Goal: Task Accomplishment & Management: Complete application form

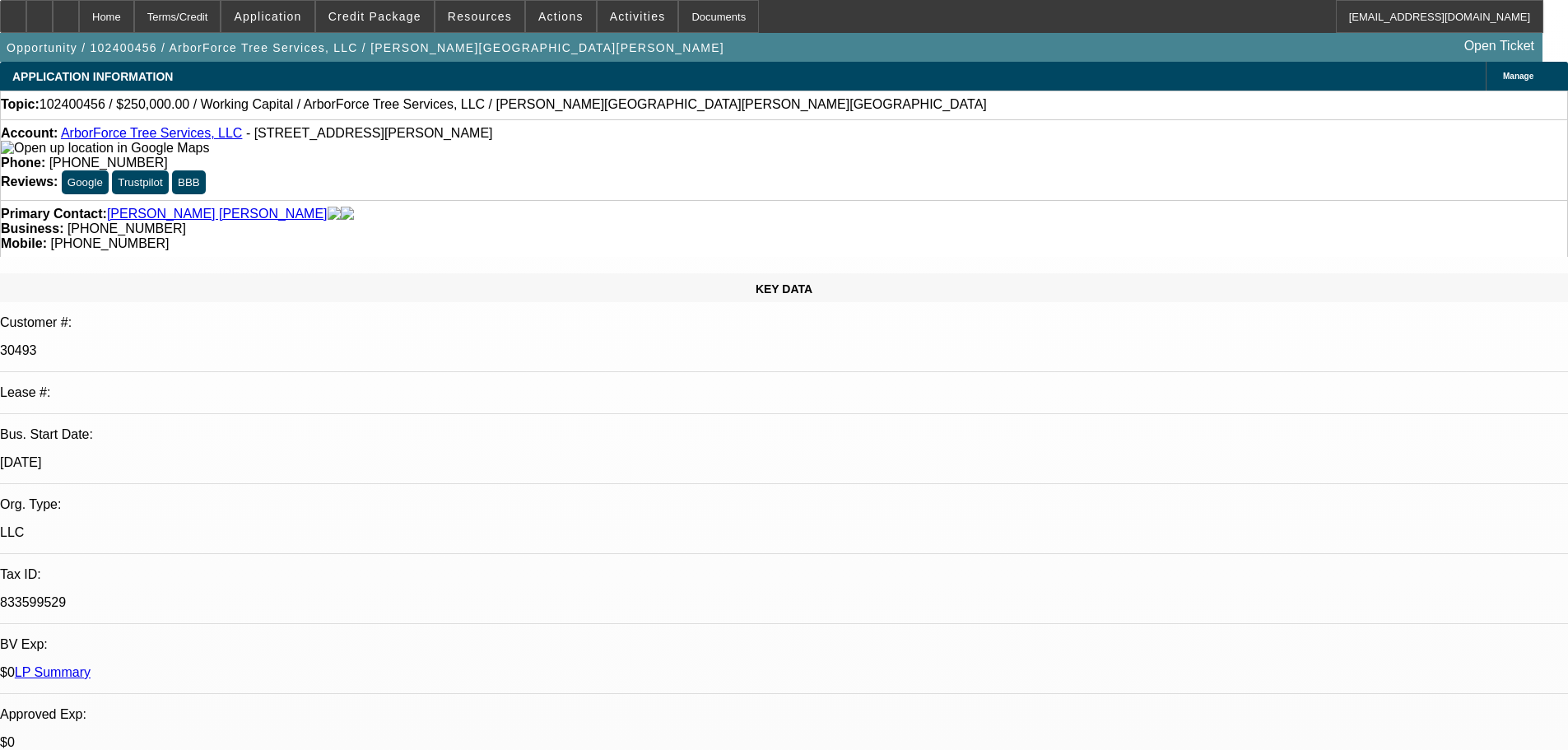
select select "0"
select select "2"
select select "0"
select select "6"
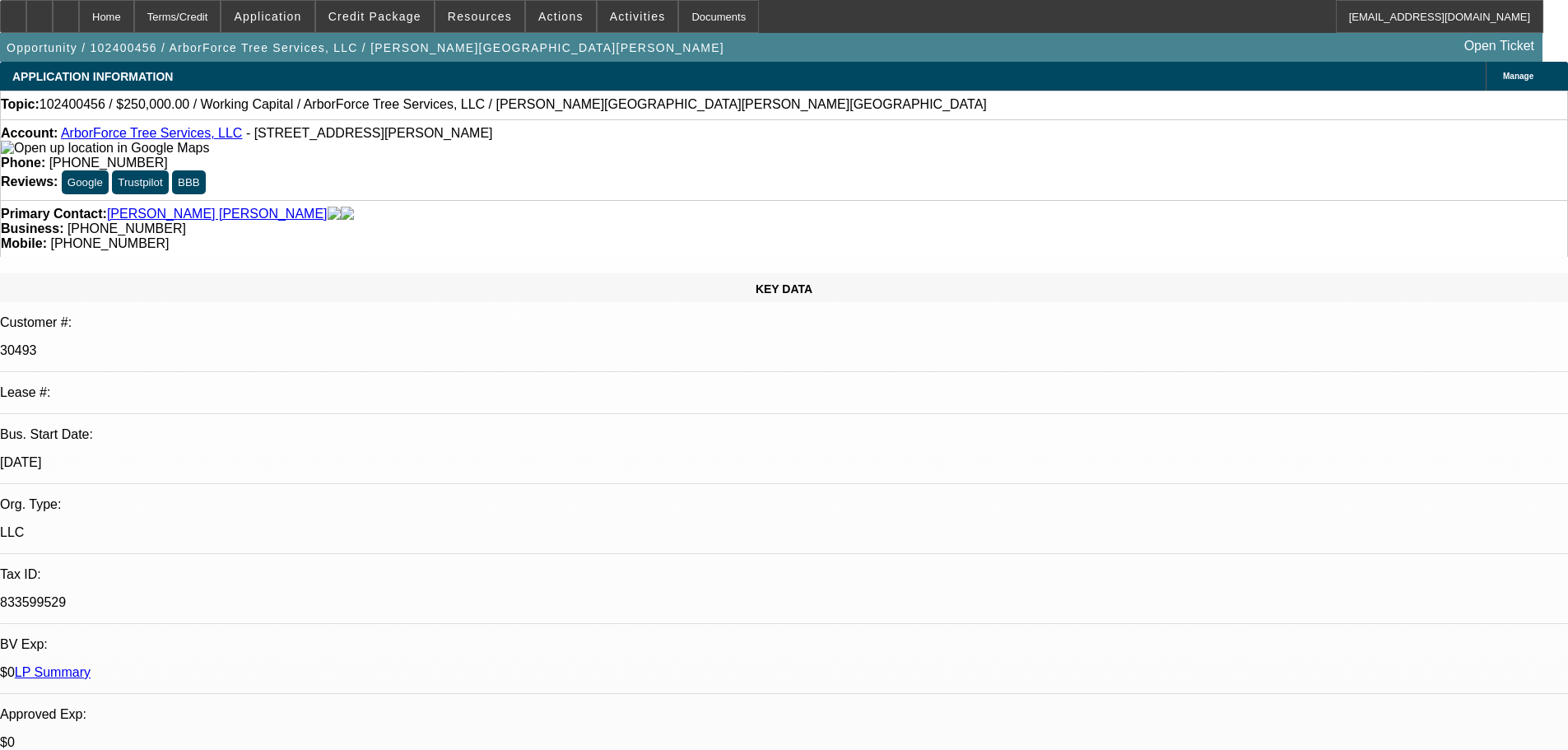
select select "0"
select select "2"
select select "0"
select select "6"
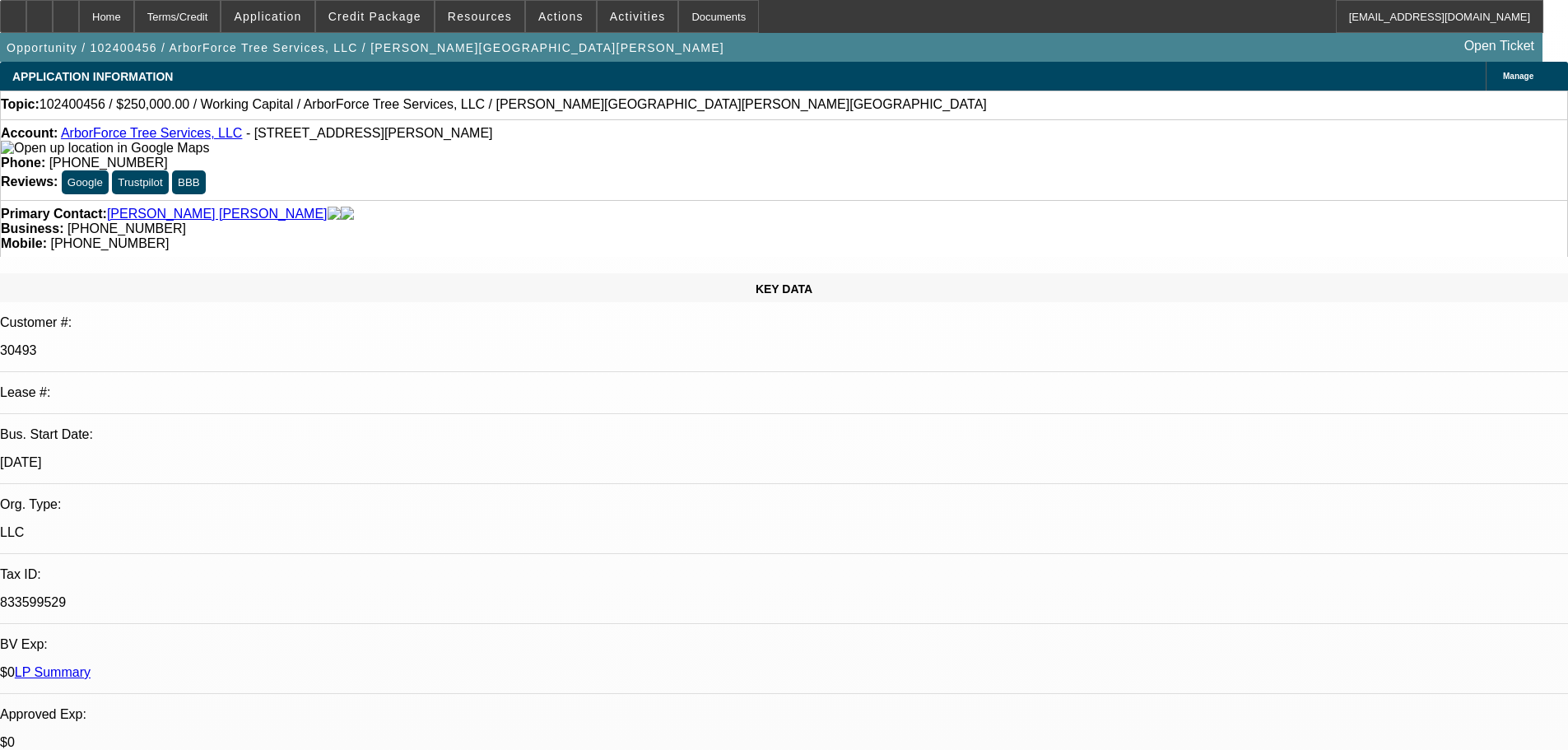
select select "0"
select select "2"
select select "0"
select select "6"
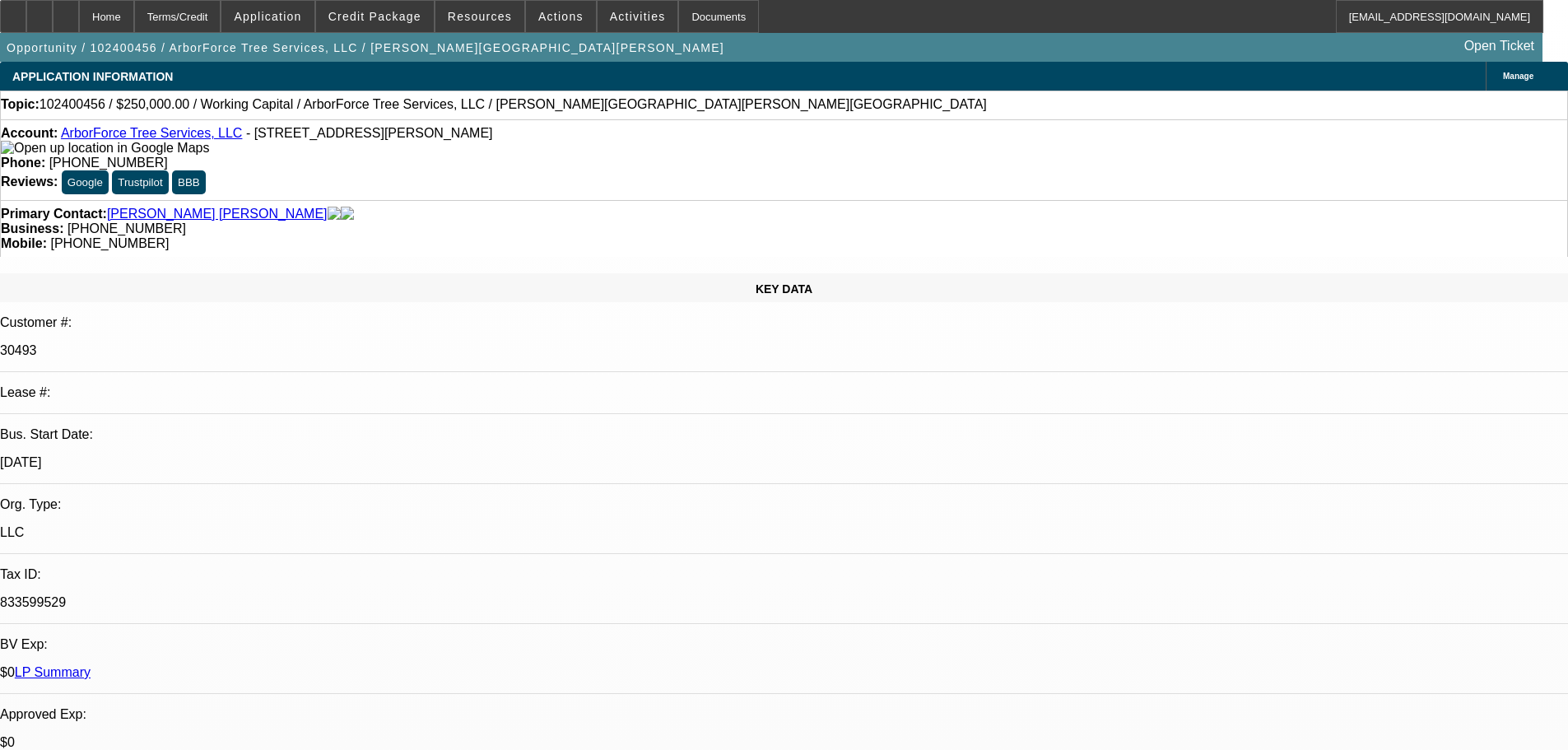
select select "0"
select select "2"
select select "0"
select select "6"
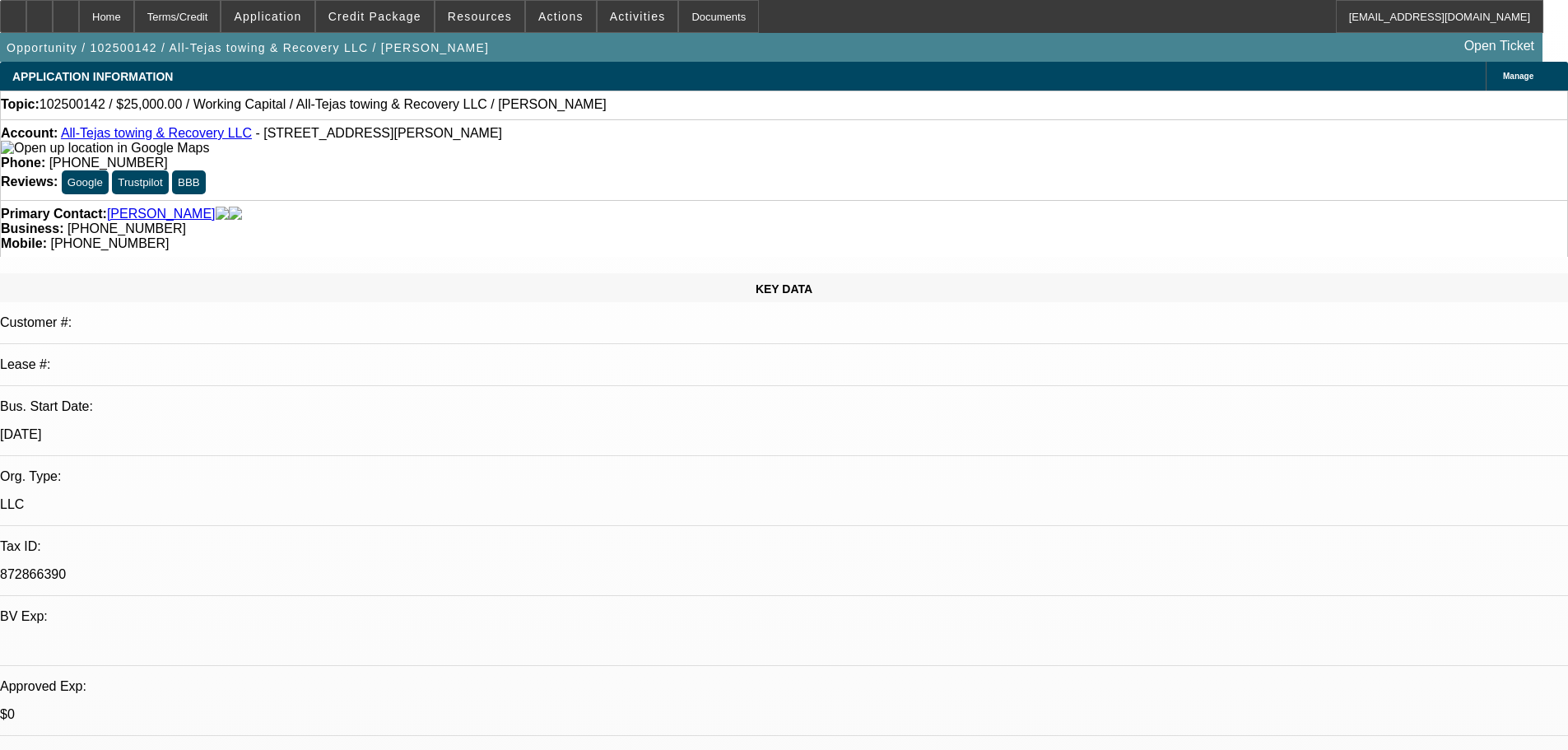
select select "0"
select select "2"
select select "0.1"
select select "4"
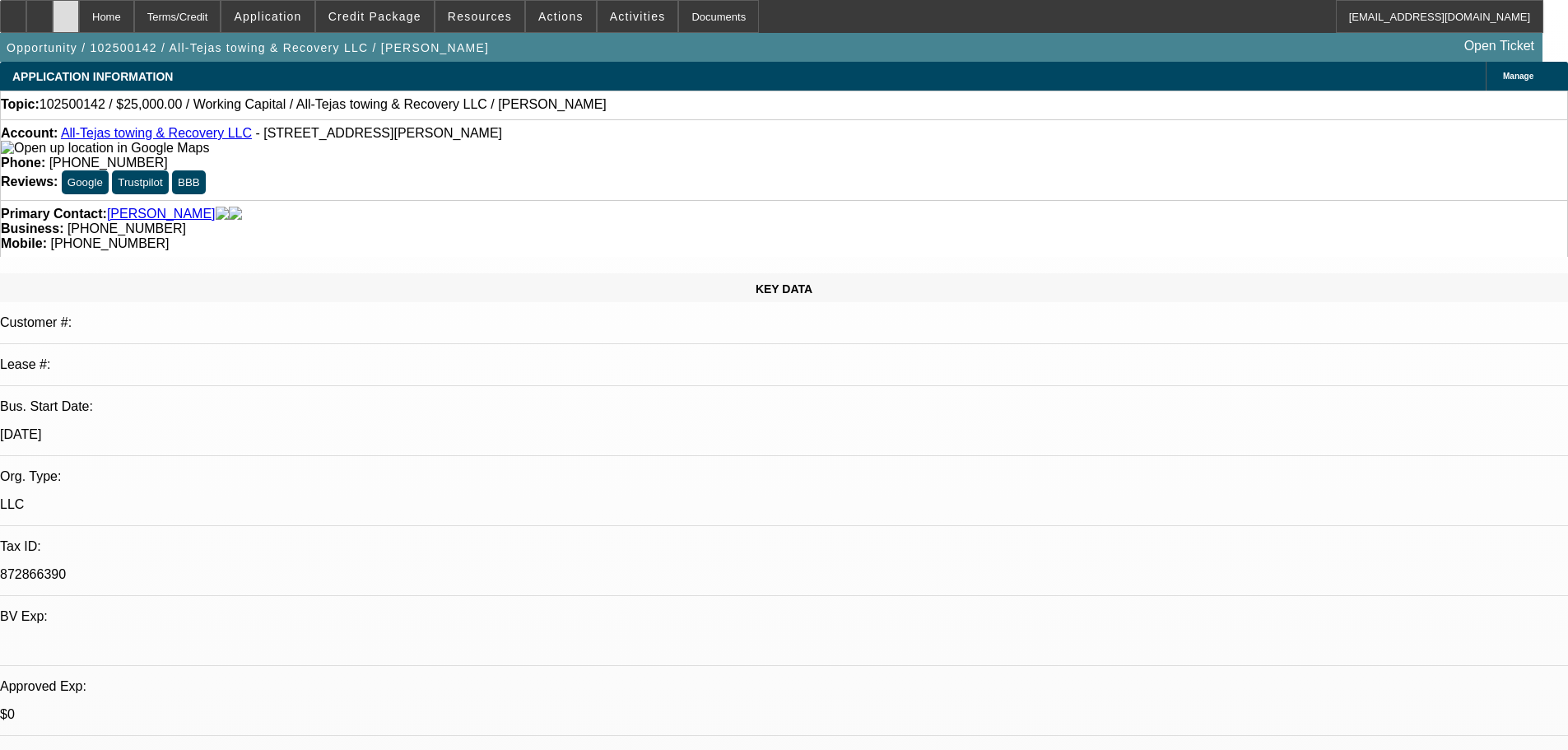
click at [79, 8] on div at bounding box center [66, 16] width 26 height 33
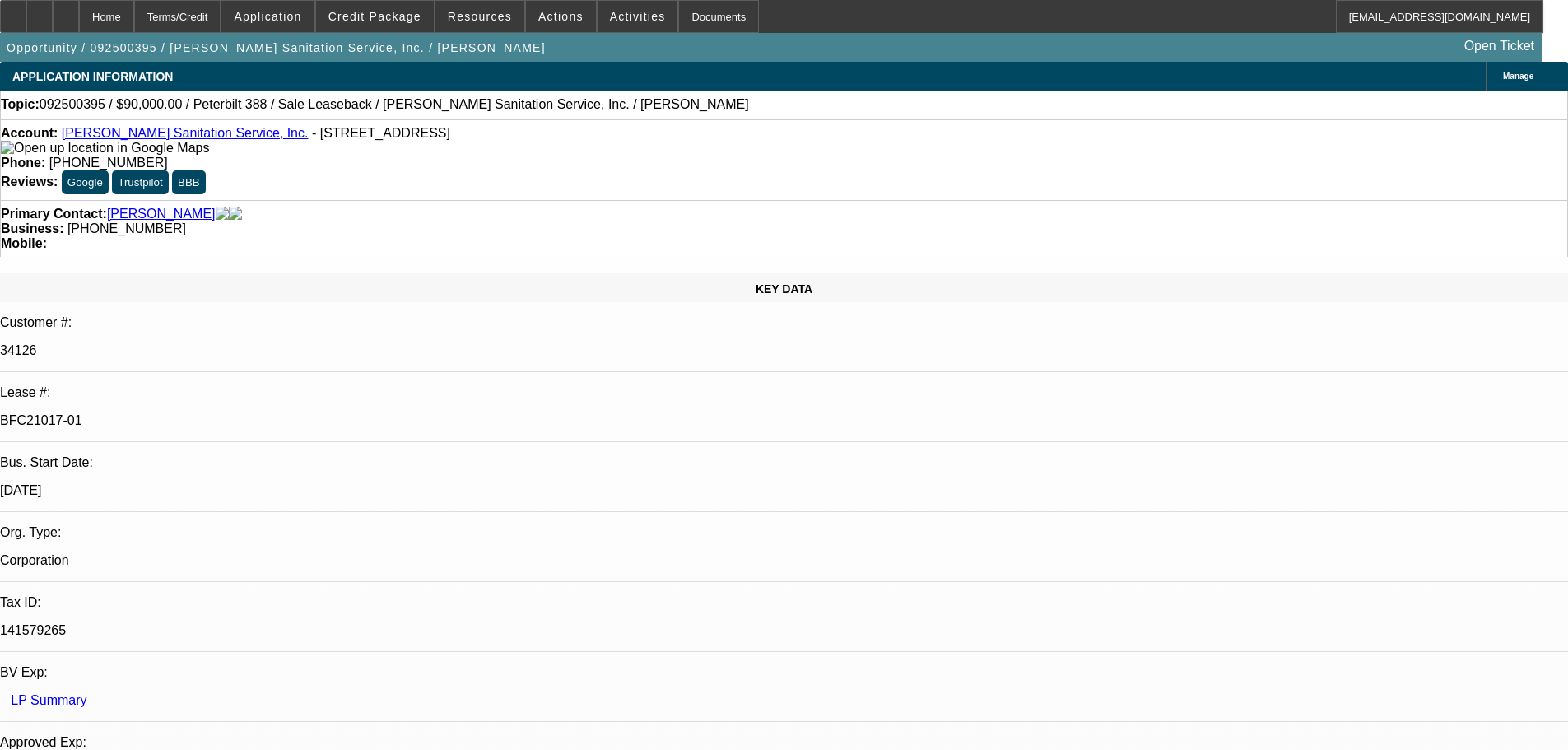
select select "0"
select select "2"
select select "0"
select select "6"
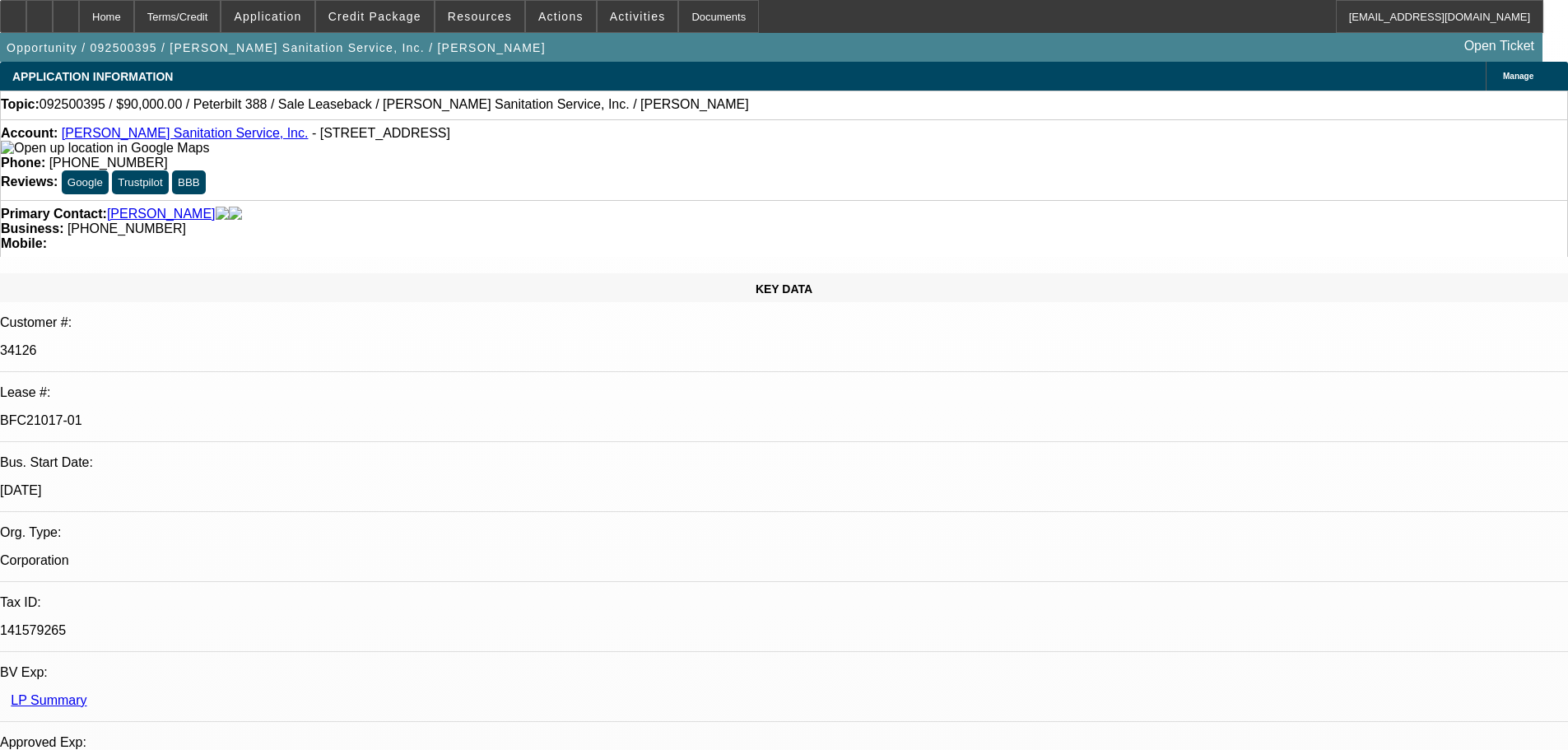
select select "0"
select select "2"
select select "0"
select select "6"
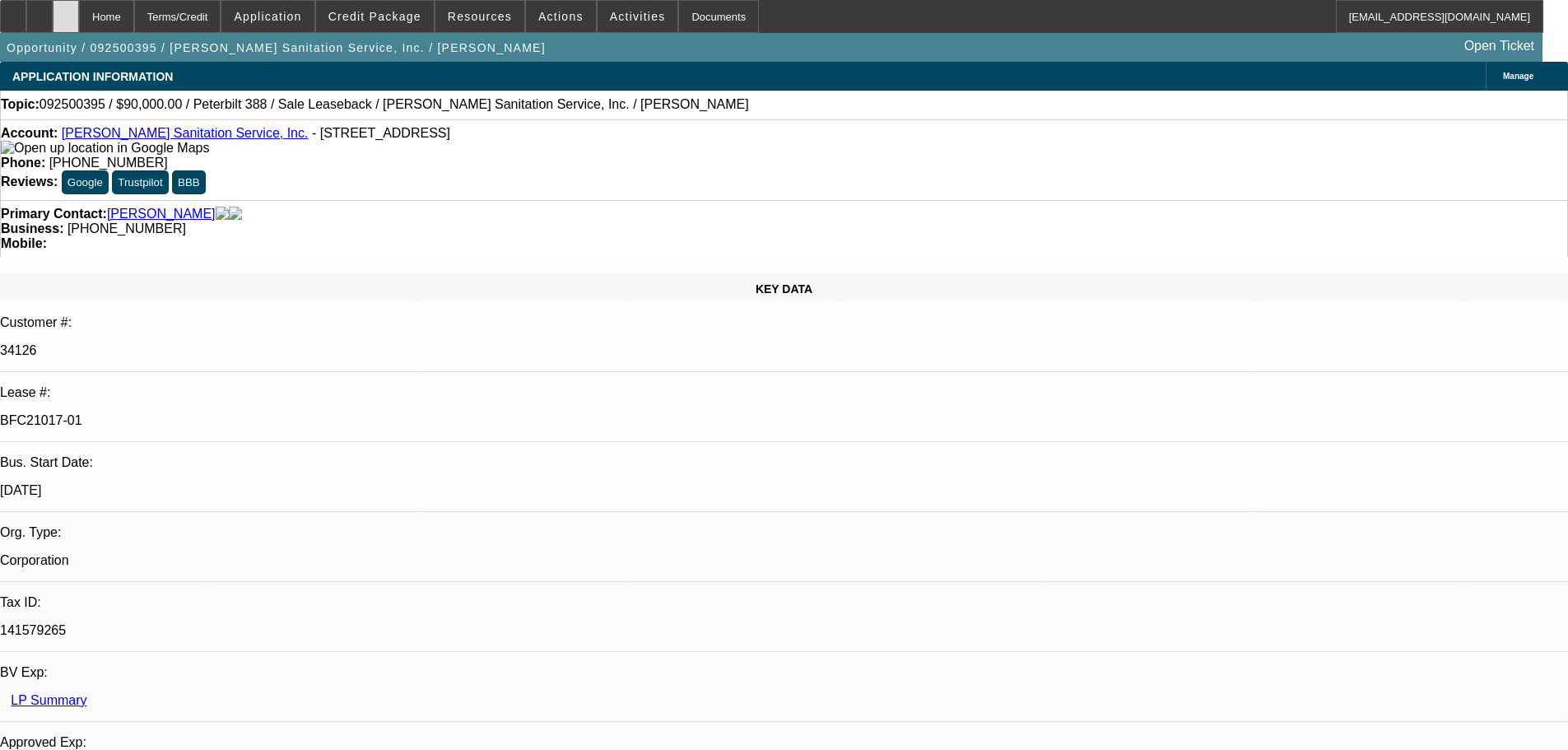
scroll to position [8, 0]
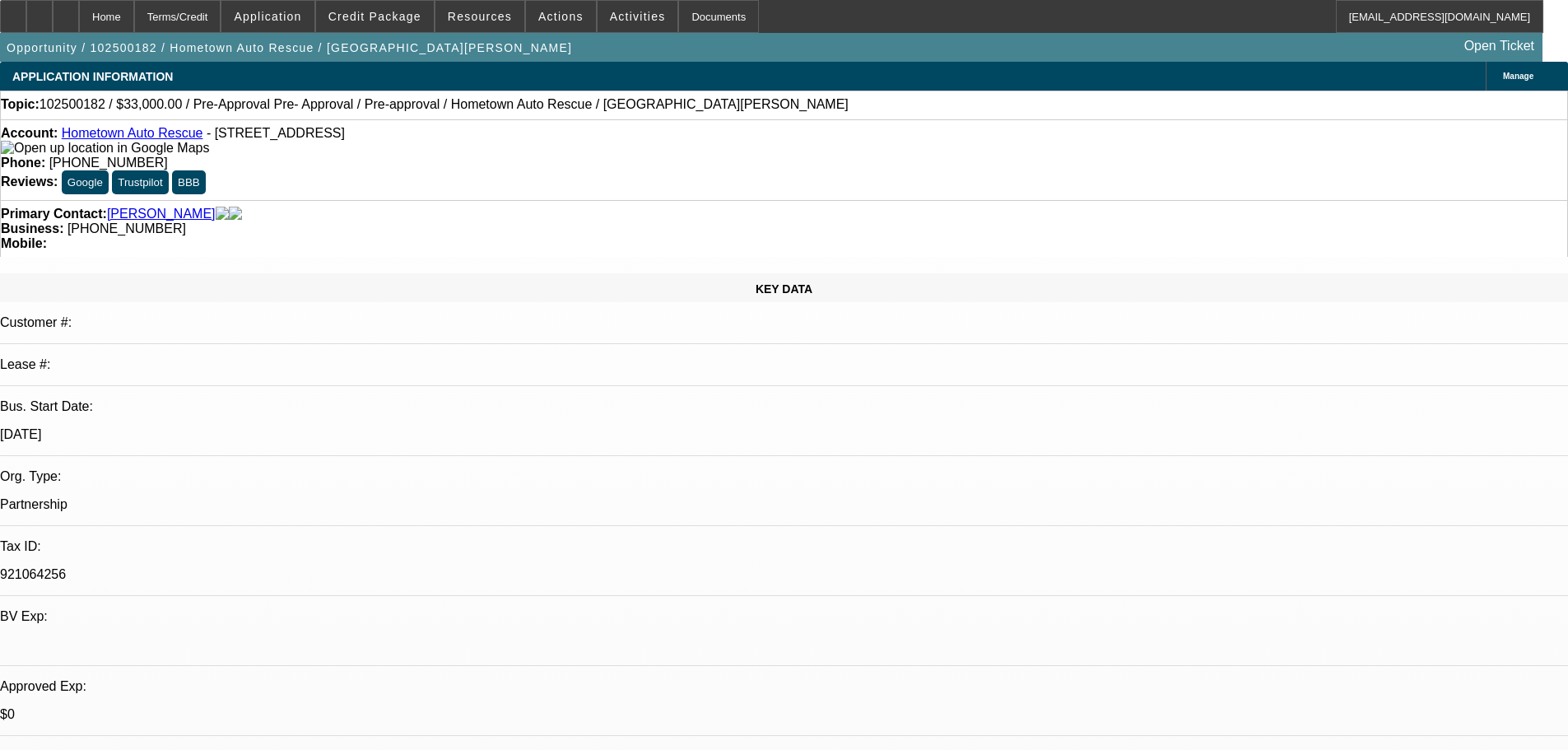
select select "0.15"
select select "2"
select select "0.1"
select select "4"
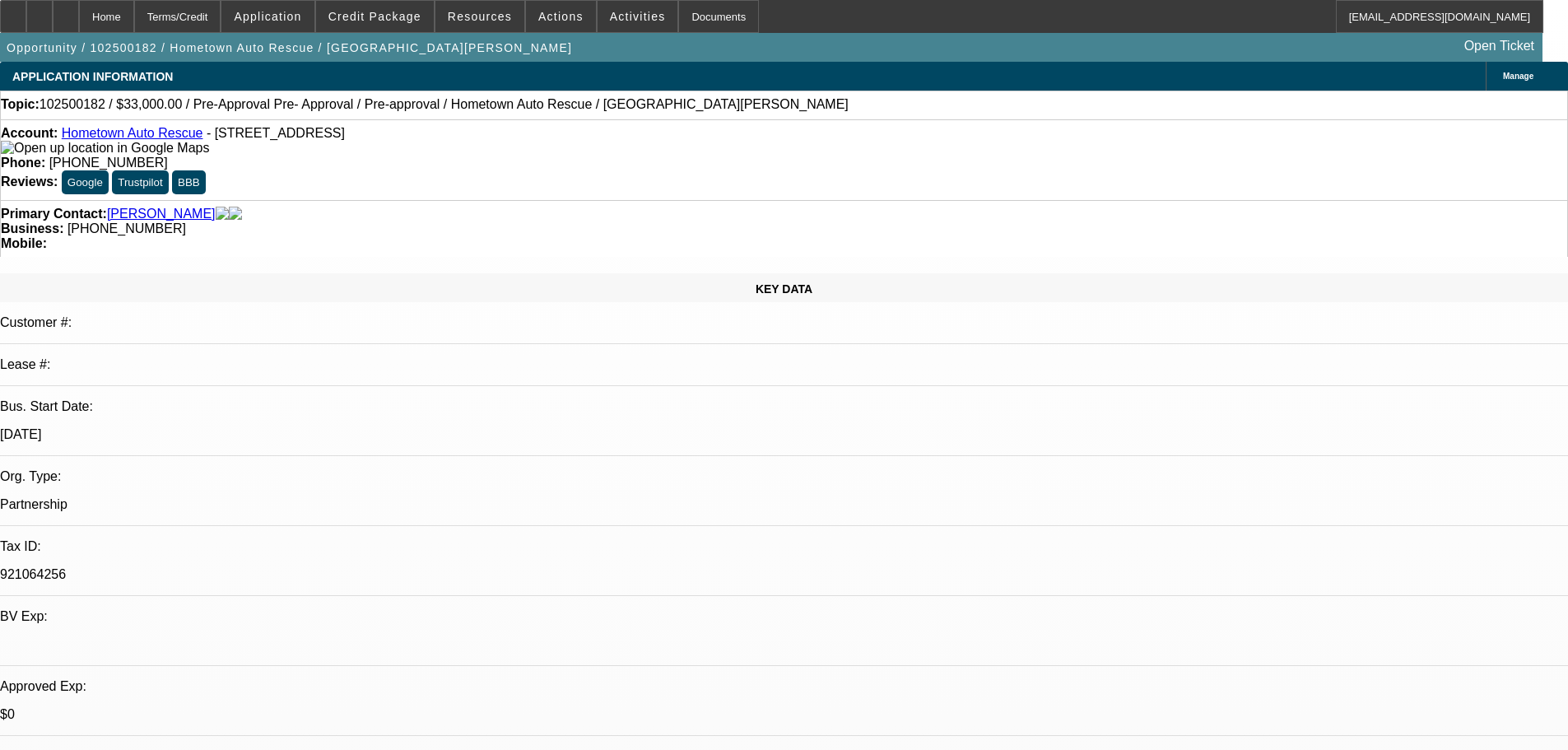
select select "0"
select select "2"
select select "0.1"
select select "4"
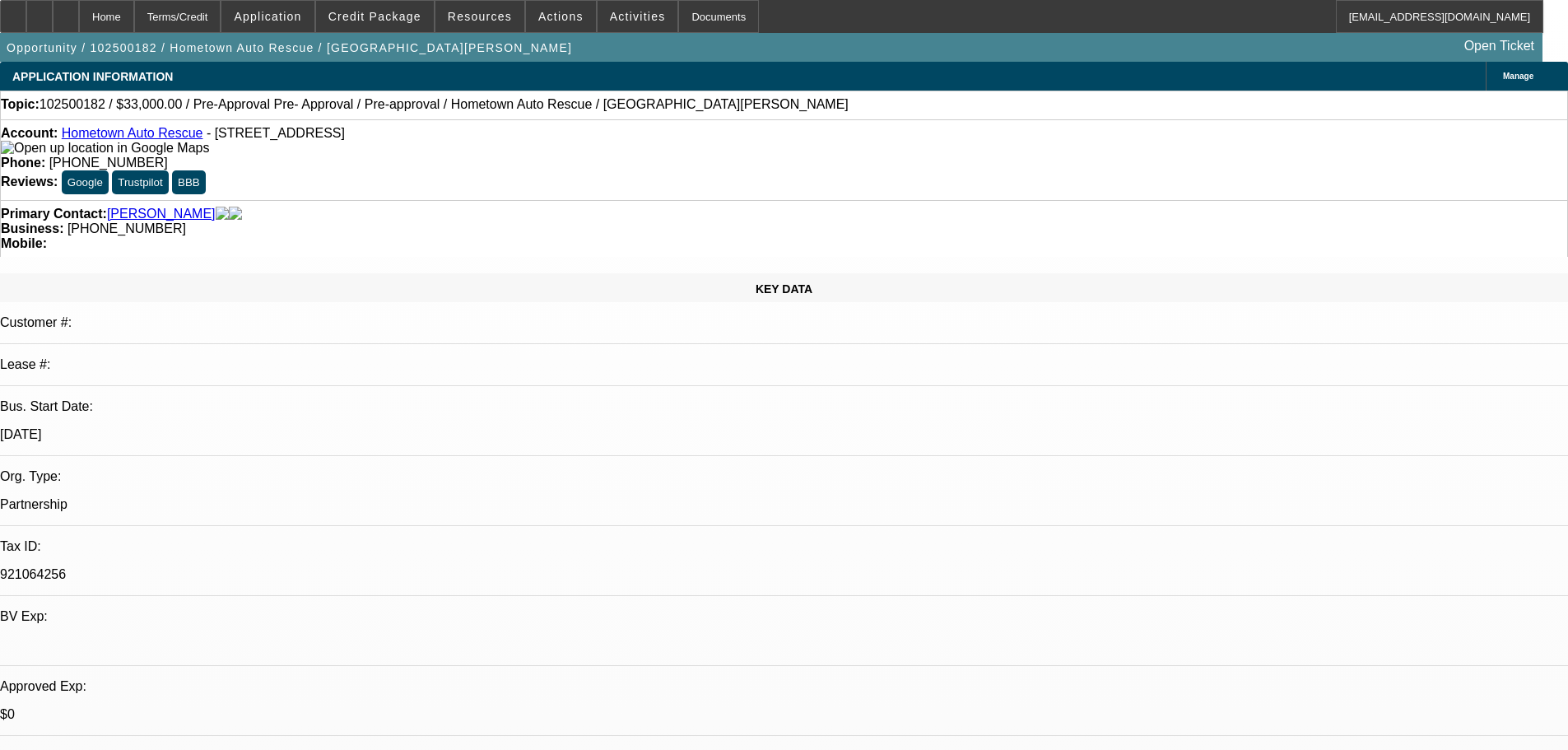
select select "0"
select select "2"
select select "0.1"
select select "4"
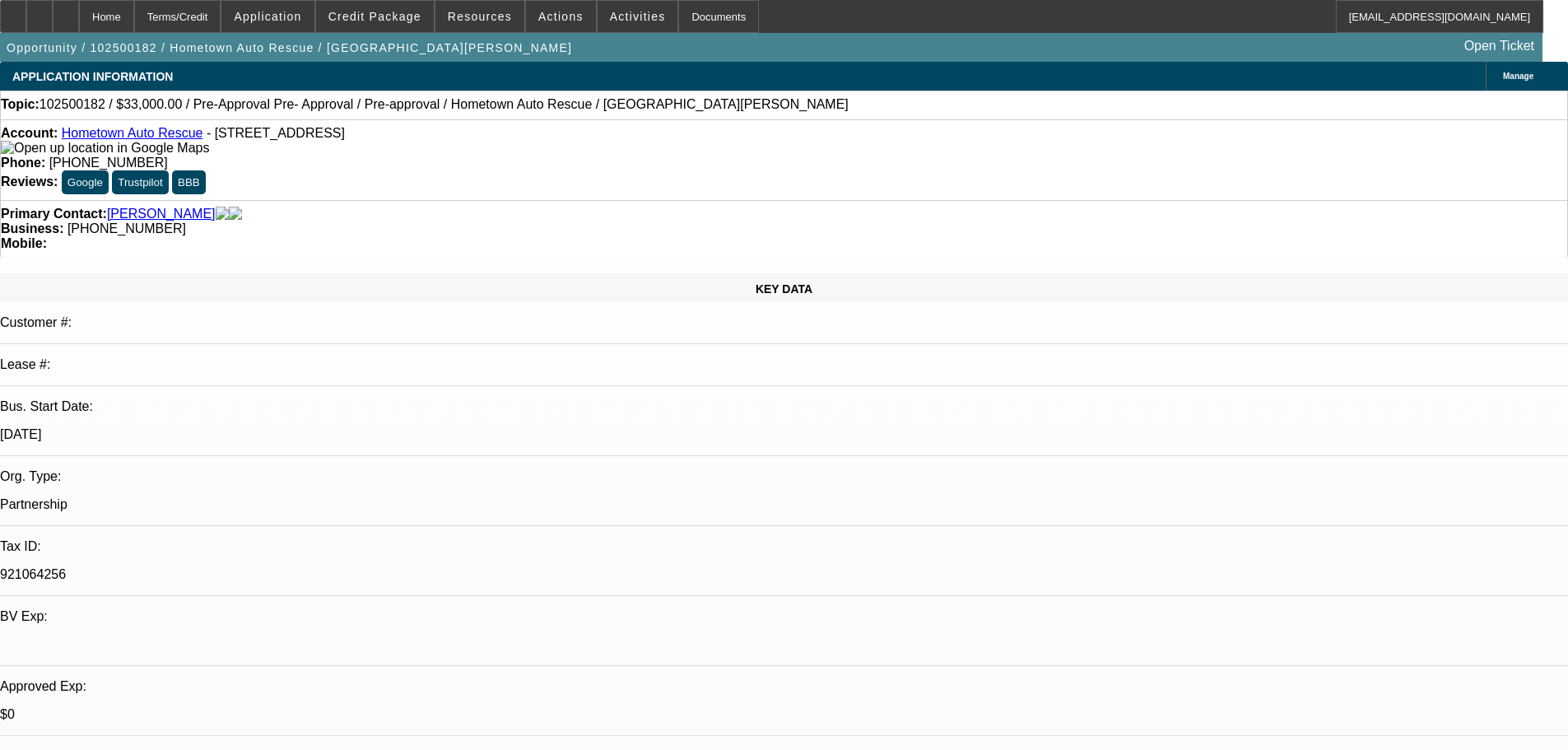
select select "0.1"
select select "2"
select select "0.1"
select select "4"
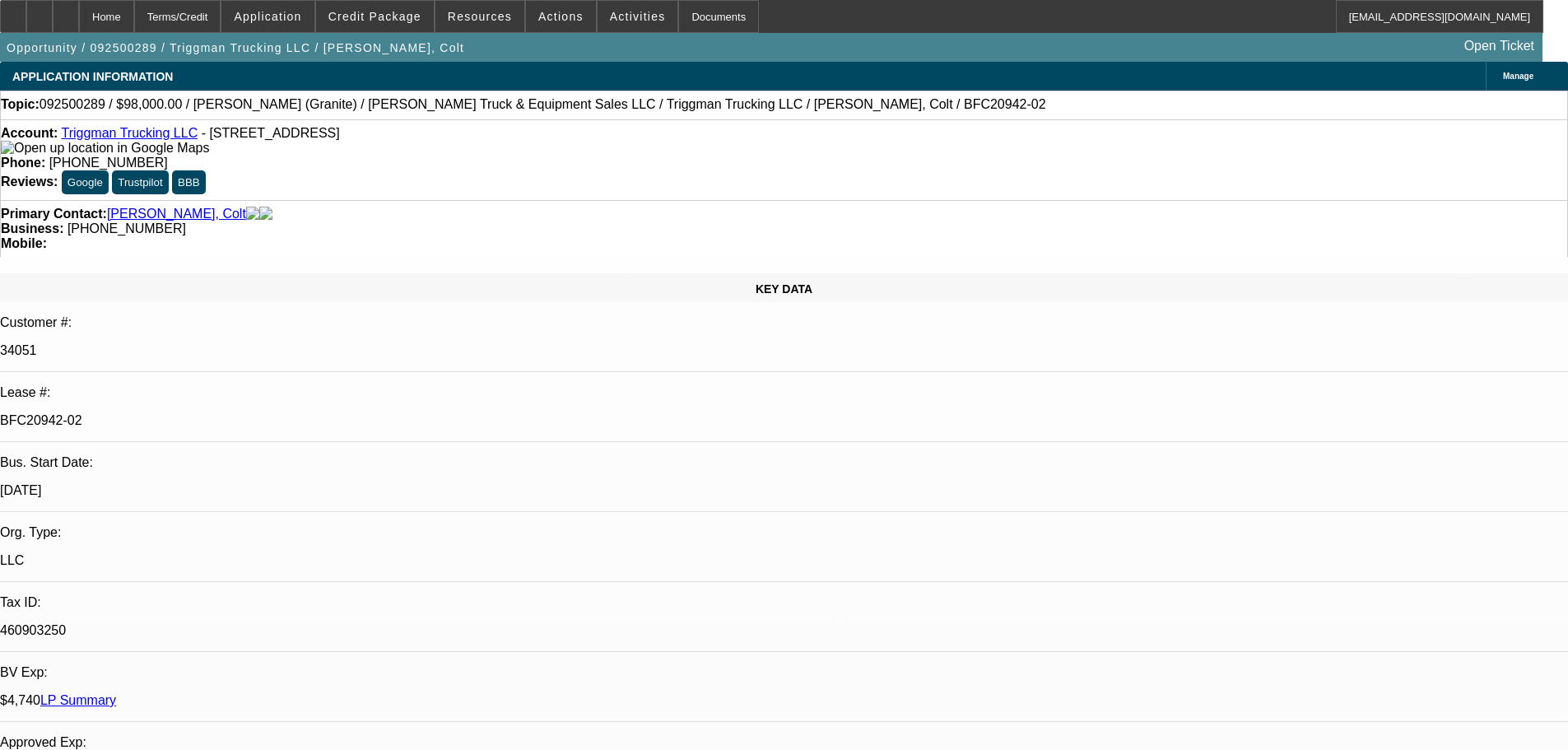
select select "0"
select select "2"
select select "0"
select select "6"
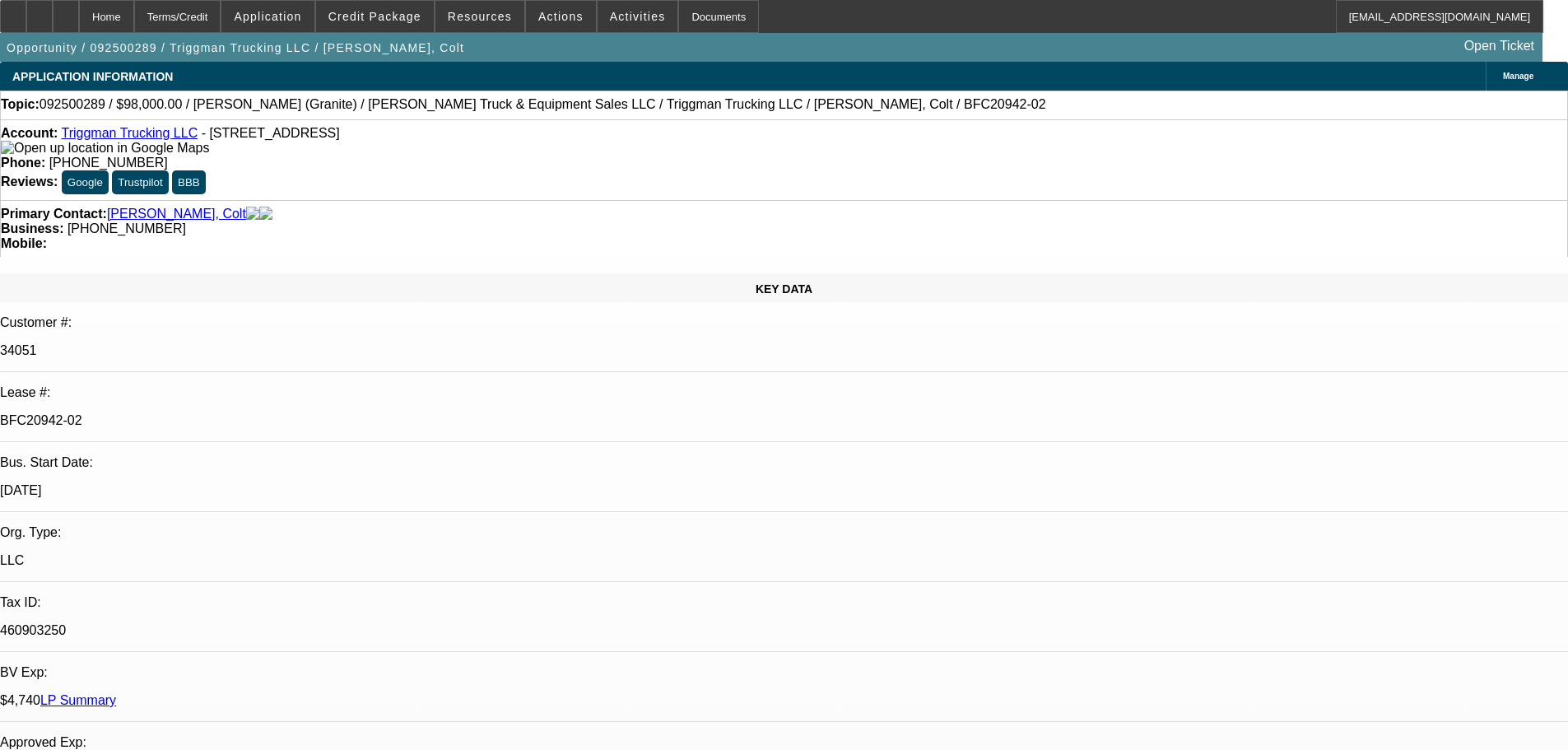
select select "0"
select select "2"
select select "0"
select select "6"
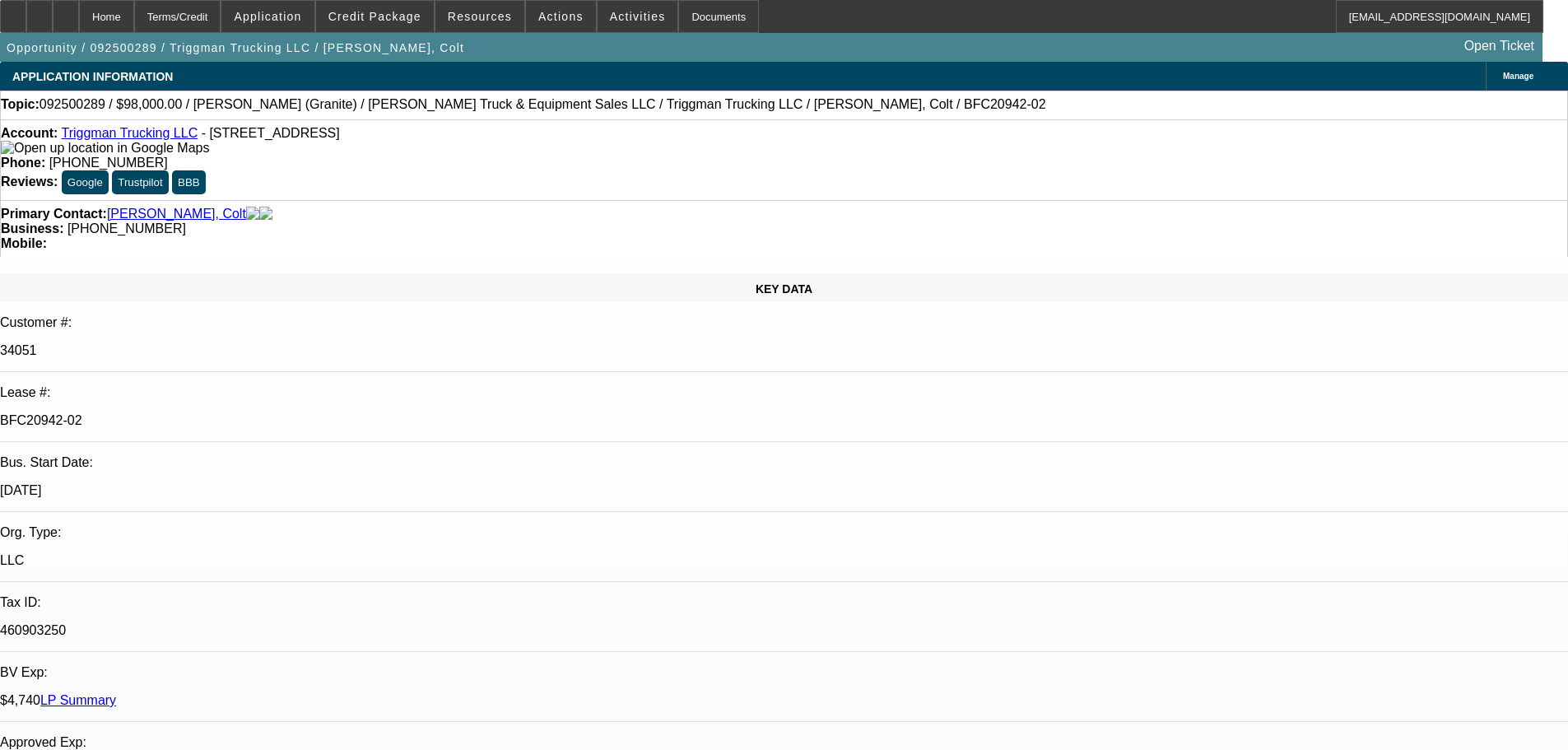
select select "0"
select select "2"
select select "0"
select select "6"
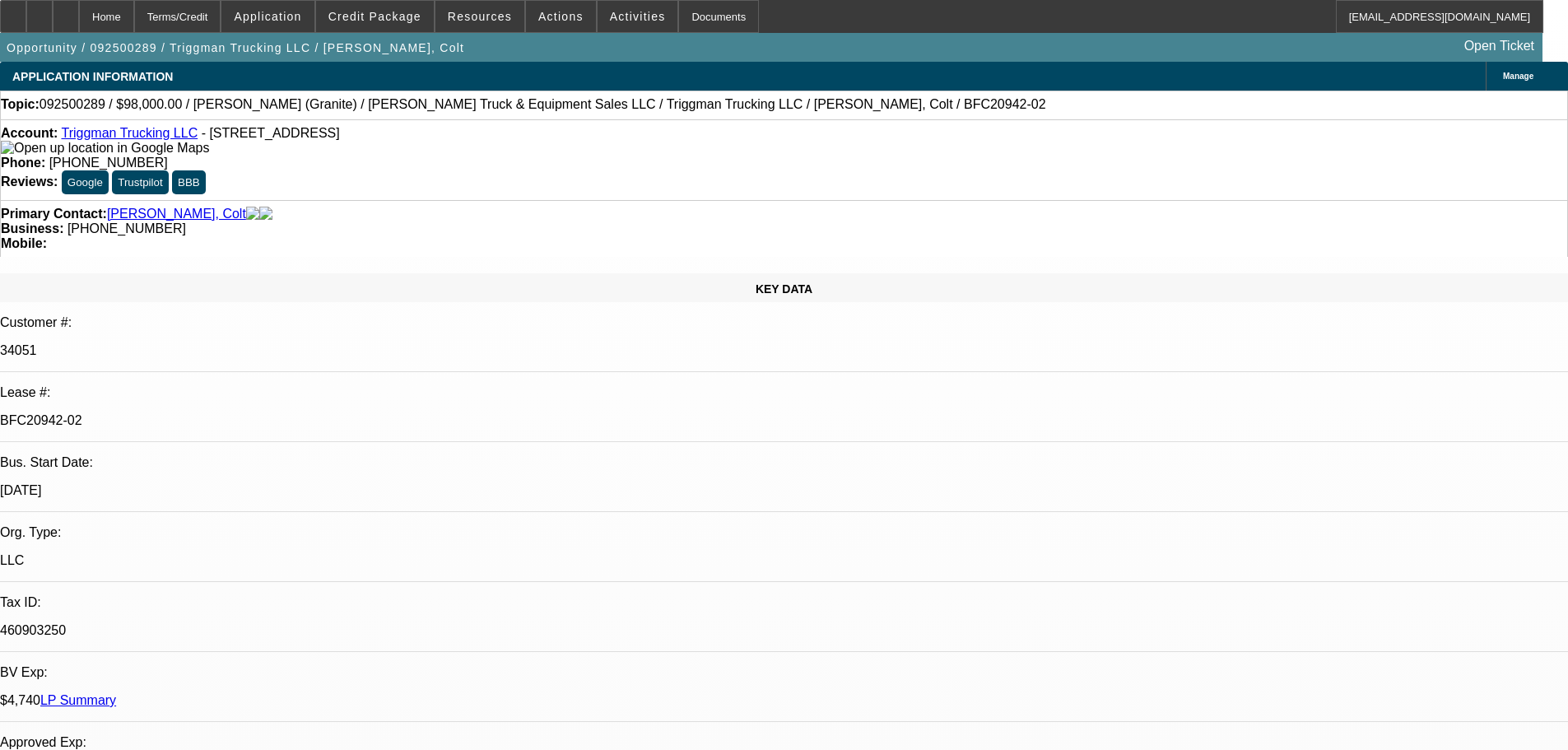
select select "0"
select select "2"
select select "0"
select select "6"
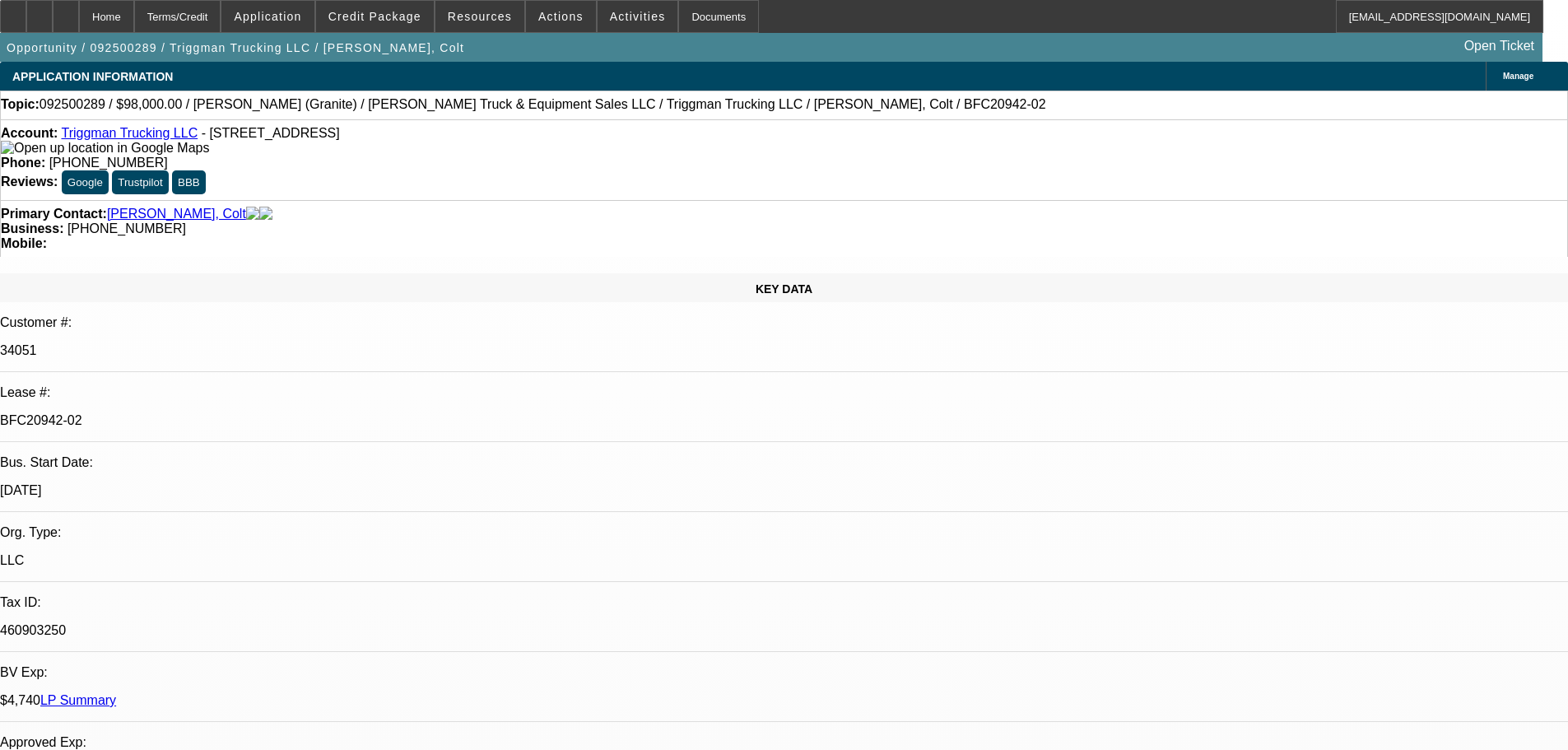
scroll to position [2625, 0]
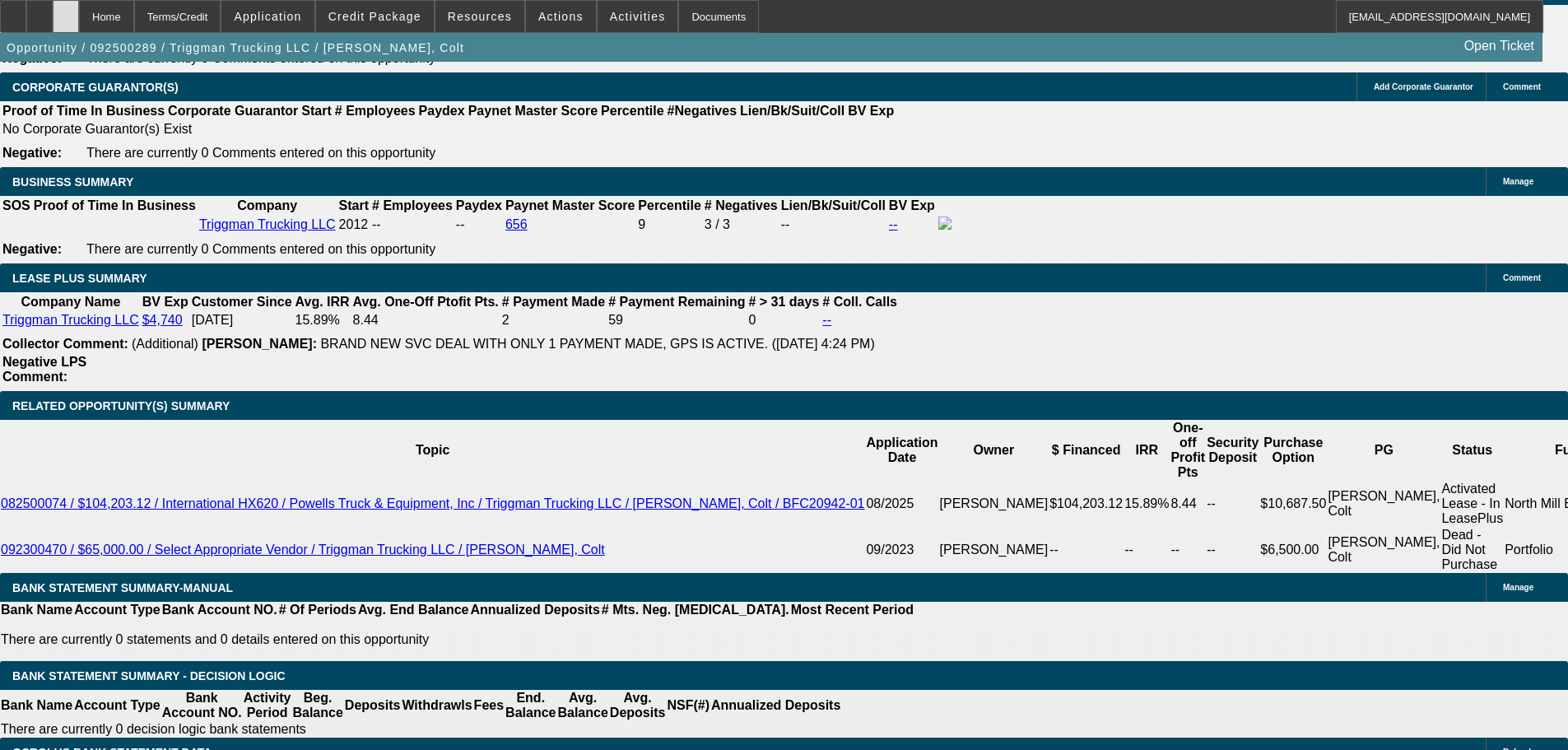
click at [66, 10] on icon at bounding box center [66, 10] width 0 height 0
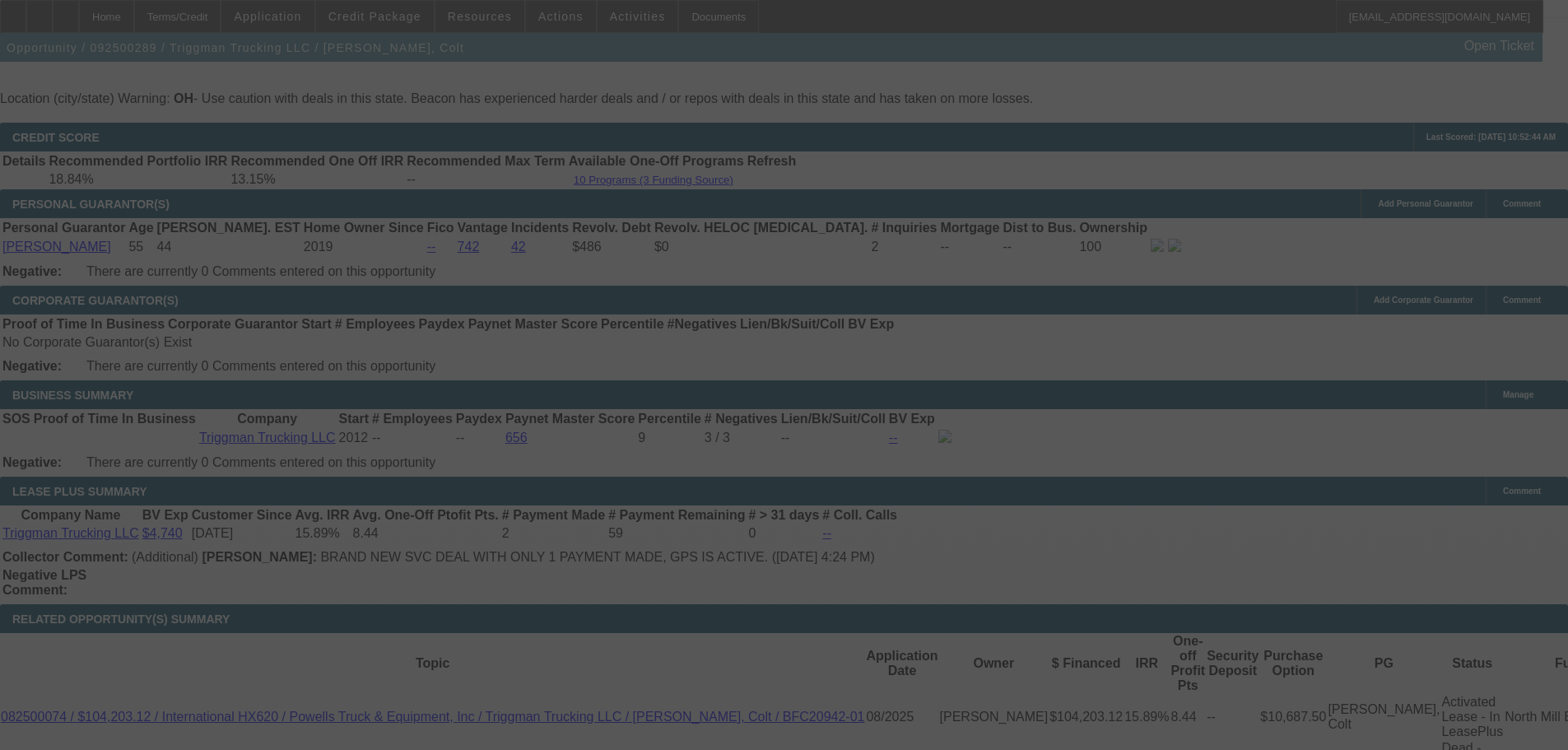
scroll to position [2632, 0]
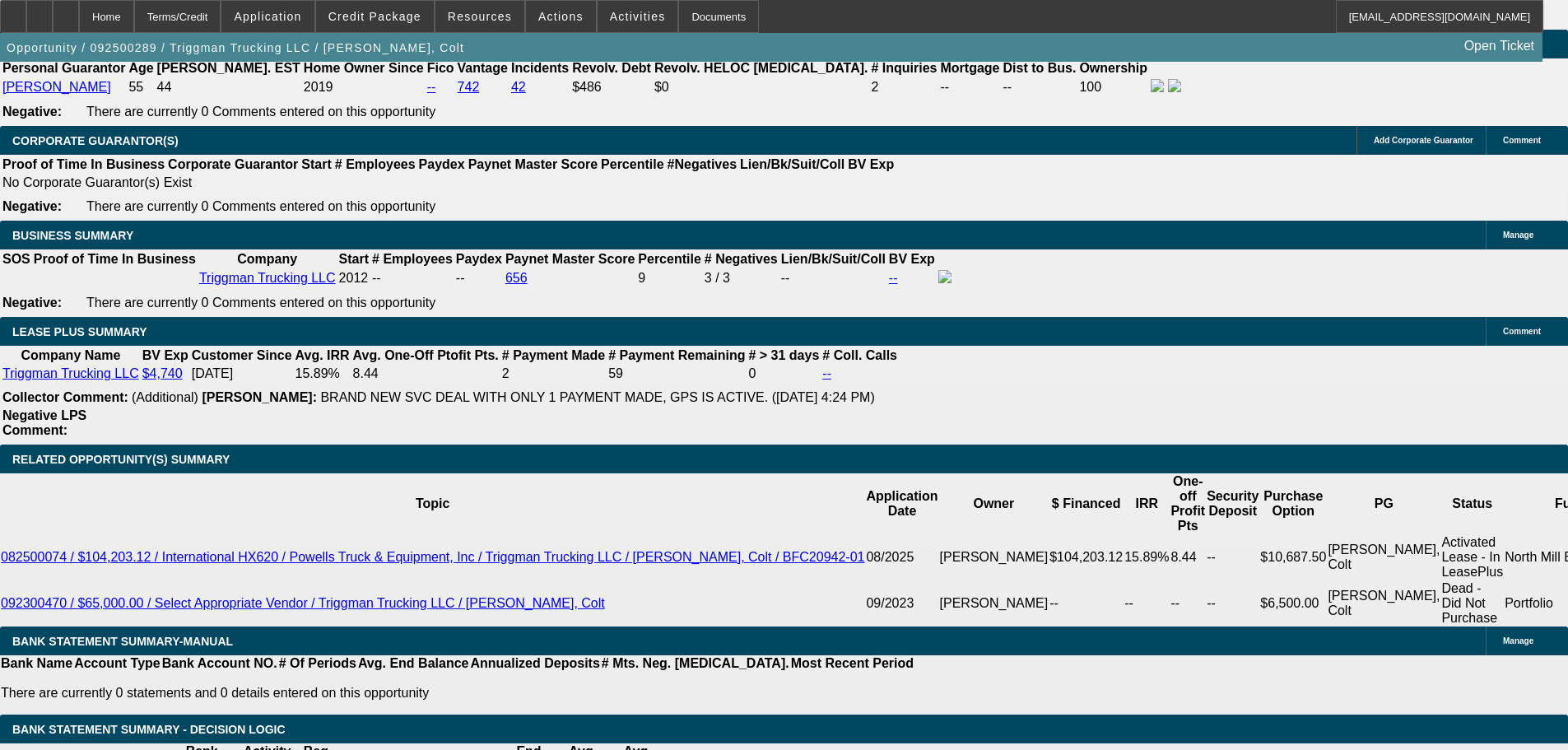
select select "0"
select select "2"
select select "0"
select select "6"
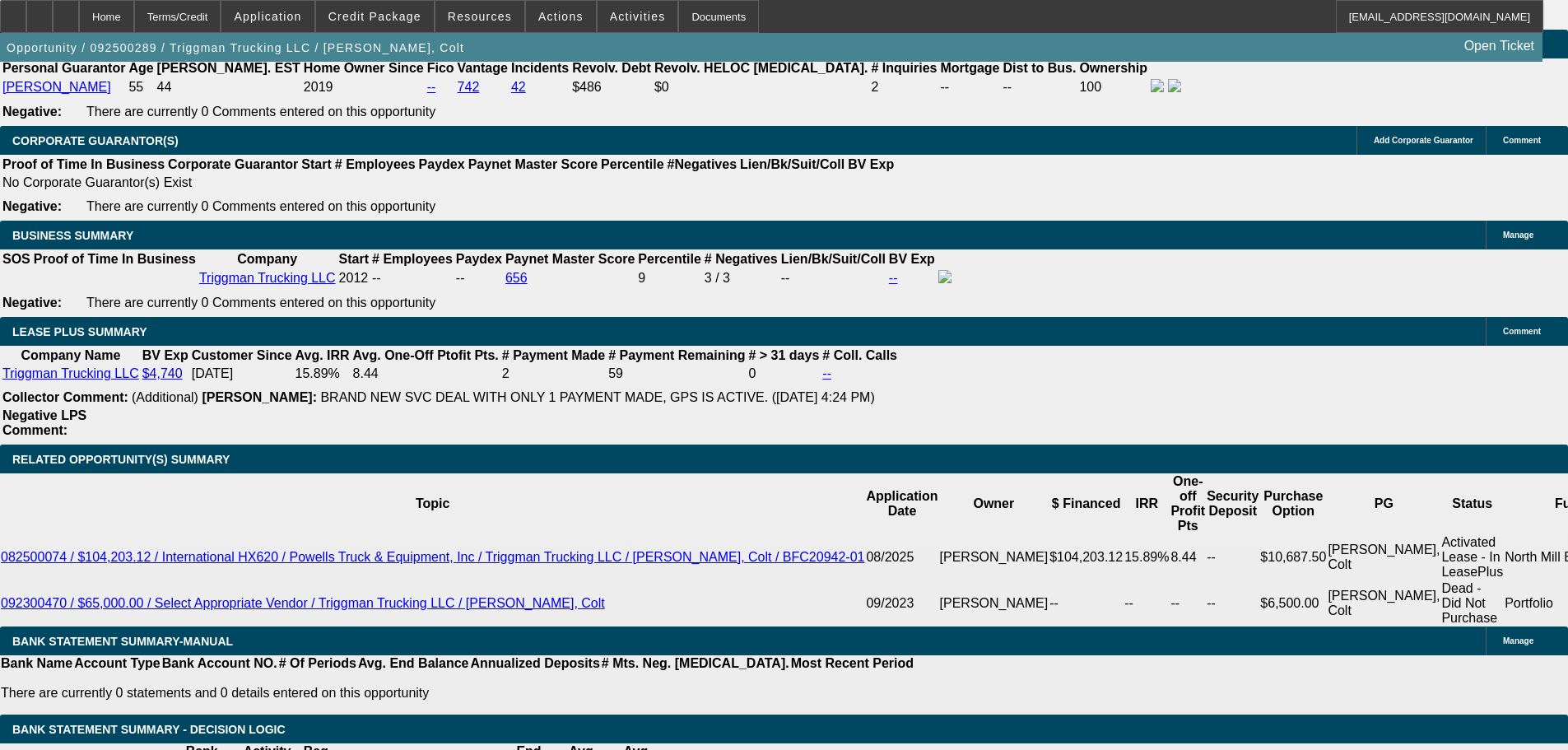
select select "0"
select select "2"
select select "0"
select select "6"
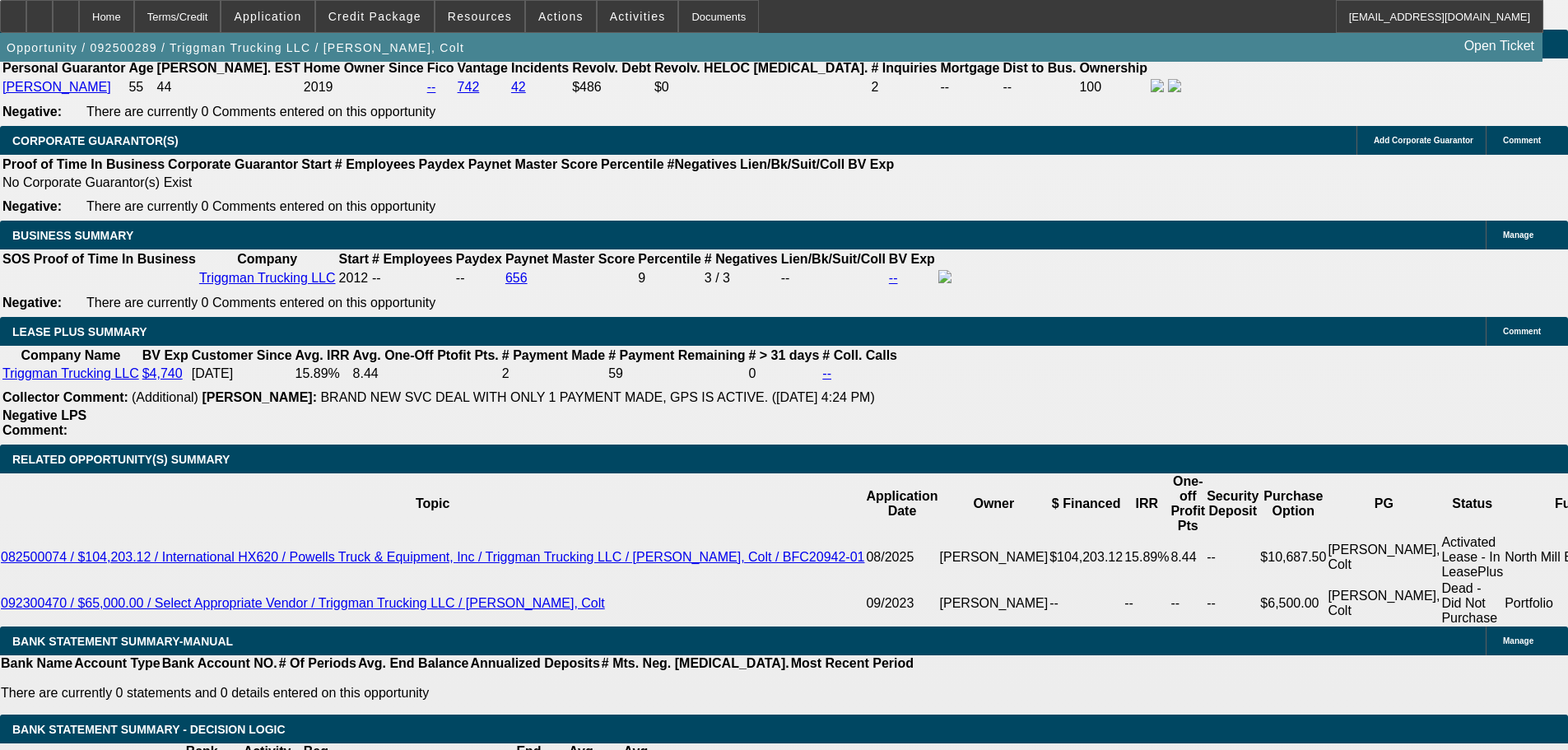
select select "0"
select select "2"
select select "0"
select select "6"
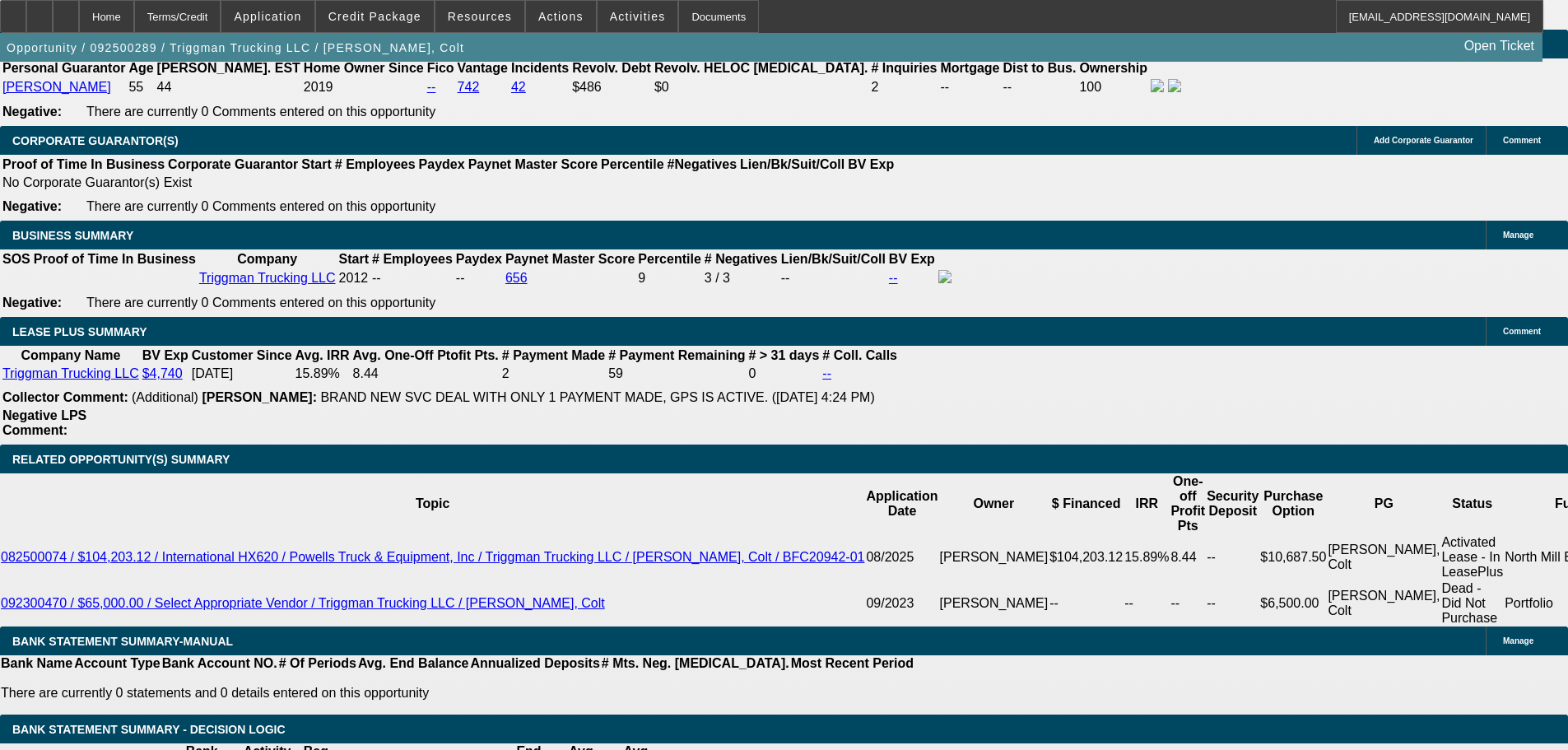
select select "0"
select select "2"
select select "0"
select select "6"
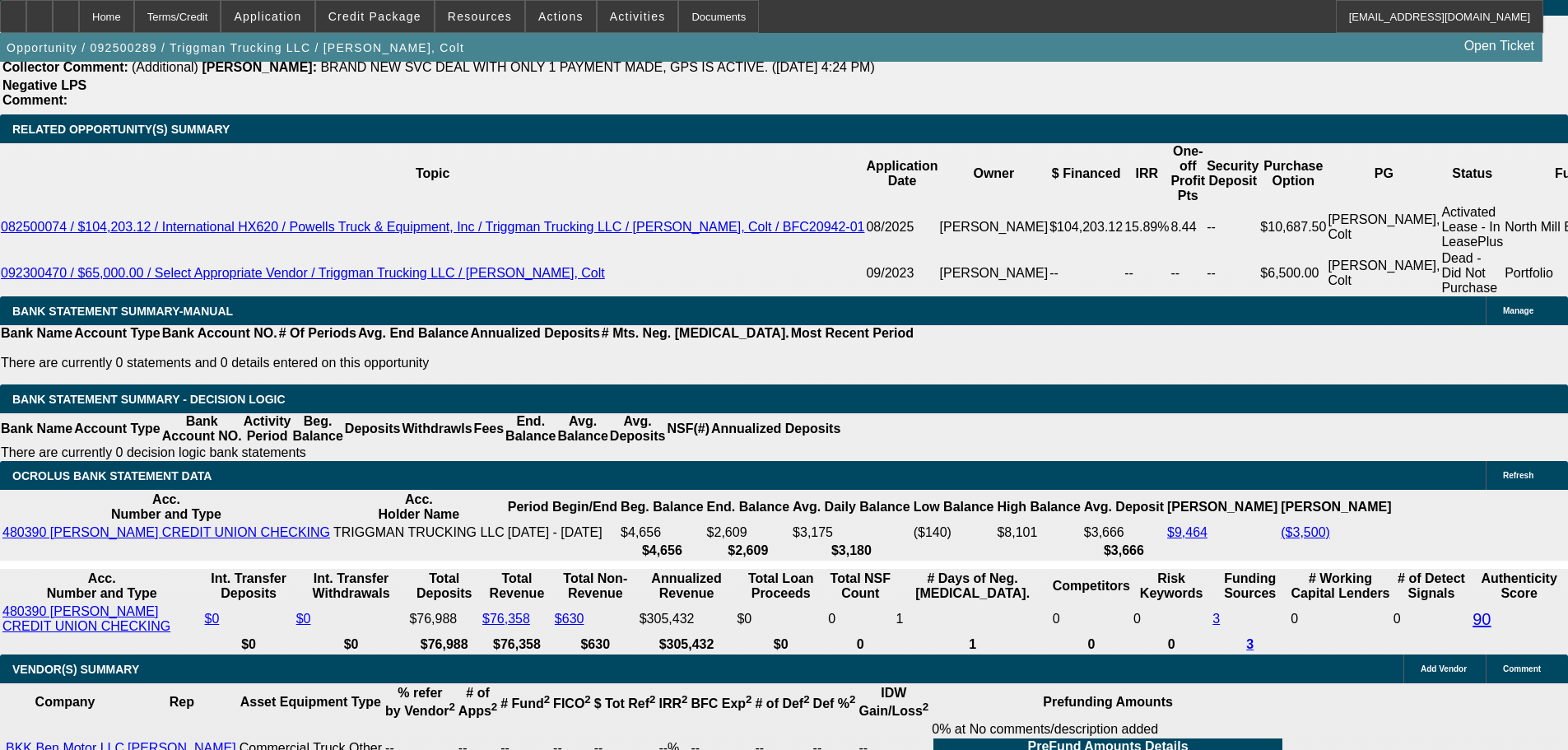
scroll to position [2974, 0]
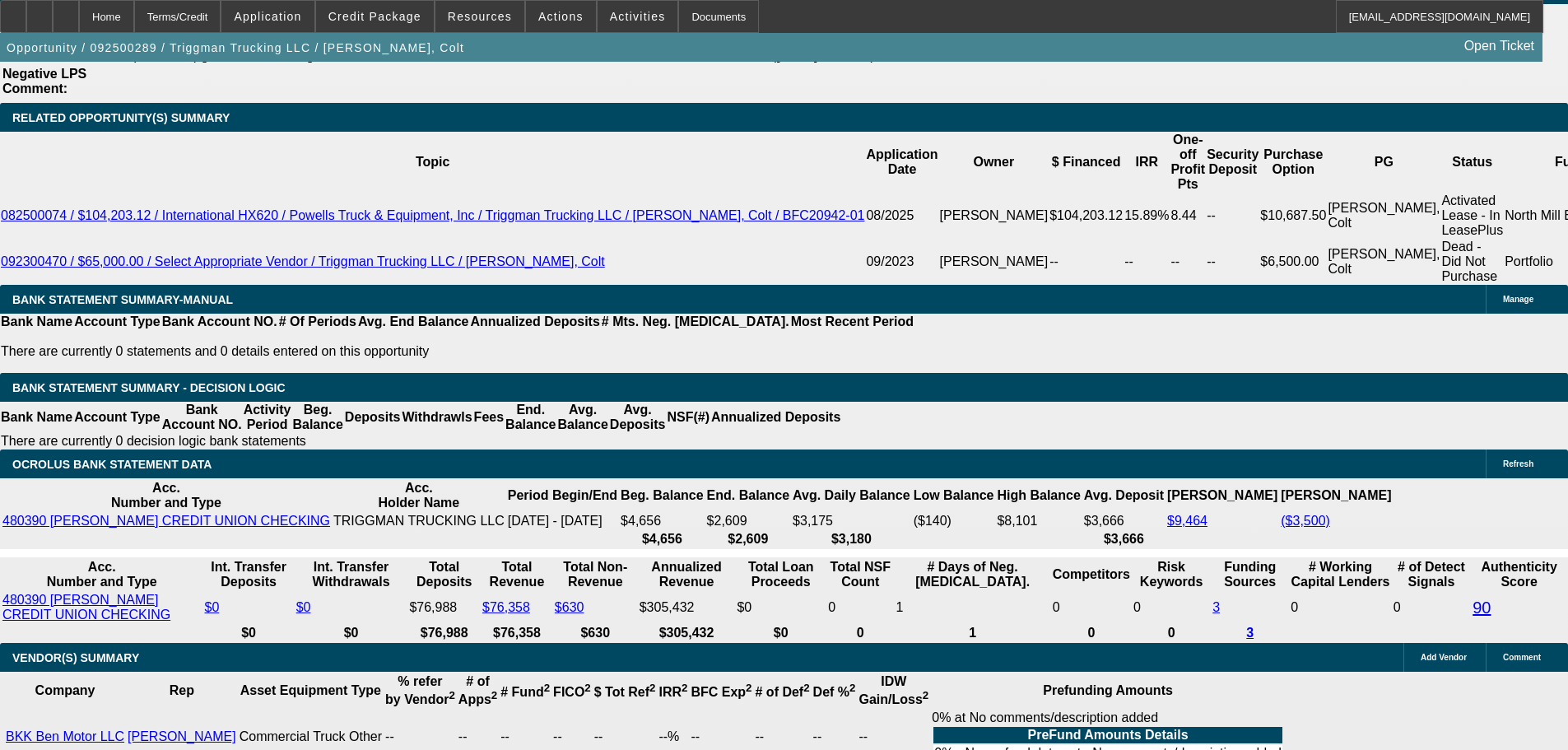
type input "$3,394.95"
type input "16"
type input "UNKNOWN"
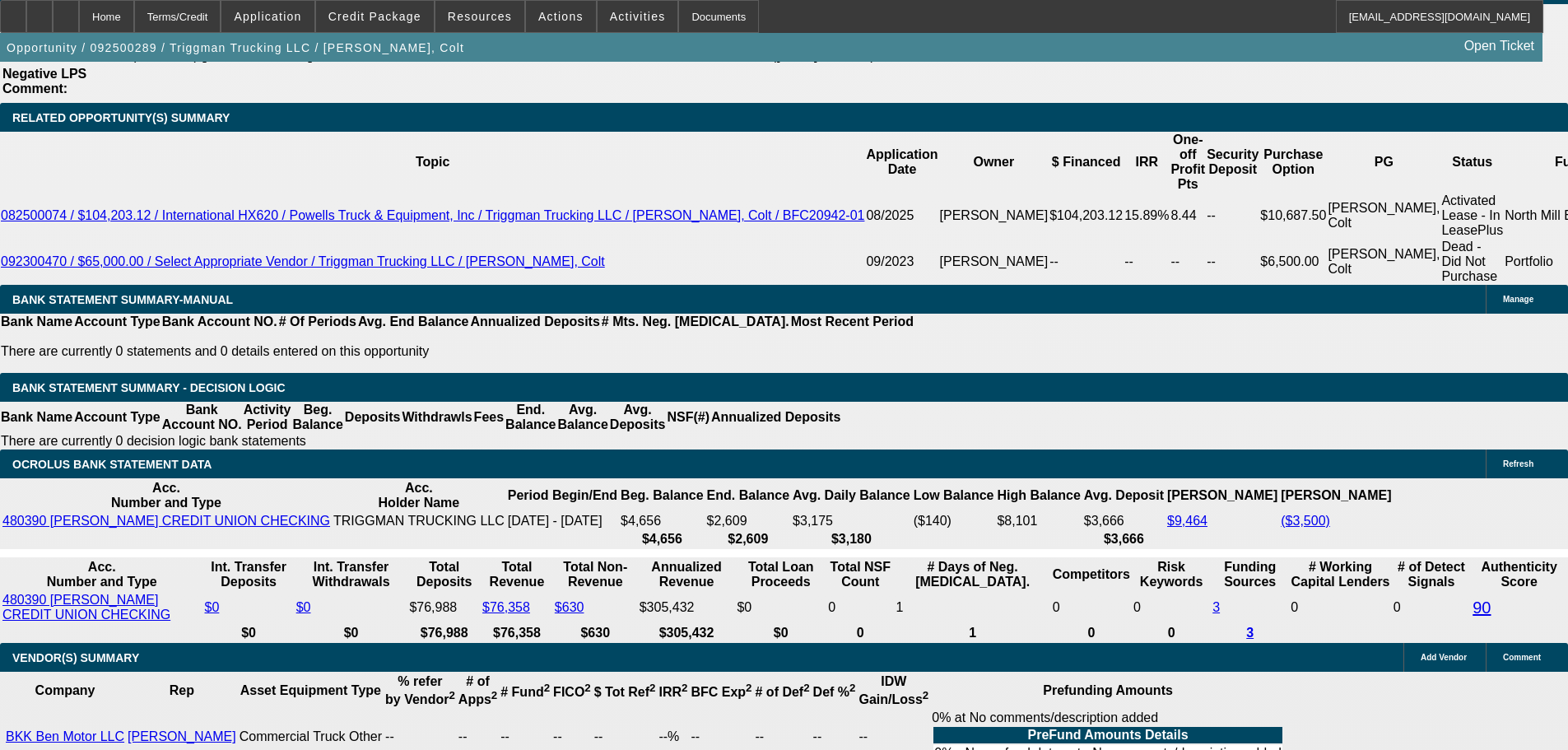
type input "$3,445.39"
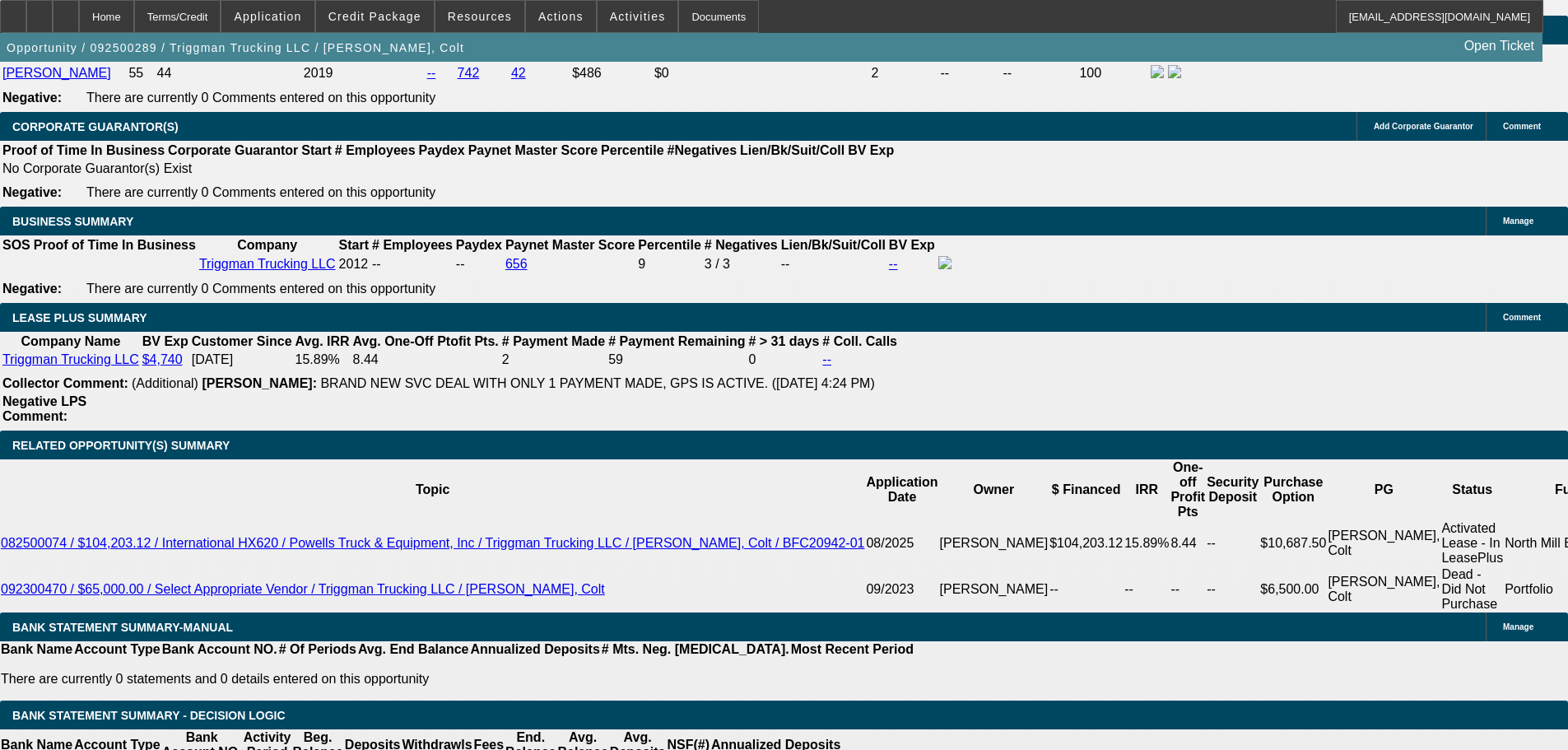
scroll to position [2644, 0]
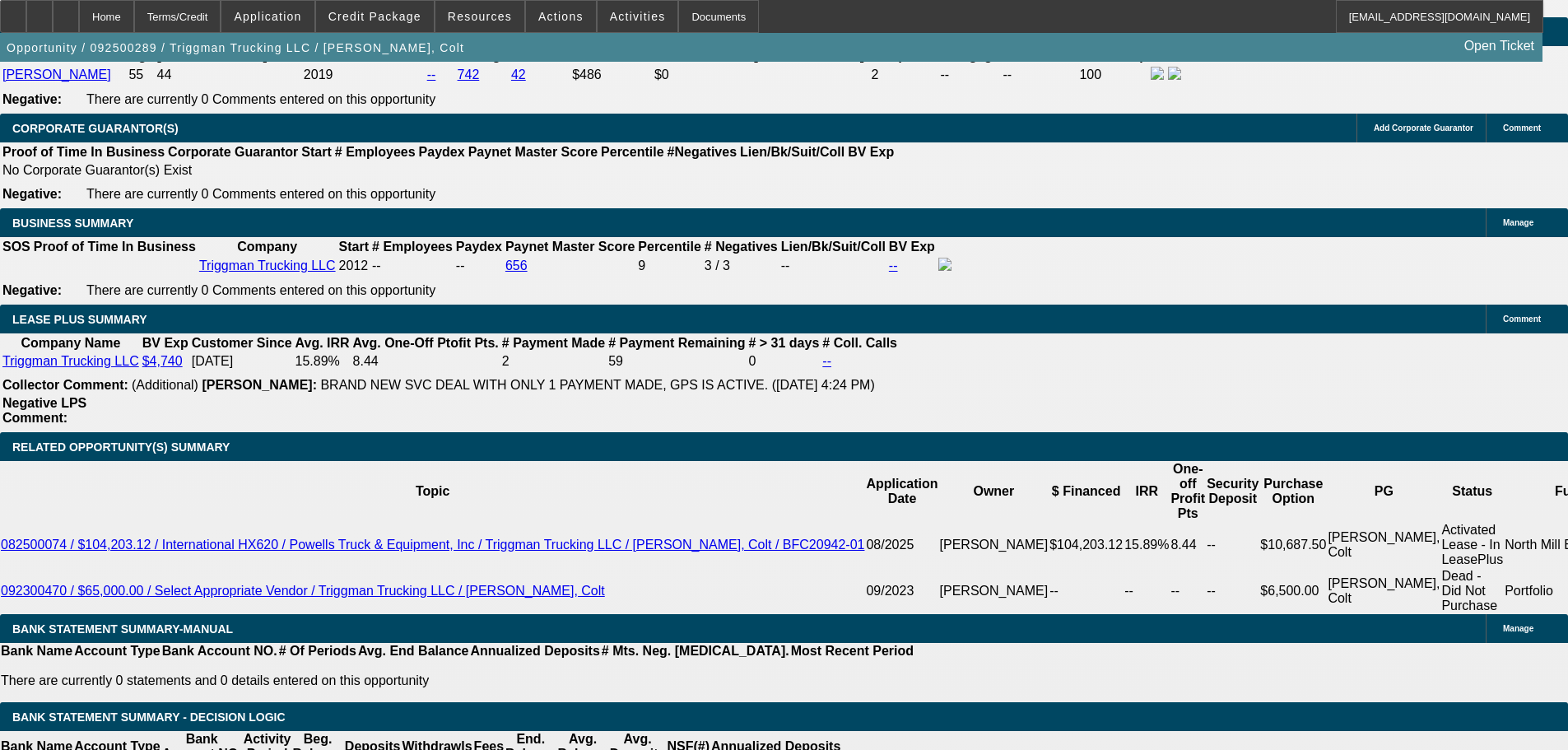
type input "16"
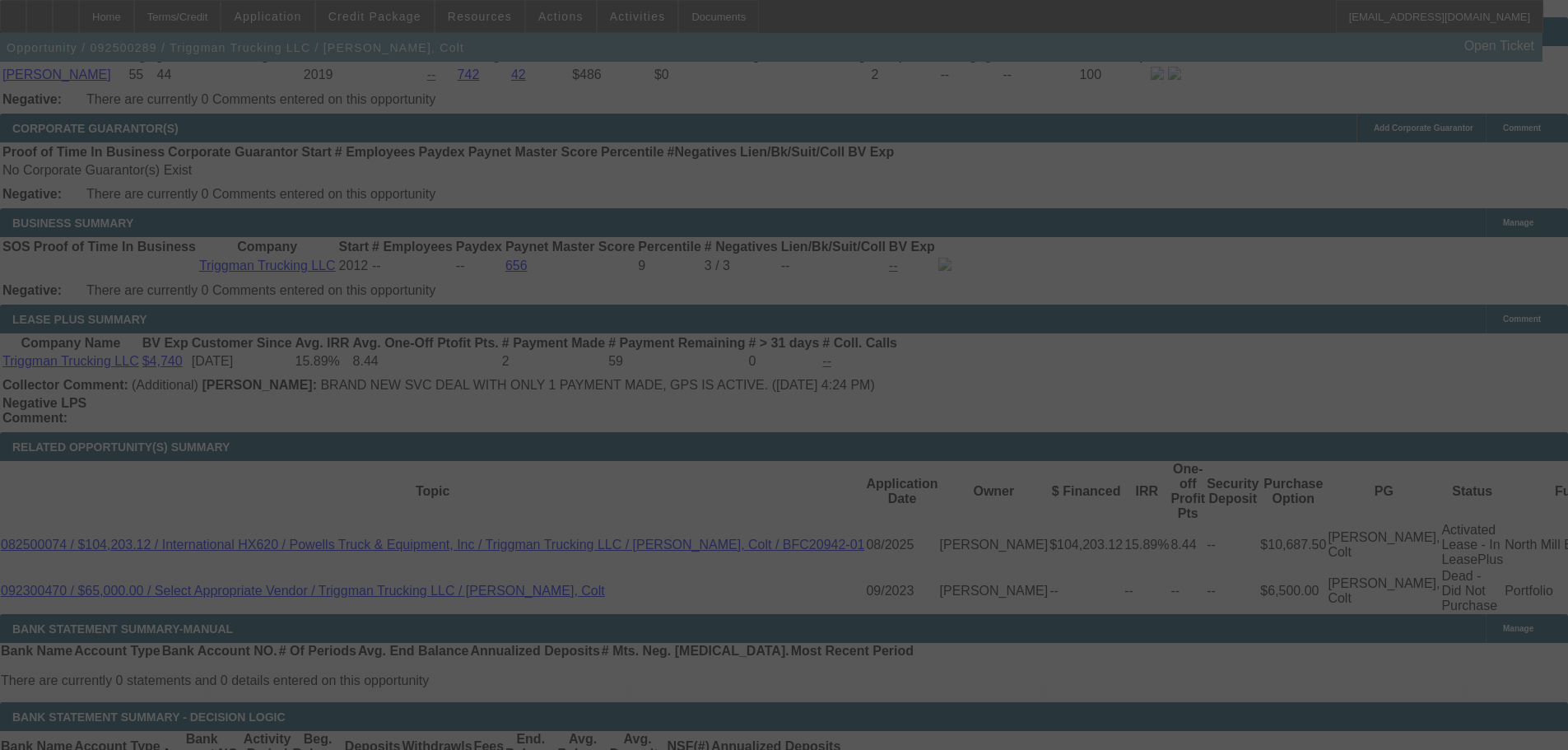
select select "0"
select select "2"
select select "0"
select select "6"
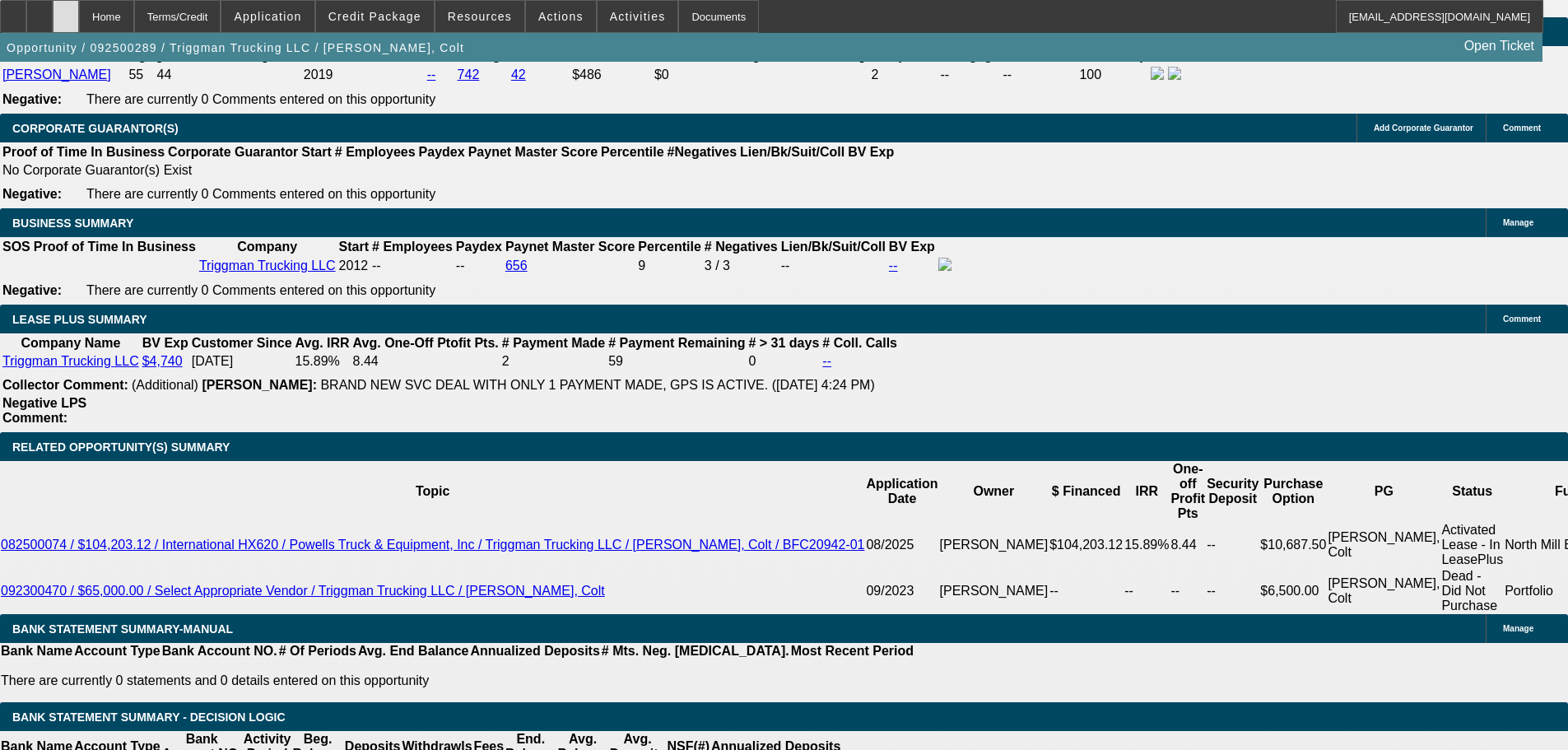
click at [79, 20] on div at bounding box center [66, 16] width 26 height 33
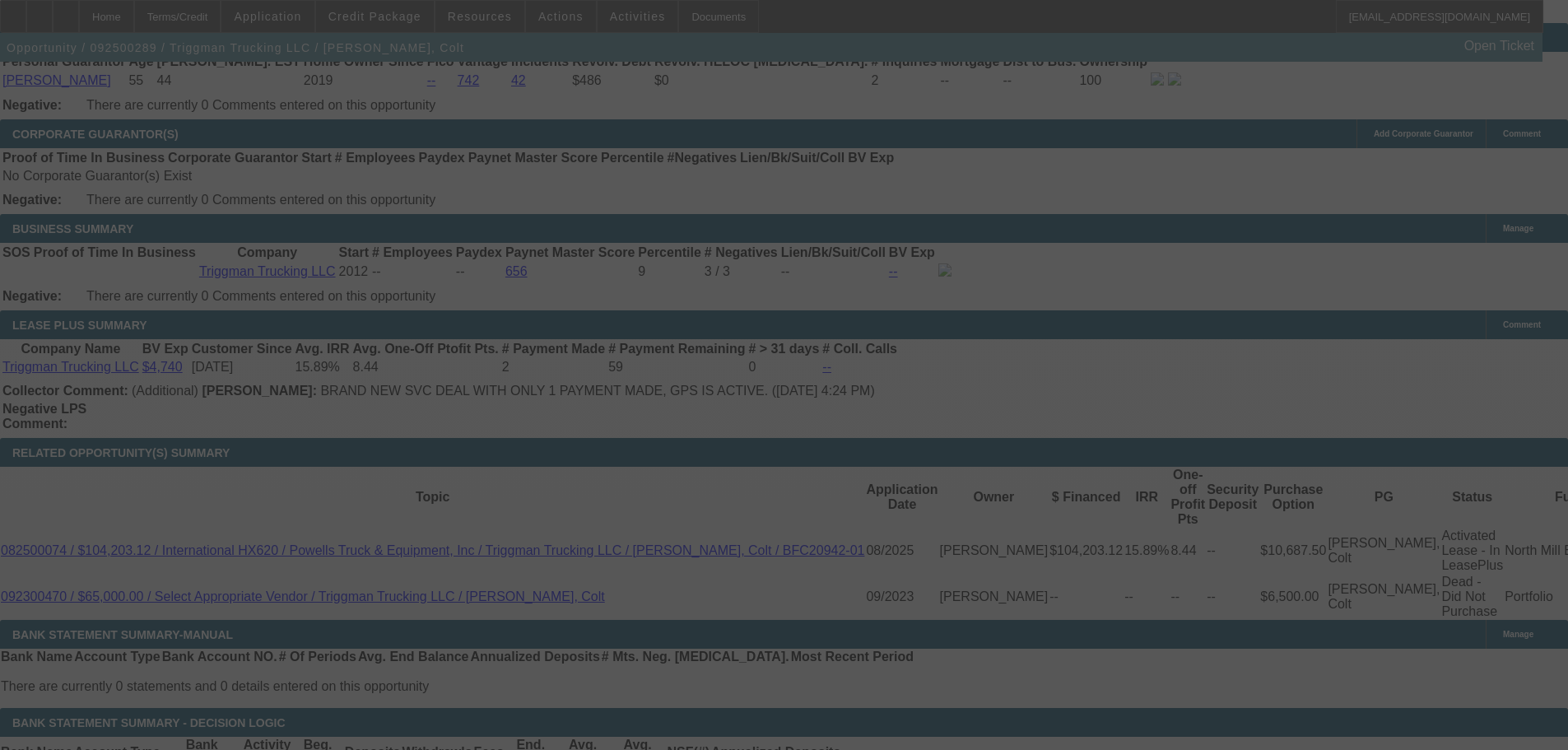
scroll to position [2632, 0]
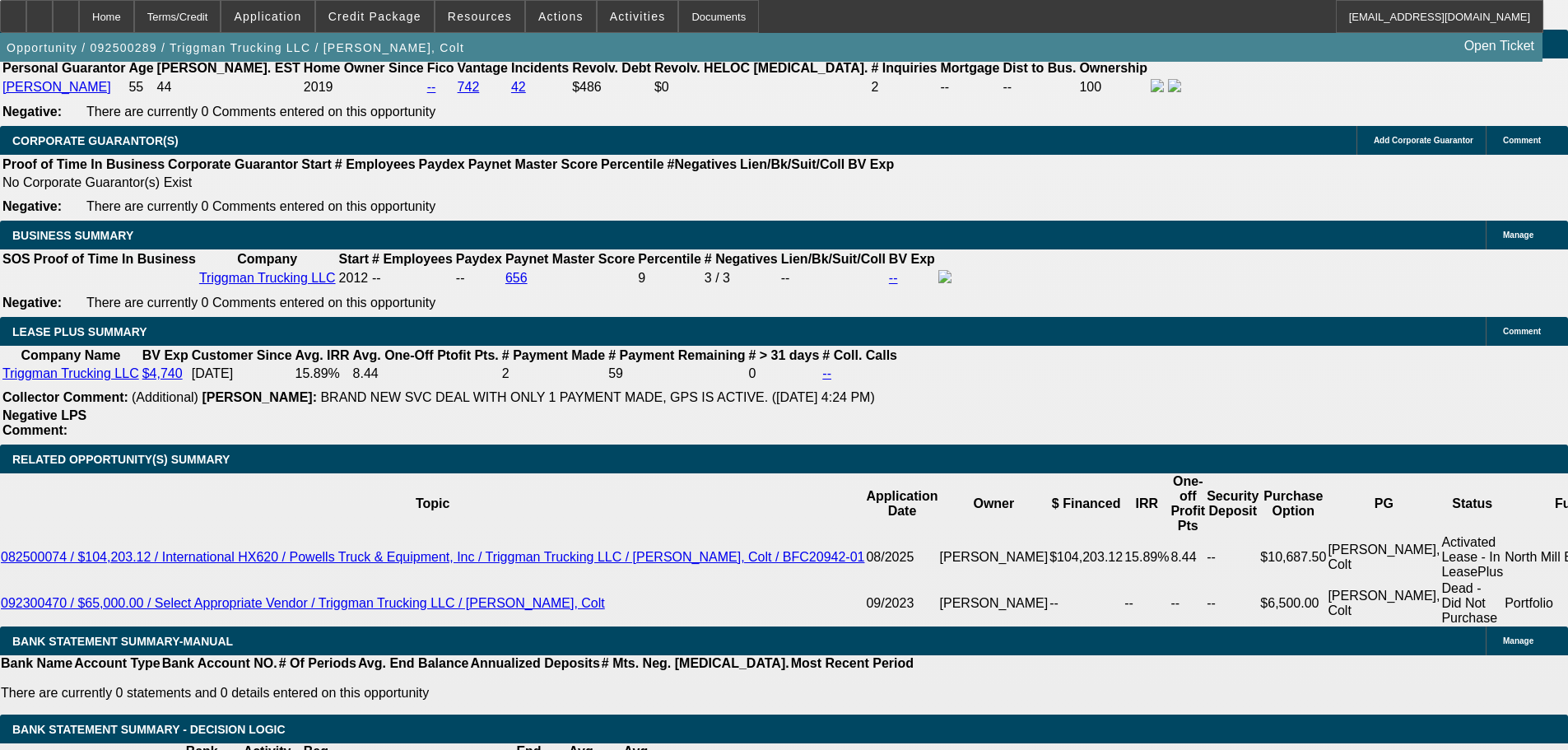
select select "0"
select select "2"
select select "0"
select select "6"
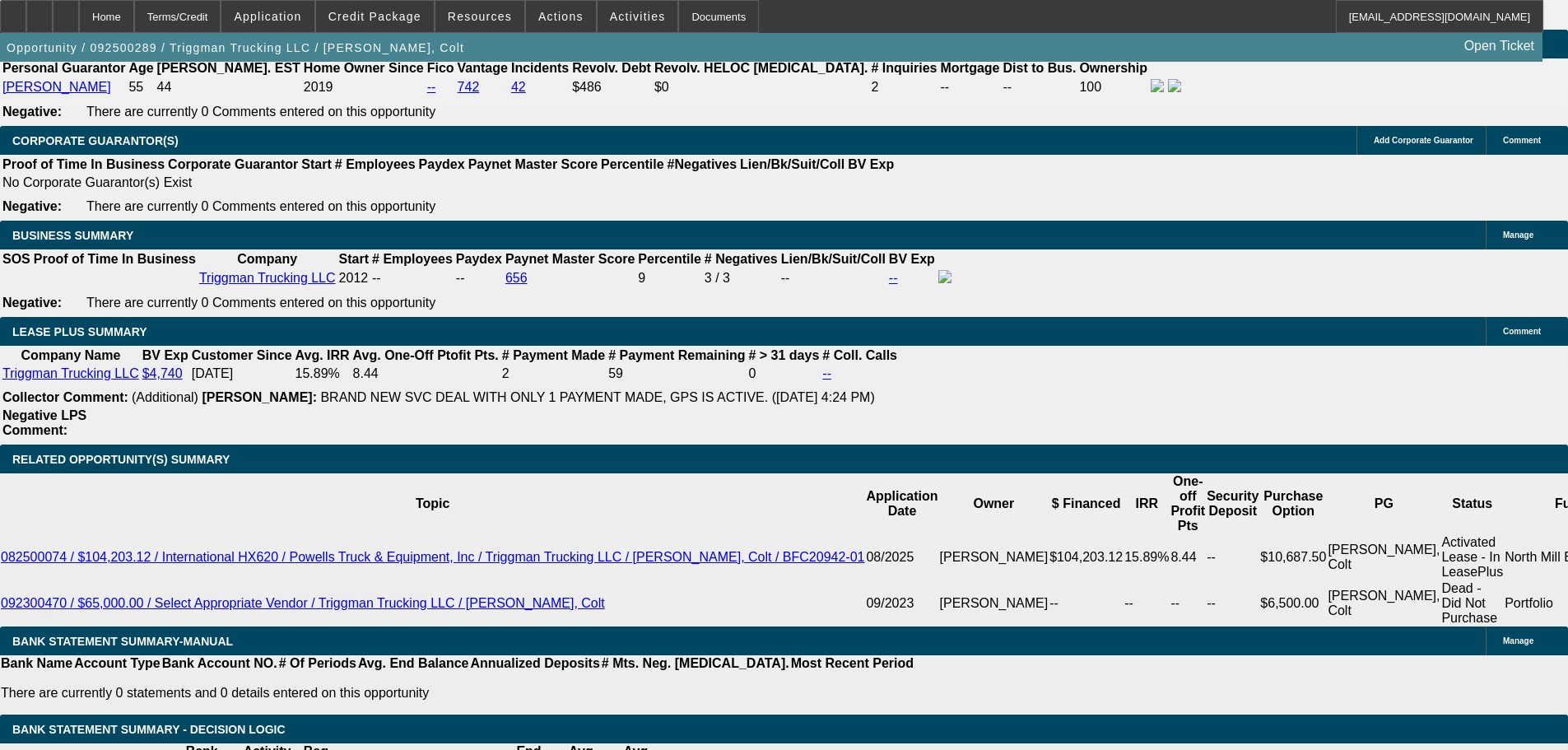
select select "0"
select select "2"
select select "0"
select select "6"
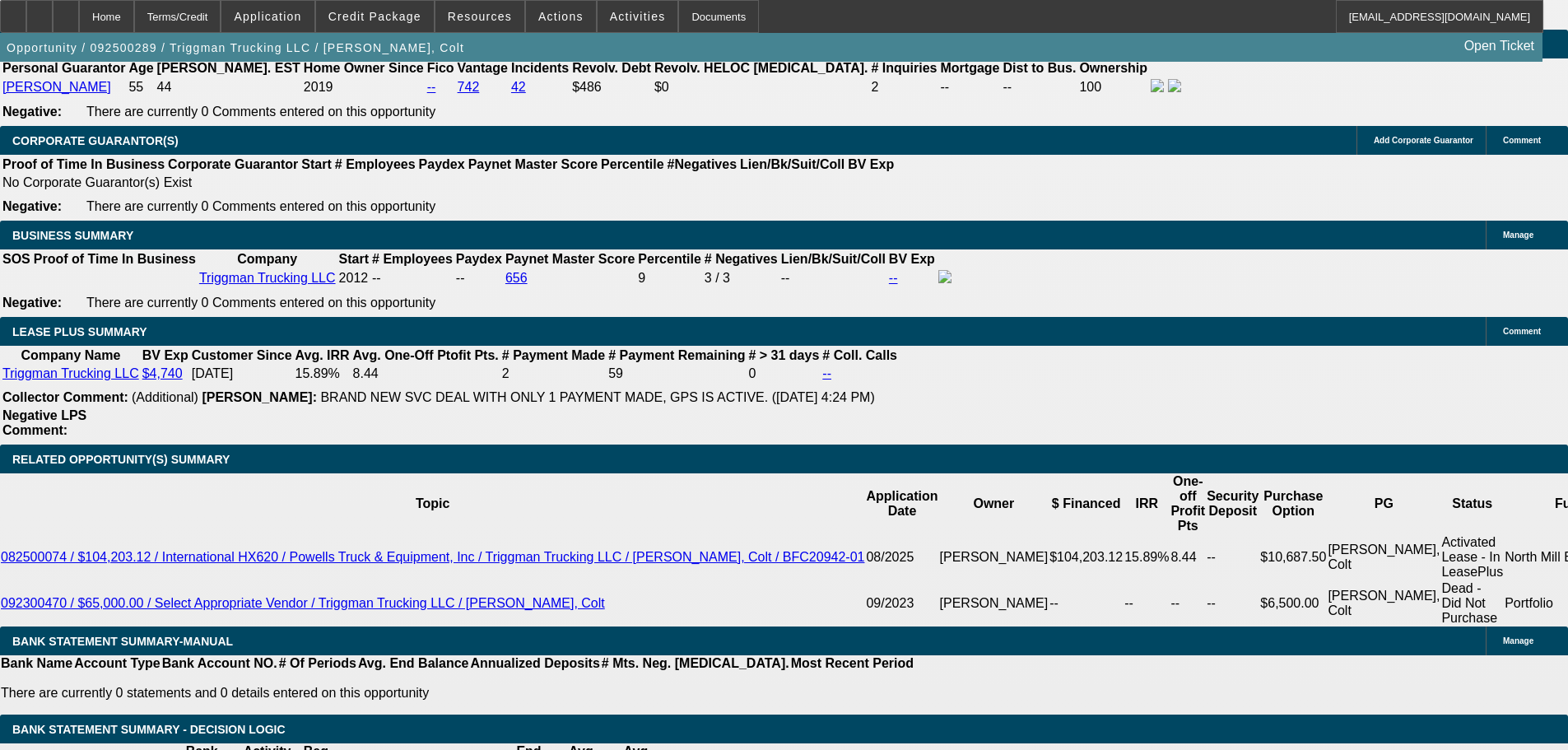
select select "0"
select select "2"
select select "0"
select select "6"
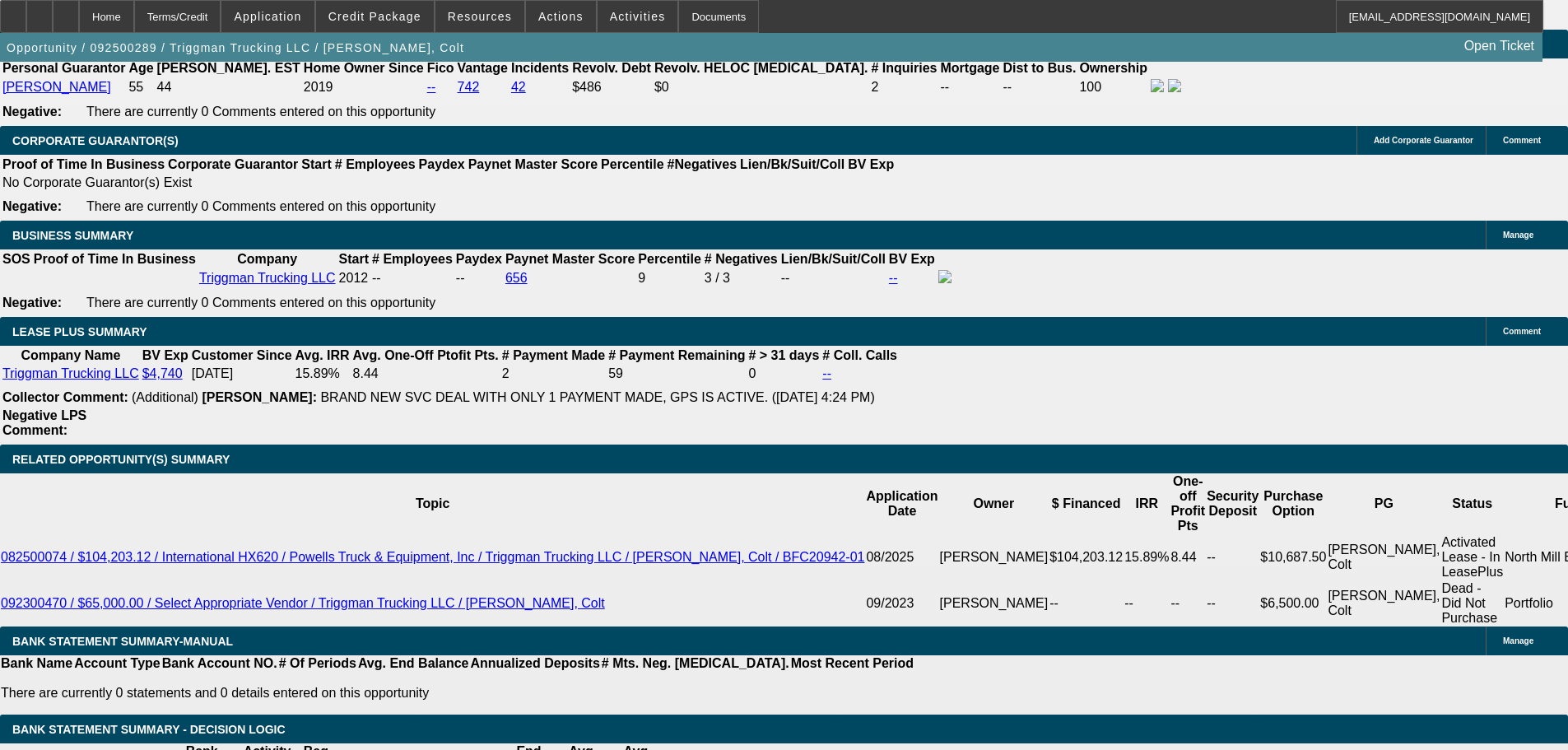
select select "0"
select select "2"
select select "0"
select select "6"
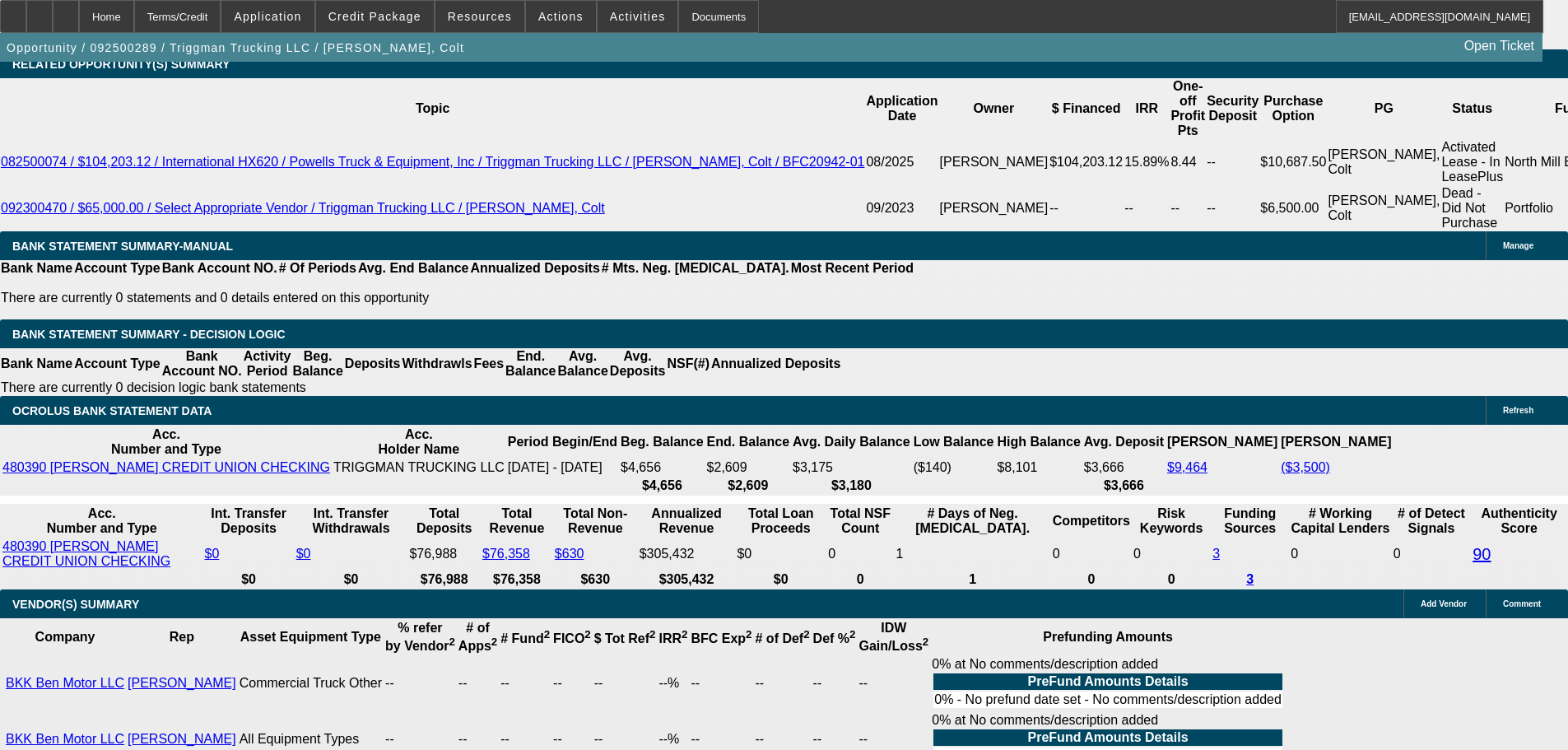
scroll to position [2974, 0]
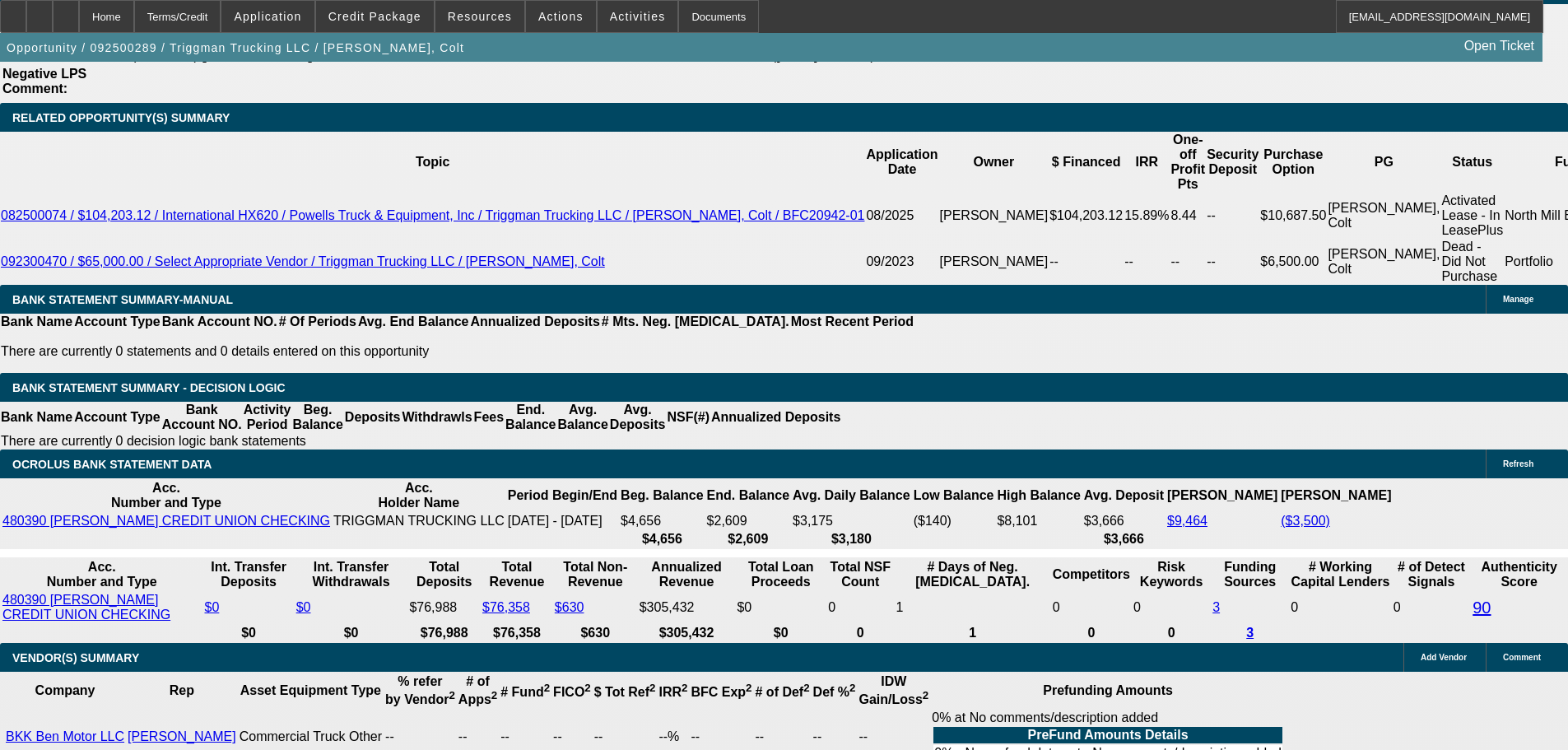
type input "344"
type input "UNKNOWN"
type input "3449"
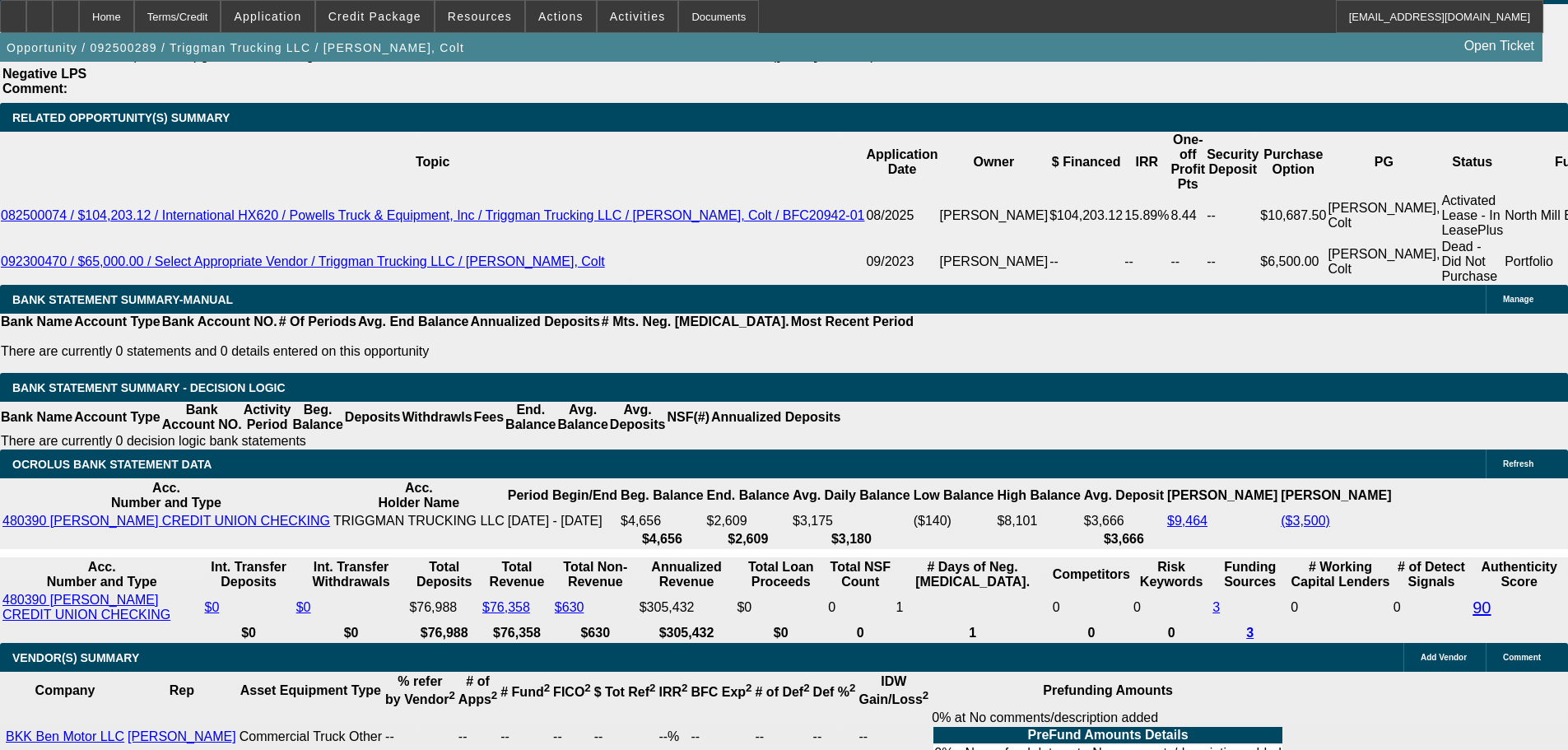
type input "16.1"
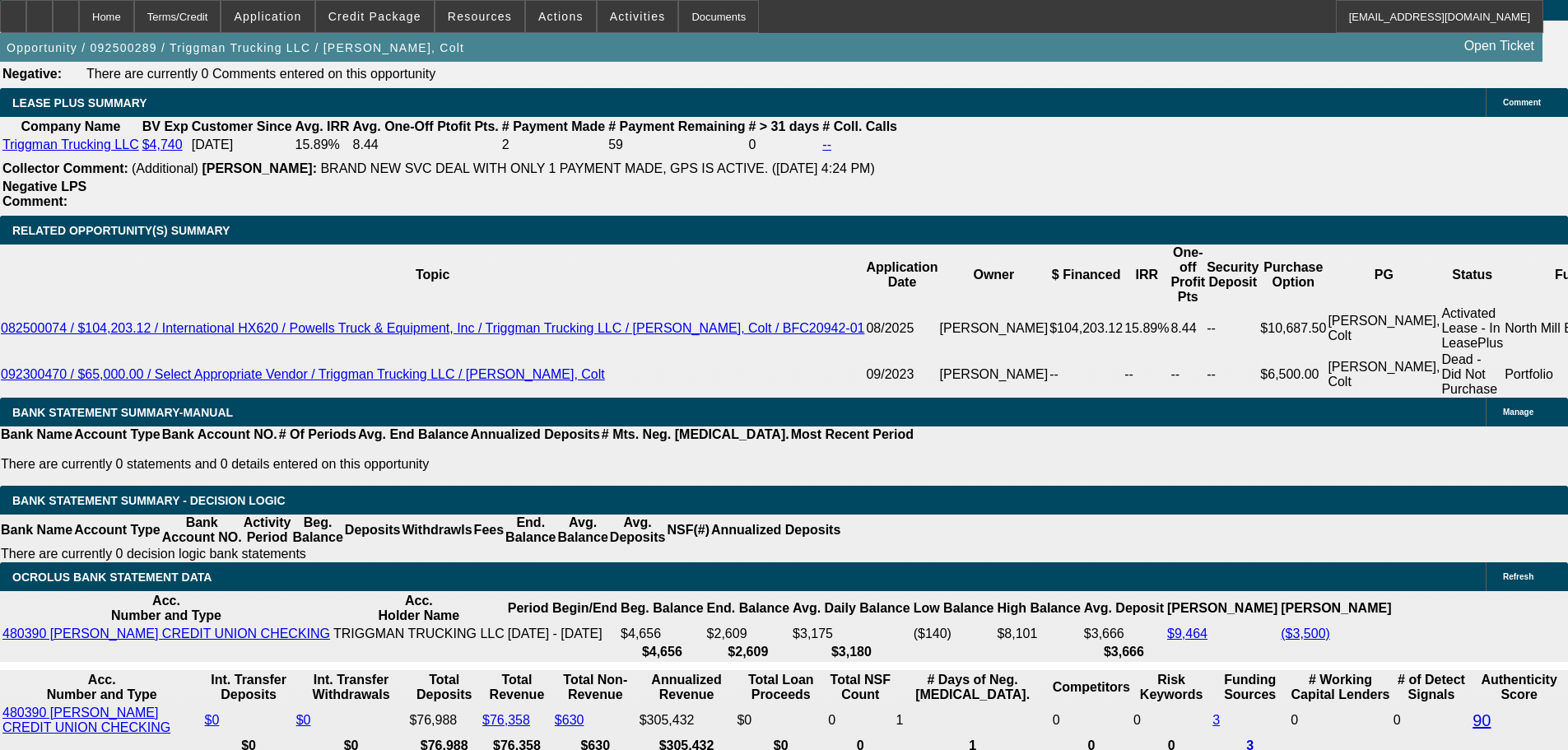
scroll to position [2644, 0]
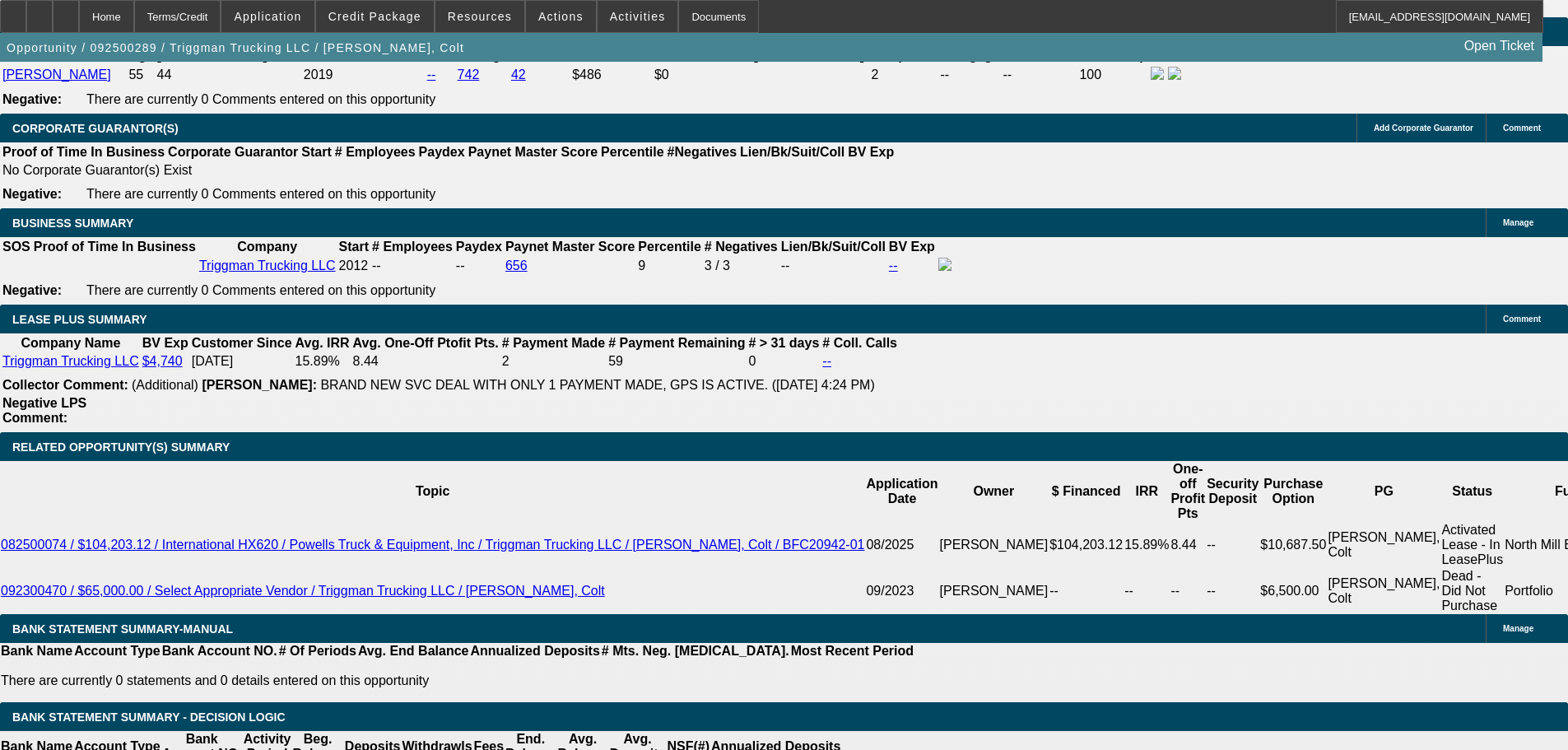
type input "$3,449.00"
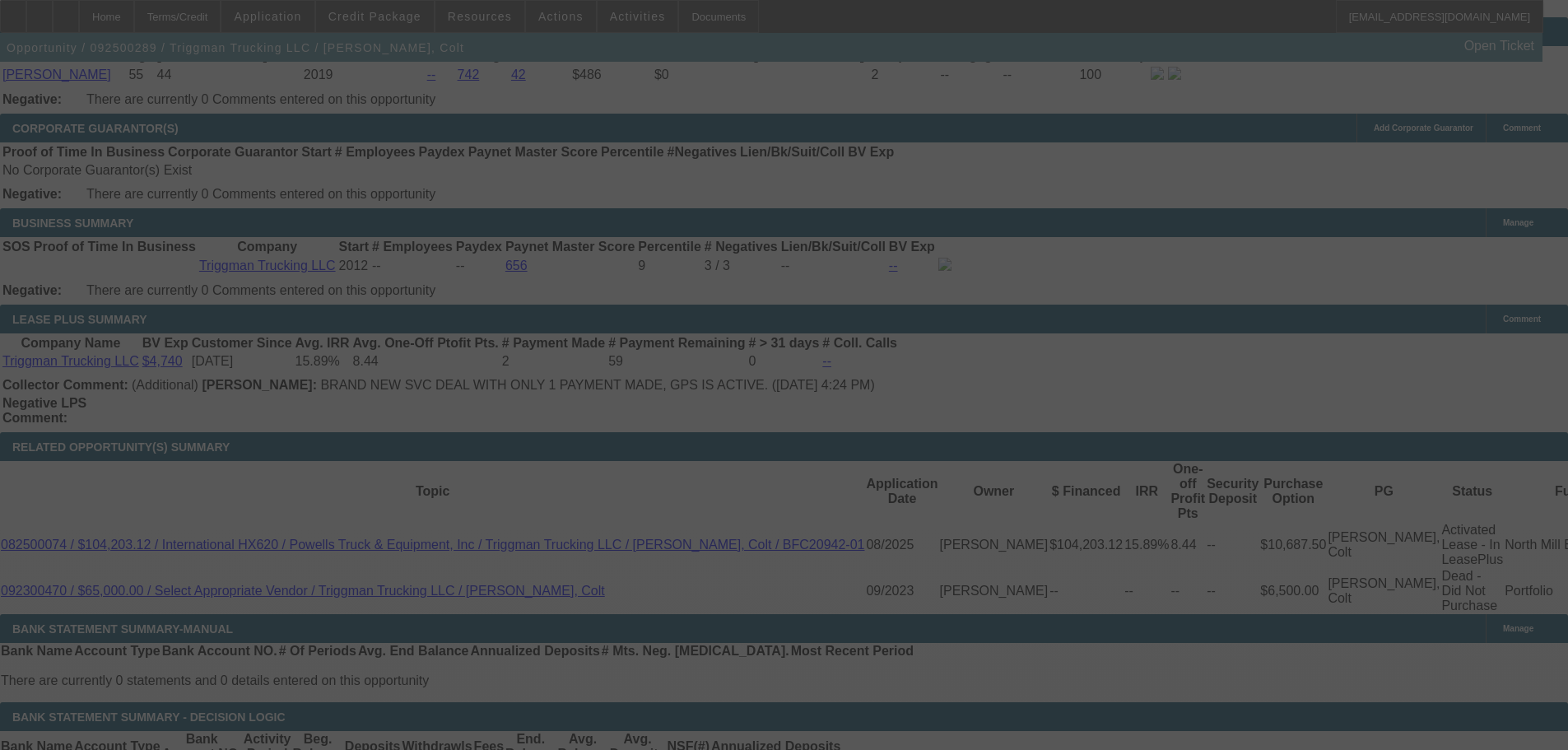
select select "0"
select select "2"
select select "0"
select select "6"
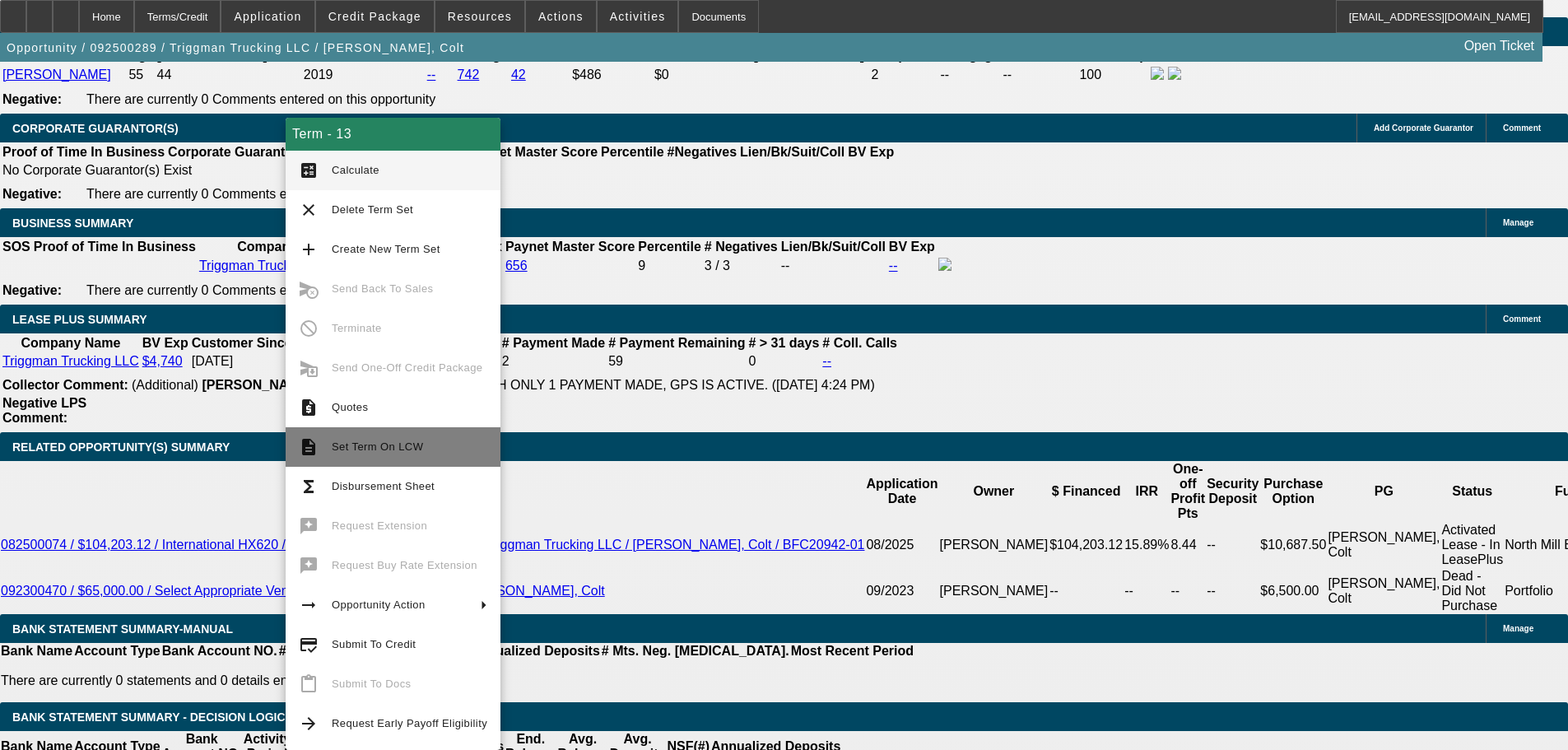
click at [382, 452] on span "Set Term On LCW" at bounding box center [377, 446] width 92 height 12
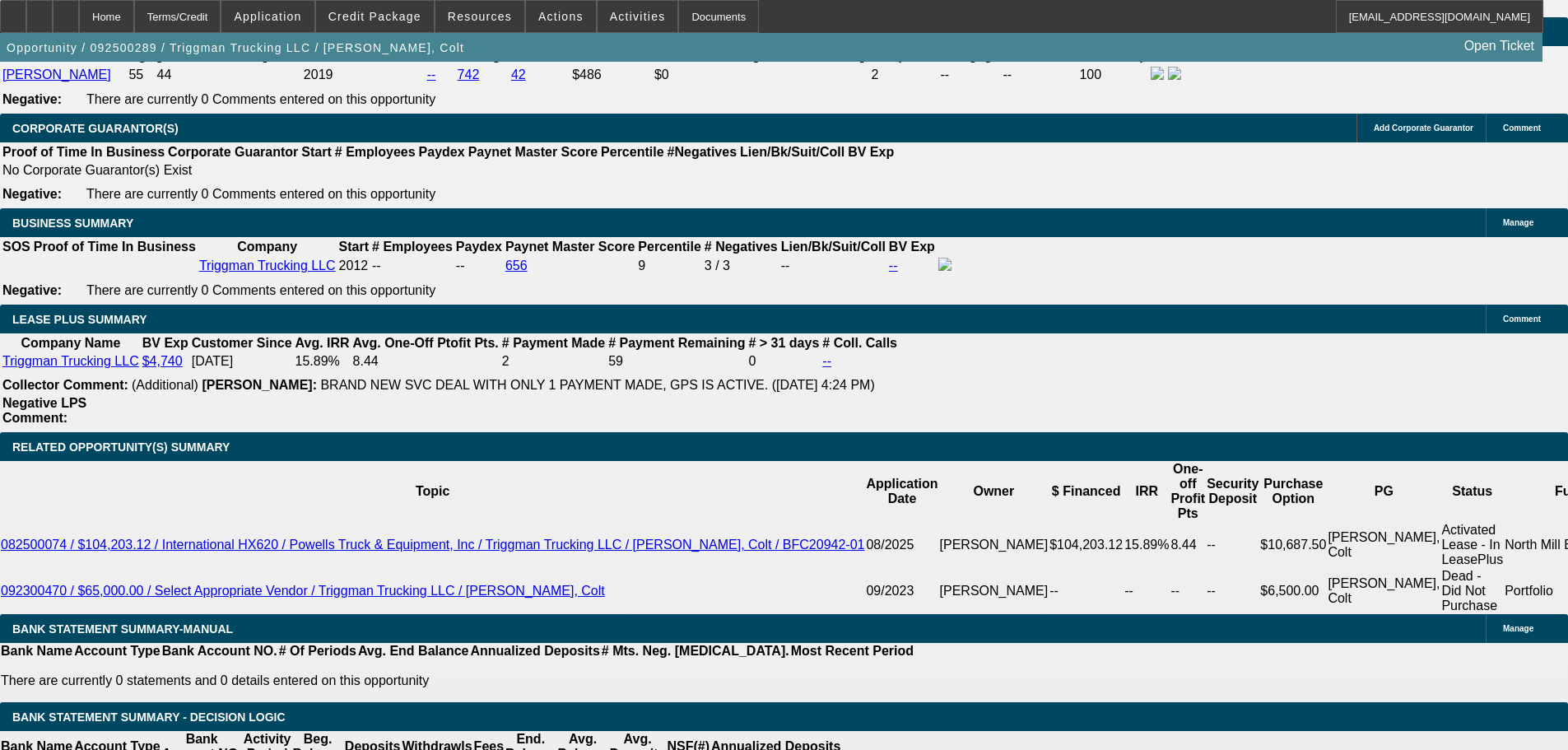
scroll to position [3056, 0]
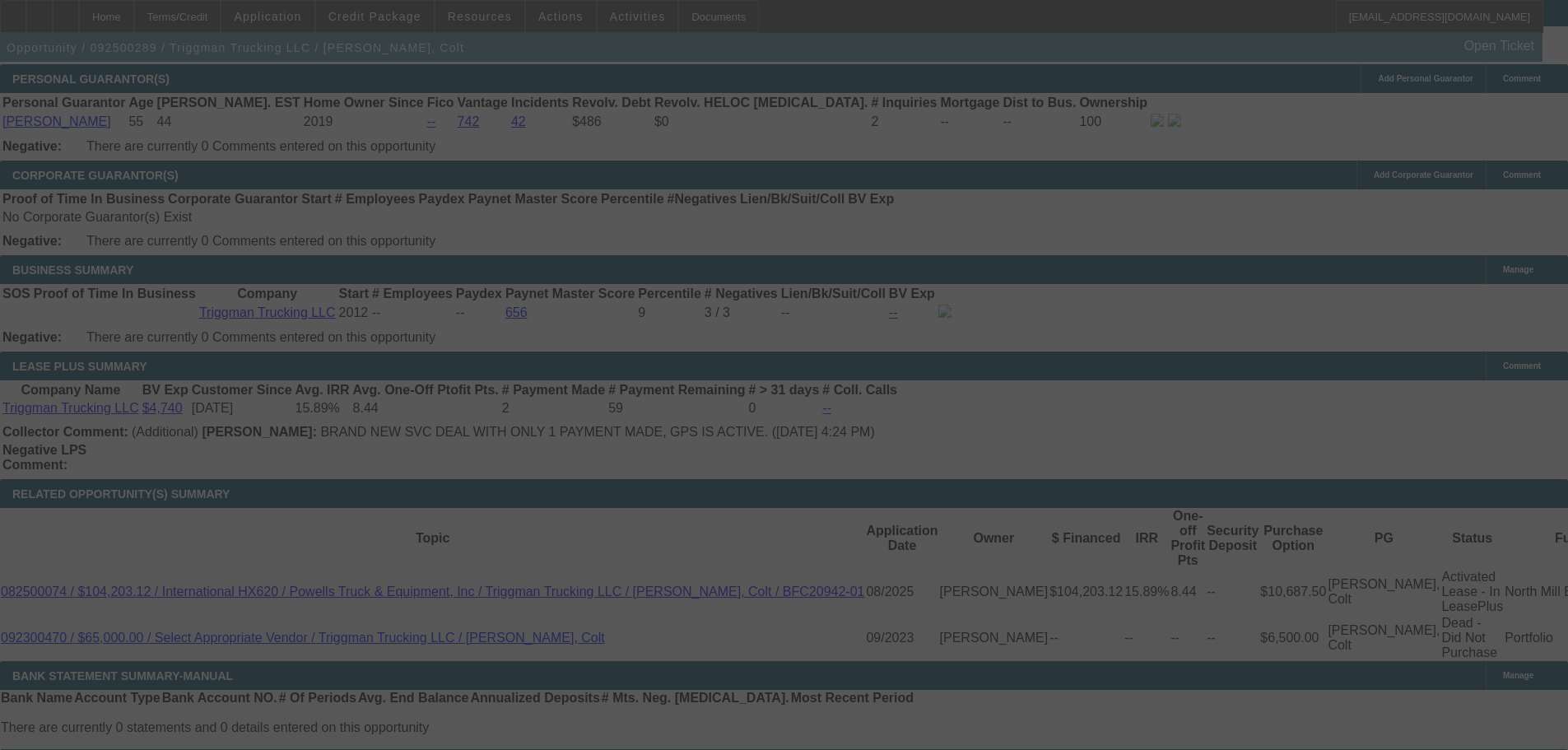
scroll to position [2530, 0]
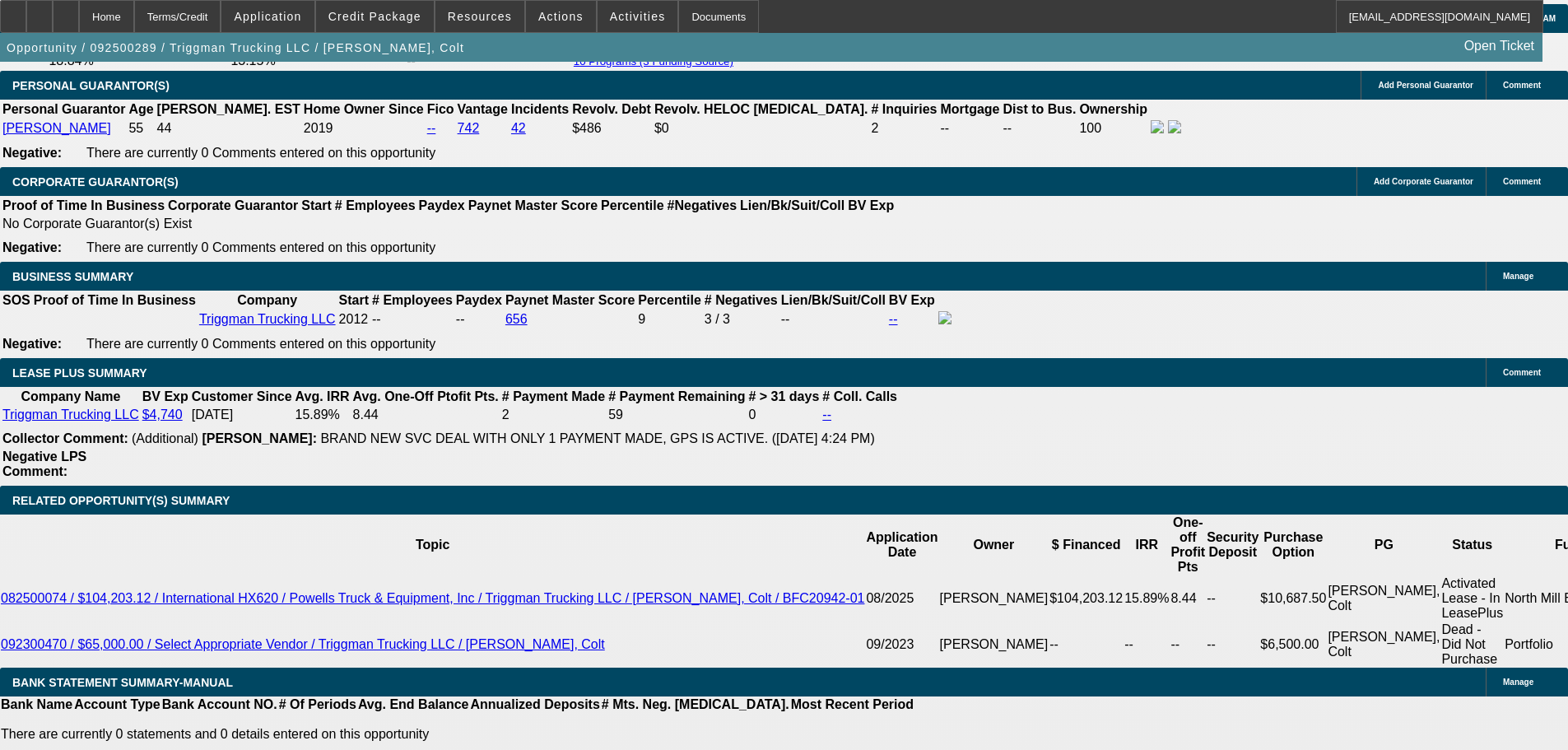
select select "0"
select select "2"
select select "0"
select select "6"
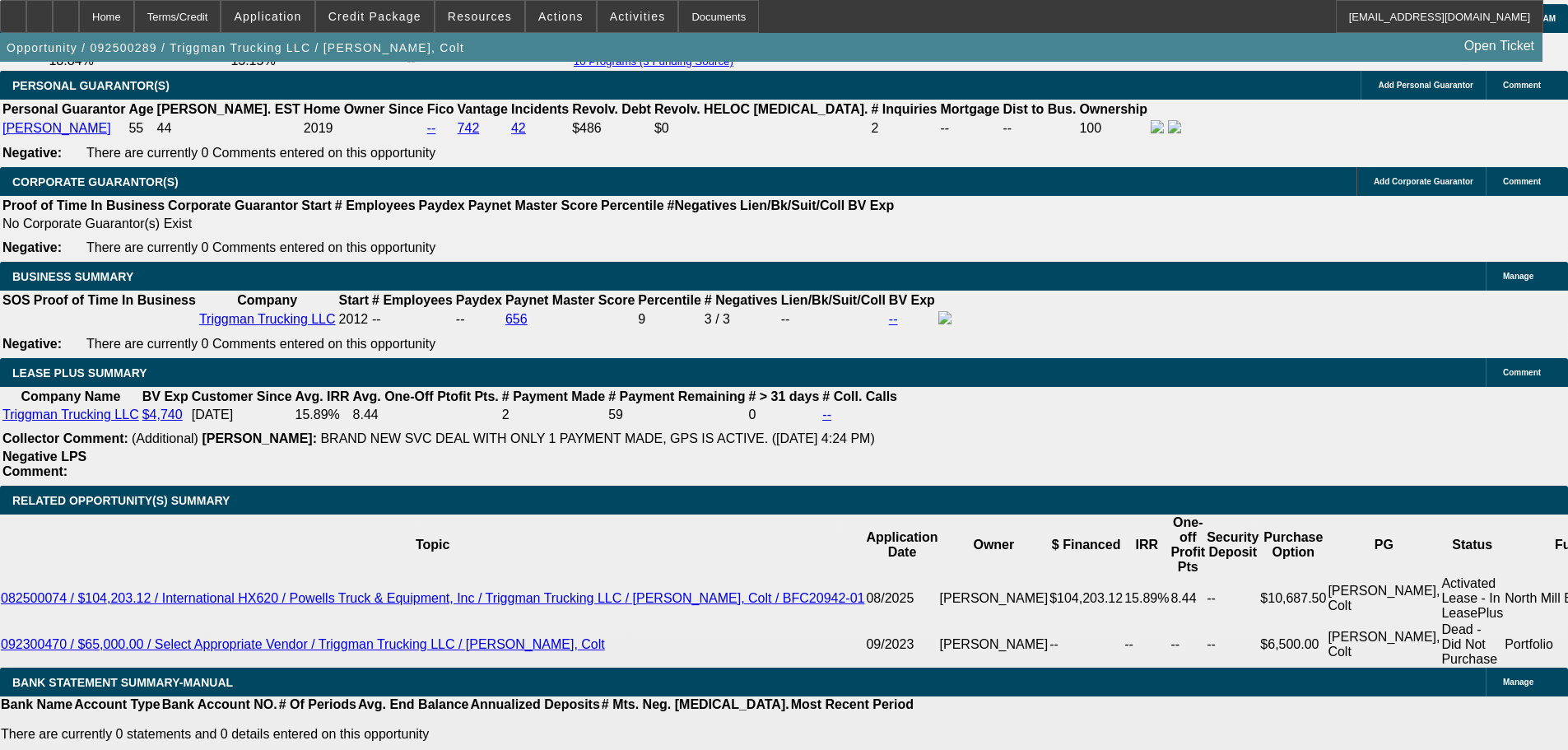
select select "0"
select select "2"
select select "0"
select select "6"
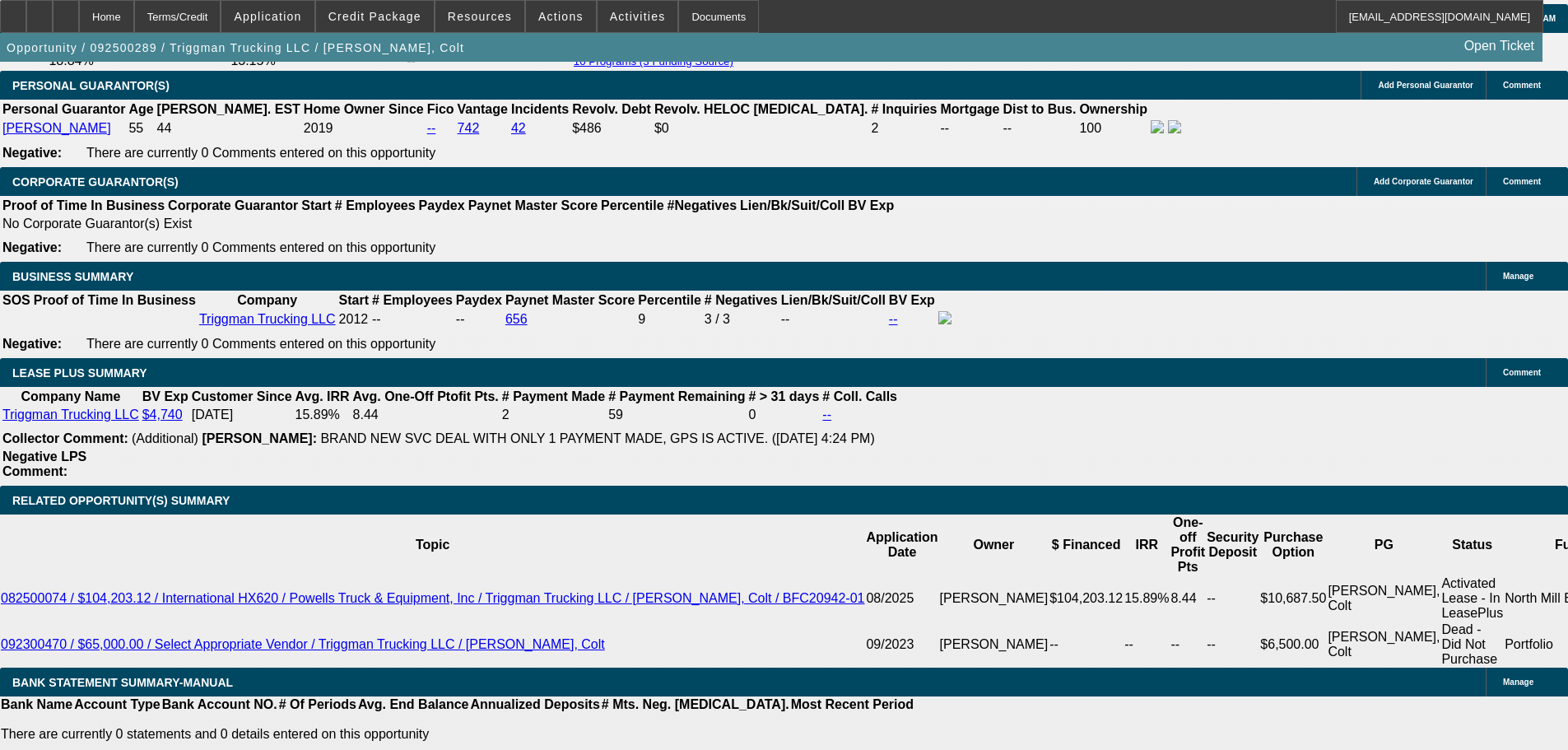
select select "0"
select select "2"
select select "0"
select select "6"
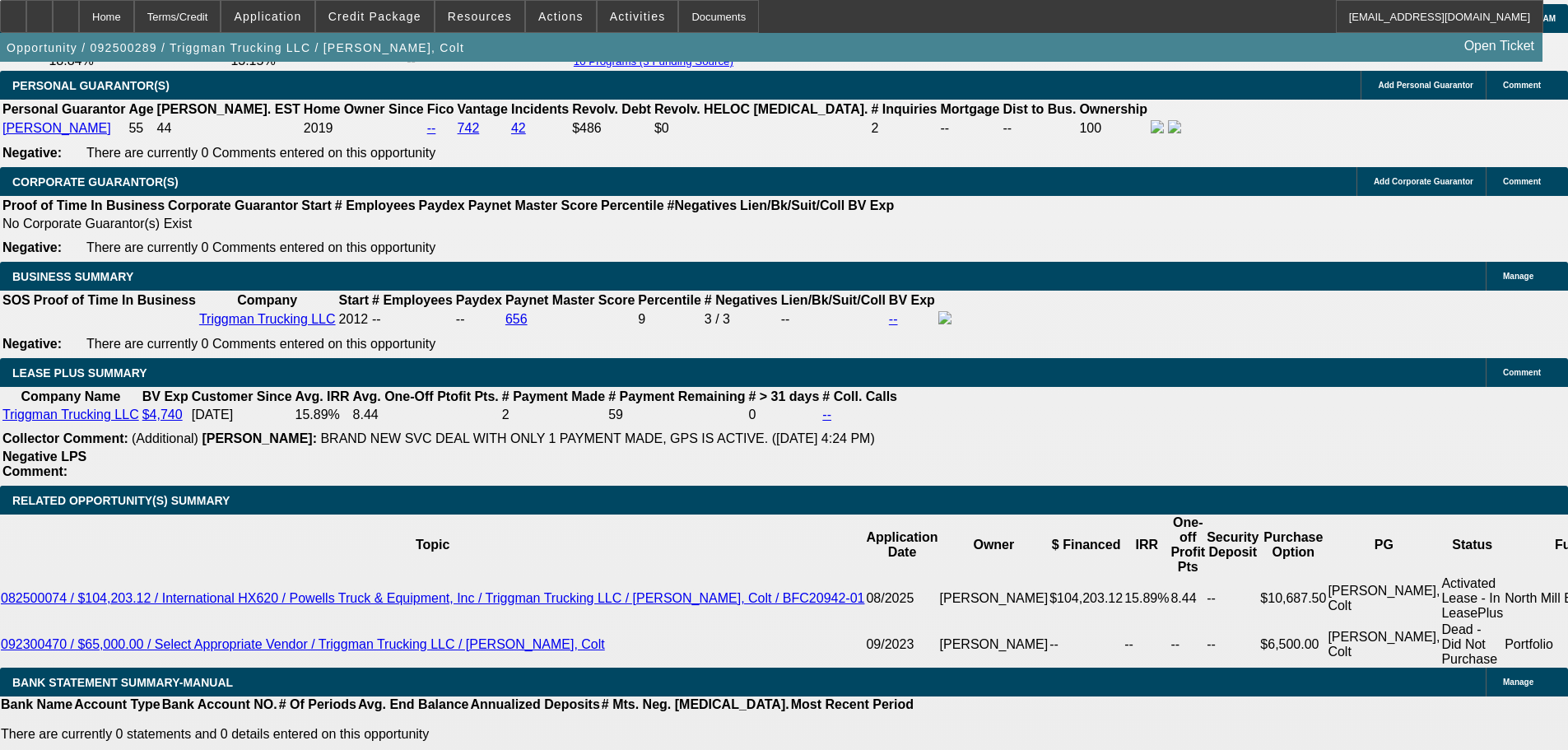
select select "0"
select select "2"
select select "0"
select select "6"
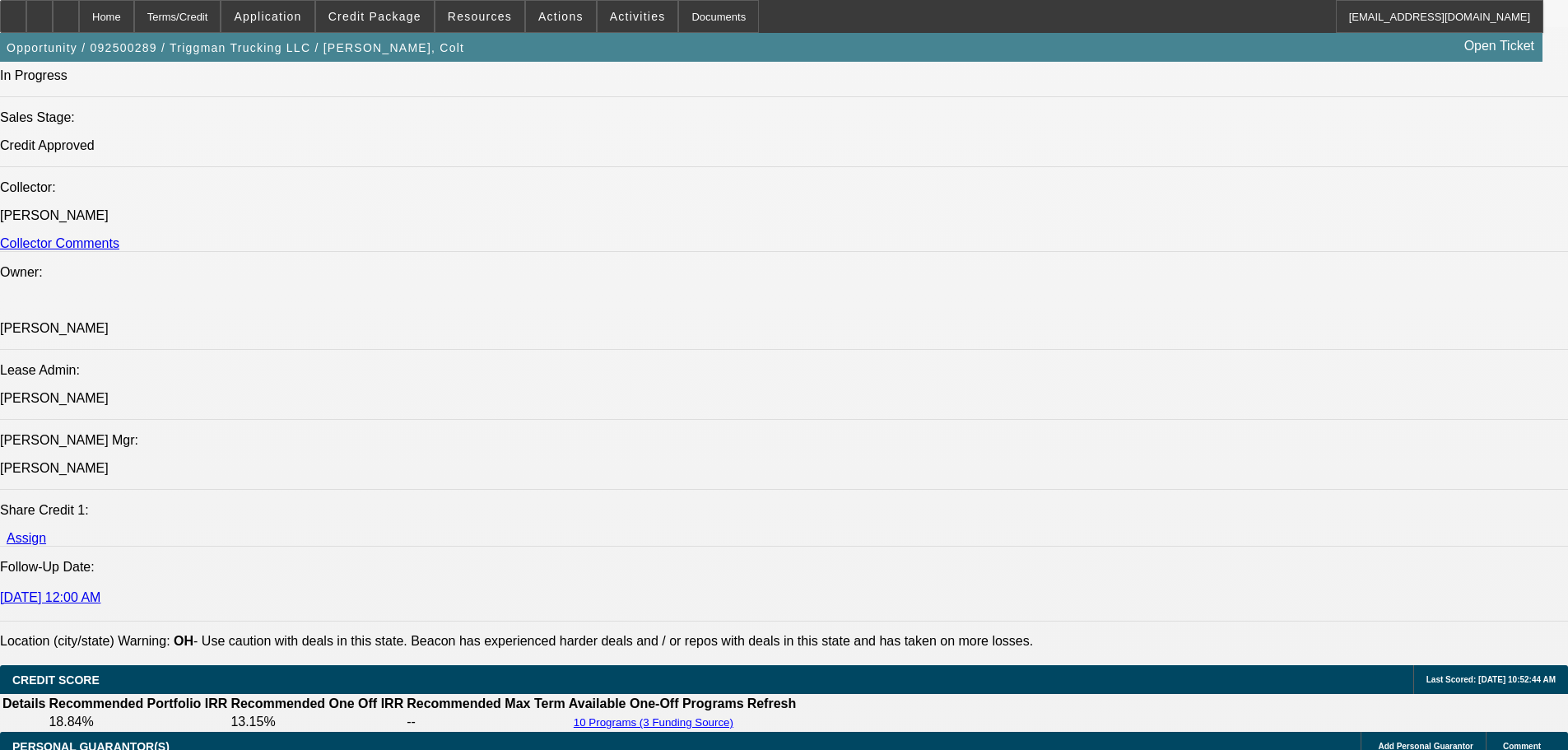
scroll to position [1639, 0]
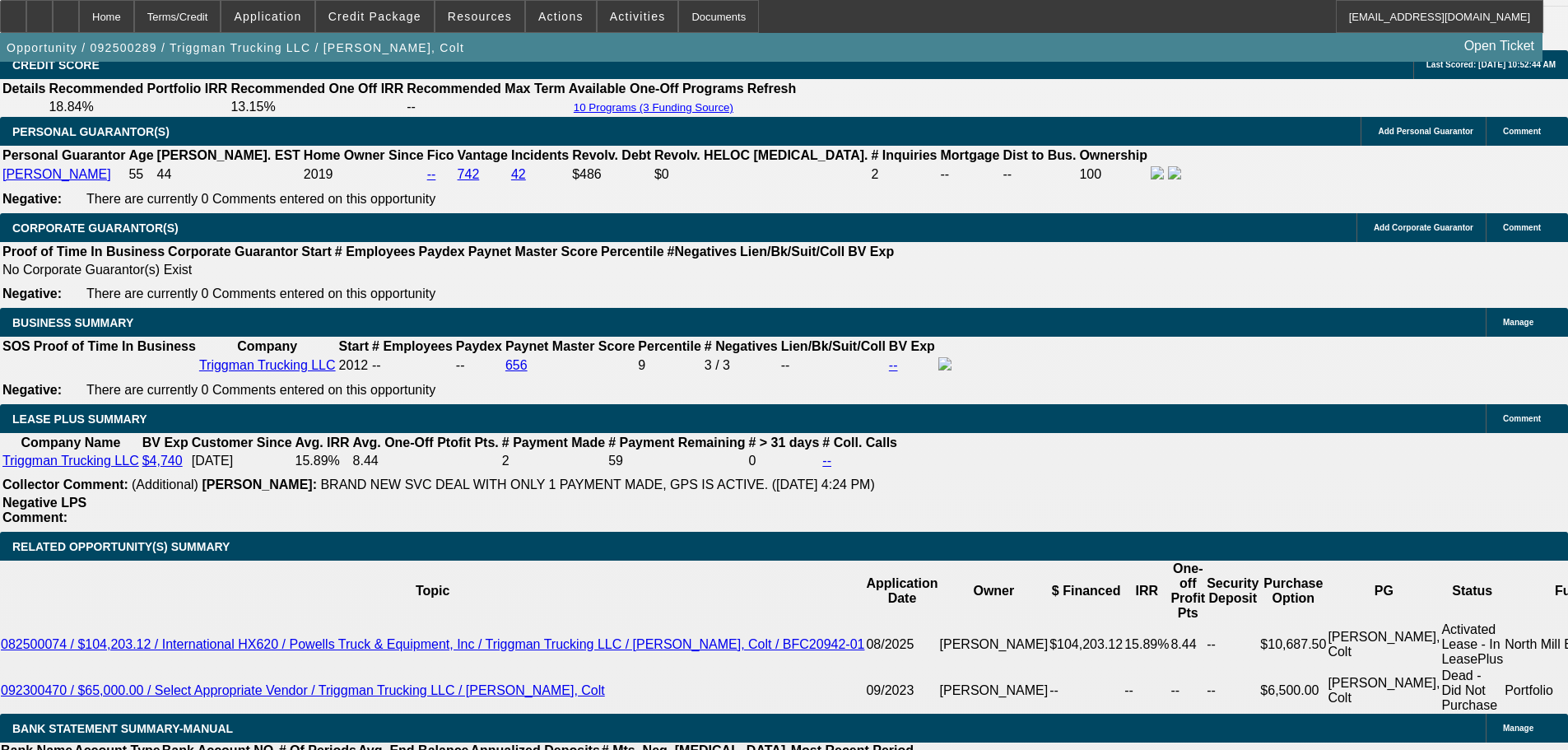
scroll to position [2626, 0]
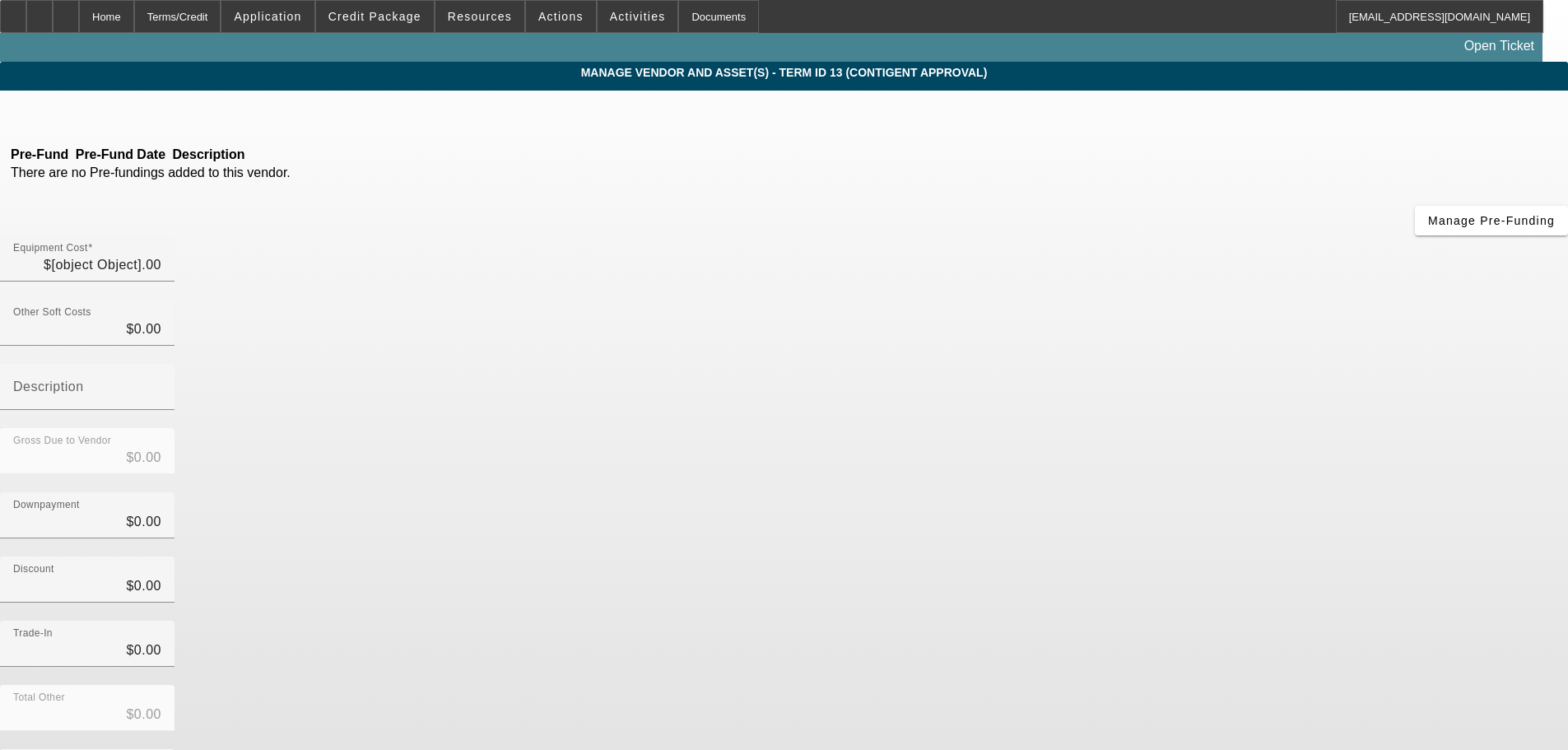
type input "$98,000.00"
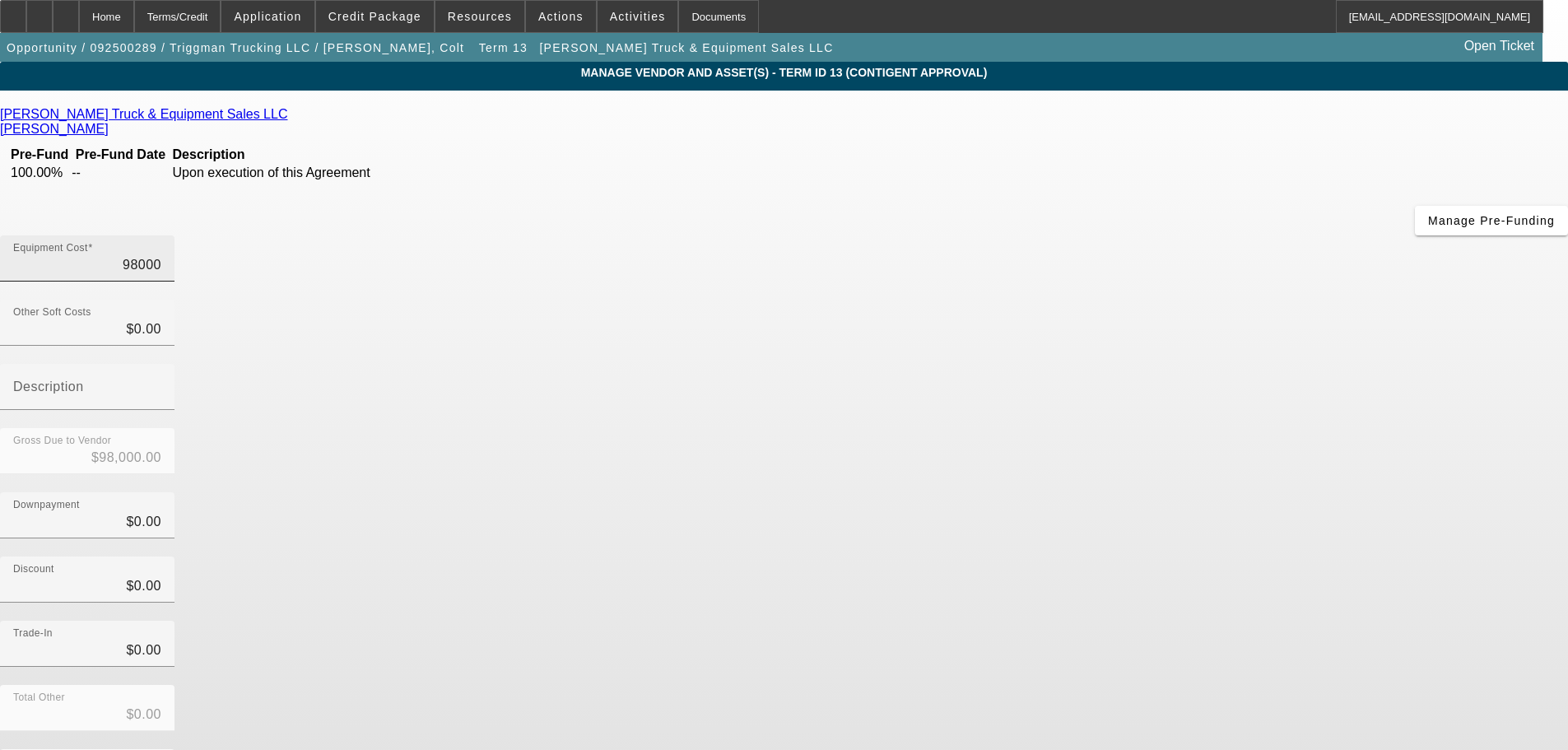
click at [161, 255] on input "98000" at bounding box center [87, 264] width 148 height 20
type input "9000"
type input "$9,000.00"
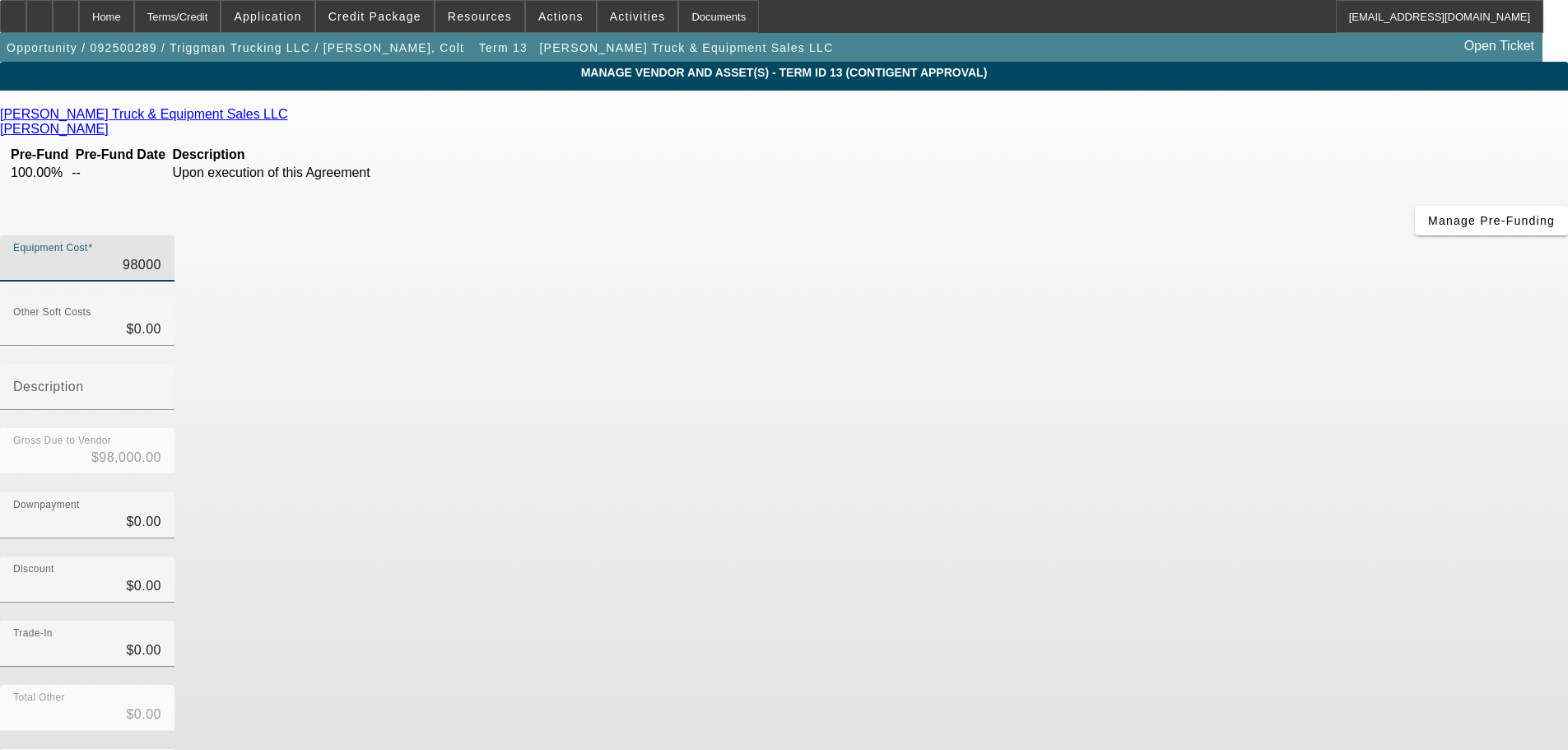
type input "$9,000.00"
type input "95000"
type input "$95,000.00"
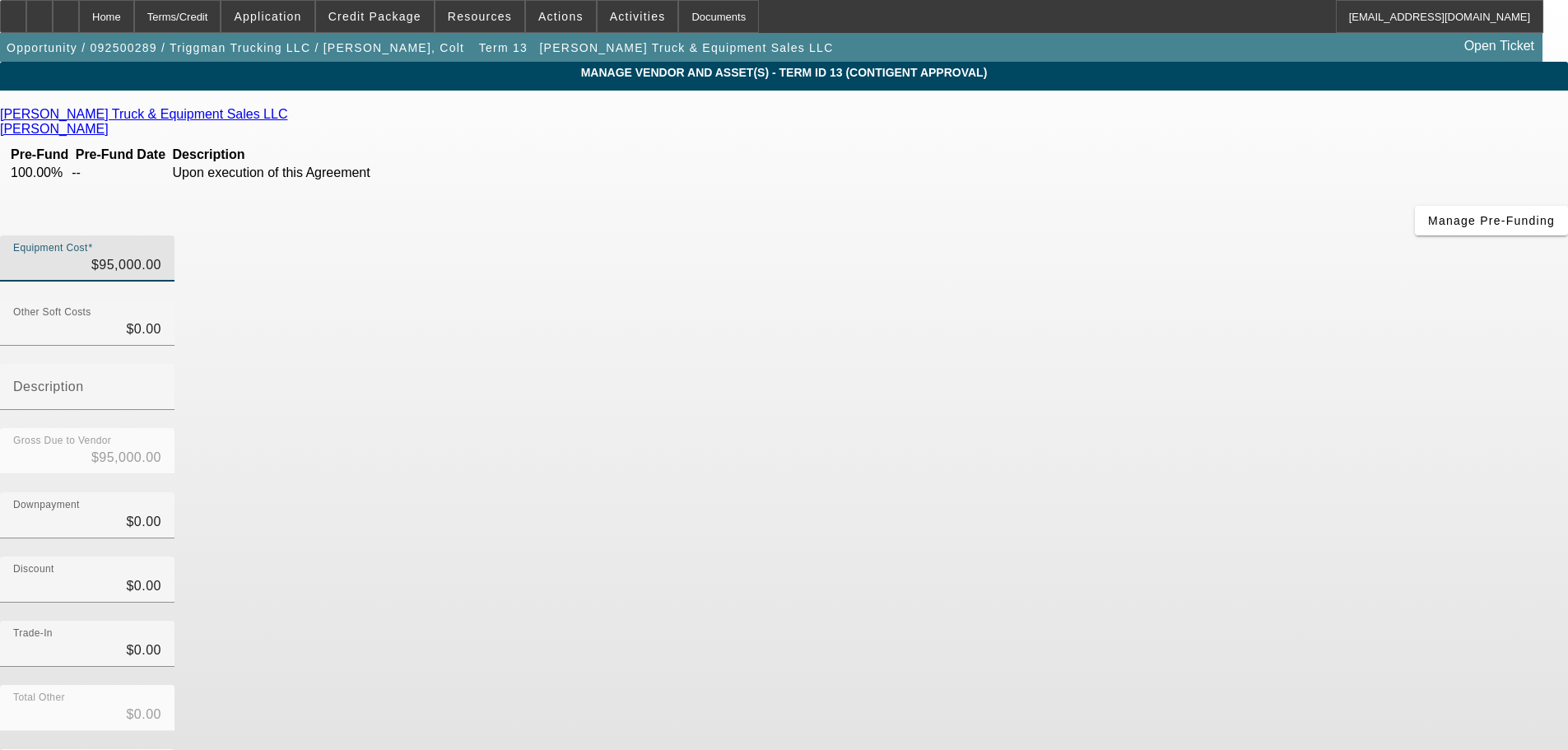
click at [1122, 235] on div "Equipment Cost $95,000.00" at bounding box center [784, 267] width 1568 height 64
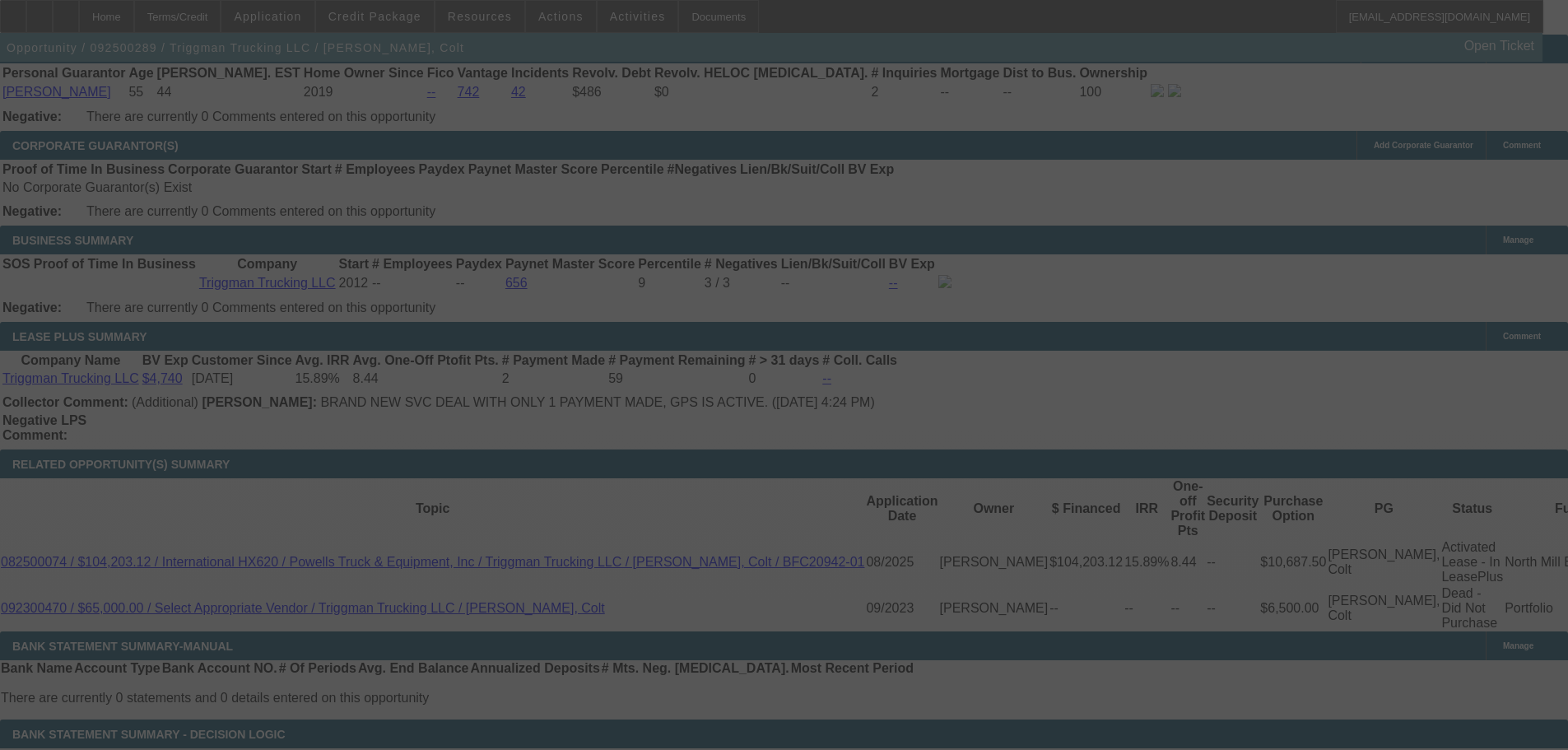
scroll to position [2530, 0]
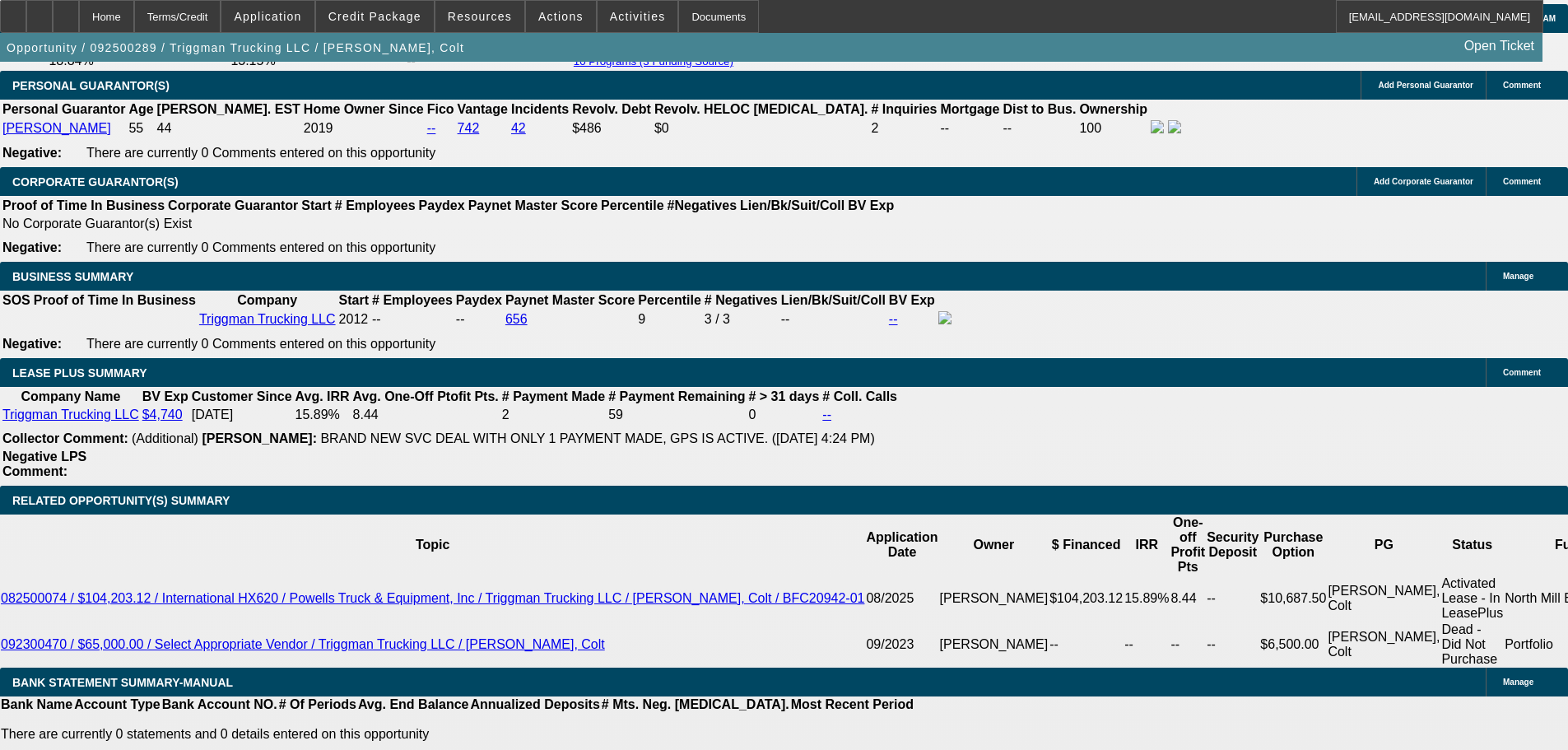
select select "0"
select select "2"
select select "0"
select select "6"
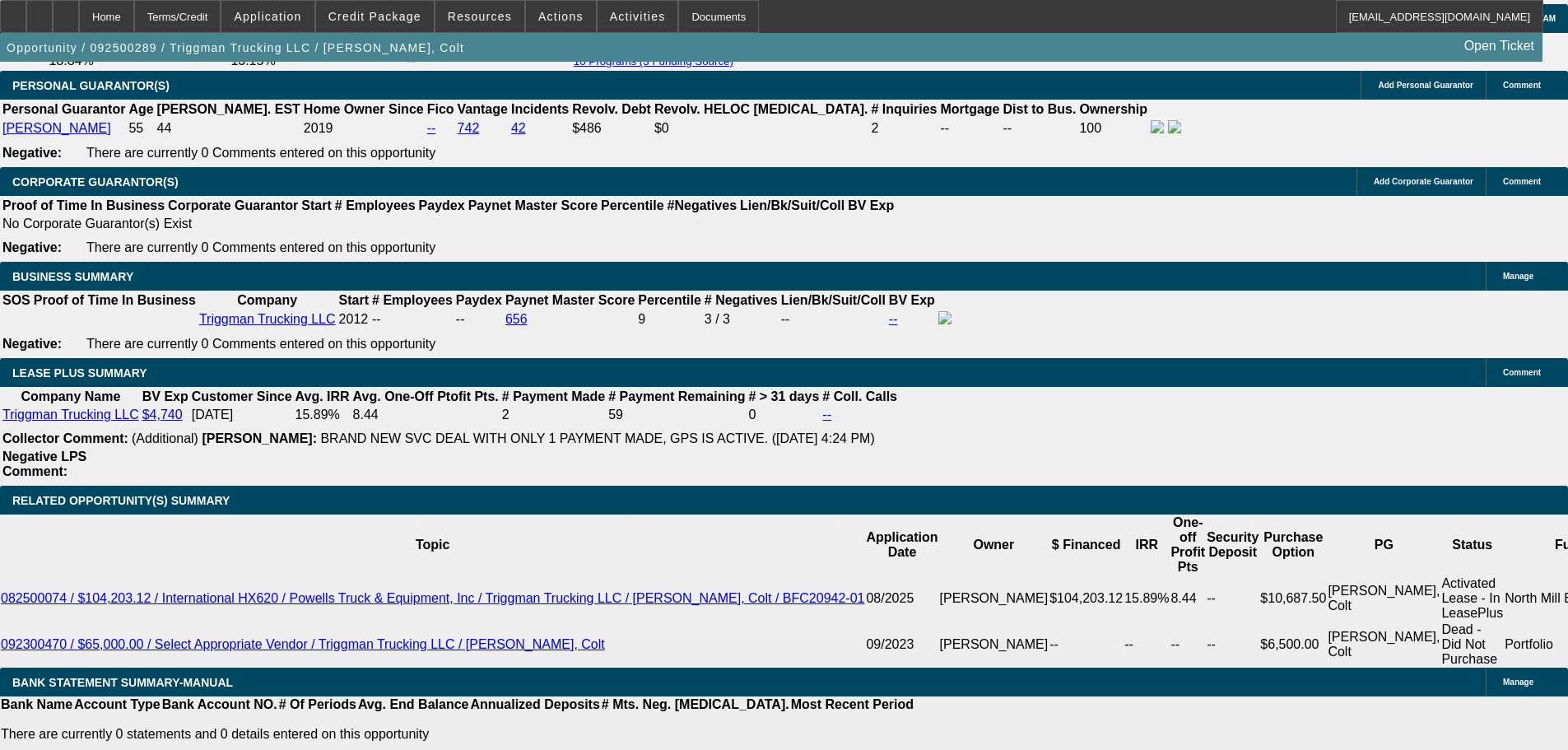
select select "0"
select select "2"
select select "0"
select select "6"
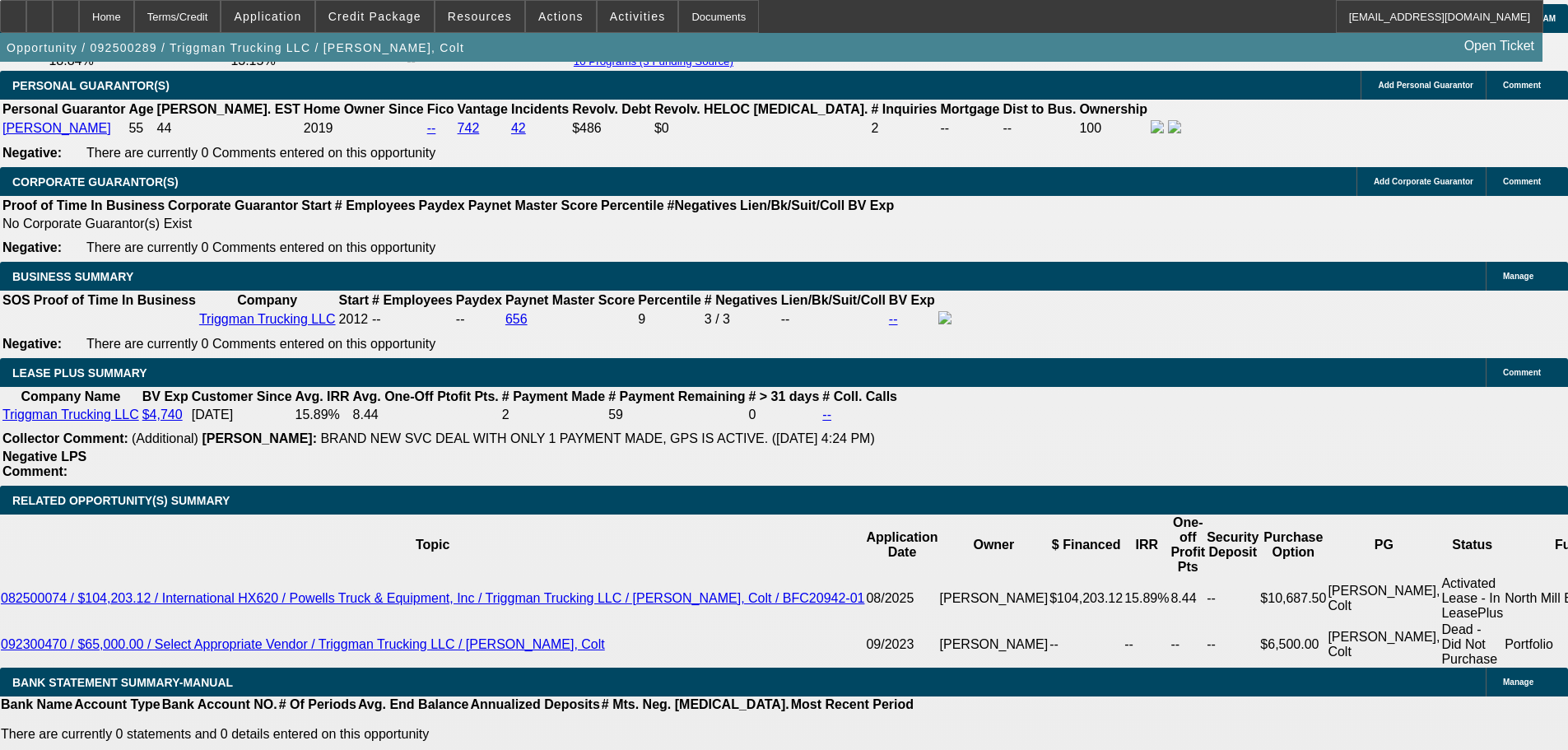
select select "0"
select select "2"
select select "0"
select select "6"
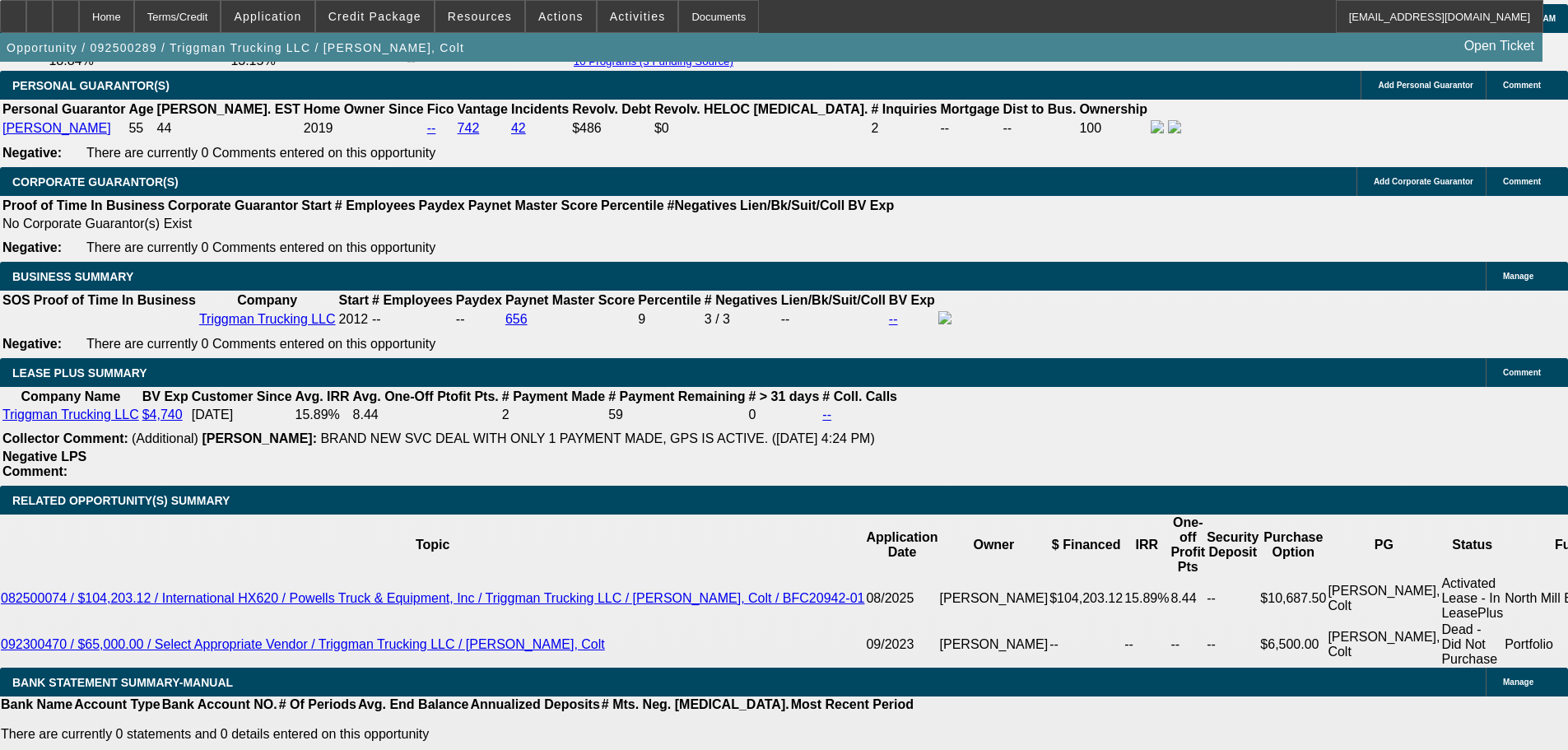
select select "0"
select select "2"
select select "0"
select select "6"
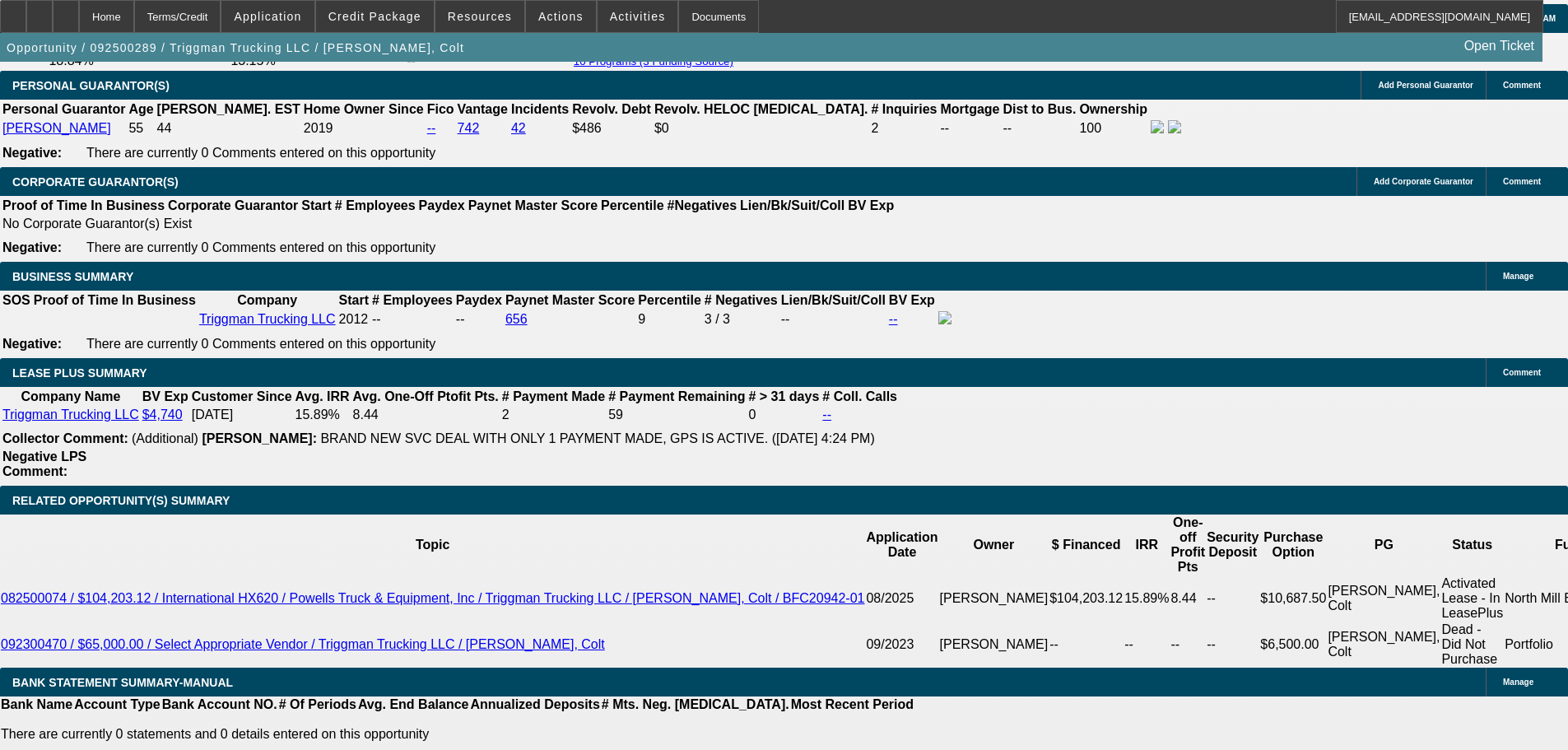
scroll to position [2625, 0]
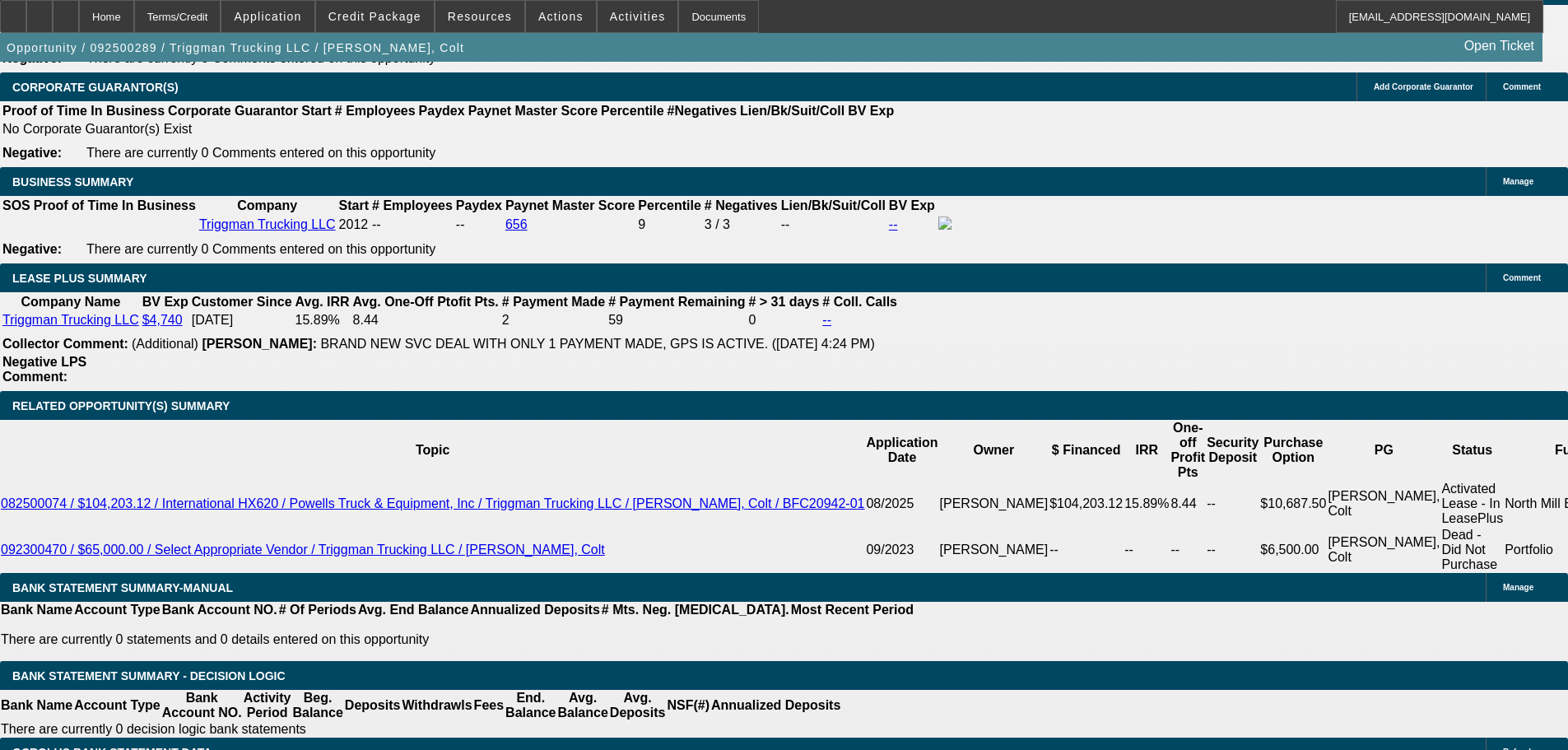
radio input "true"
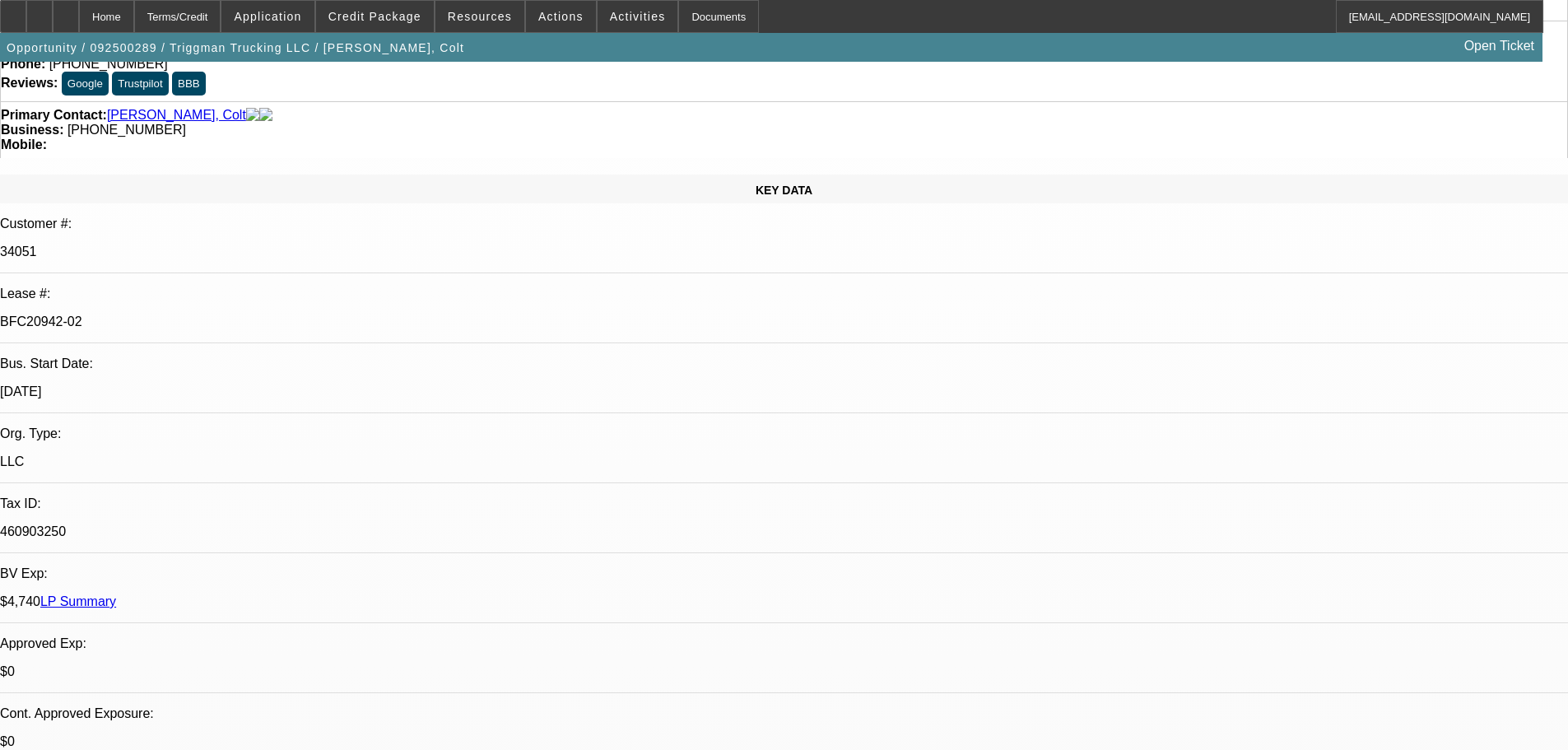
scroll to position [0, 0]
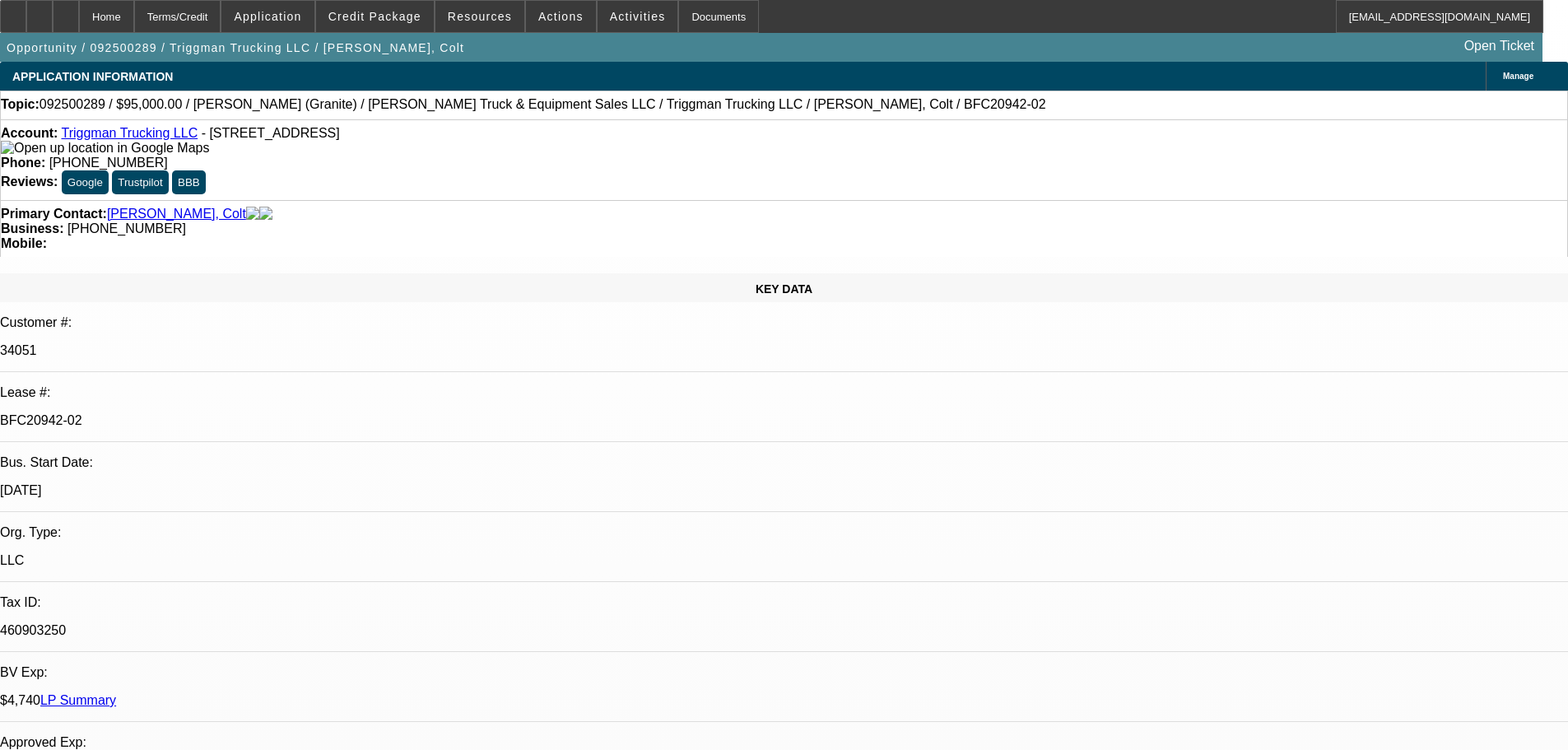
type textarea "has delivery. Lowboy trailer to deliver, charges."
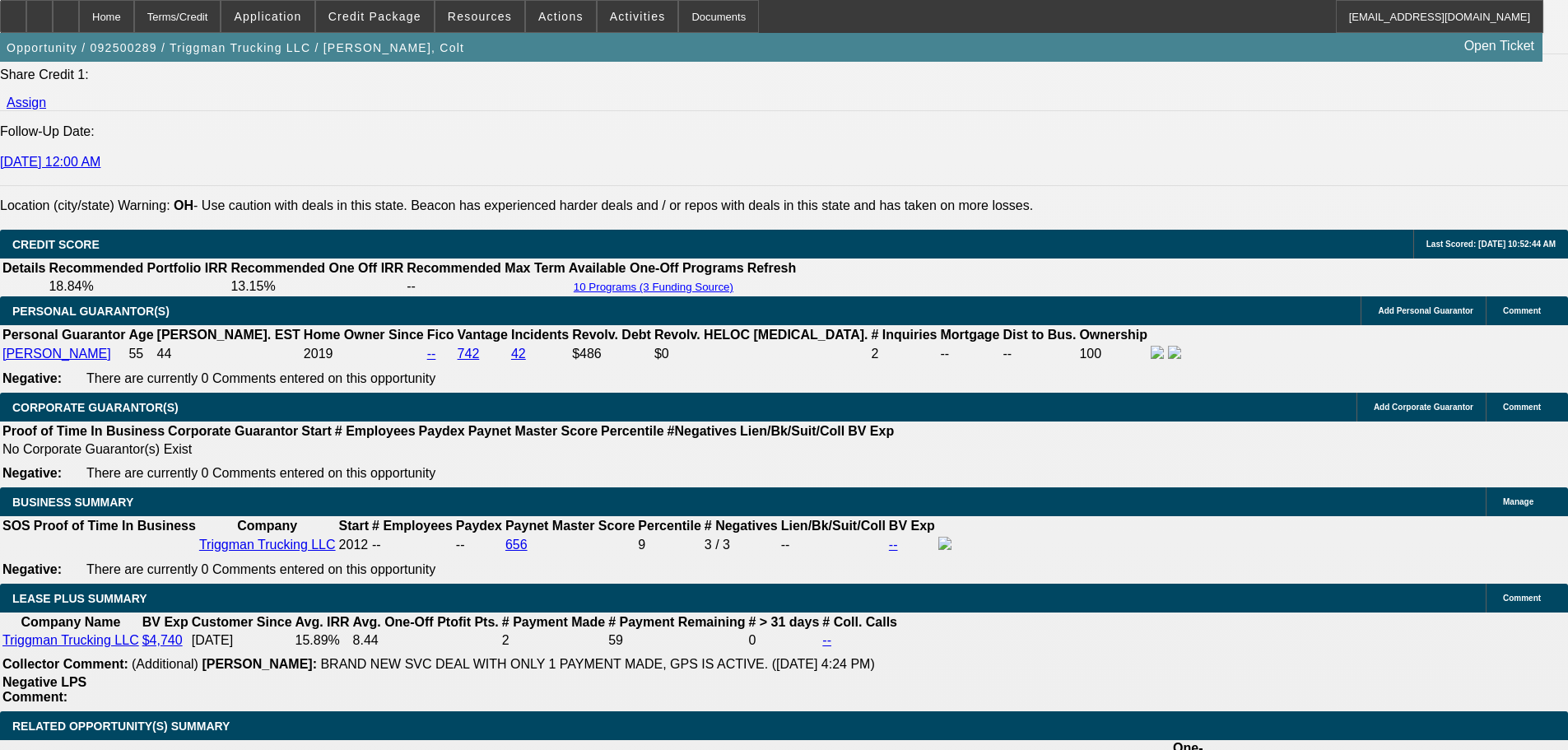
scroll to position [2716, 0]
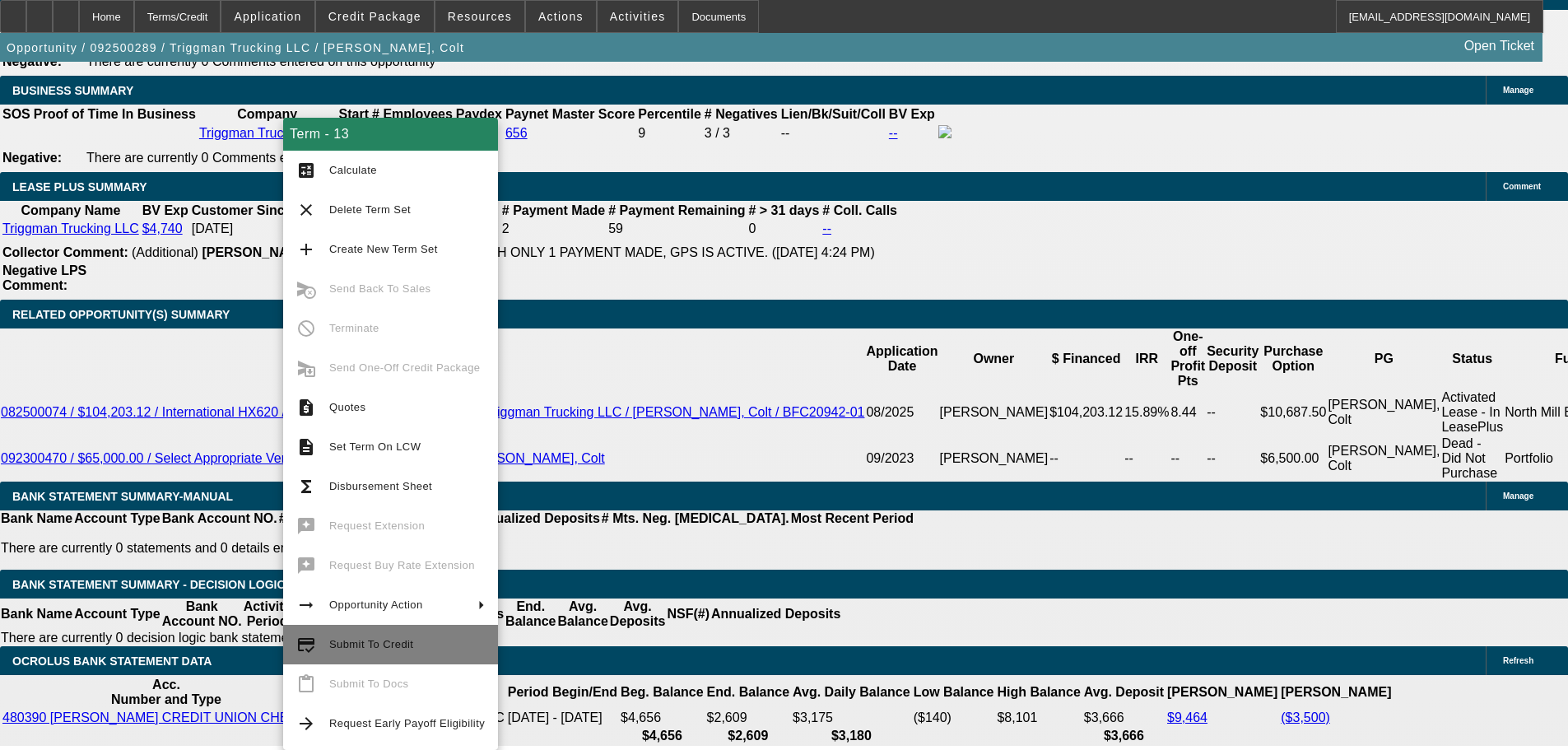
click at [356, 637] on span "Submit To Credit" at bounding box center [407, 644] width 156 height 20
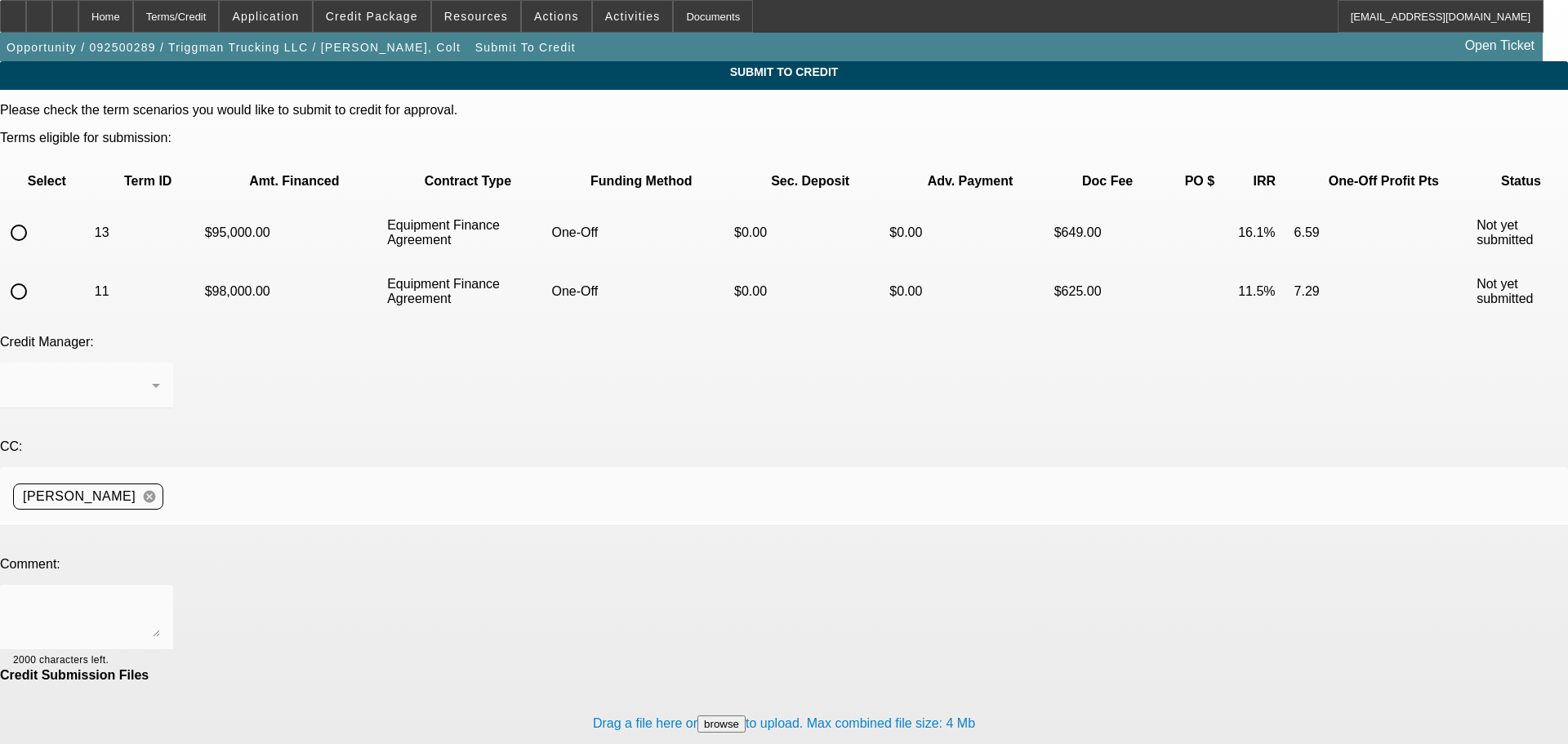
click at [36, 216] on input "radio" at bounding box center [19, 232] width 33 height 33
radio input "true"
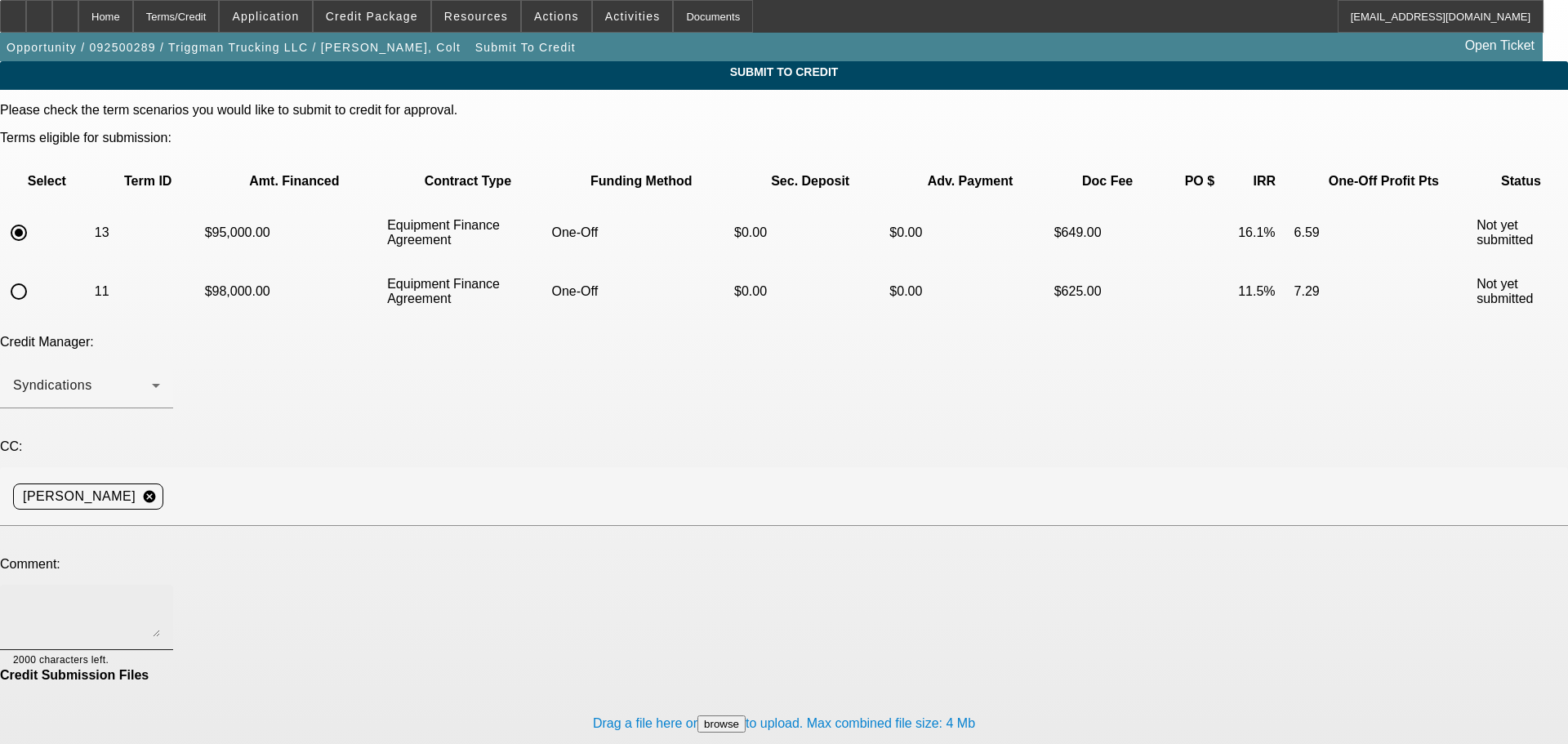
click at [160, 585] on div at bounding box center [86, 618] width 147 height 66
click at [160, 598] on textarea "Please send back to Oakmont to clear contingencies. Price is actually $95k" at bounding box center [86, 618] width 147 height 39
type textarea "Please send back to Oakmont to clear contingencies. Price is actually $95k. Dea…"
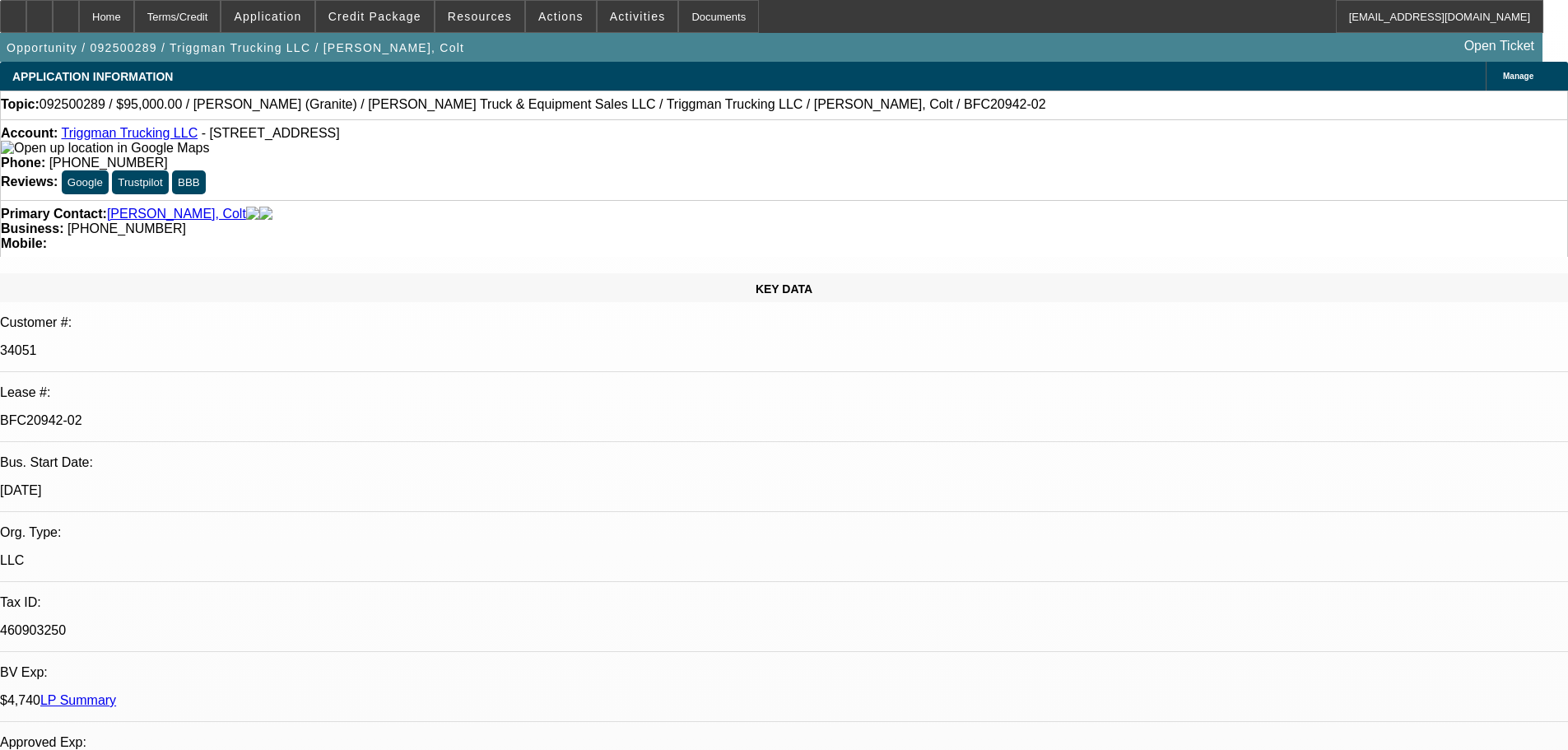
select select "0"
select select "2"
select select "0"
select select "6"
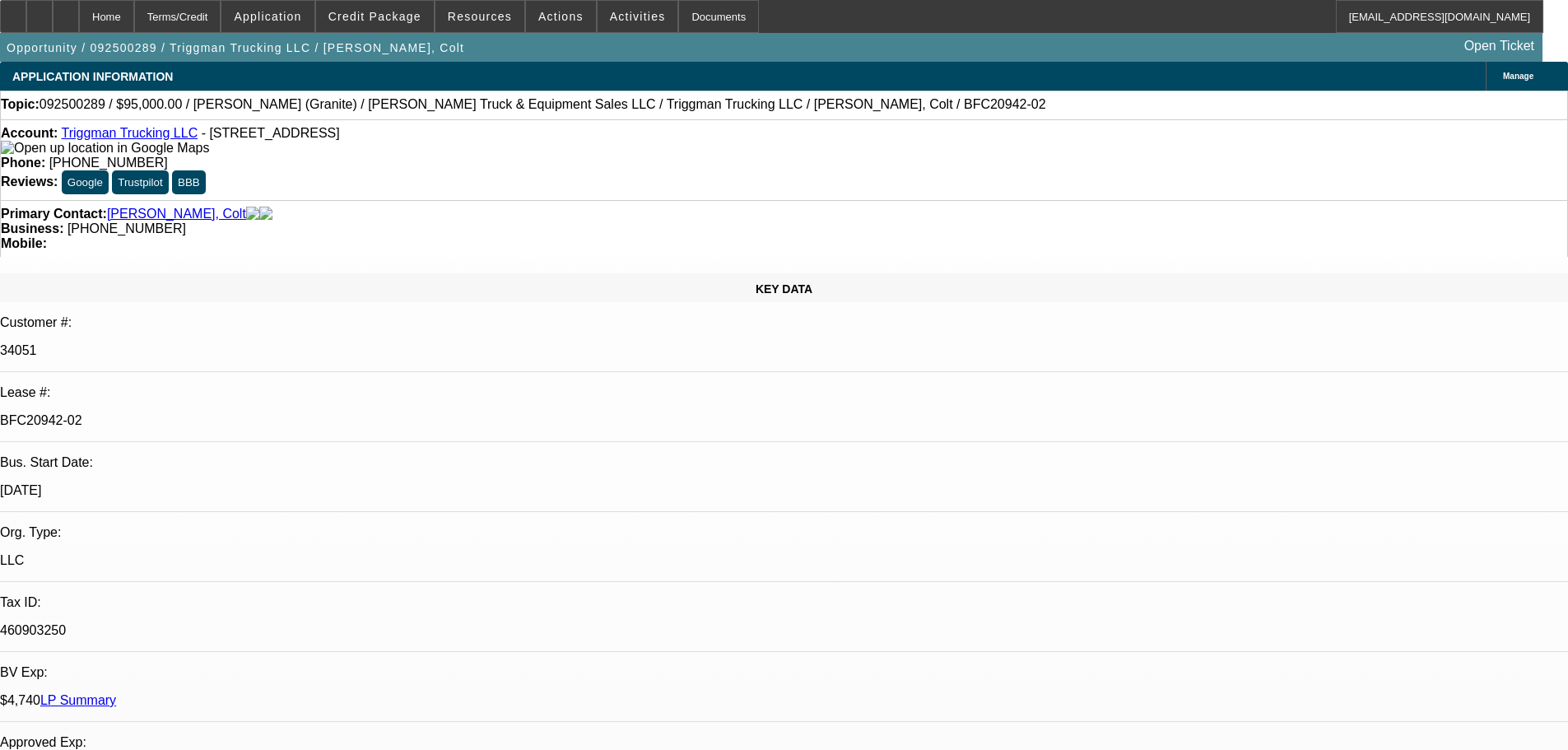
select select "0"
select select "2"
select select "0"
select select "6"
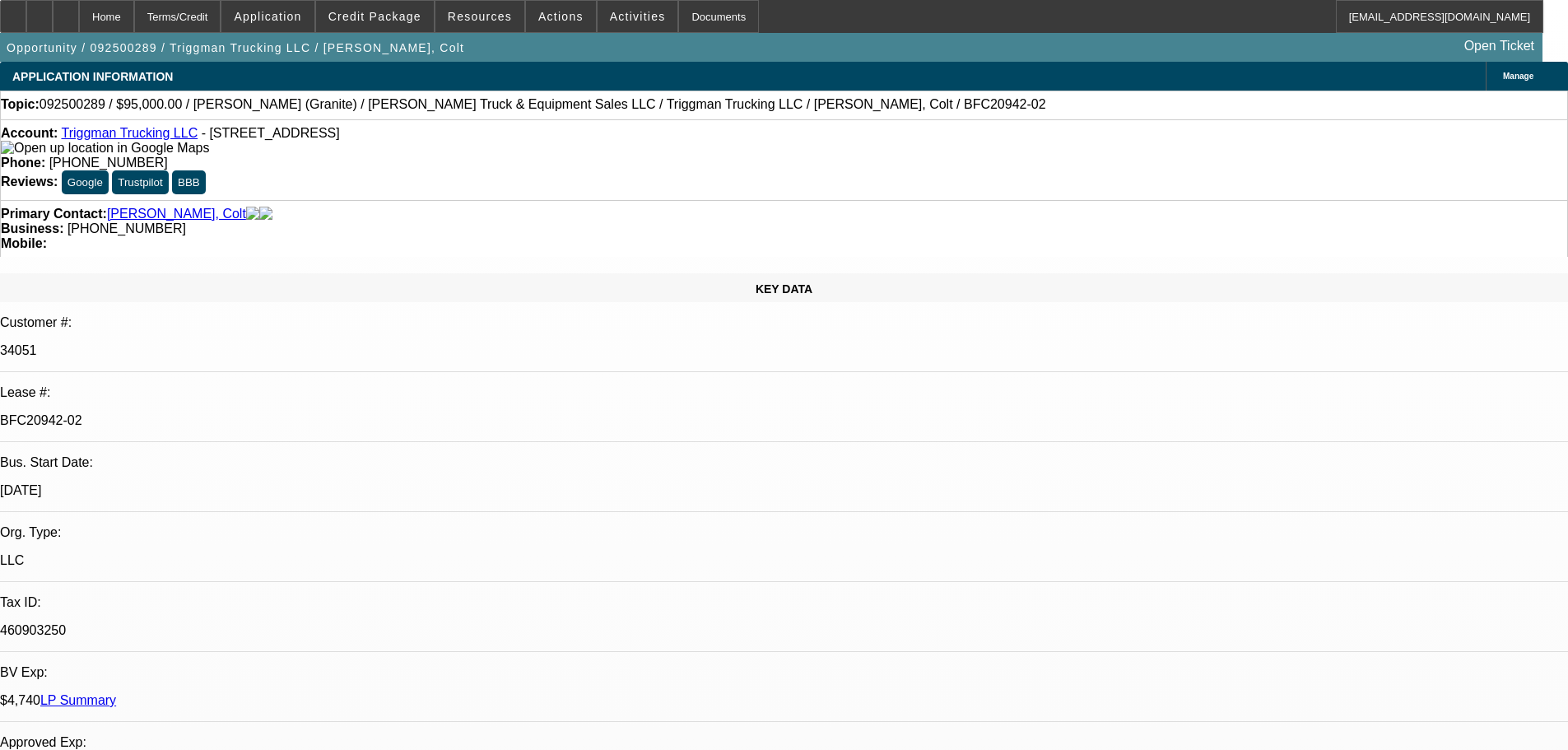
select select "0"
select select "2"
select select "0"
select select "6"
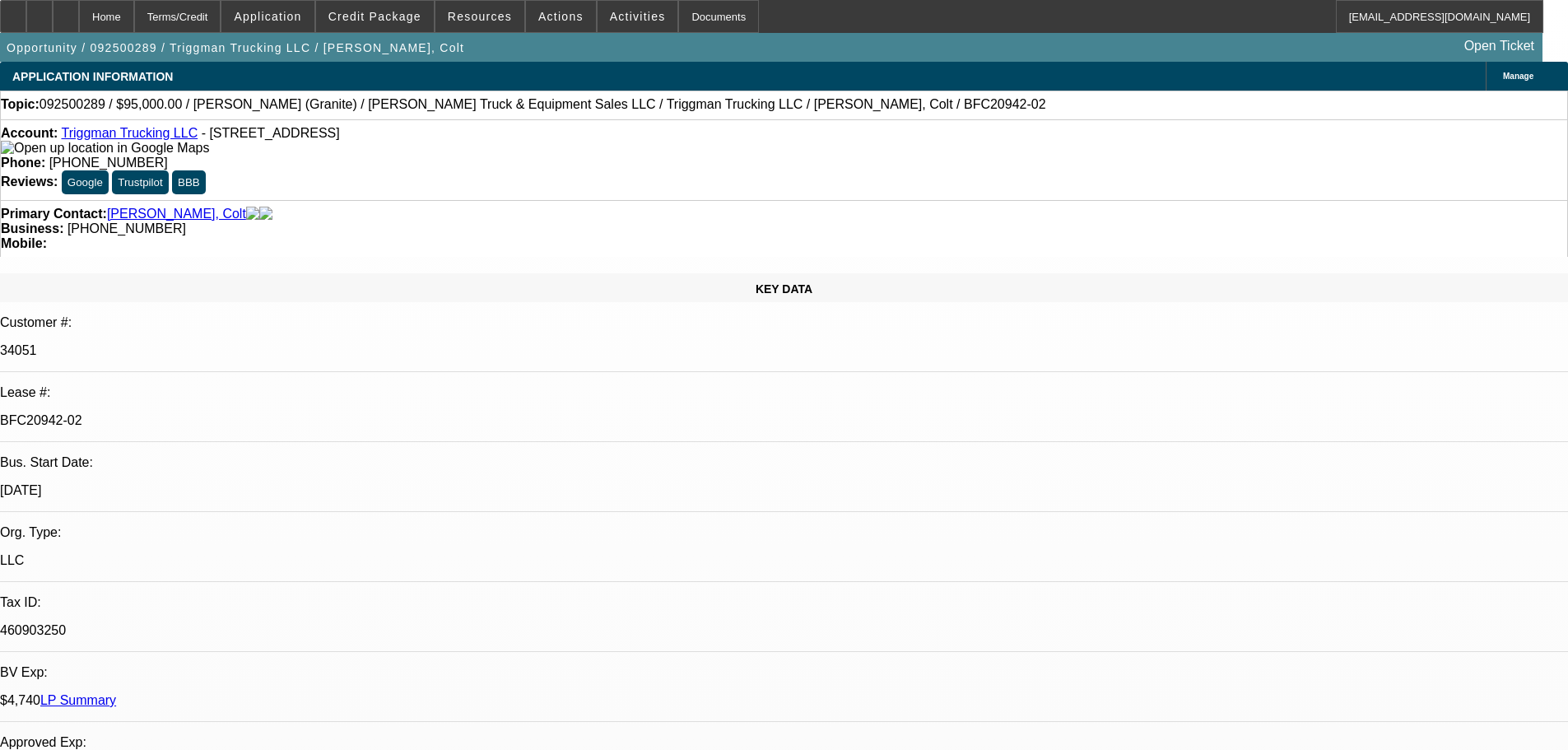
select select "0"
select select "2"
select select "0"
select select "6"
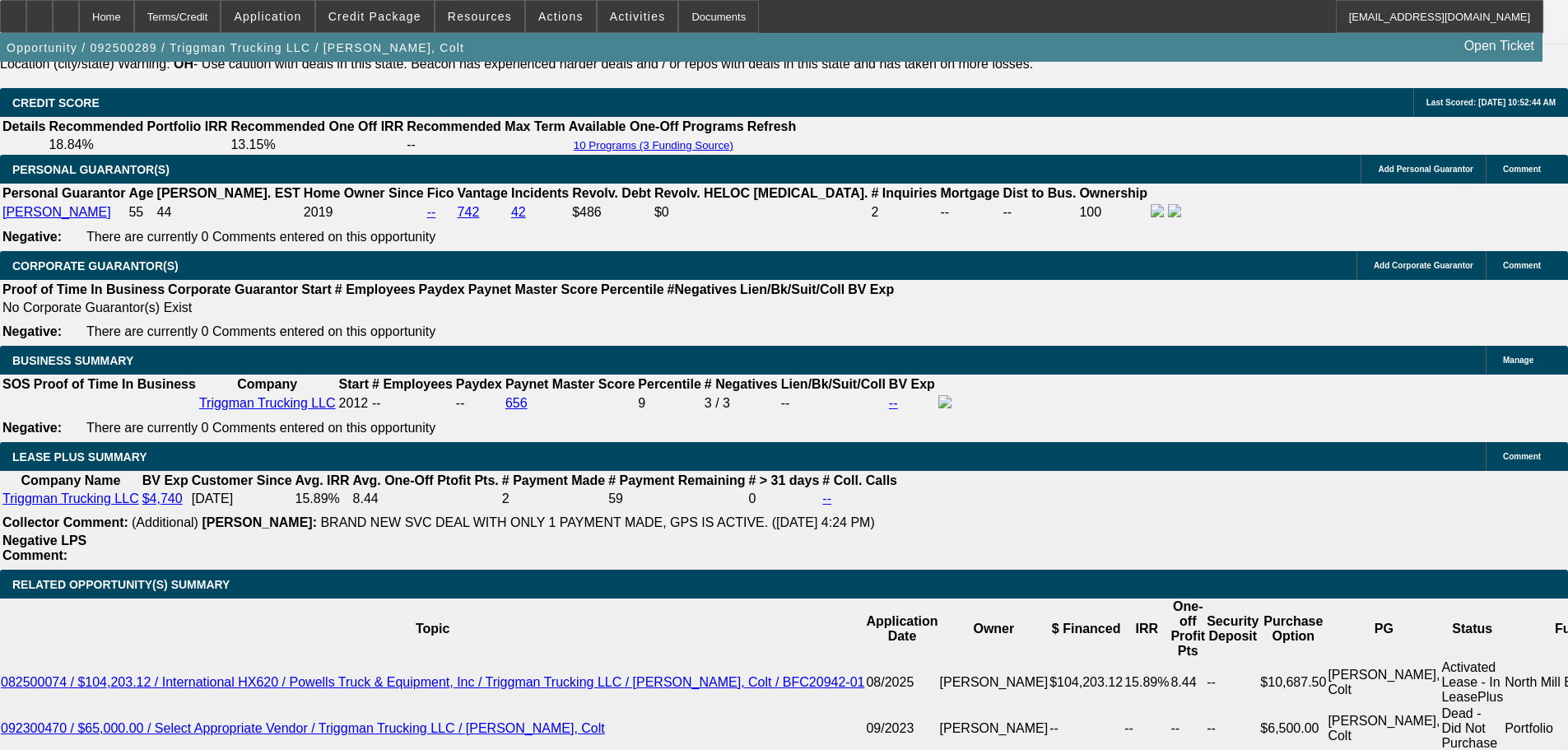
scroll to position [2551, 0]
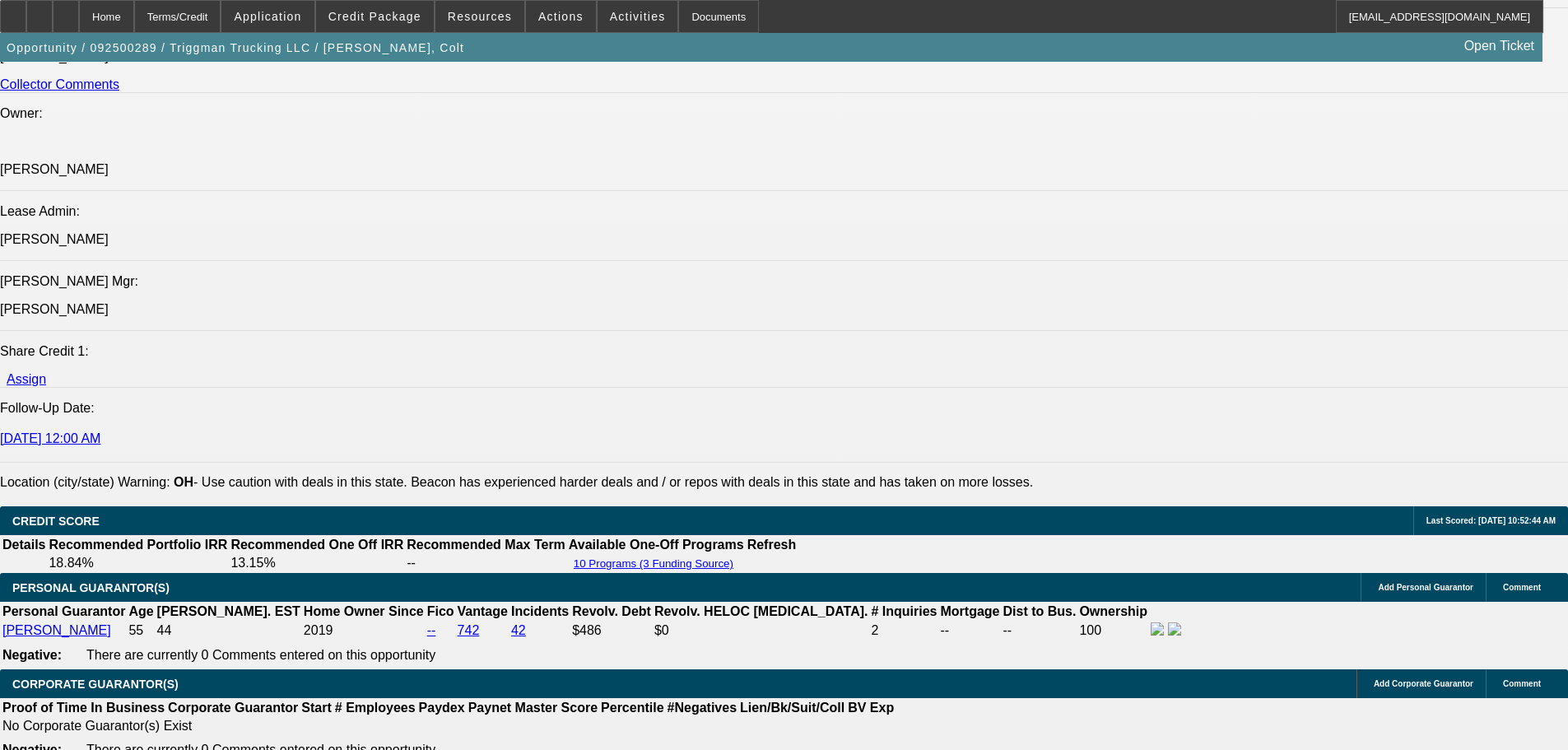
select select "0"
select select "2"
select select "0"
select select "6"
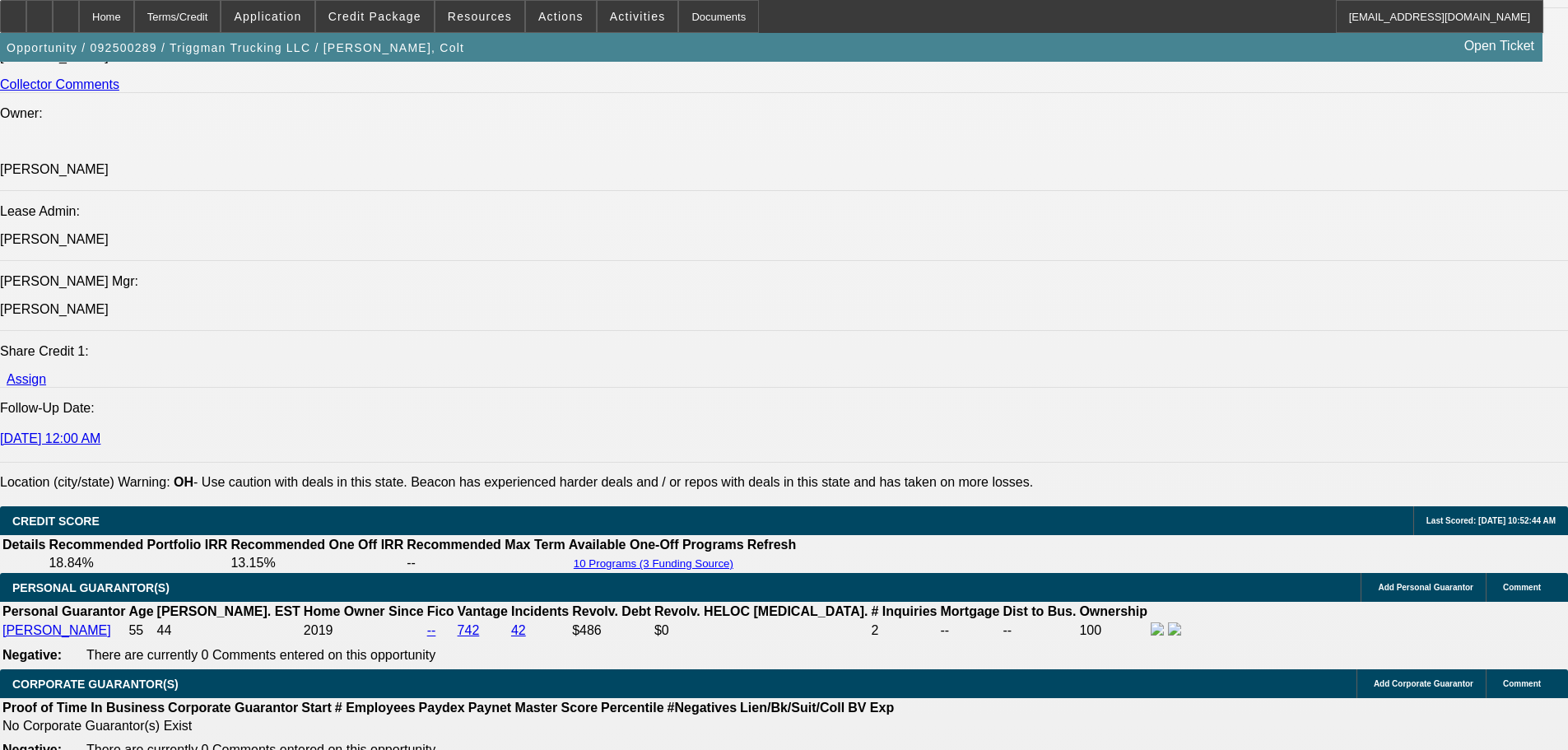
select select "0"
select select "2"
select select "0"
select select "6"
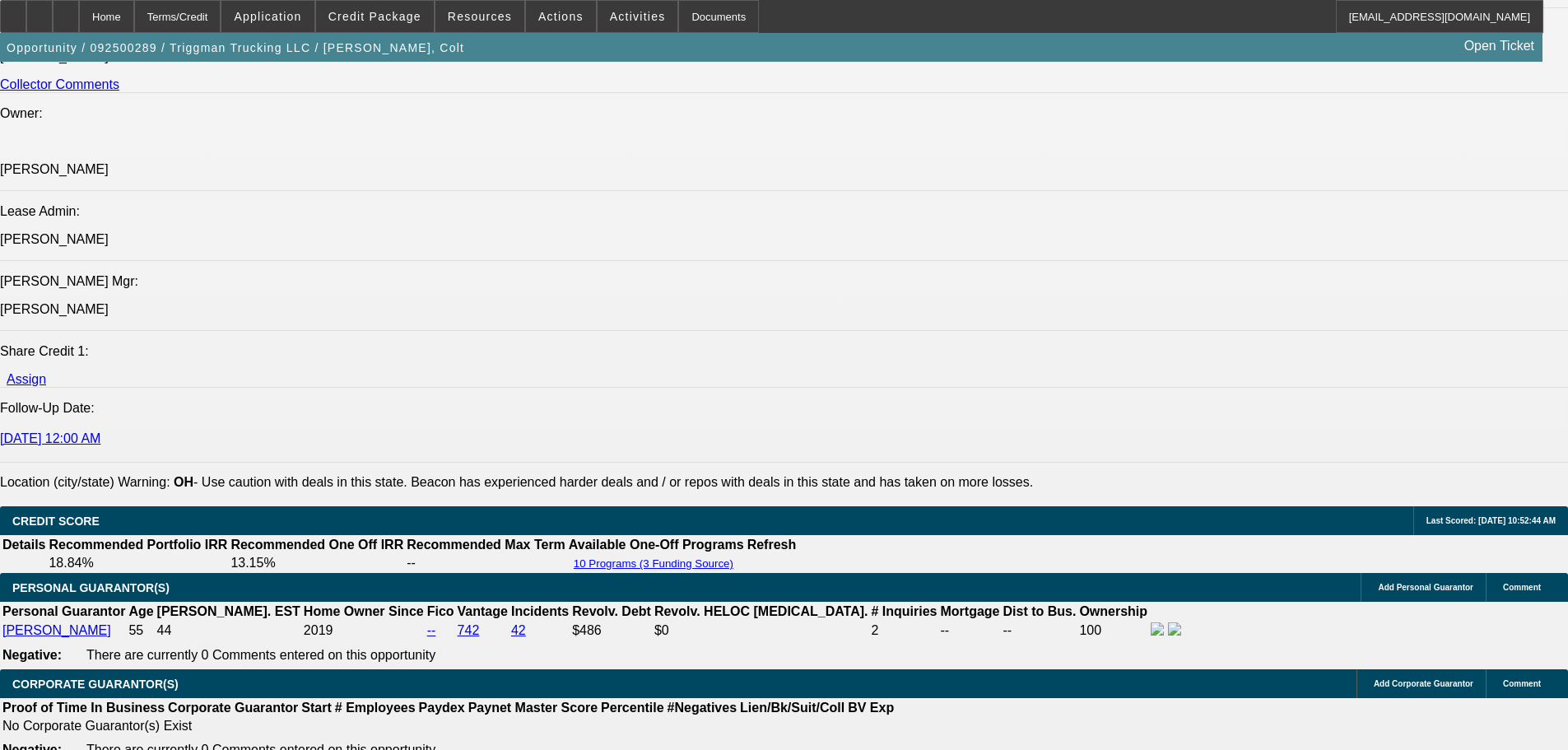
select select "0"
select select "2"
select select "0"
select select "6"
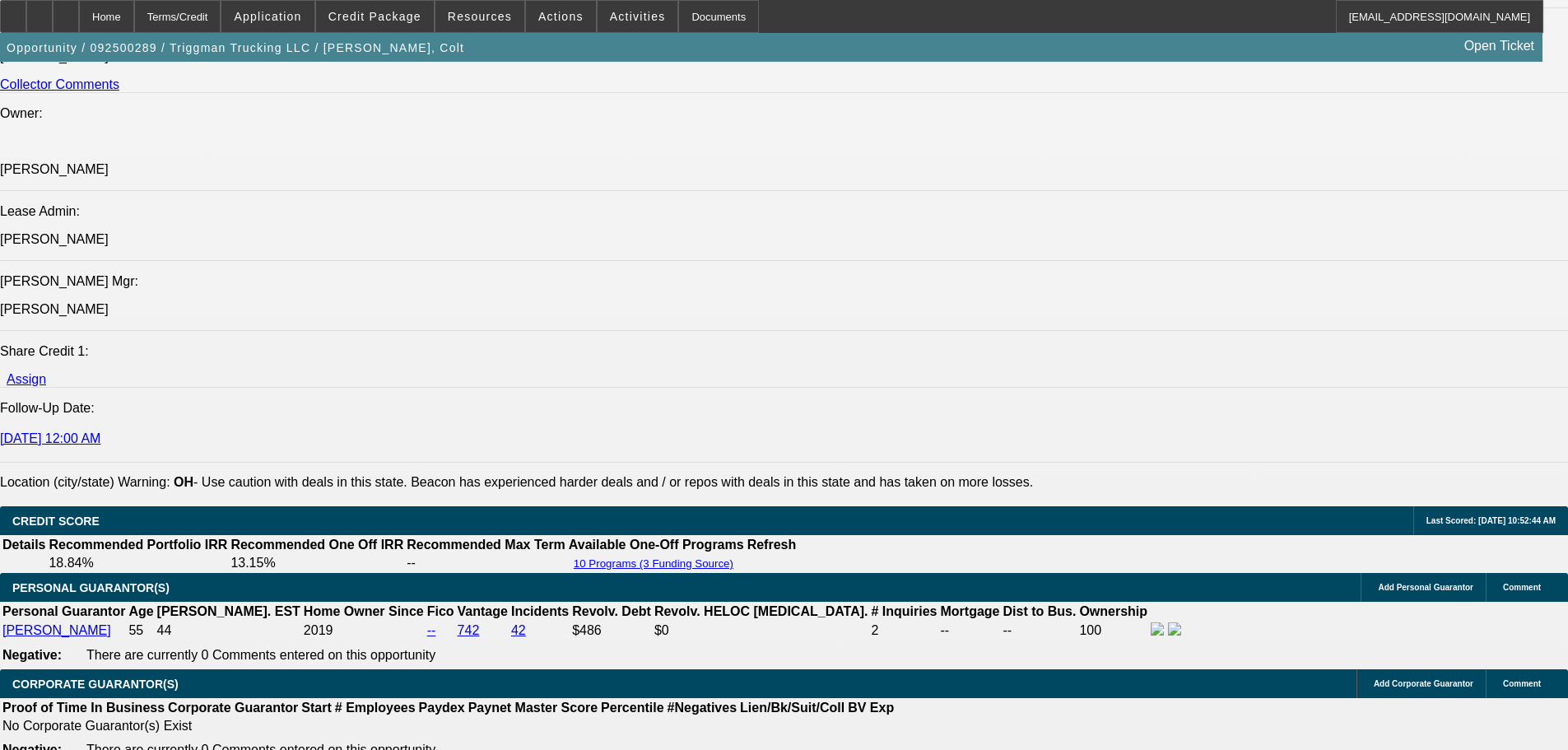
select select "0"
select select "2"
select select "0"
select select "6"
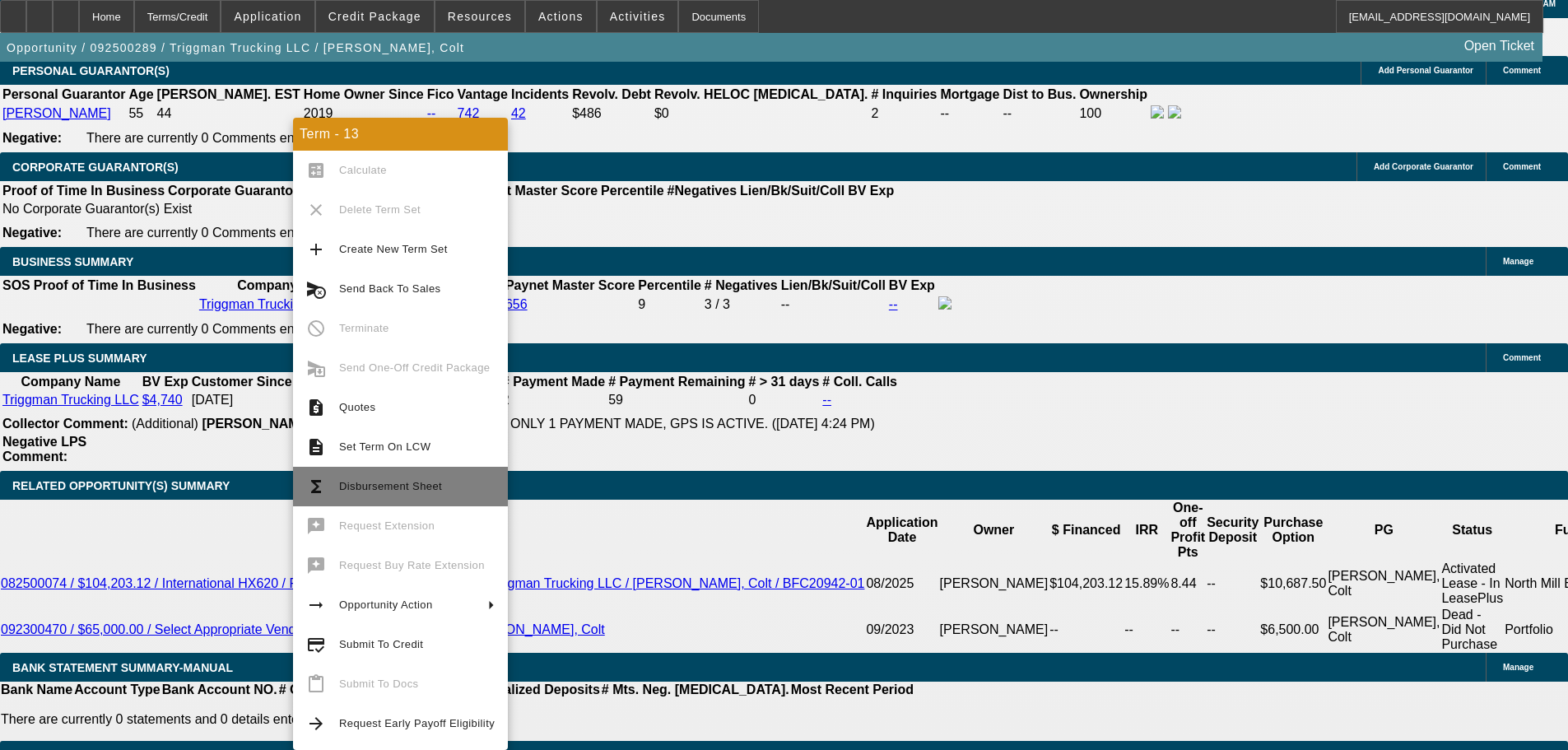
scroll to position [2640, 0]
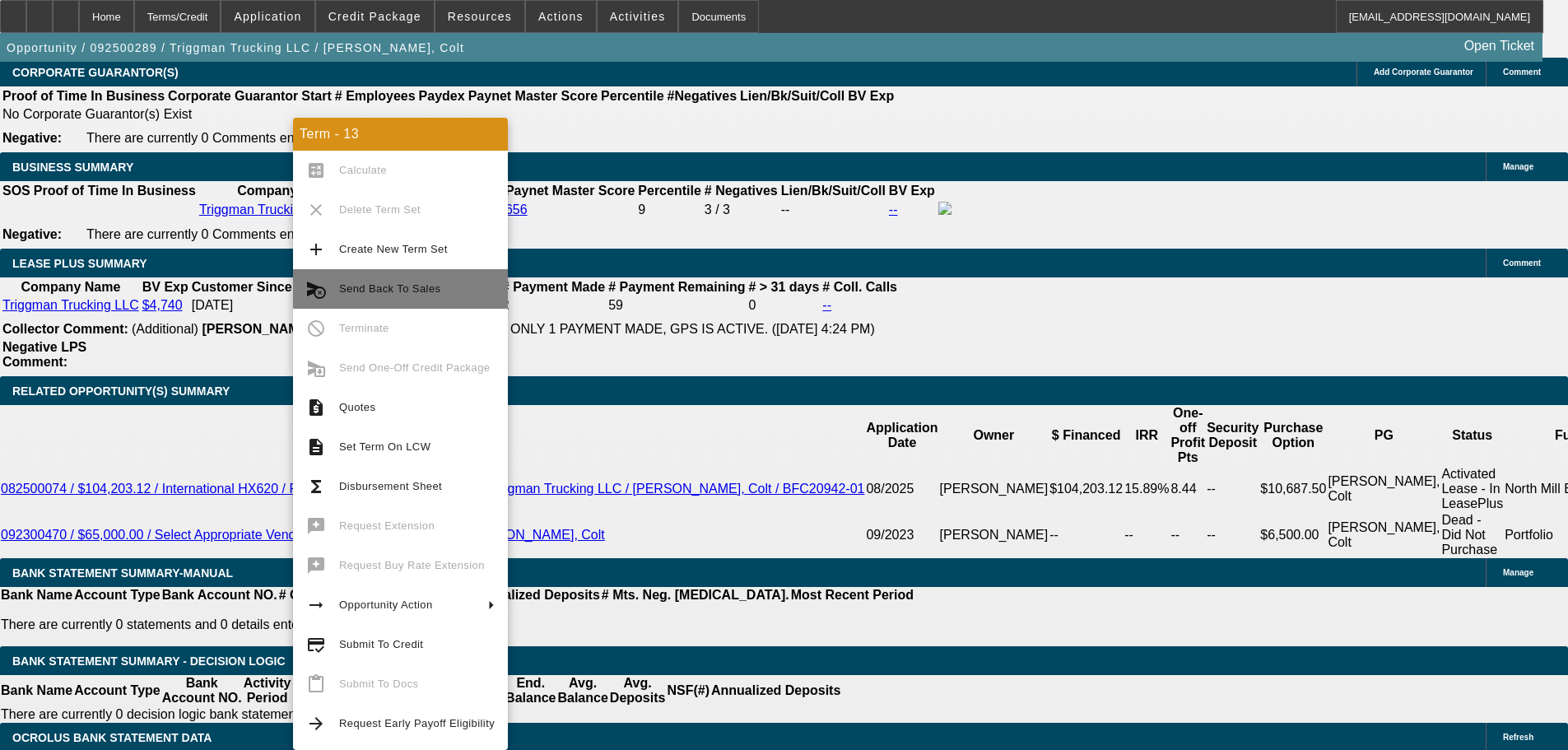
click at [384, 291] on span "Send Back To Sales" at bounding box center [389, 288] width 101 height 12
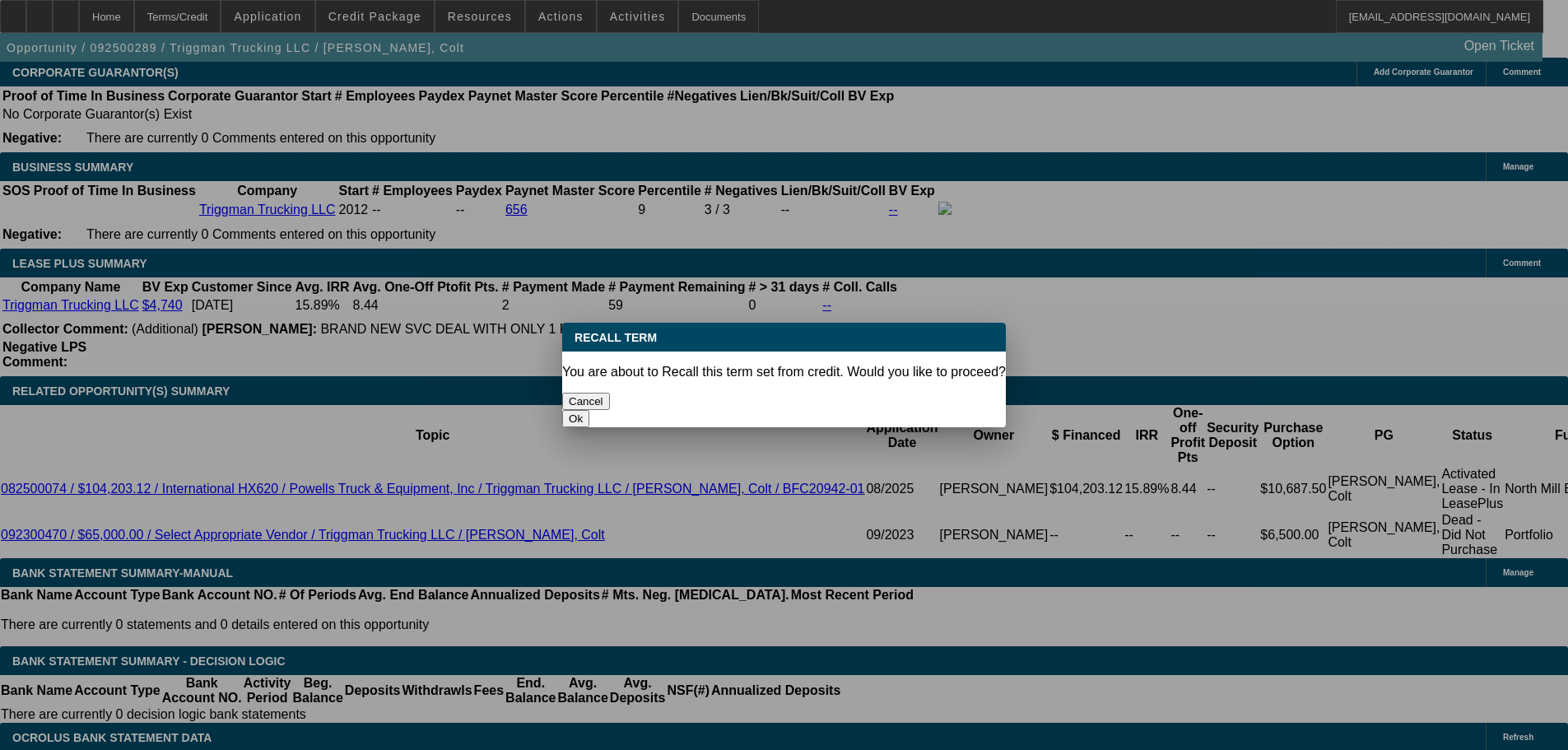
scroll to position [0, 0]
click at [590, 409] on button "Ok" at bounding box center [575, 418] width 27 height 17
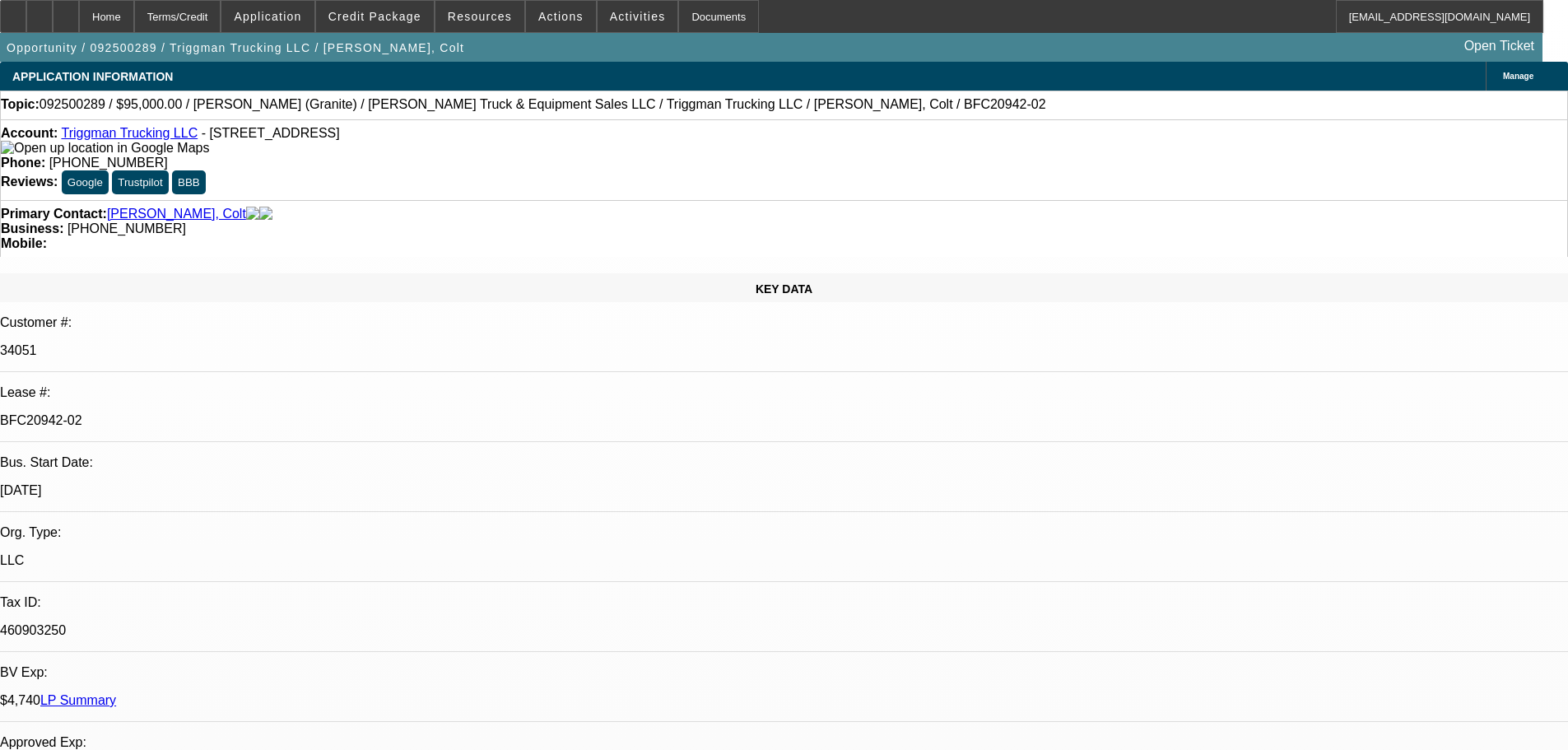
type textarea "Need to uodate"
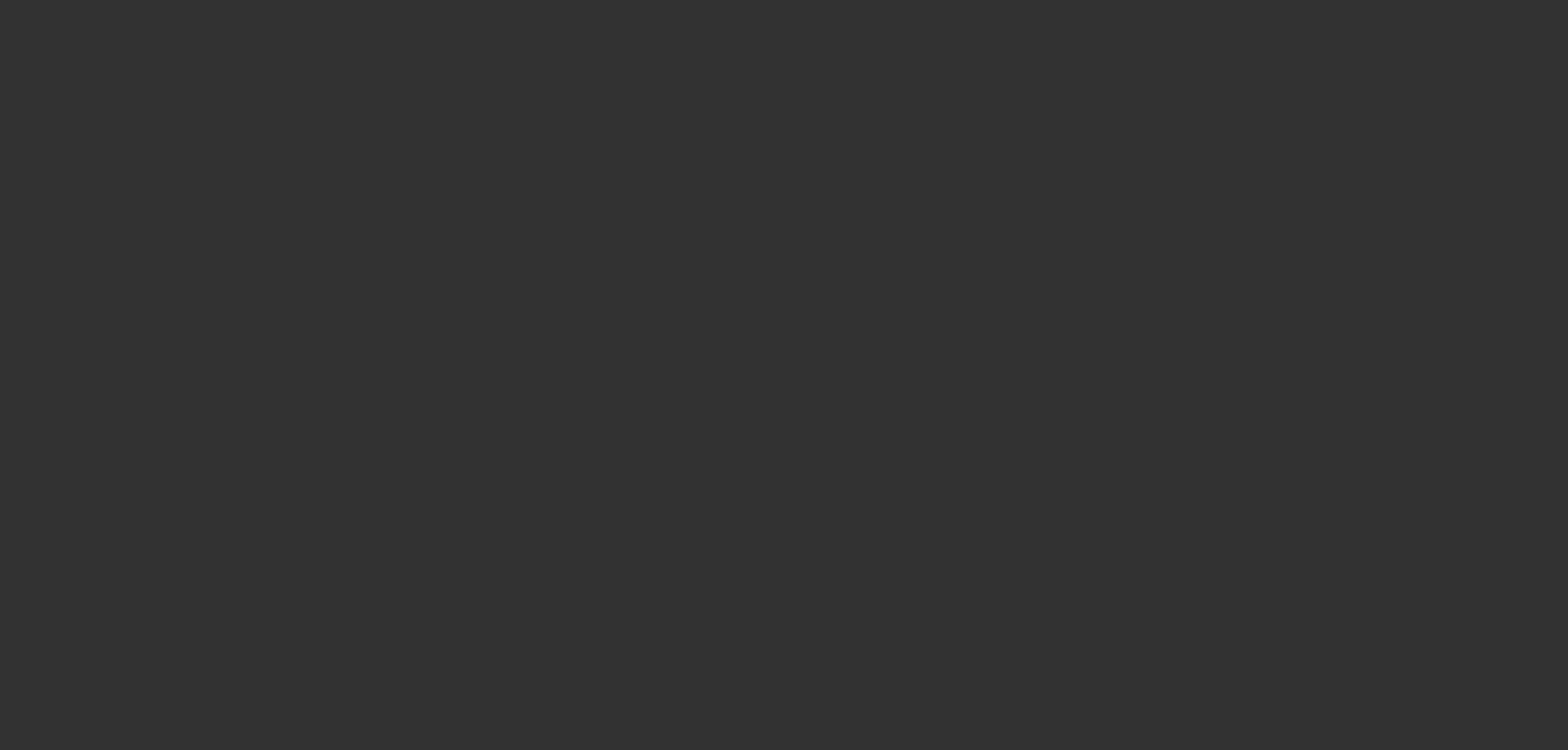
select select "0"
select select "2"
select select "0"
select select "6"
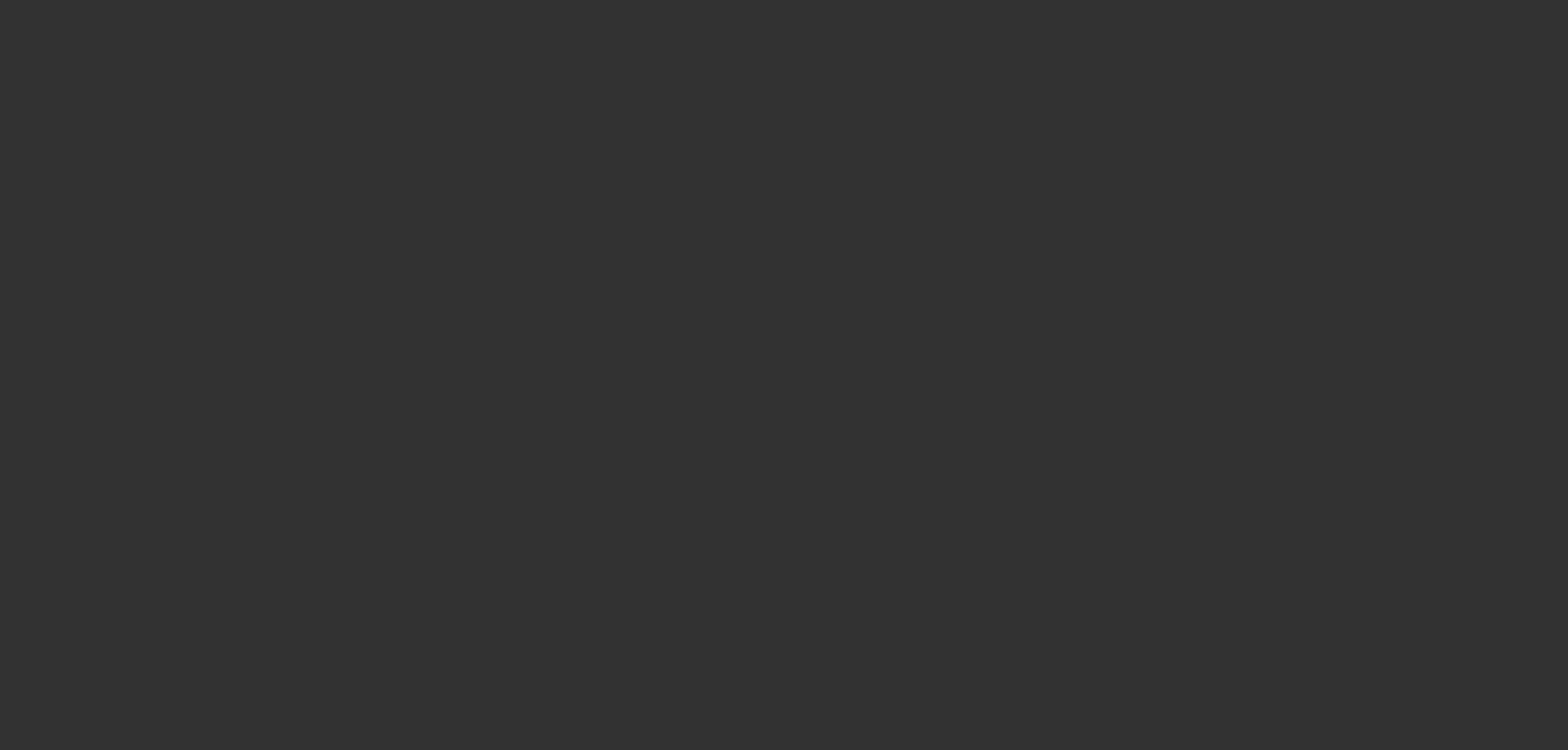
select select "0"
select select "2"
select select "0"
select select "6"
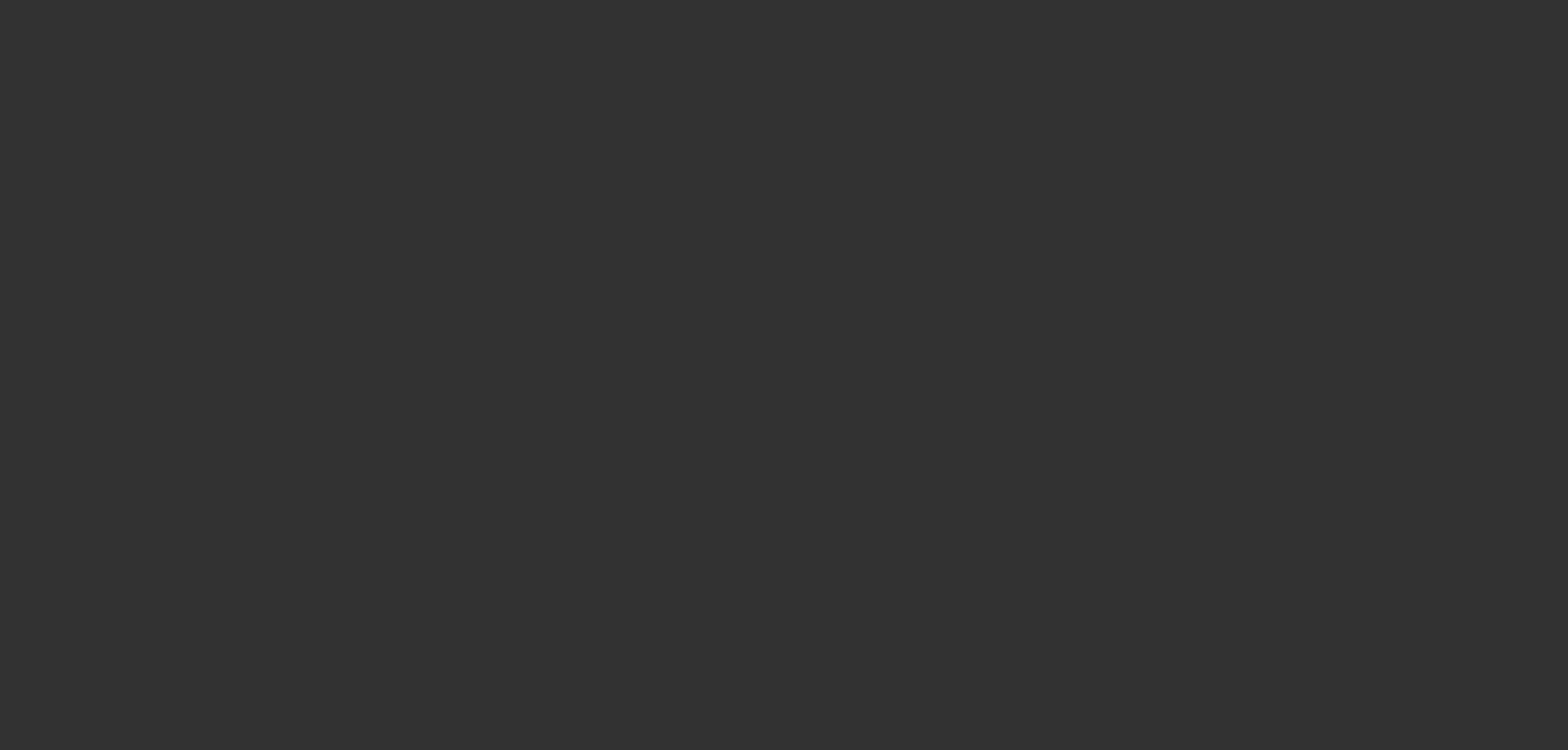
select select "0"
select select "2"
select select "0"
select select "6"
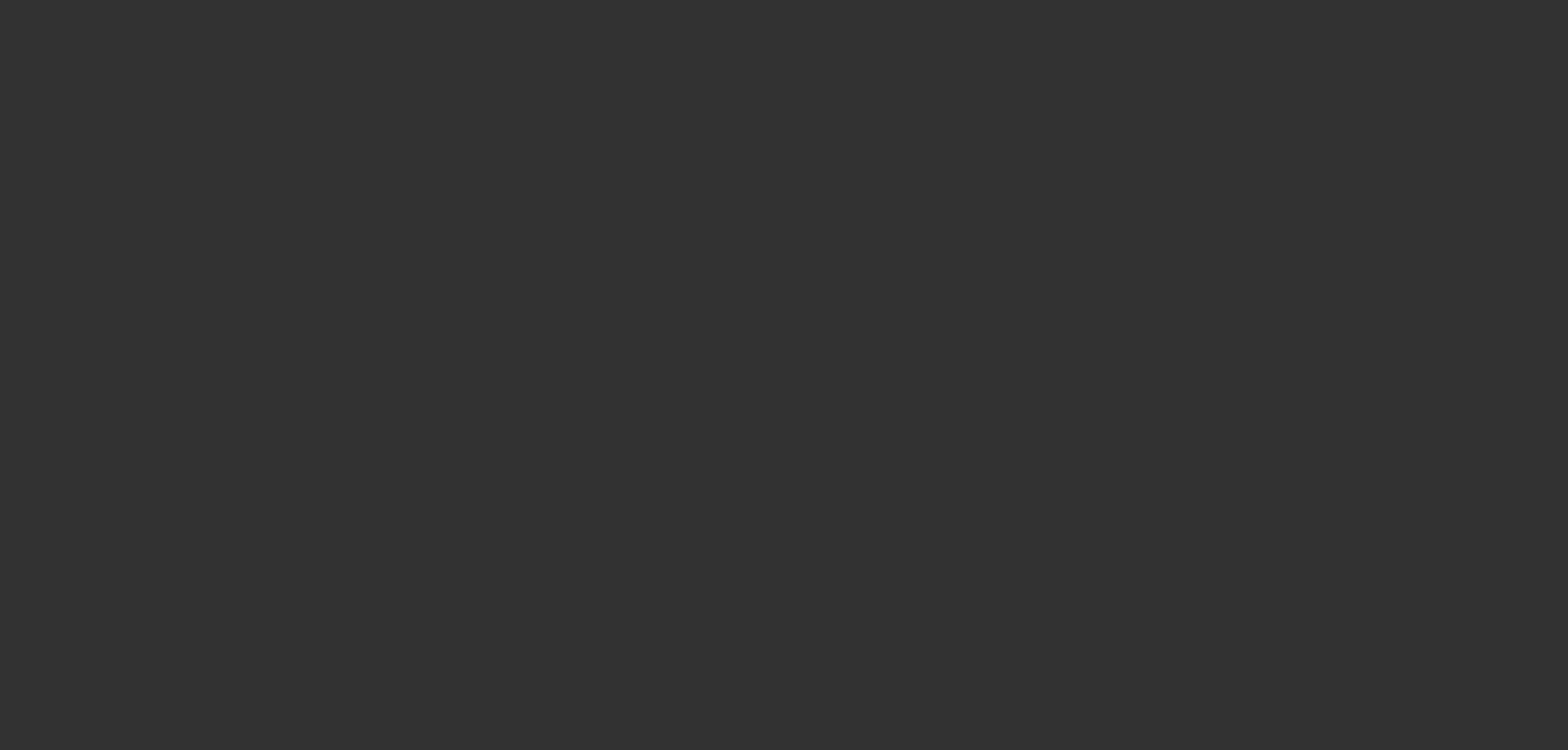
select select "0"
select select "2"
select select "0"
select select "6"
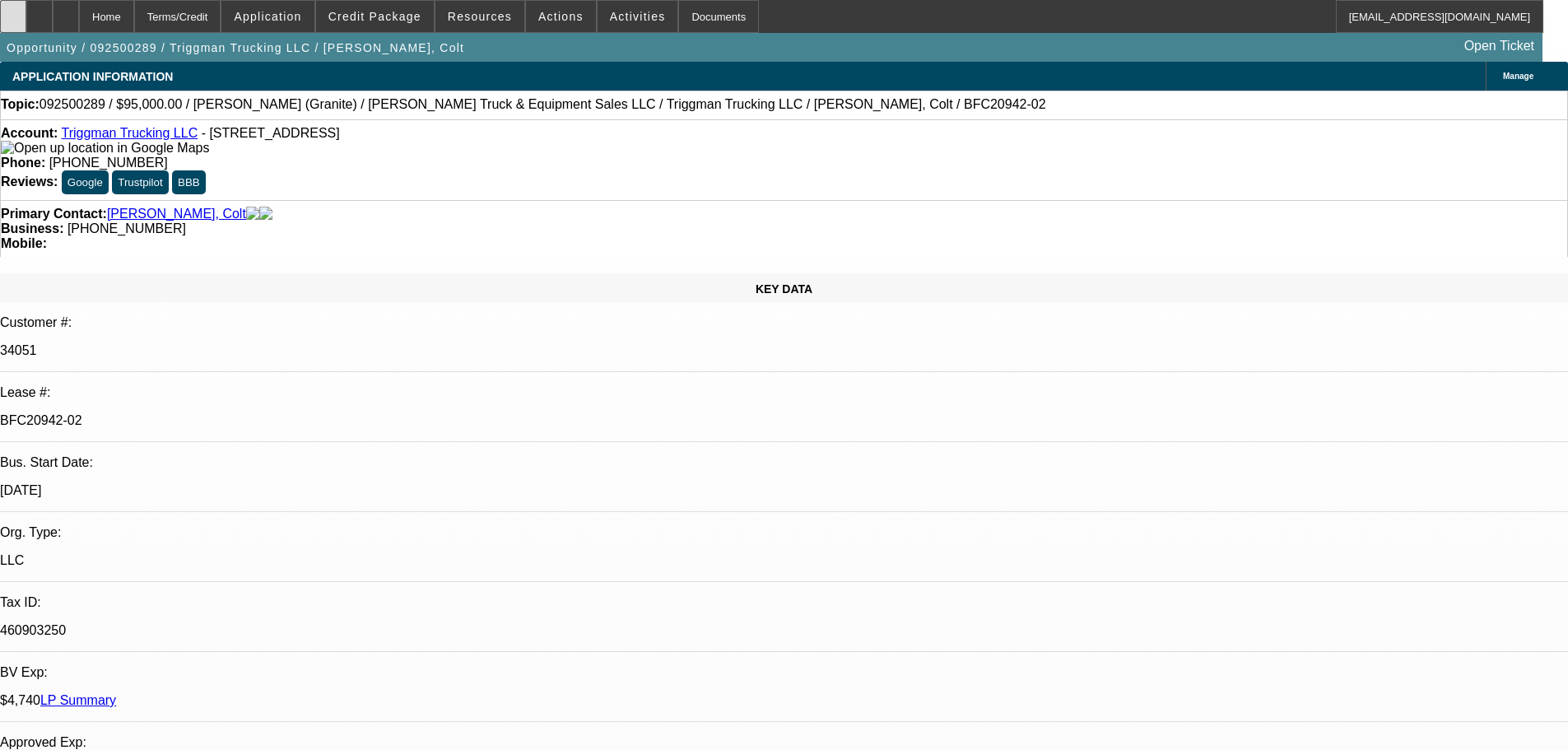
click at [13, 10] on icon at bounding box center [13, 10] width 0 height 0
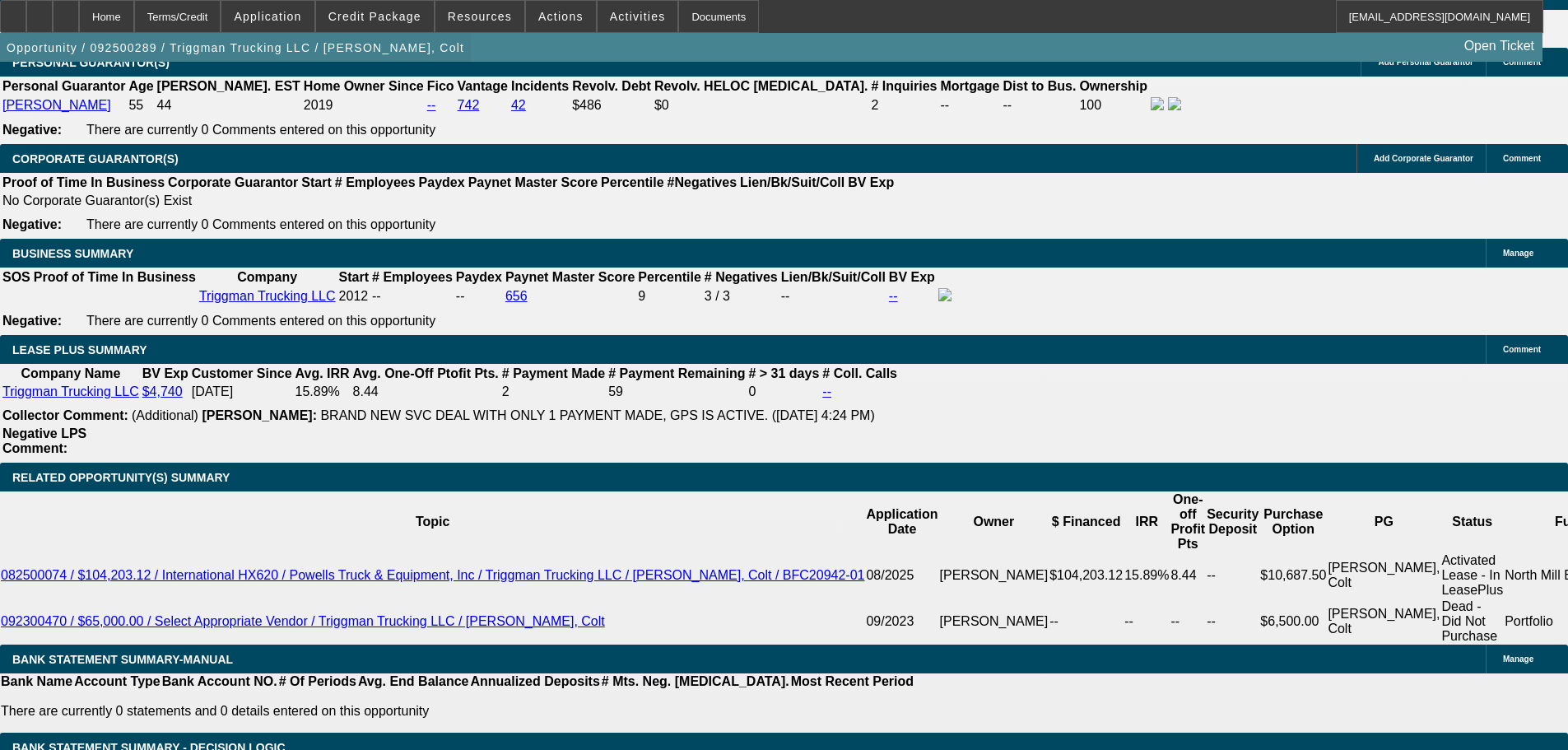
scroll to position [2544, 0]
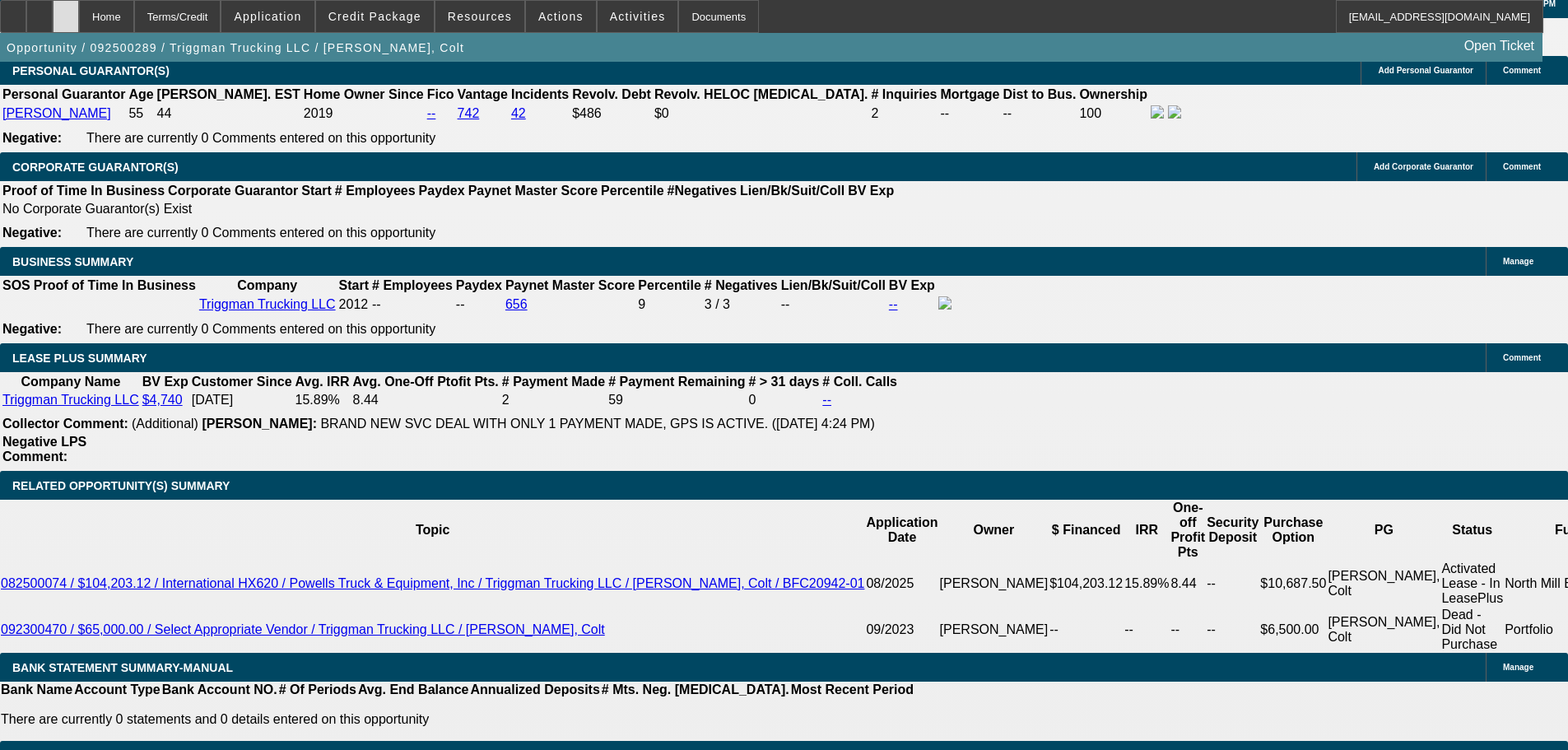
click at [79, 8] on div at bounding box center [66, 16] width 26 height 33
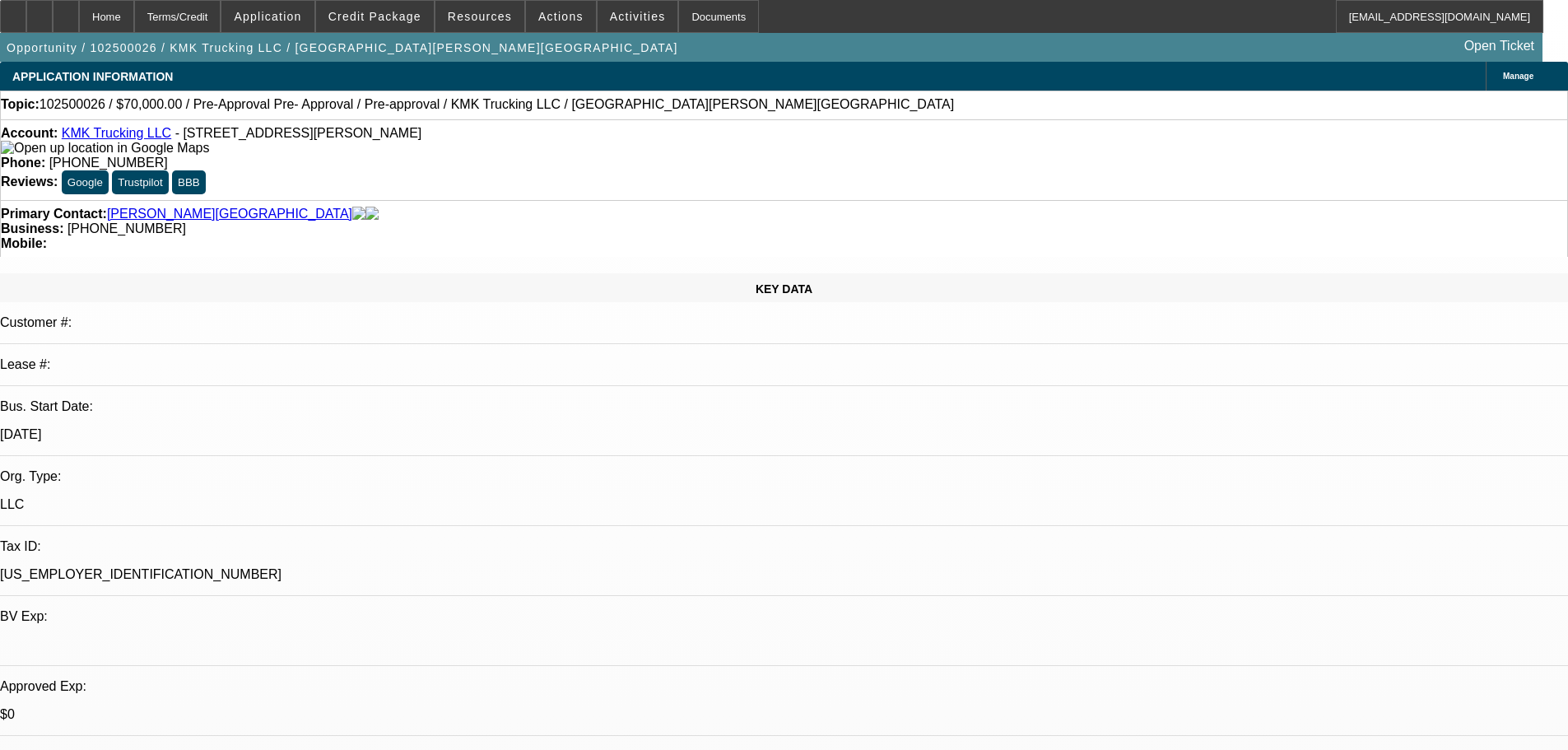
select select "0"
select select "2"
select select "0.1"
select select "4"
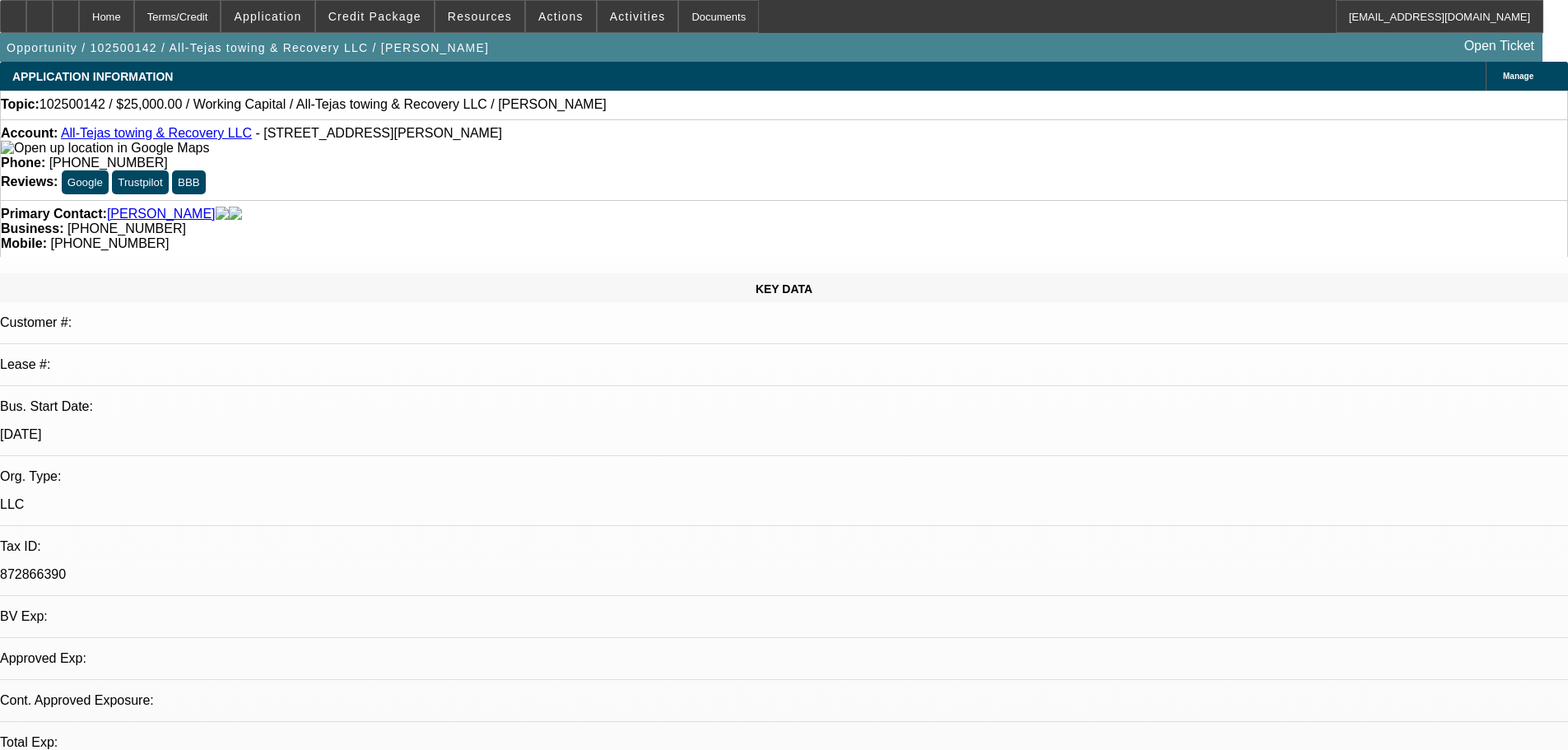
select select "0"
select select "2"
select select "0.1"
select select "4"
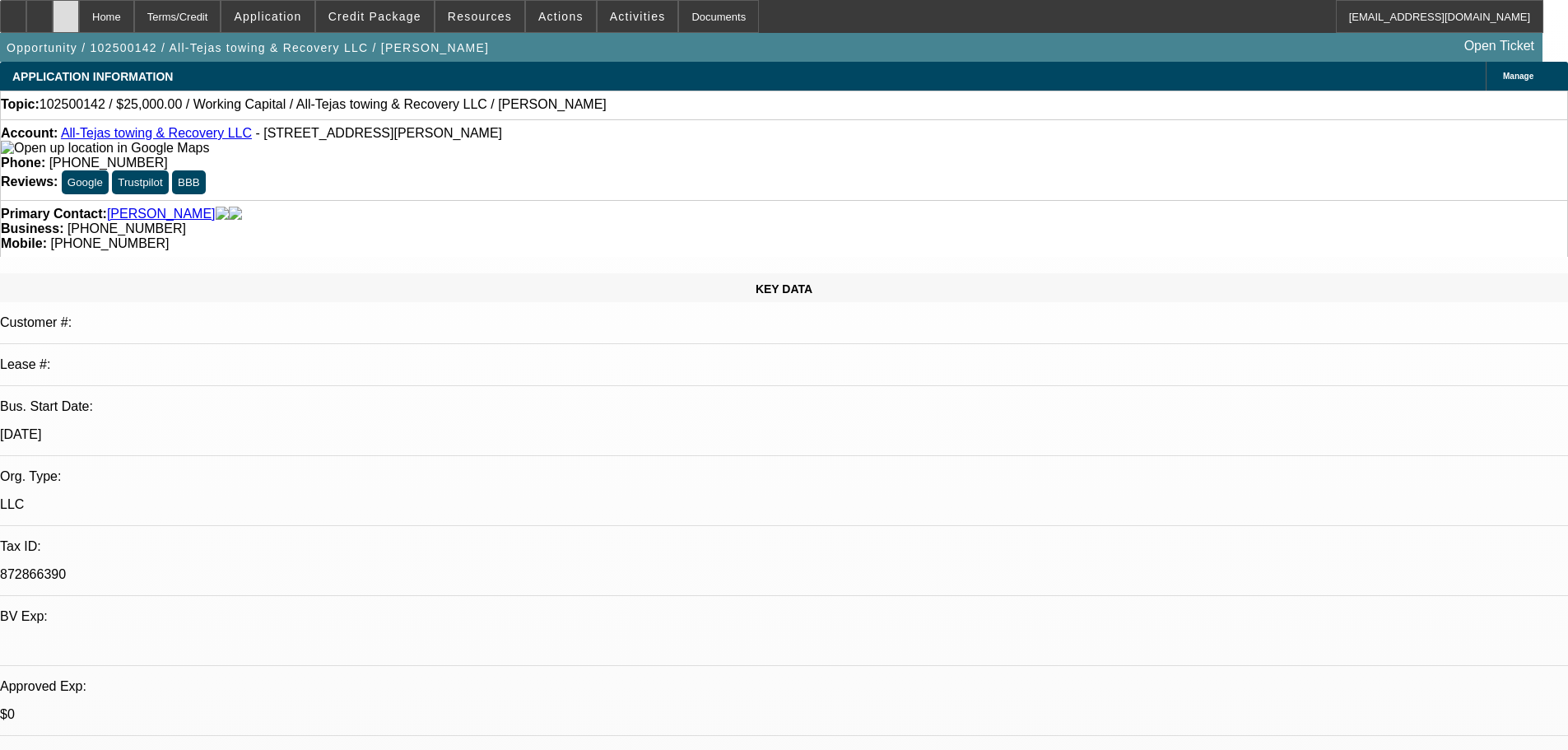
click at [79, 21] on div at bounding box center [66, 16] width 26 height 33
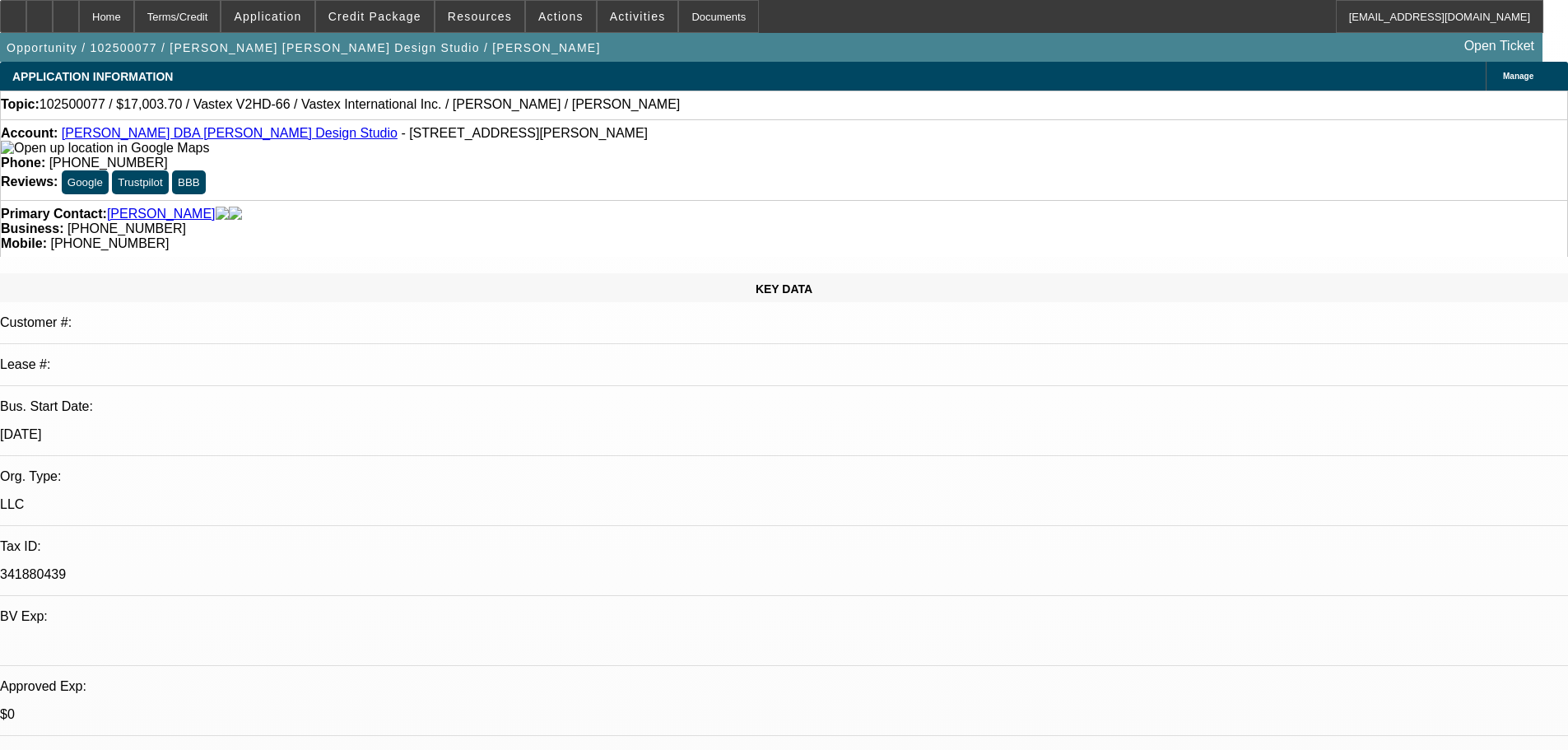
select select "0.1"
select select "2"
select select "0.1"
select select "4"
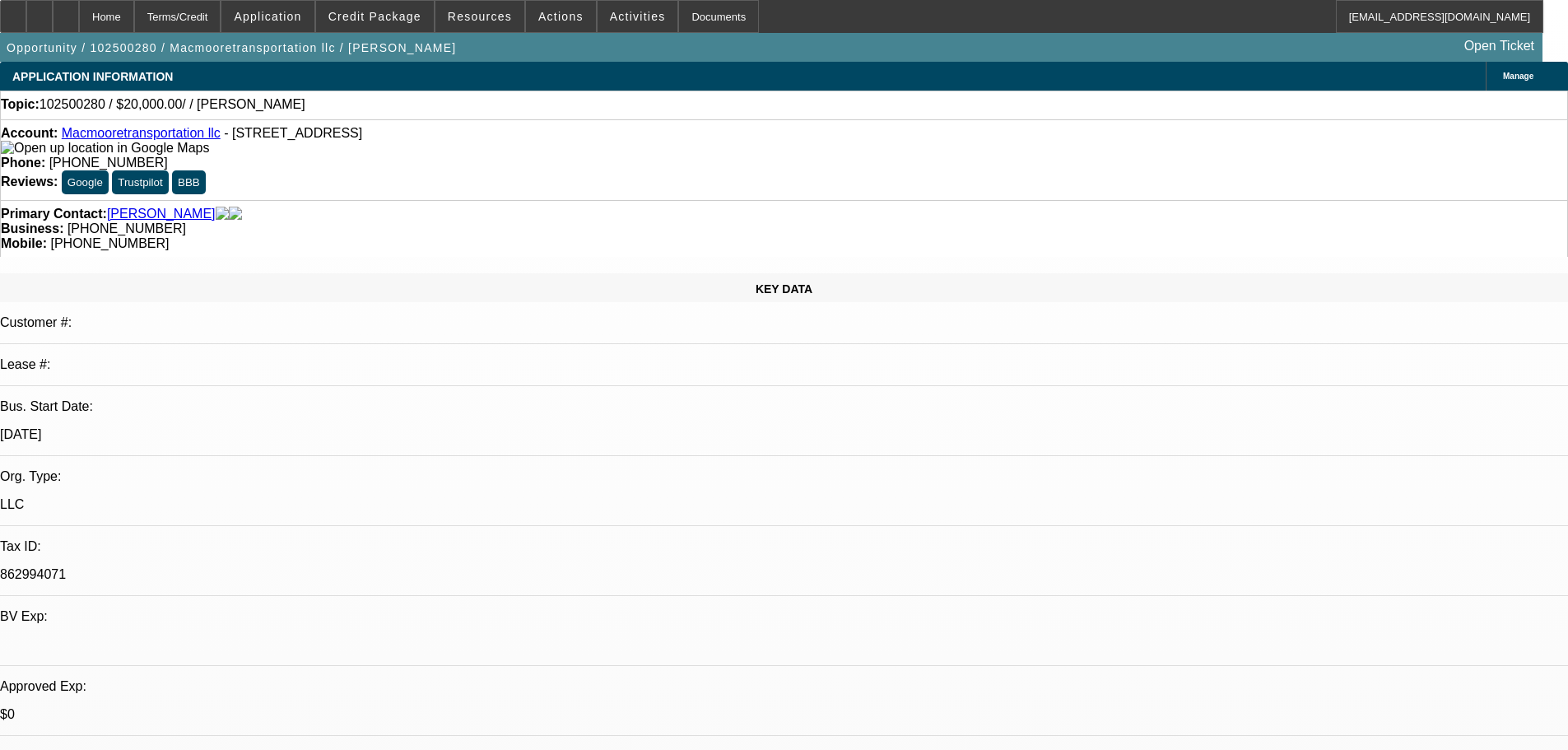
select select "0"
select select "2"
select select "0.1"
select select "4"
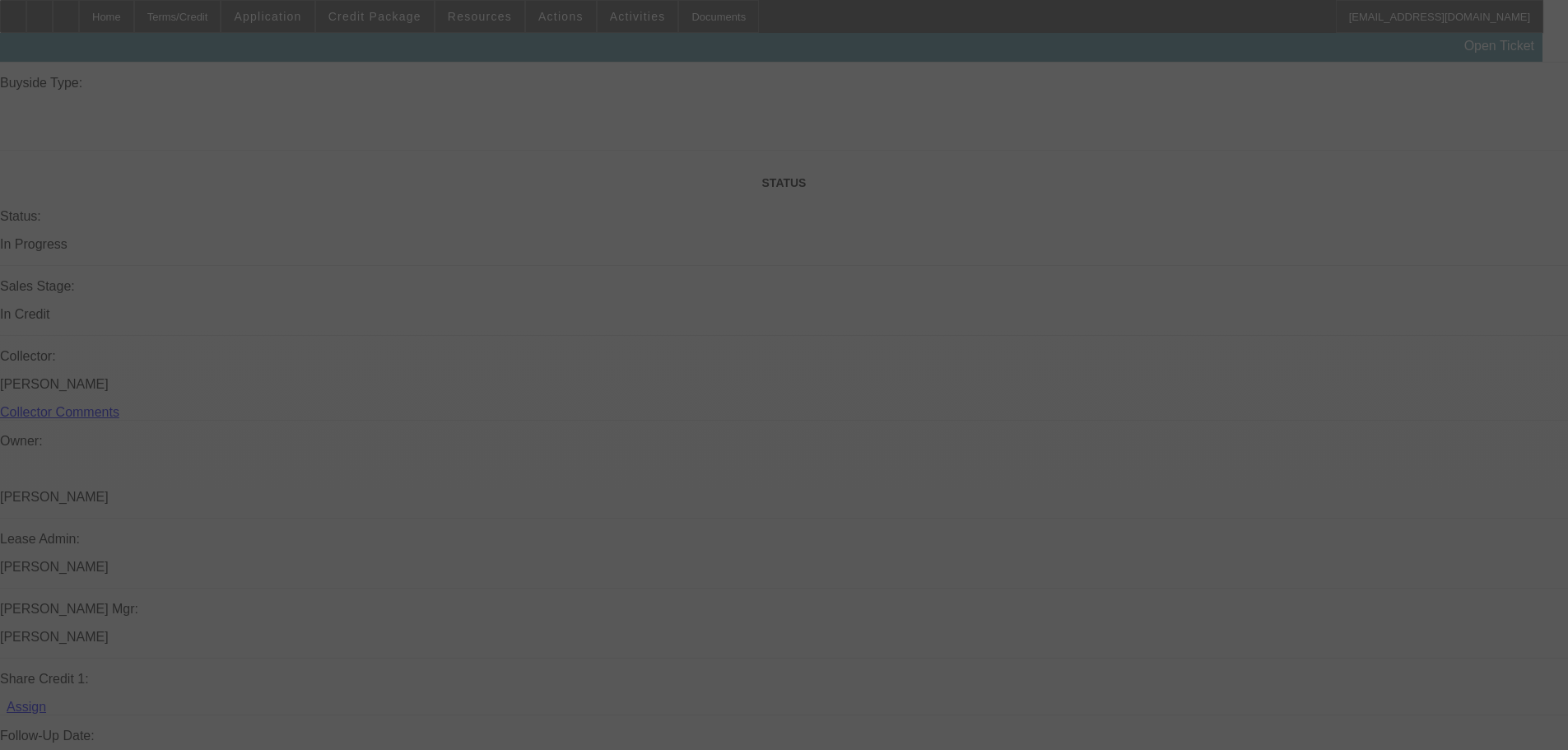
scroll to position [2164, 0]
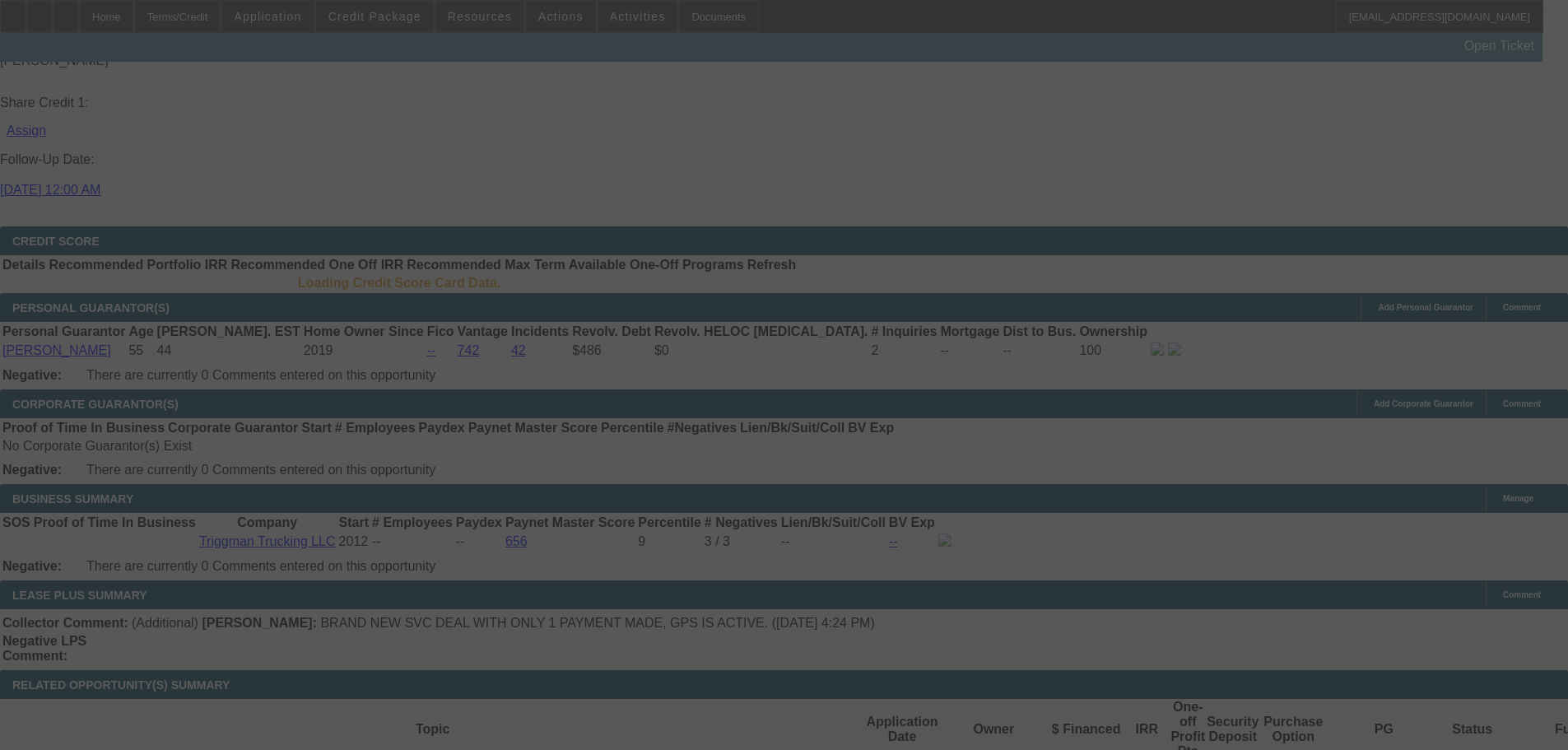
click at [1235, 155] on div at bounding box center [784, 375] width 1568 height 750
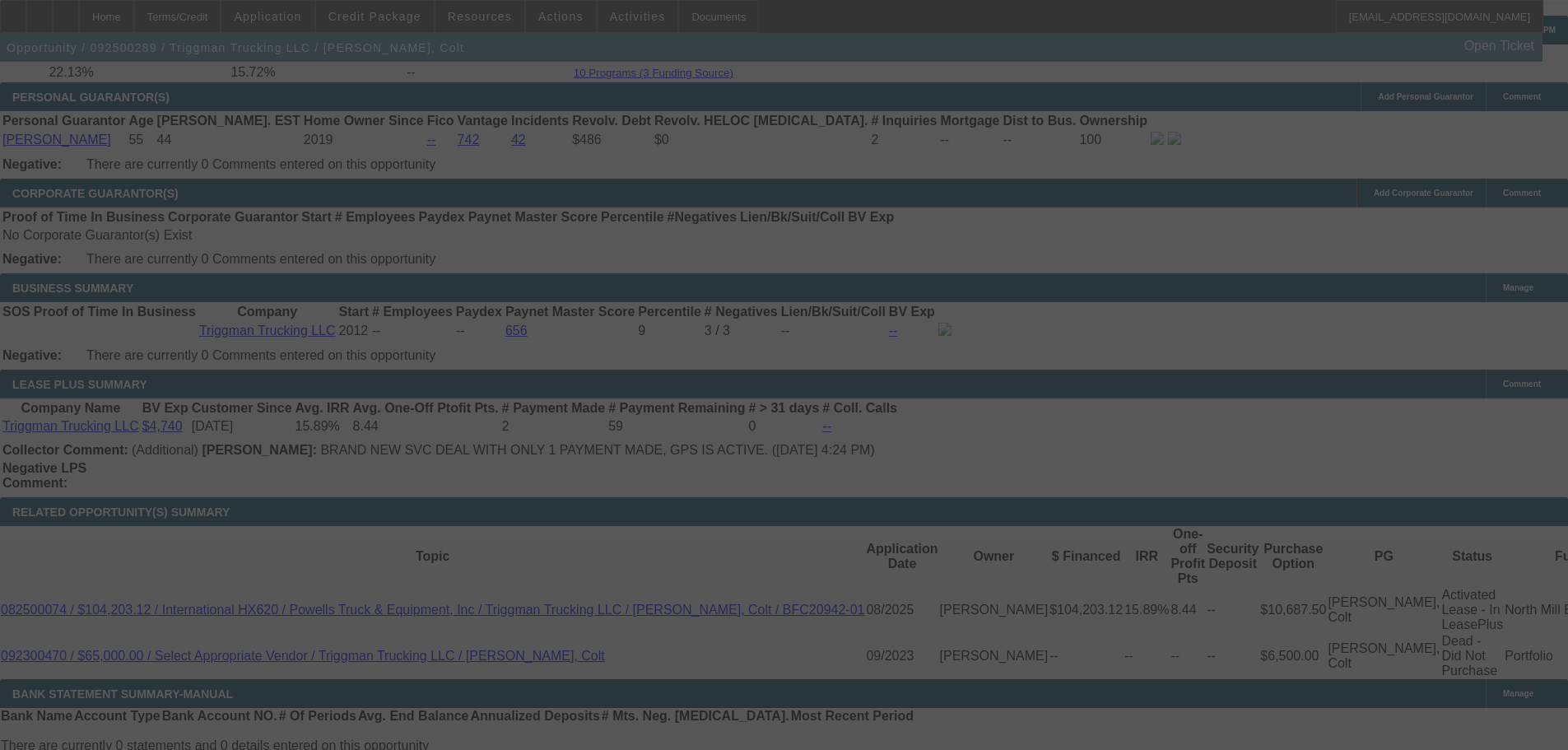
scroll to position [2536, 0]
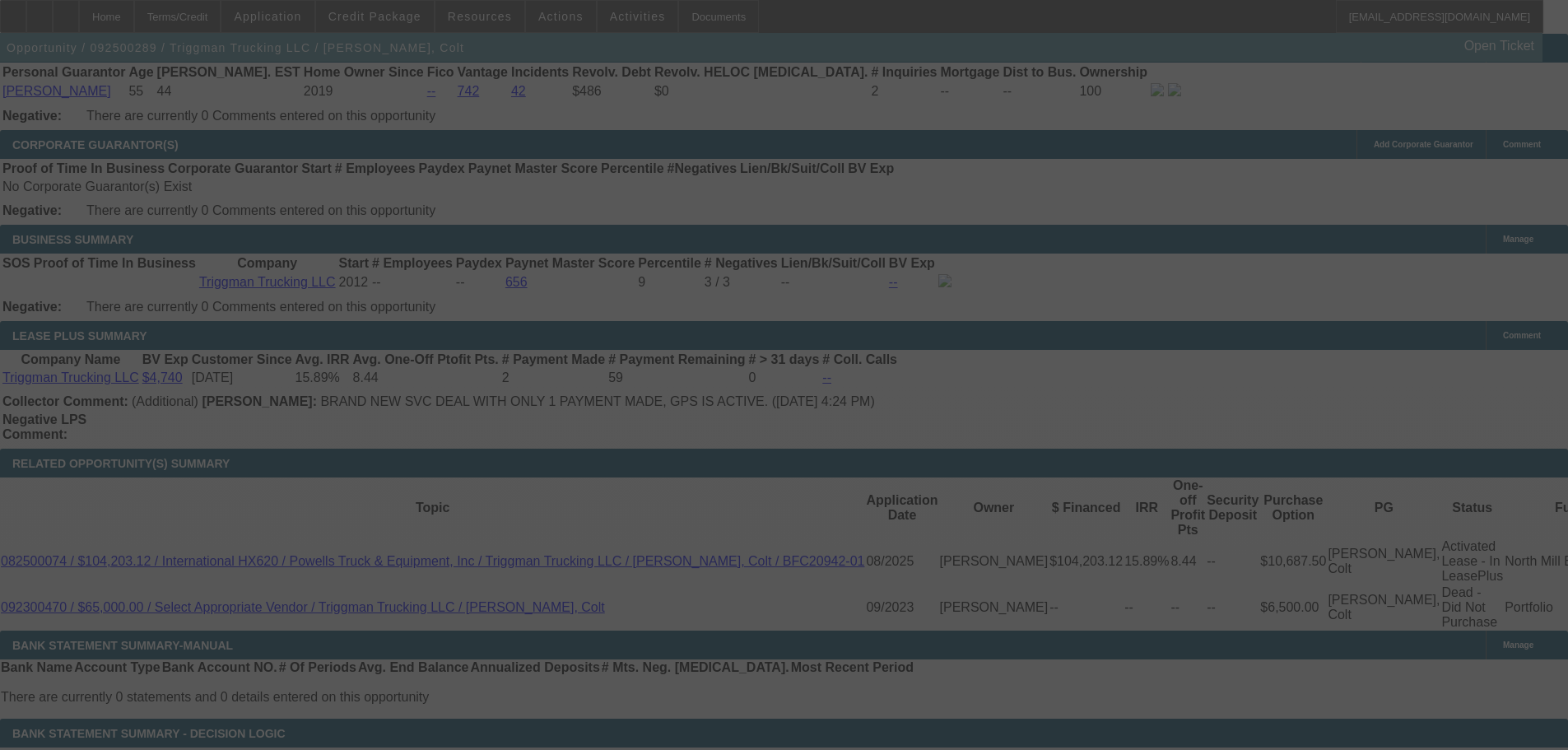
drag, startPoint x: 1235, startPoint y: 155, endPoint x: 518, endPoint y: 248, distance: 723.0
click at [518, 248] on div at bounding box center [784, 375] width 1568 height 750
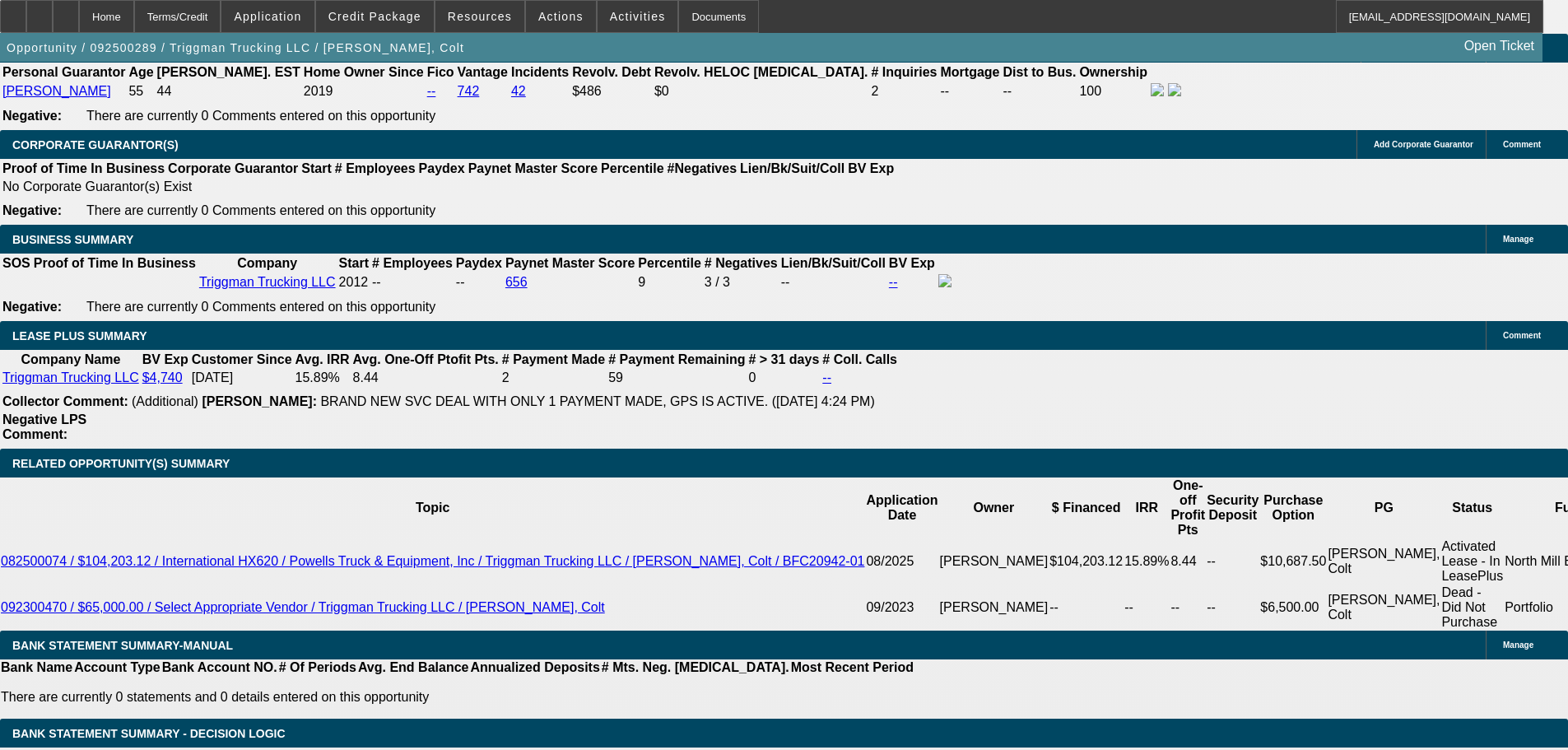
select select "0"
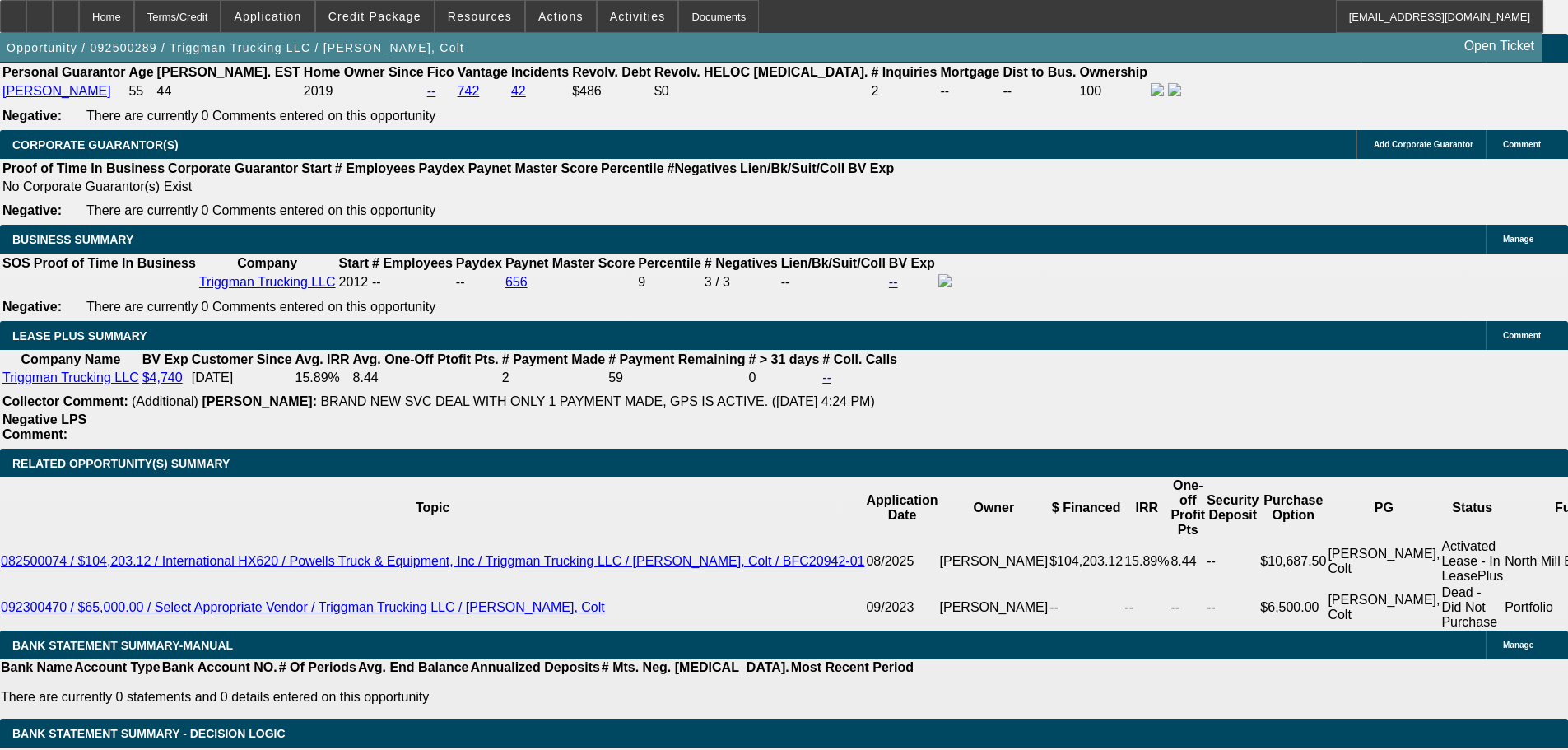
select select "0"
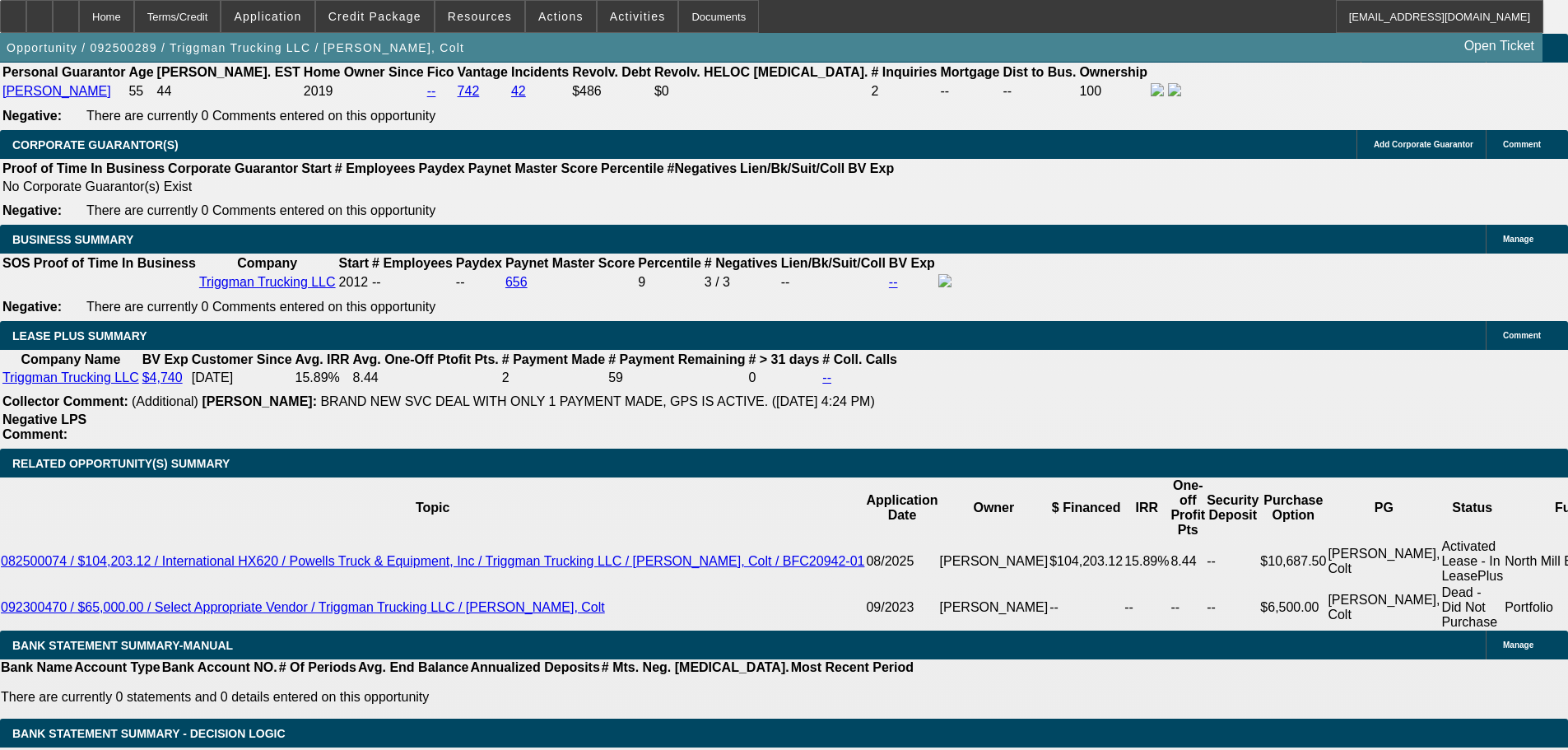
select select "0"
select select "1"
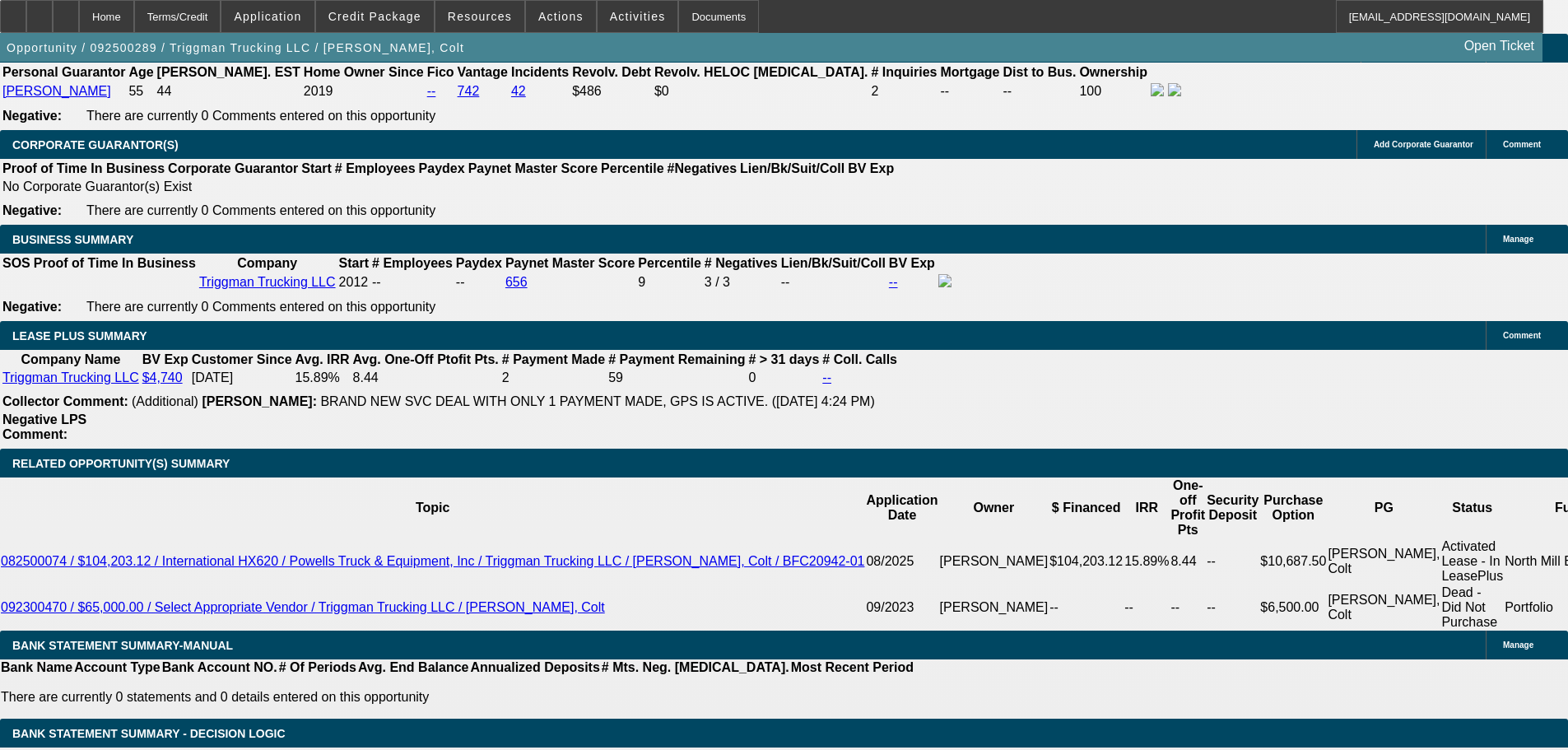
select select "1"
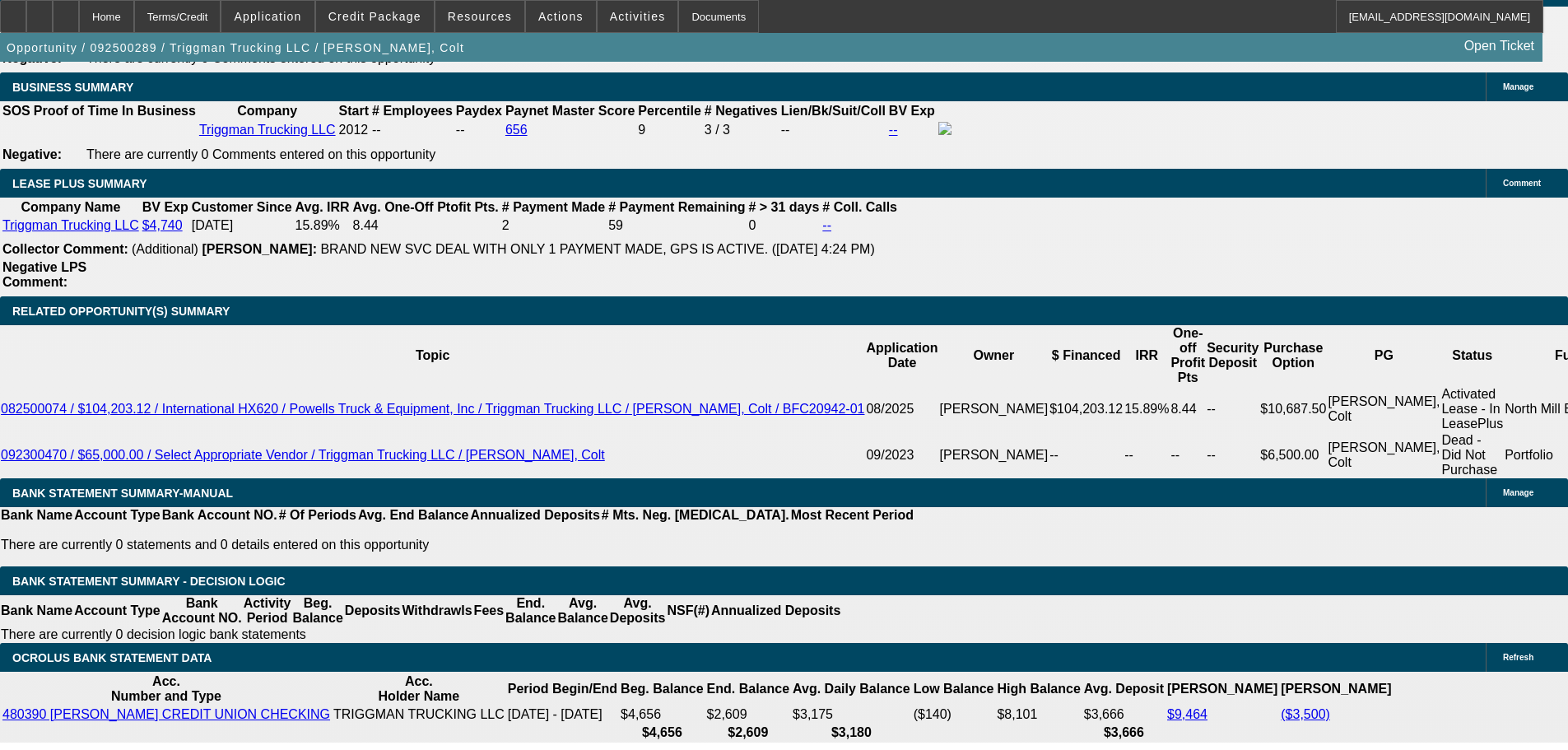
select select "2"
select select "6"
select select "2"
select select "6"
select select "2"
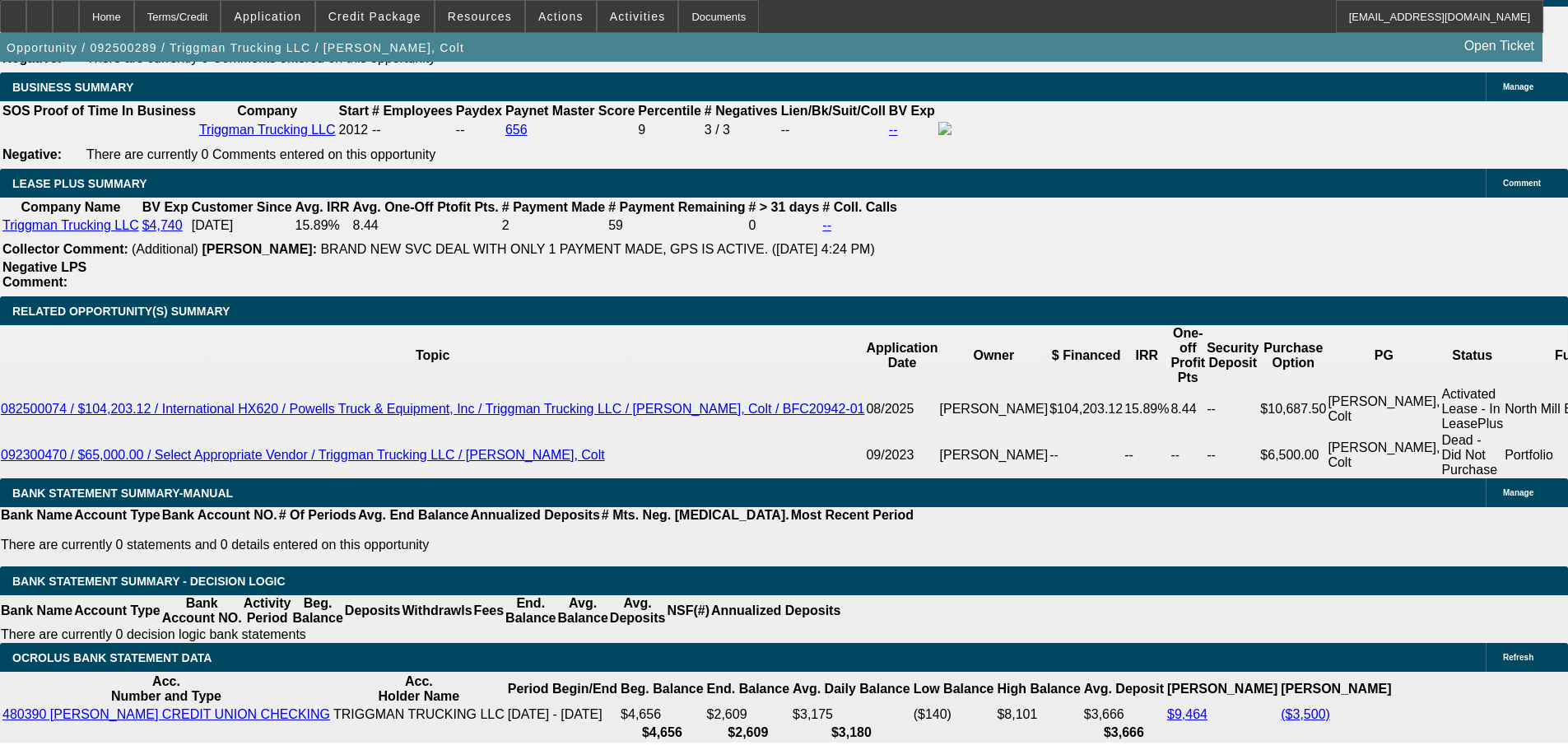
select select "6"
select select "2"
select select "6"
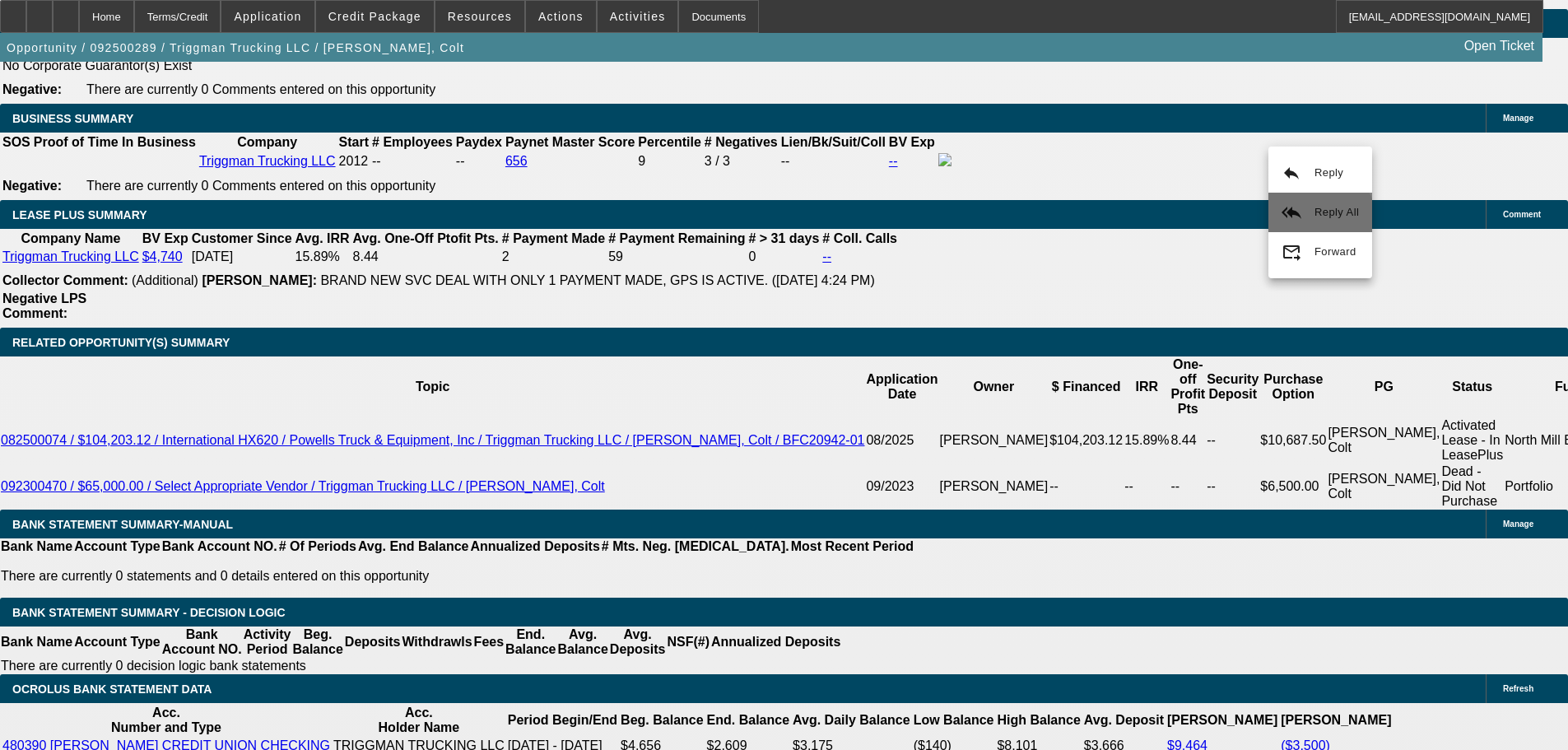
click at [1306, 225] on button "reply_all Reply All" at bounding box center [1320, 212] width 104 height 40
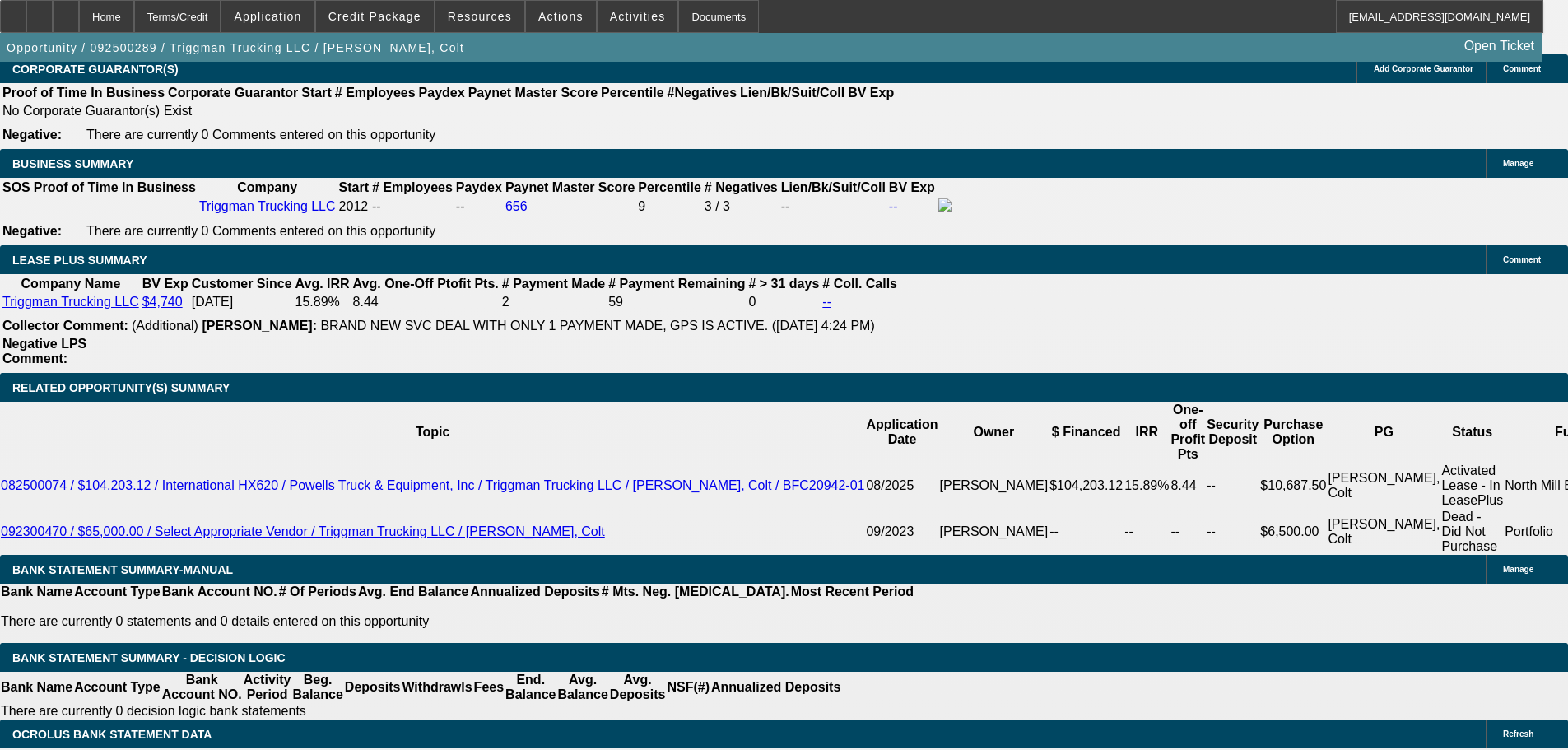
scroll to position [2606, 0]
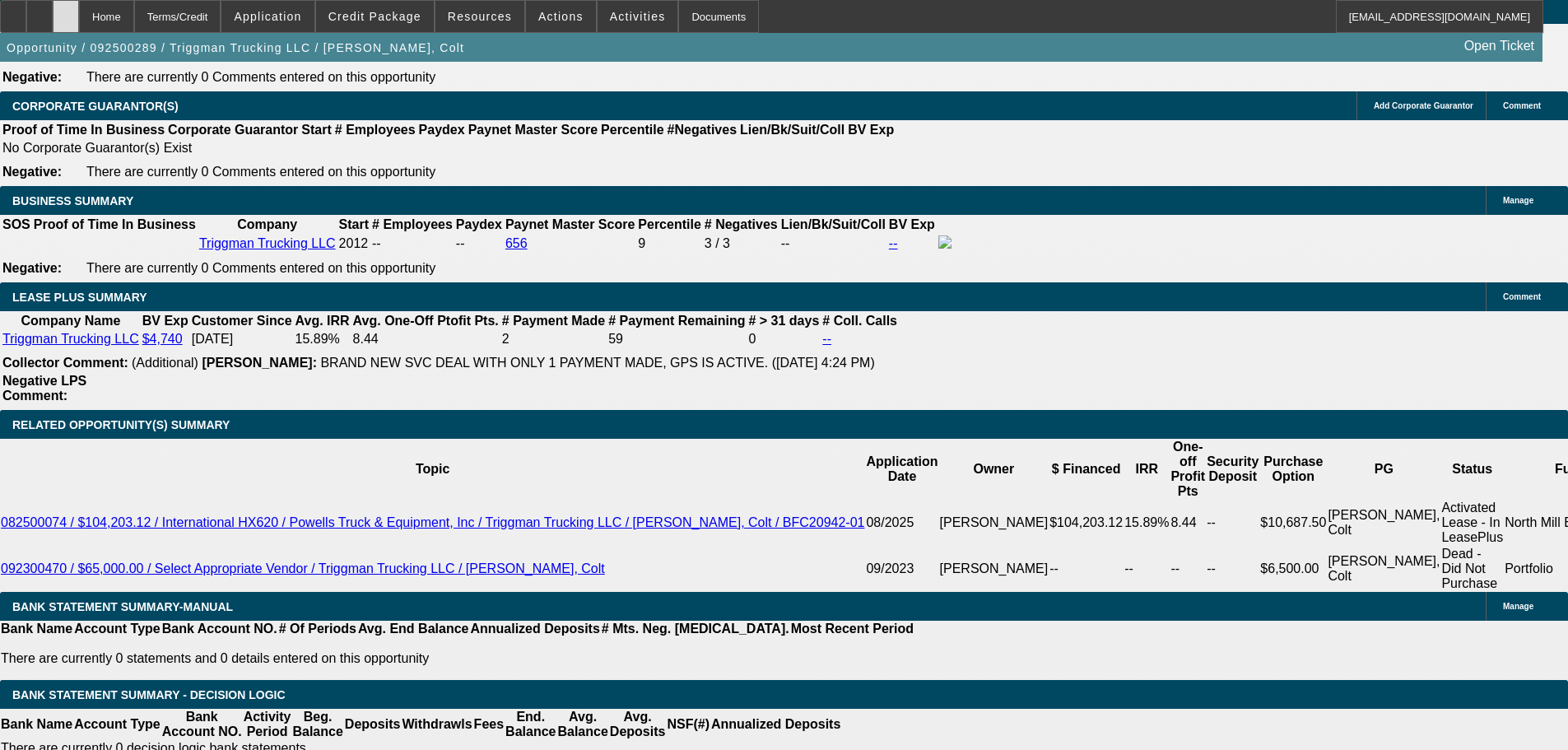
click at [79, 22] on div at bounding box center [66, 16] width 26 height 33
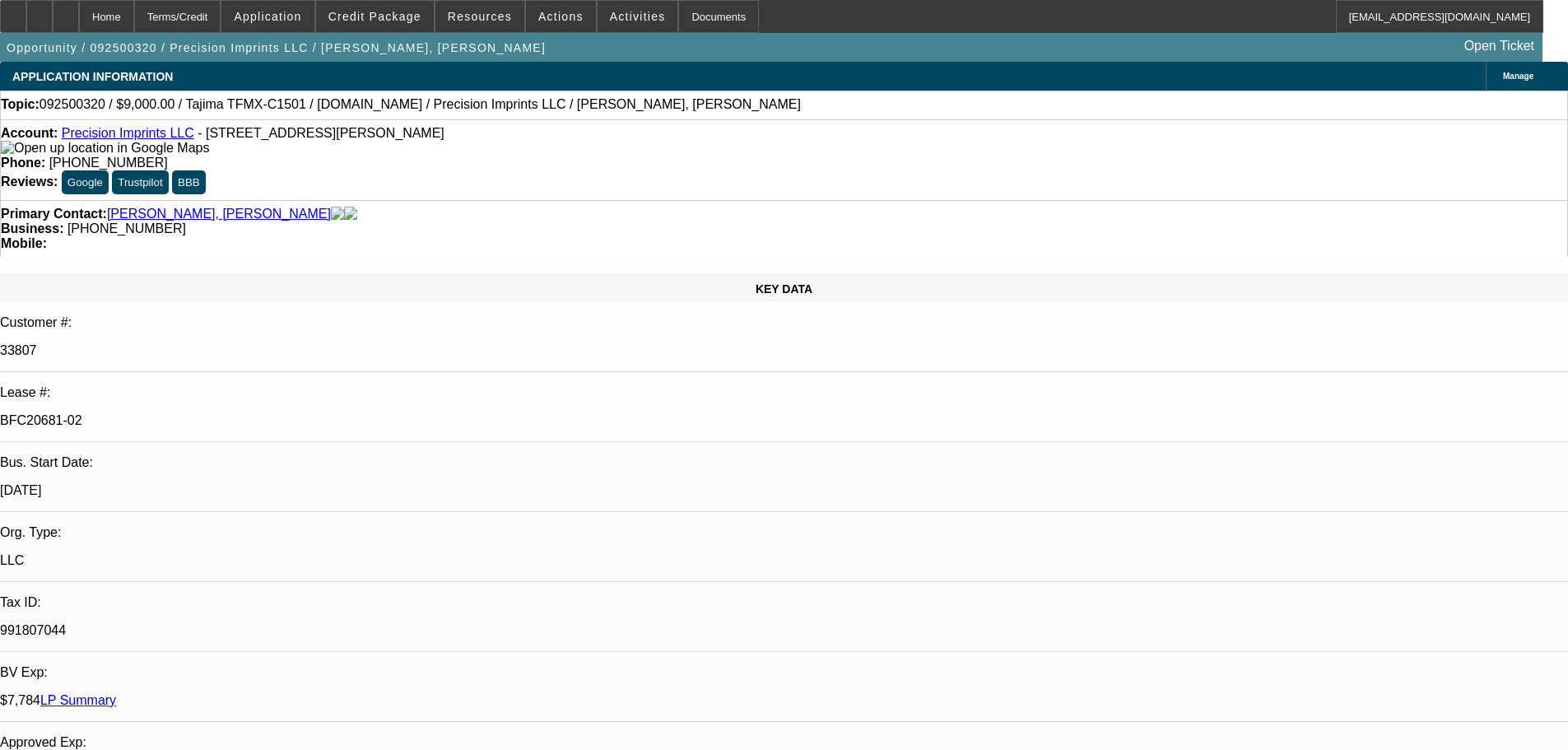
select select "0"
select select "2"
select select "0.1"
select select "4"
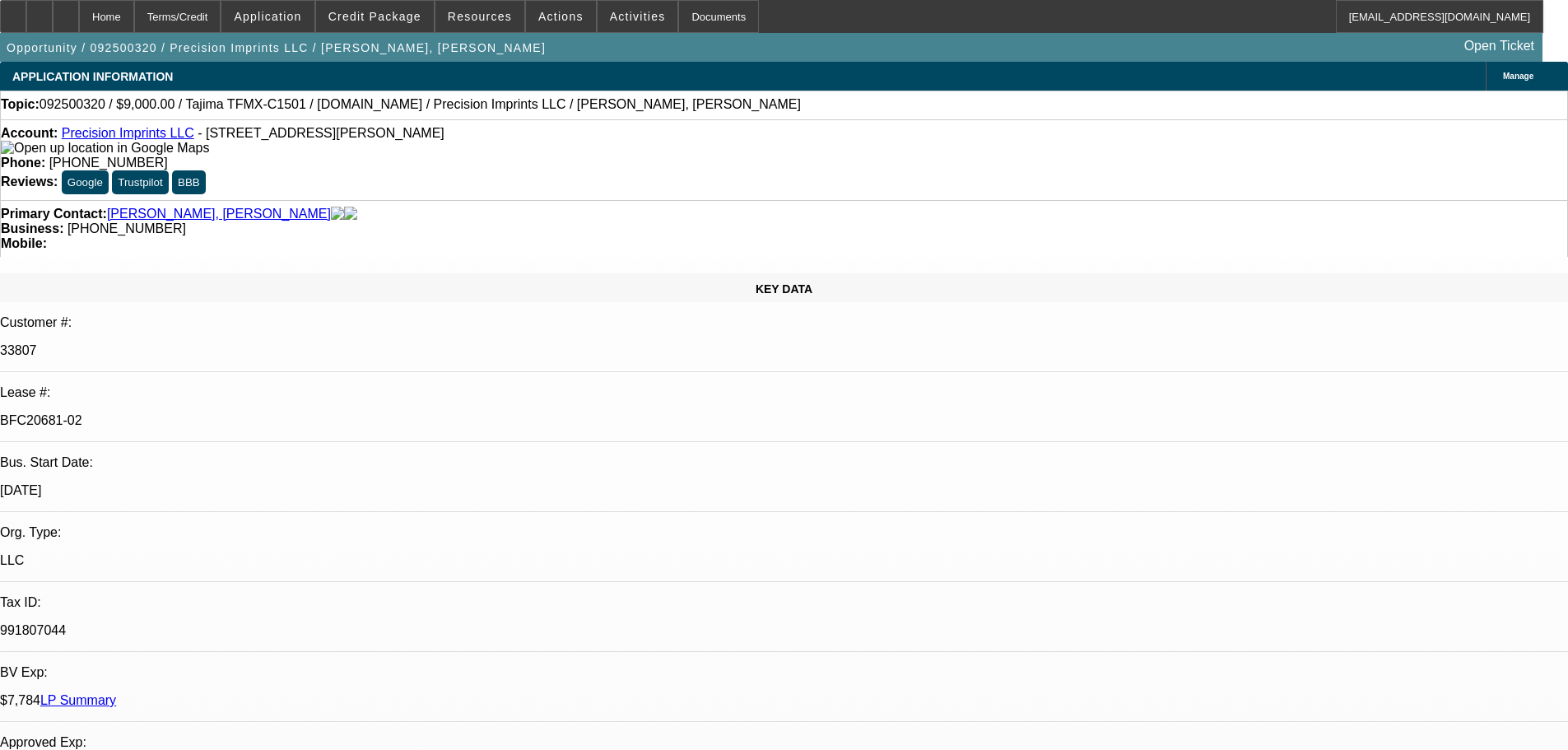
select select "0"
select select "2"
select select "0.1"
select select "4"
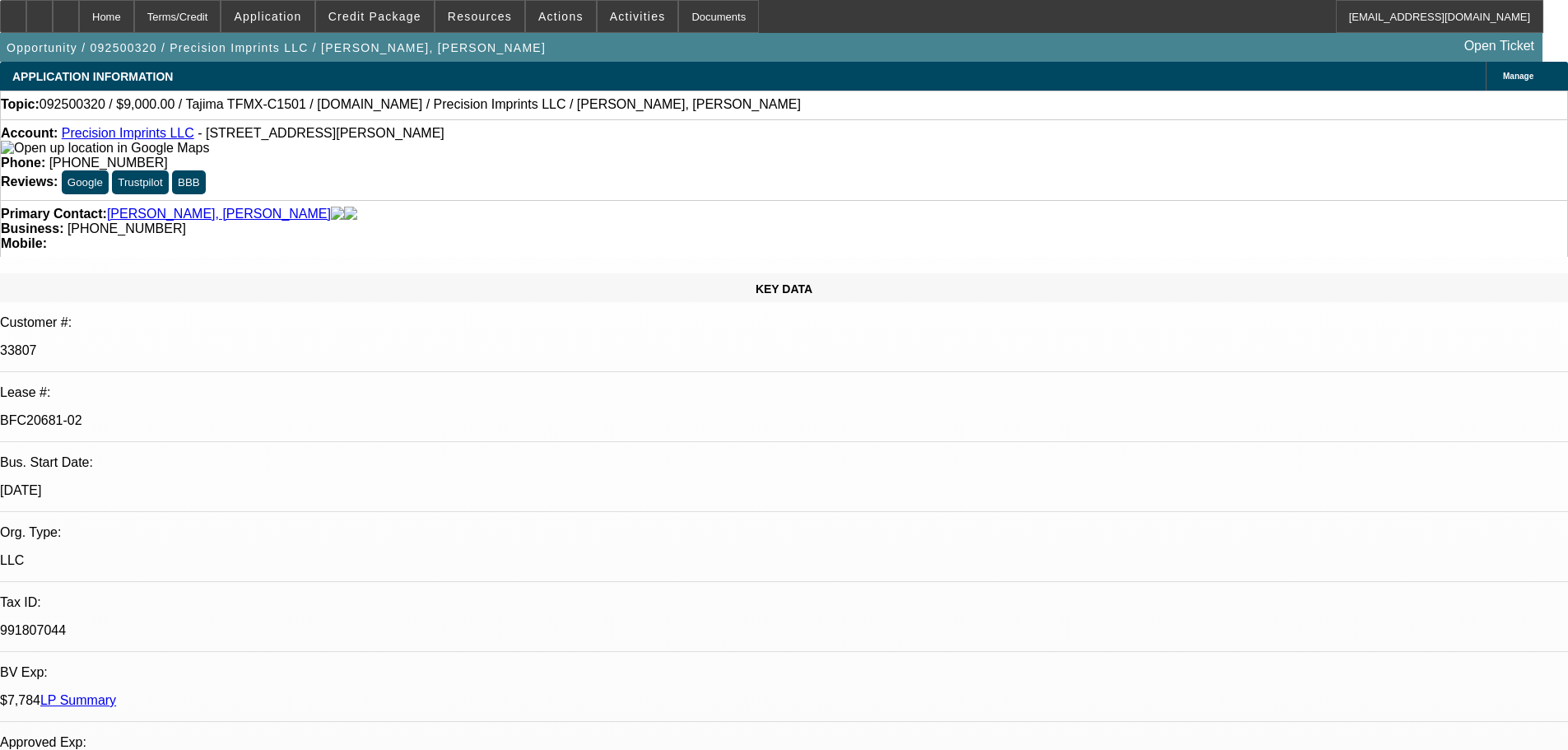
select select "0"
select select "2"
select select "0.1"
select select "4"
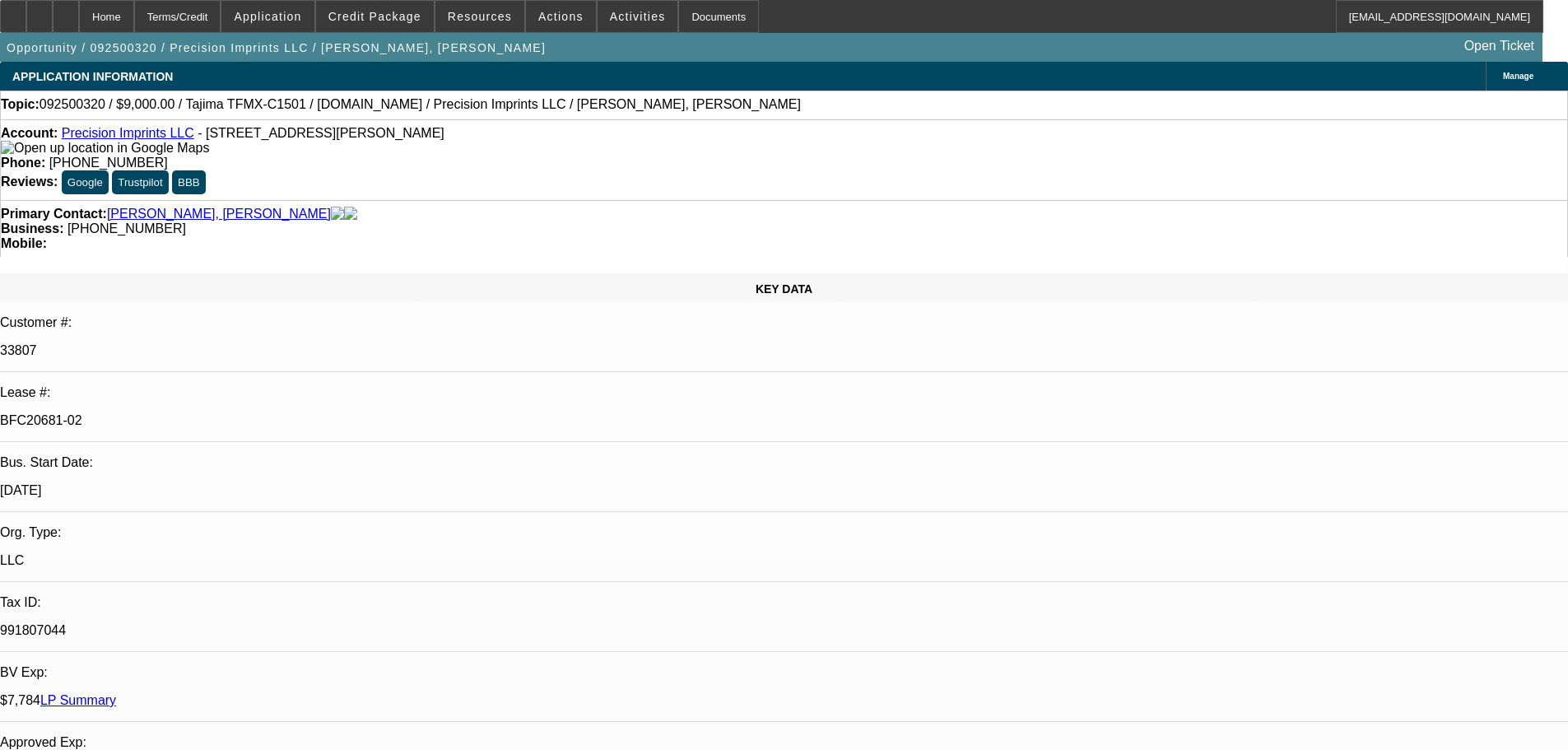
click at [79, 9] on div at bounding box center [66, 16] width 26 height 33
select select "0"
select select "2"
select select "0.1"
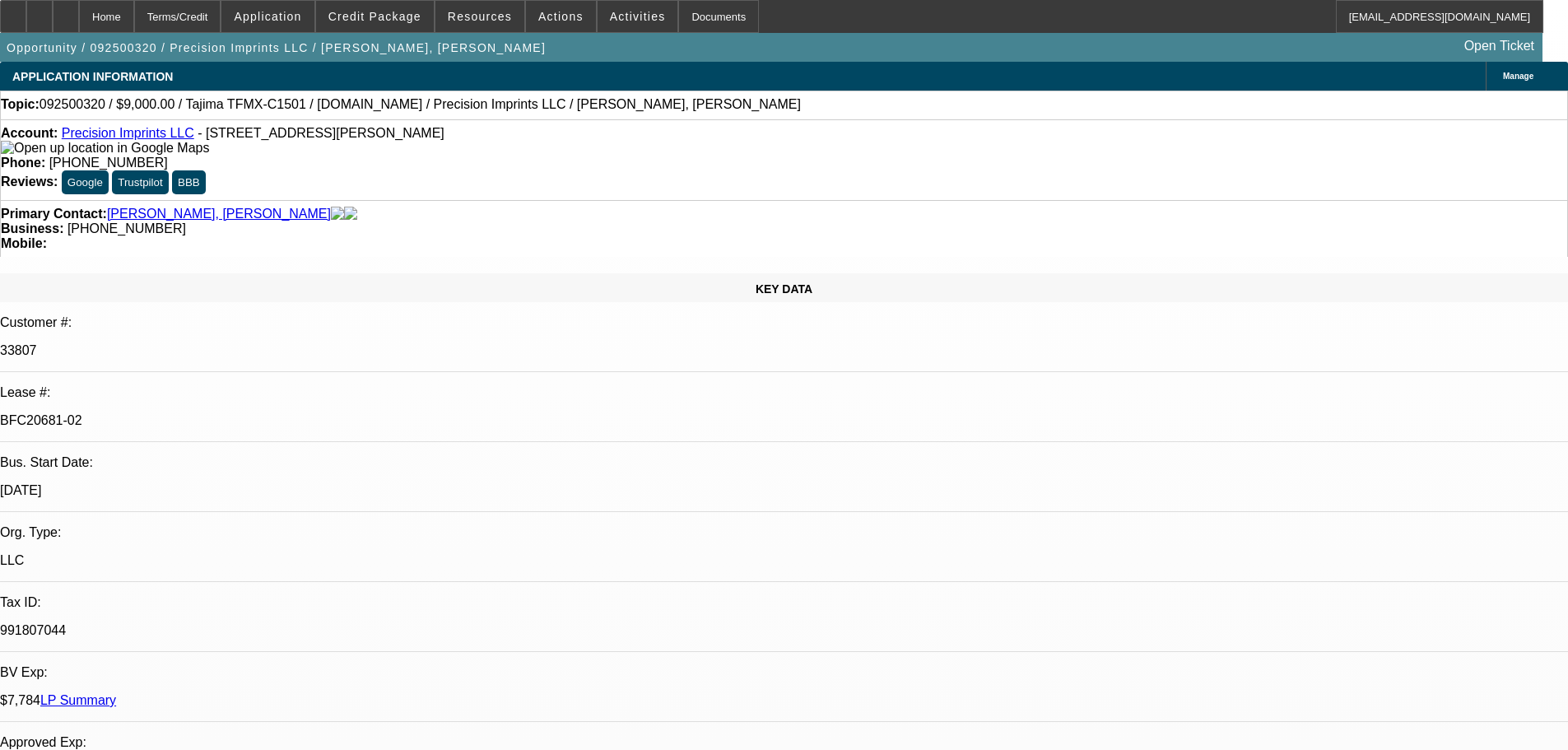
select select "4"
select select "0"
select select "2"
select select "0.1"
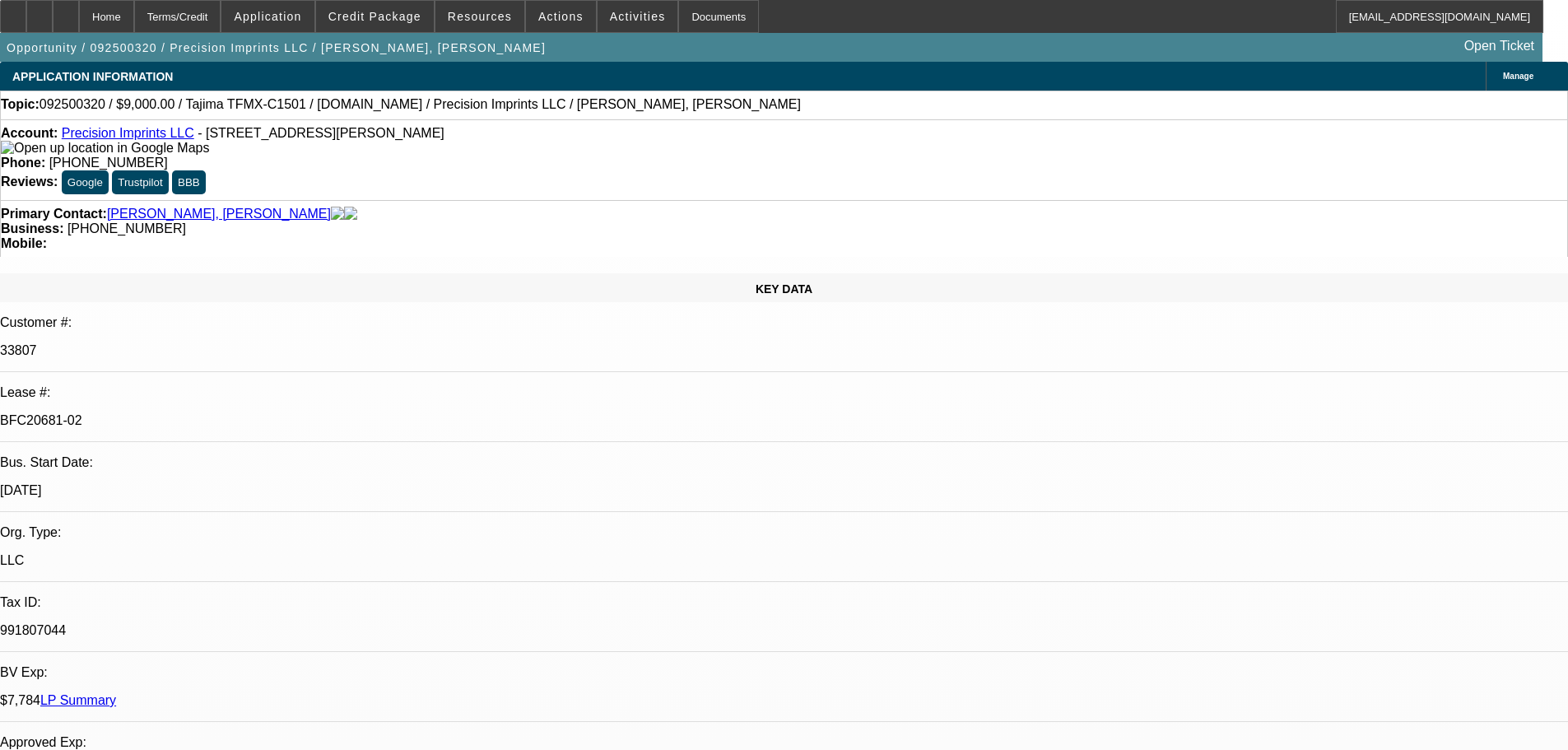
select select "4"
select select "0"
select select "2"
select select "0.1"
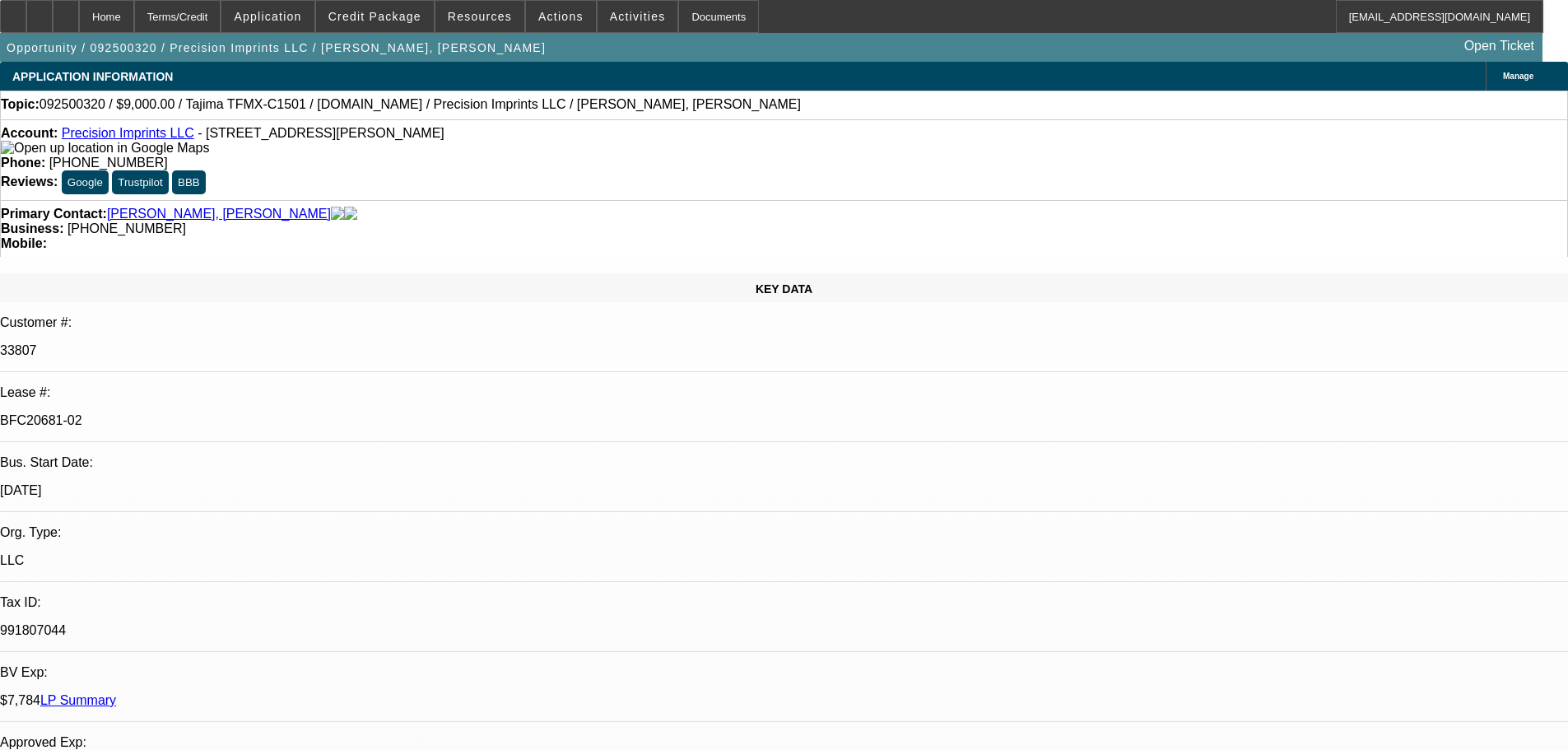
select select "4"
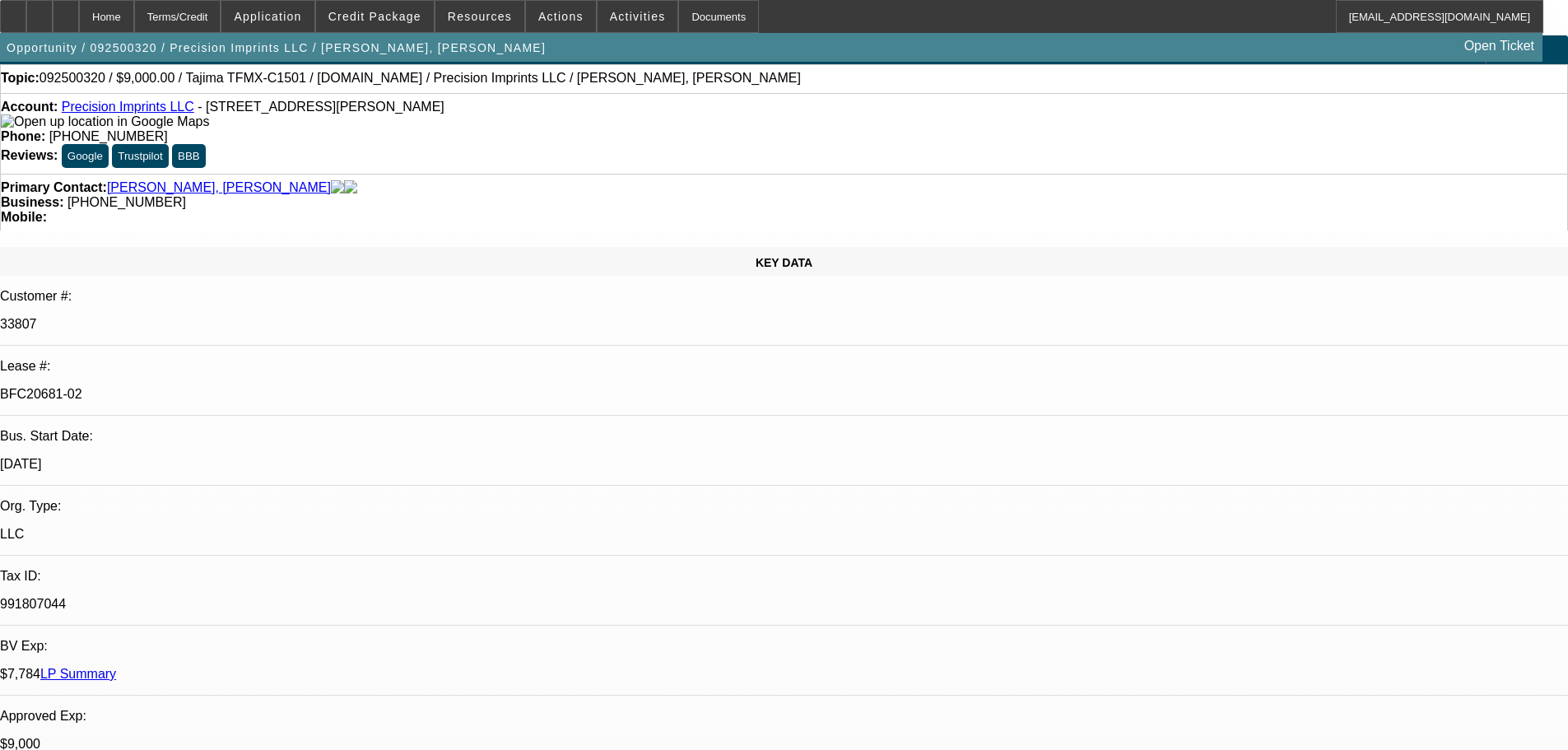
scroll to position [0, 0]
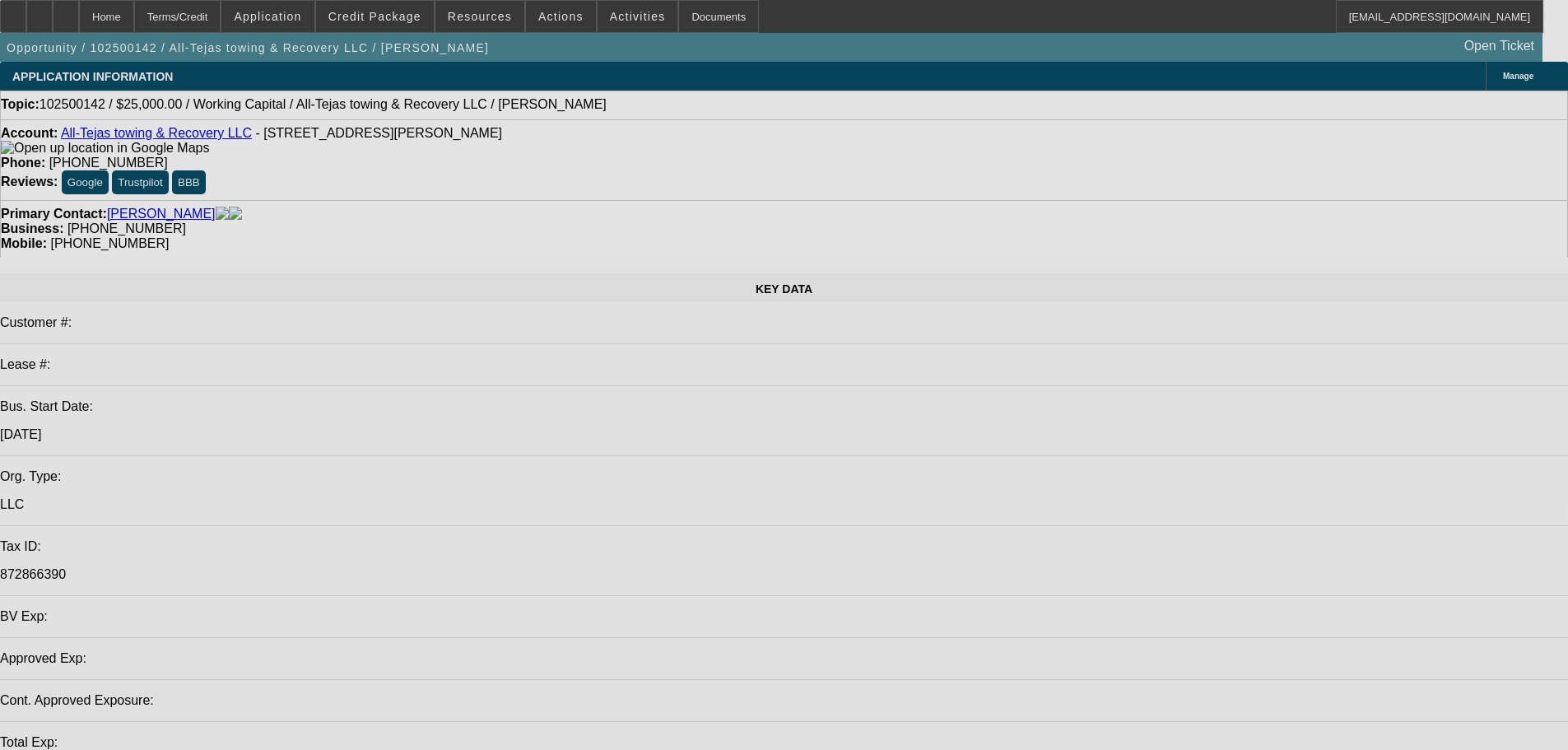
select select "0"
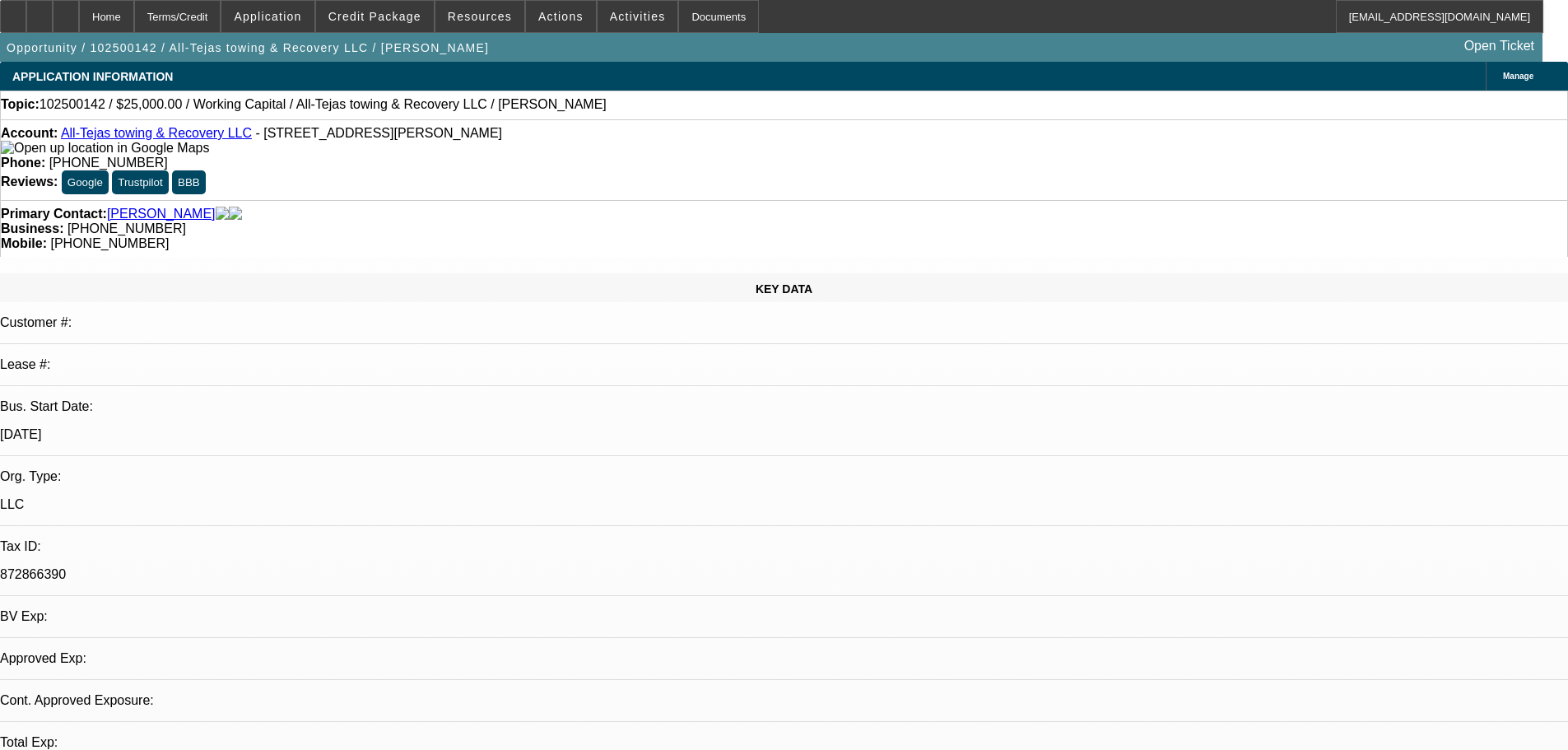
select select "2"
select select "0.1"
select select "4"
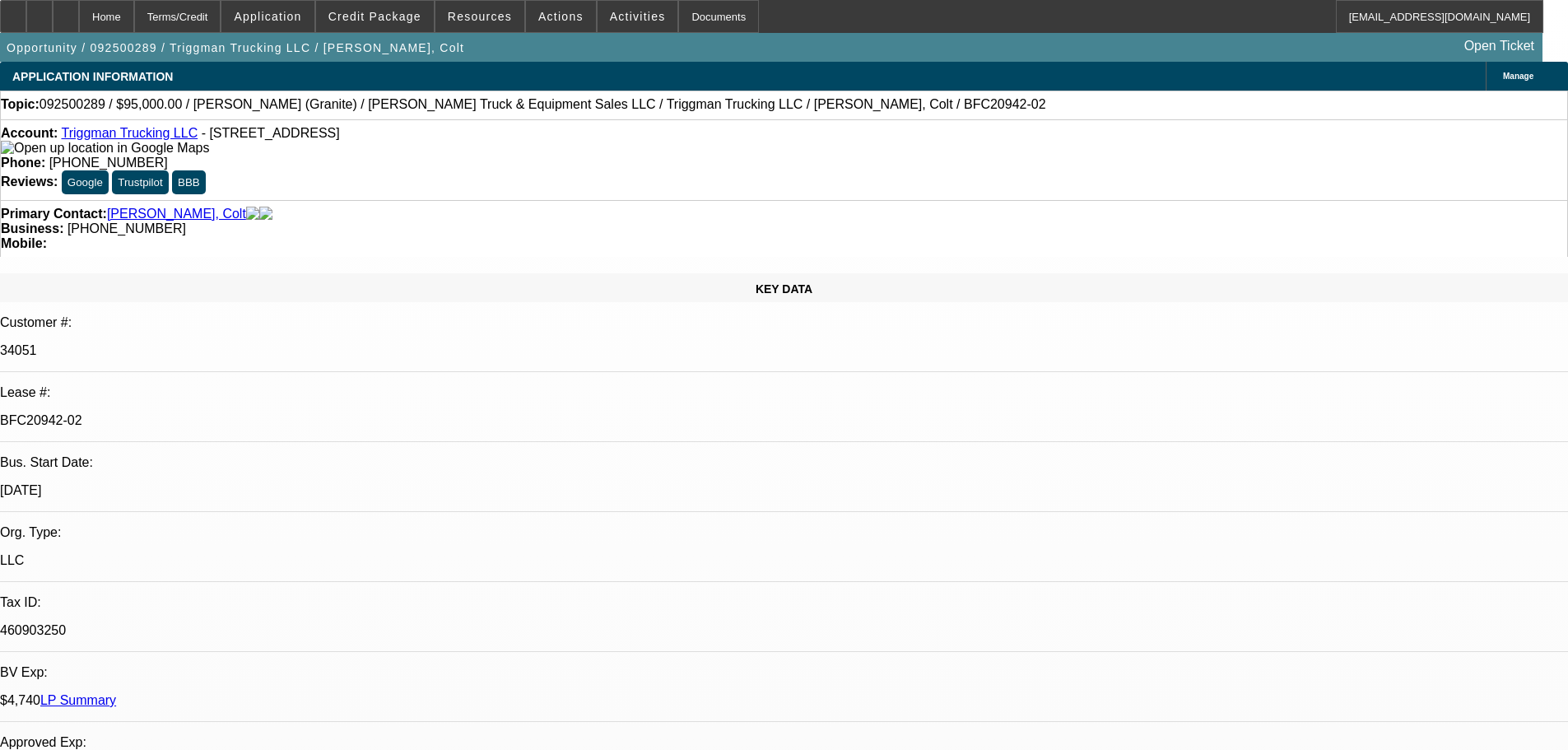
select select "0"
select select "2"
select select "0"
select select "6"
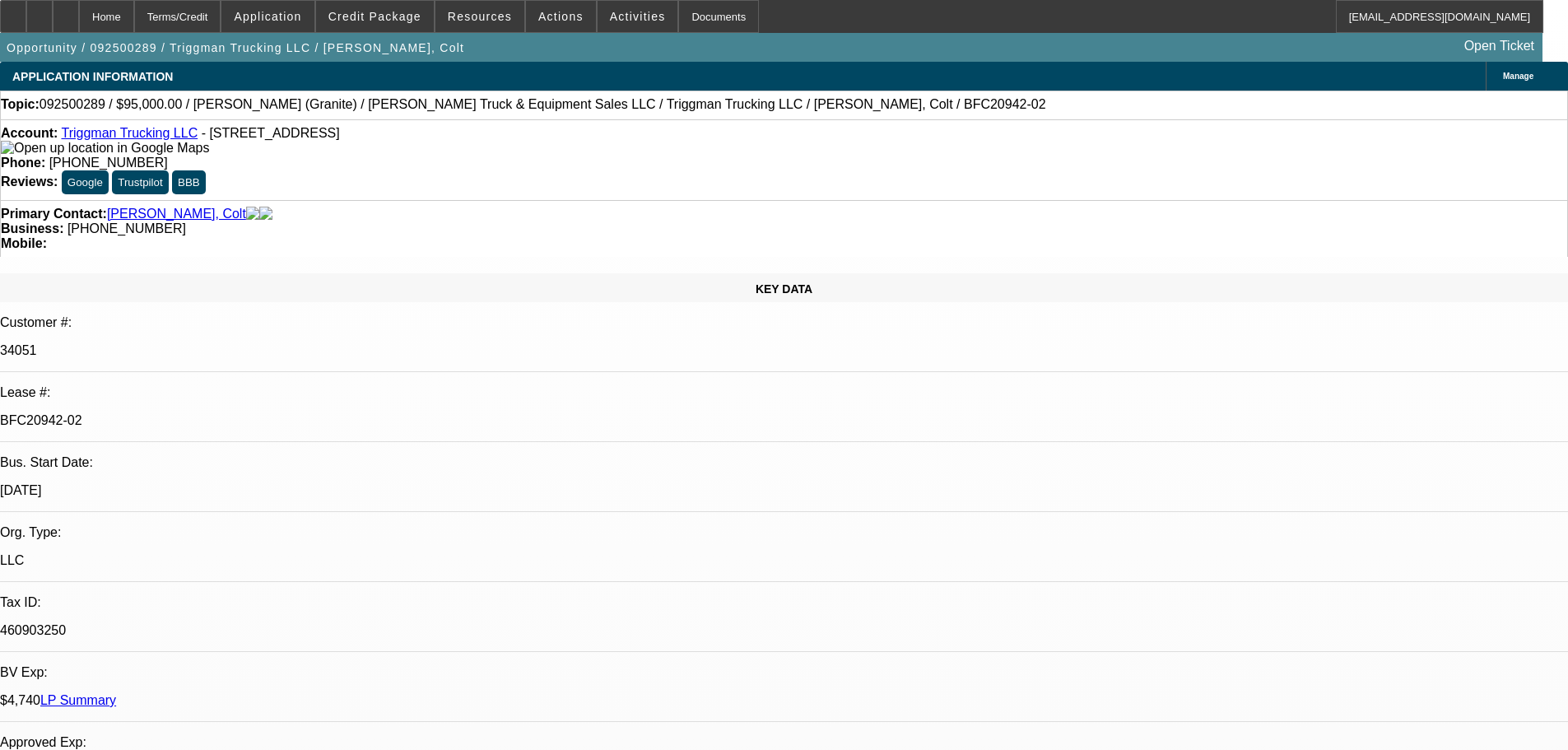
select select "0"
select select "2"
select select "0"
select select "6"
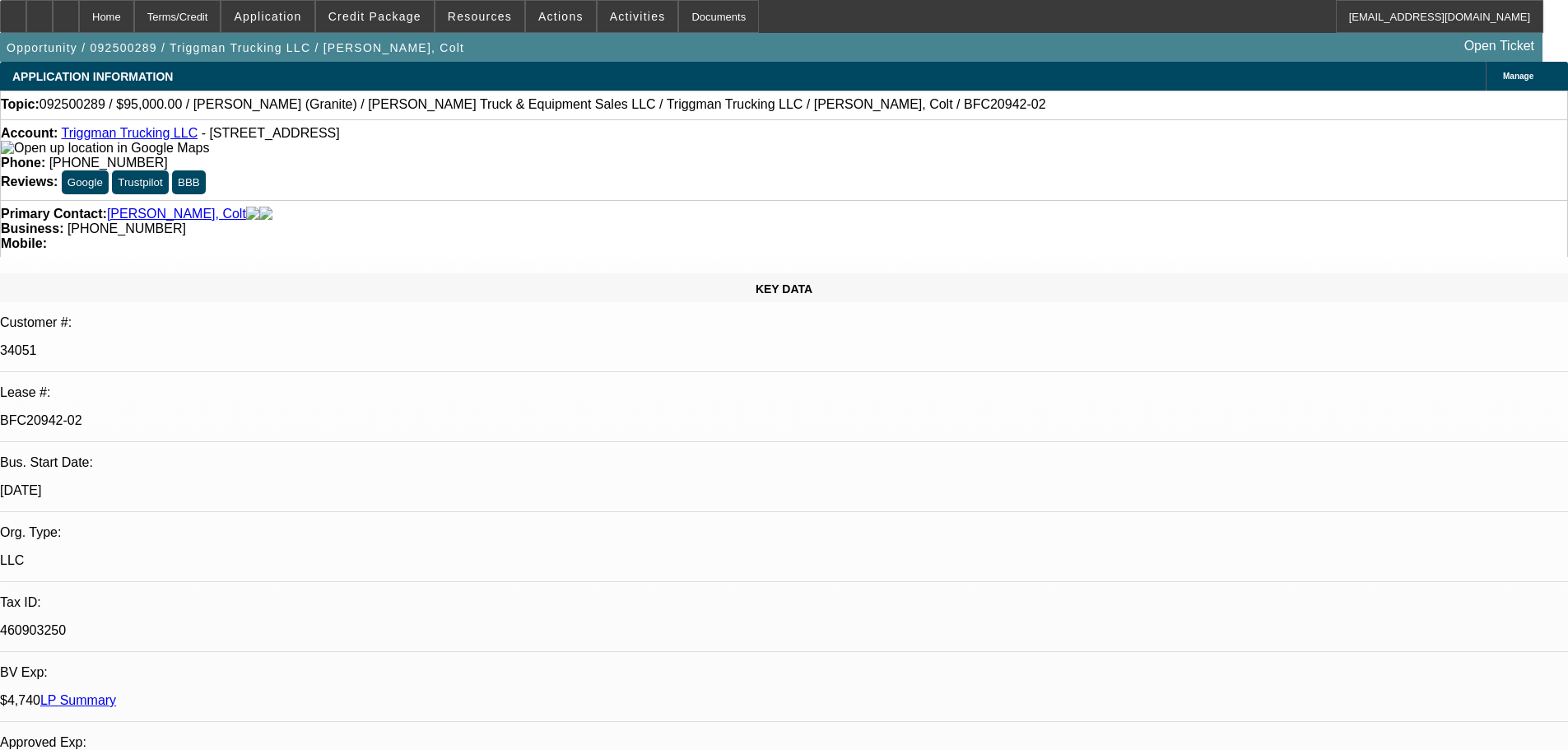
select select "0"
select select "2"
select select "0"
select select "6"
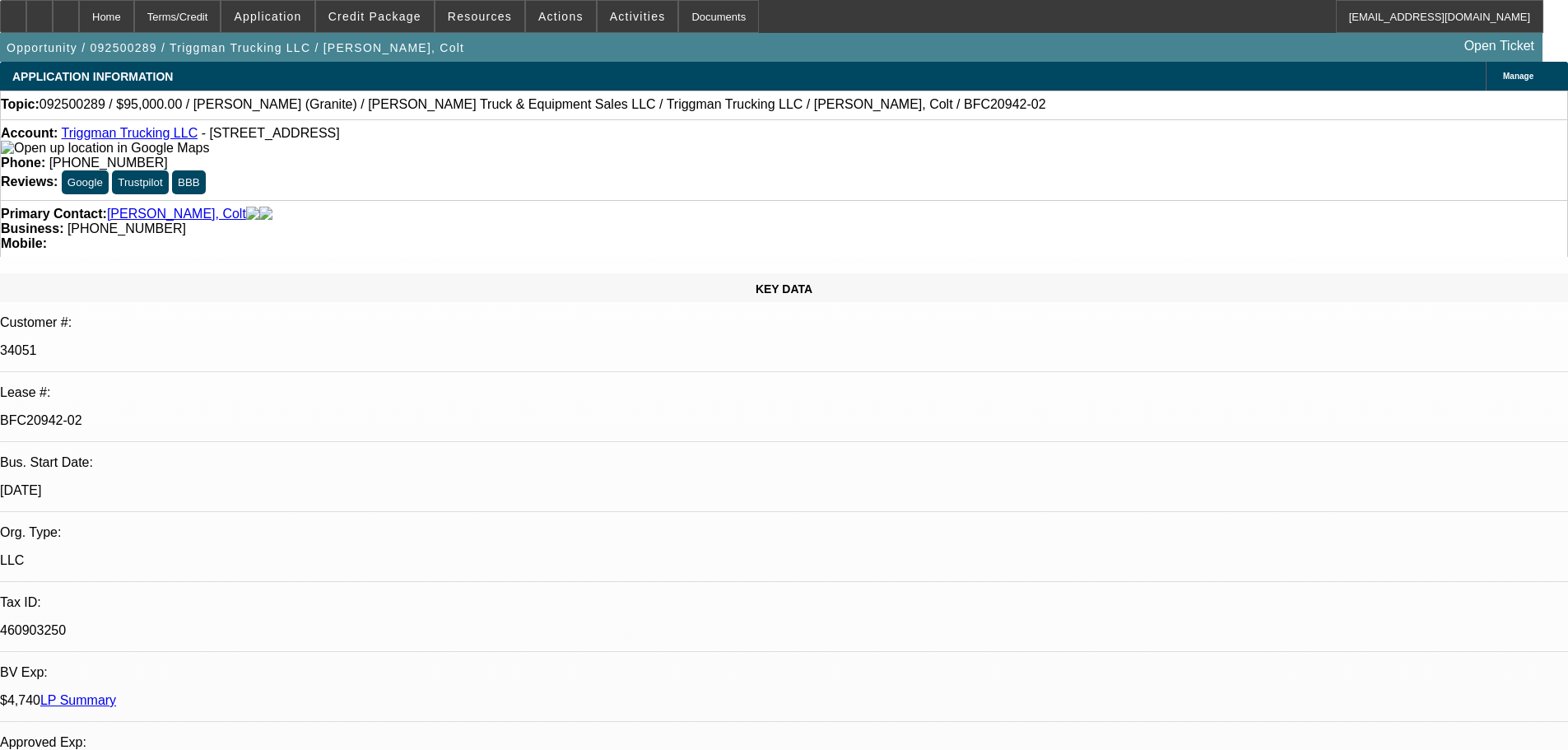
select select "0"
select select "2"
select select "0"
select select "6"
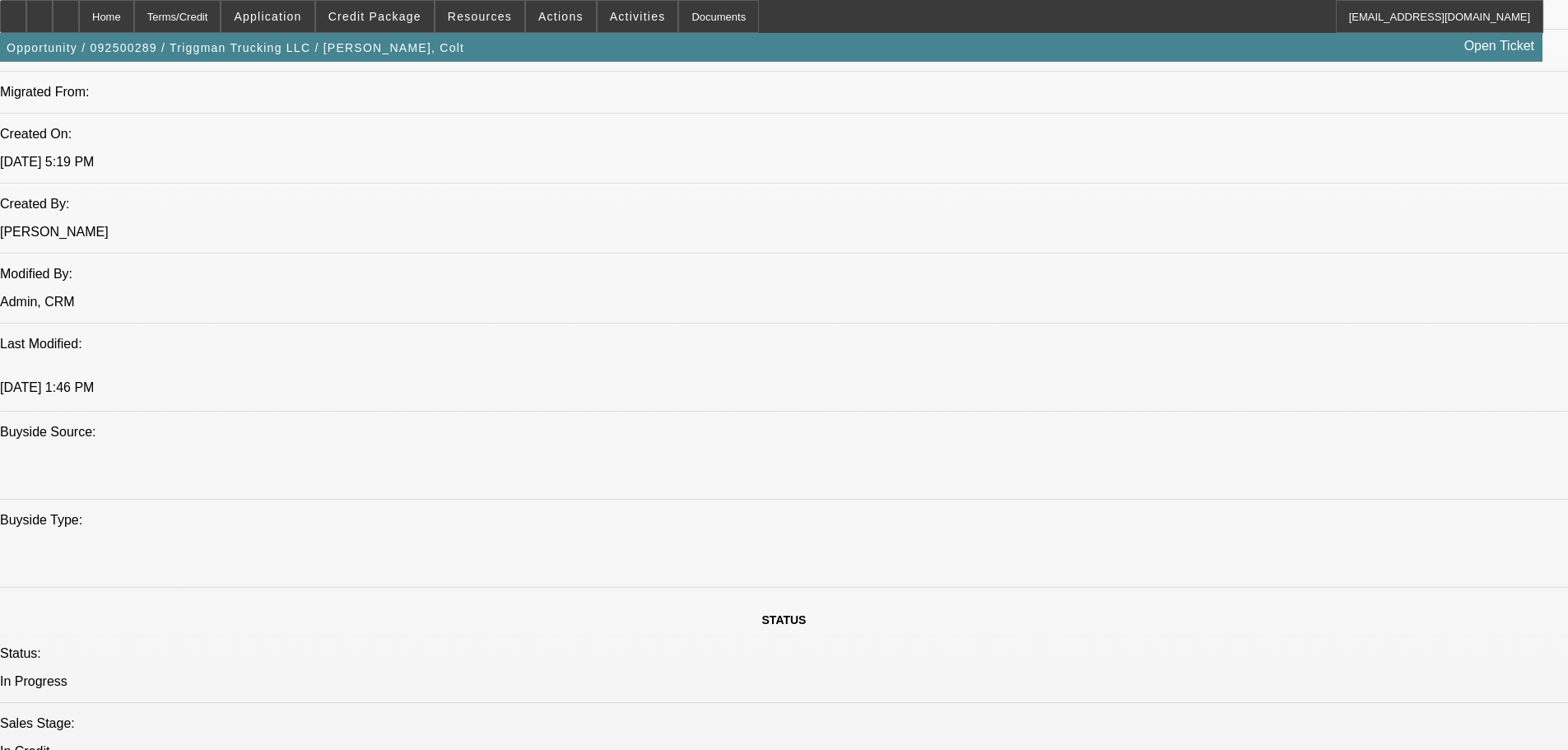
scroll to position [1481, 0]
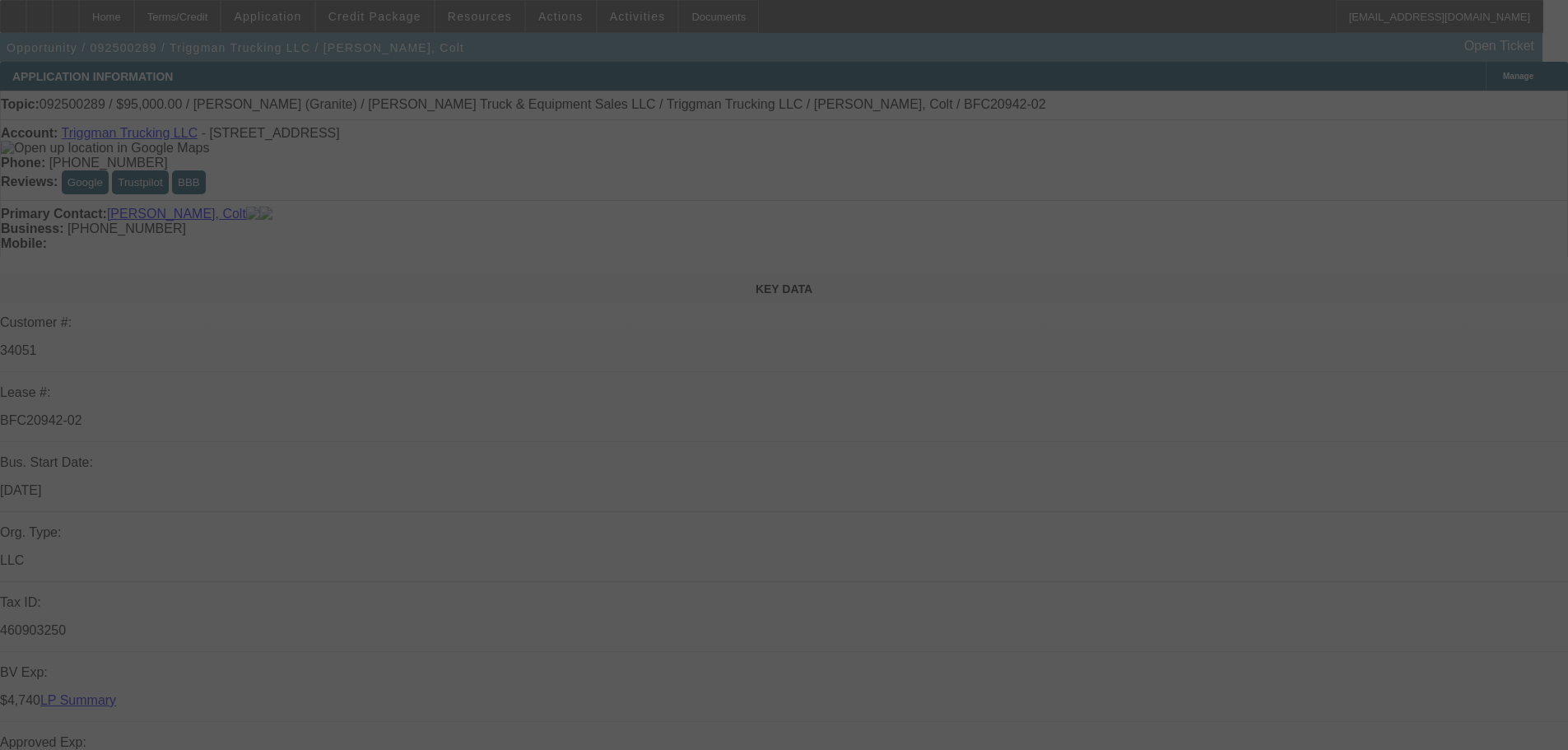
select select "0"
select select "2"
select select "0"
select select "6"
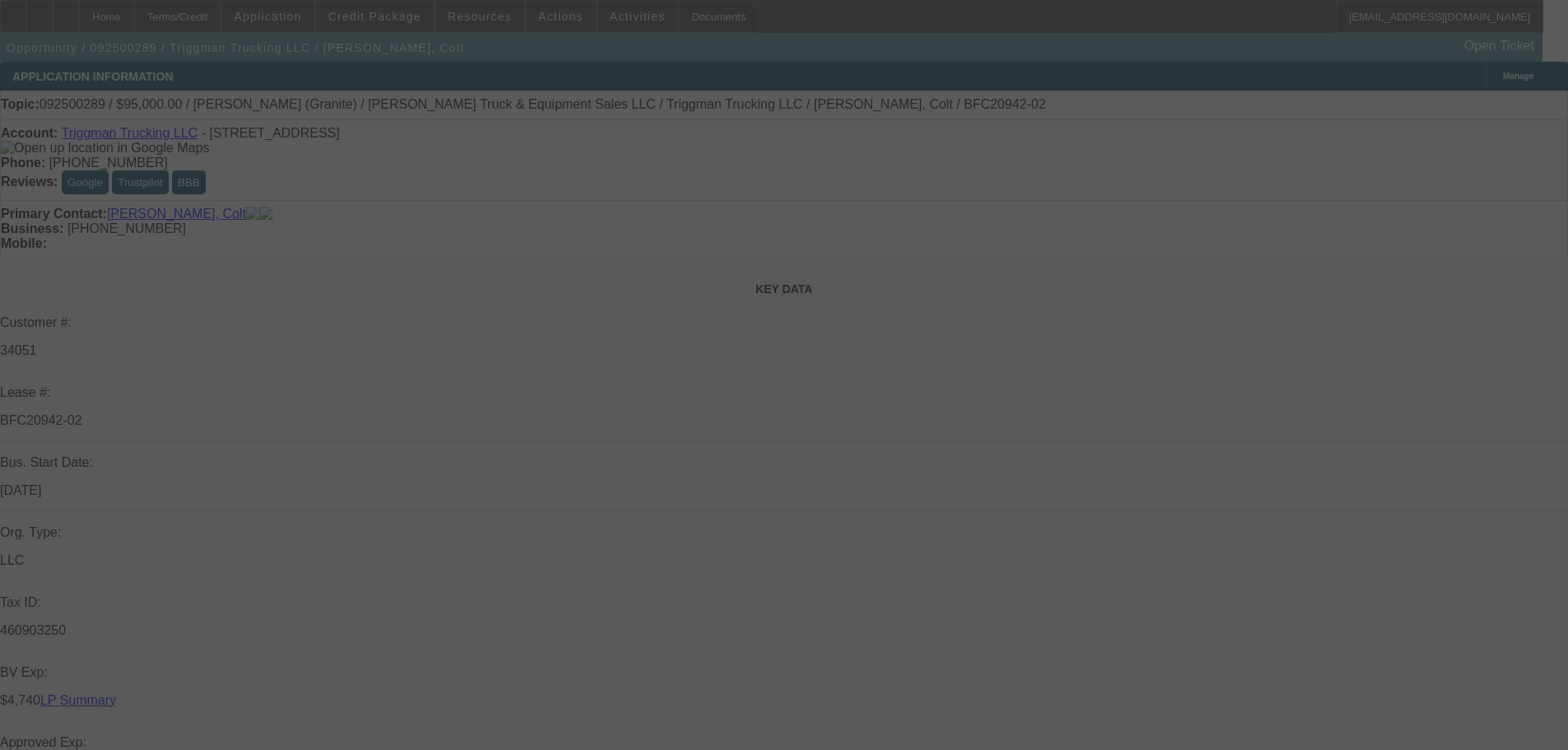
select select "0"
select select "2"
select select "0"
select select "6"
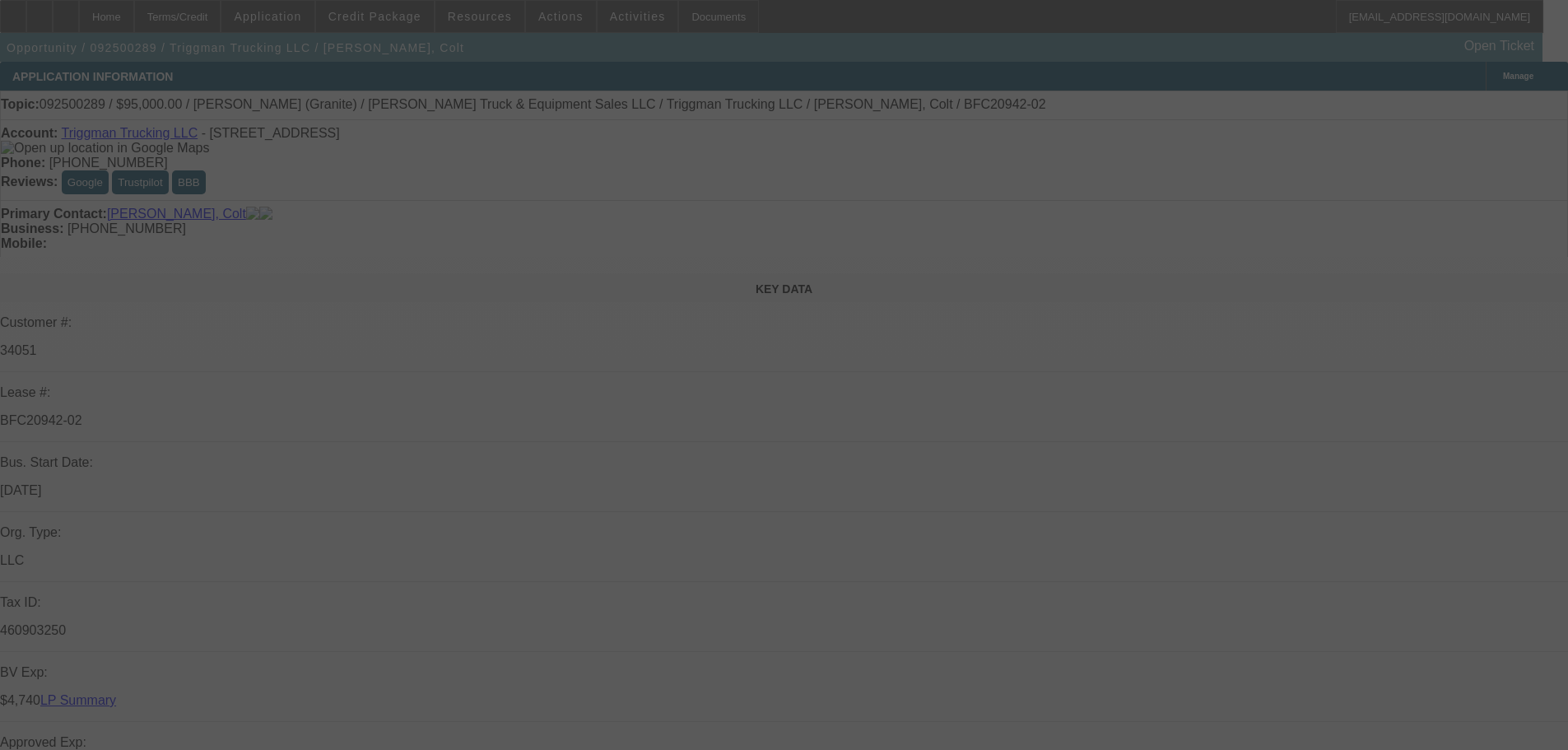
select select "0"
select select "2"
select select "0"
select select "6"
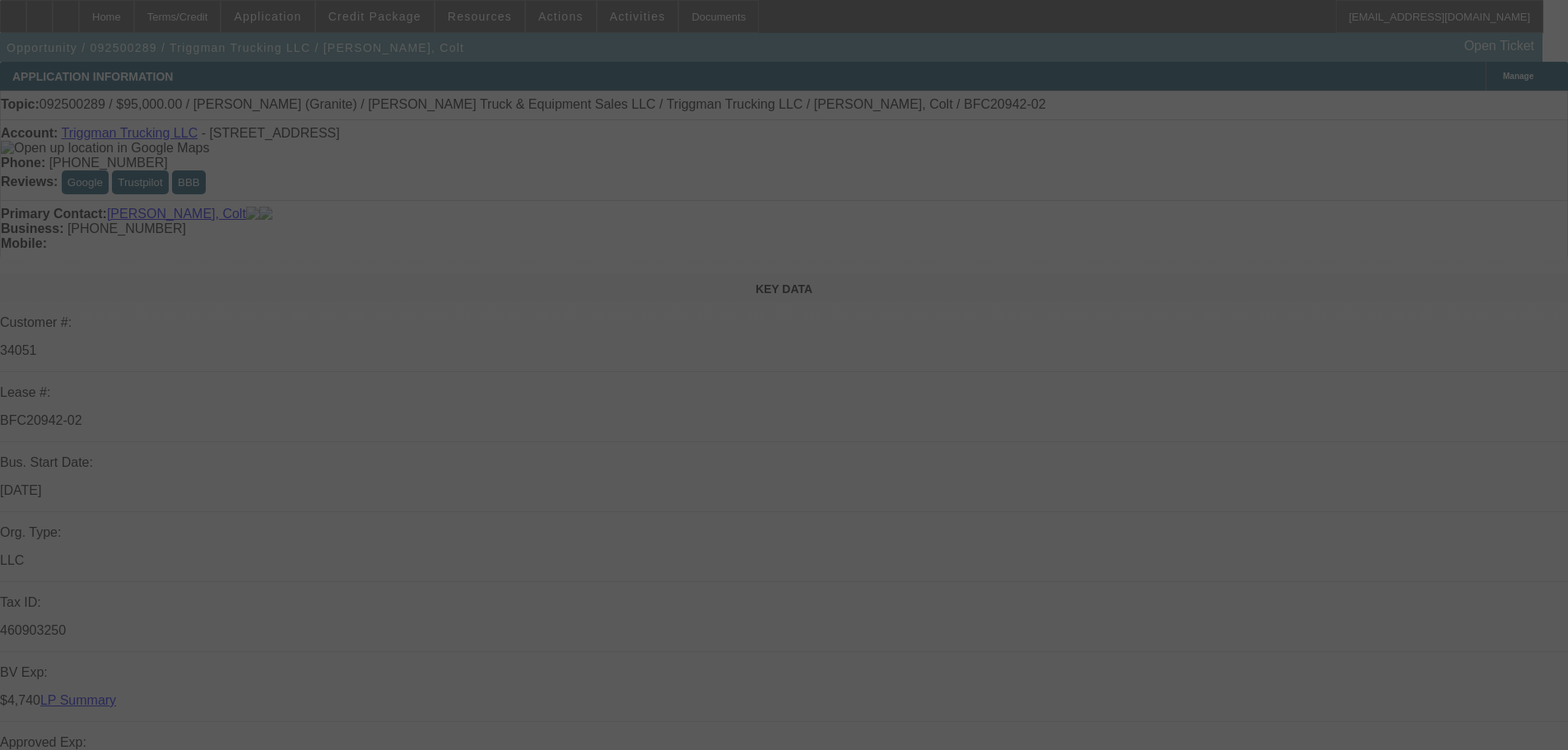
select select "0"
select select "2"
select select "0"
select select "6"
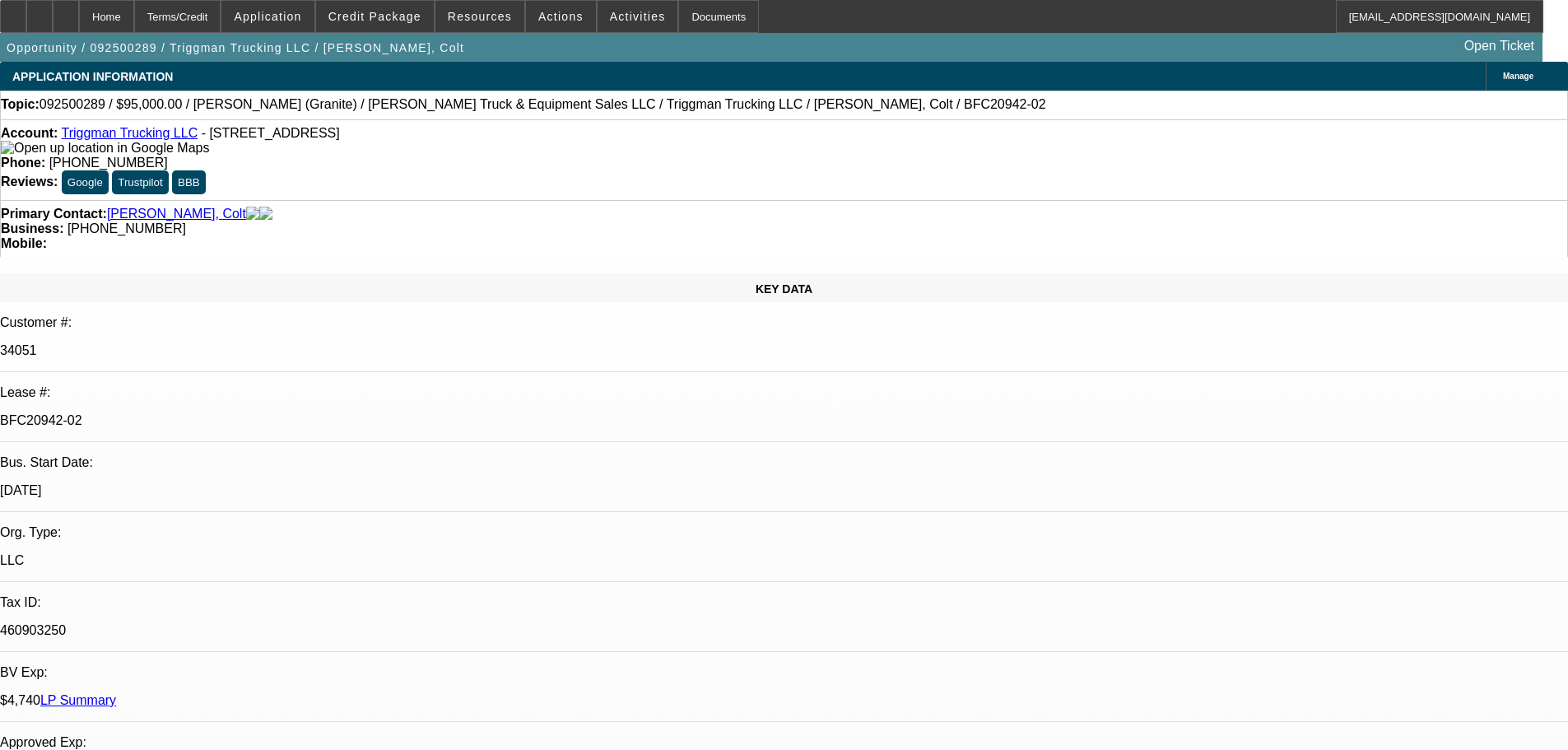
click at [489, 151] on div "Account: Triggman Trucking LLC - 6252 N Dawnlight Cir, Orient, OH 43146" at bounding box center [784, 140] width 1566 height 29
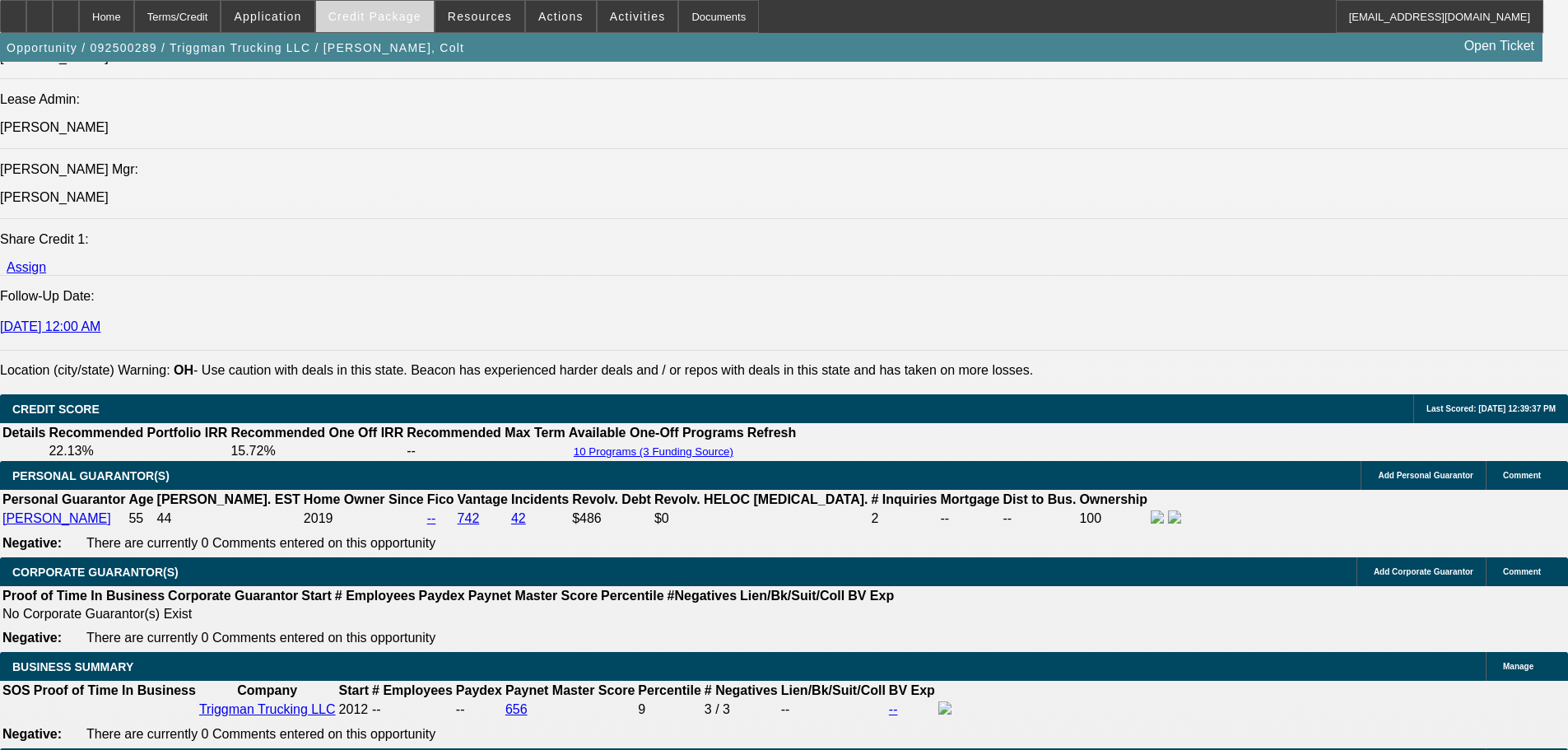
scroll to position [2234, 0]
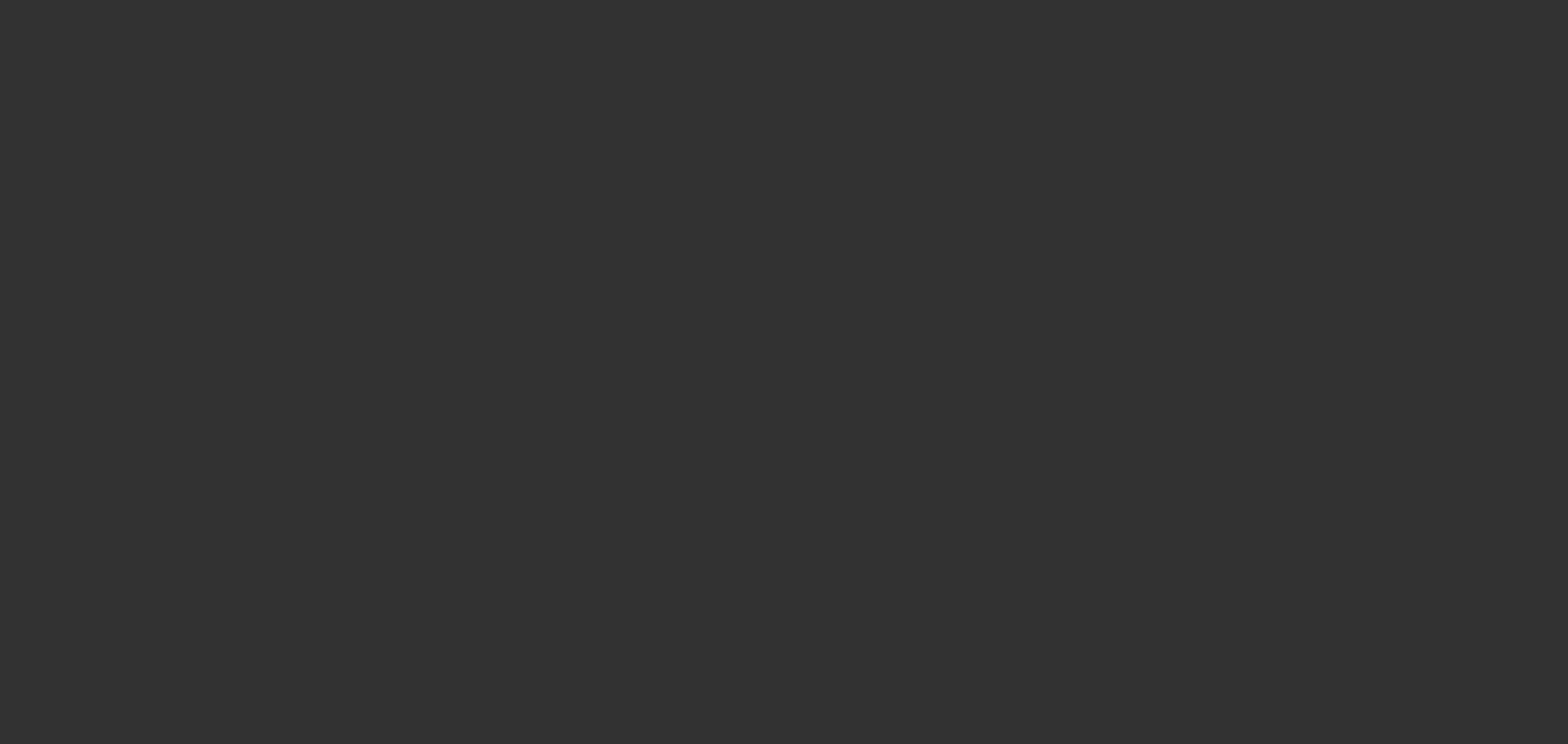
select select "0.2"
select select "2"
select select "0.1"
select select "4"
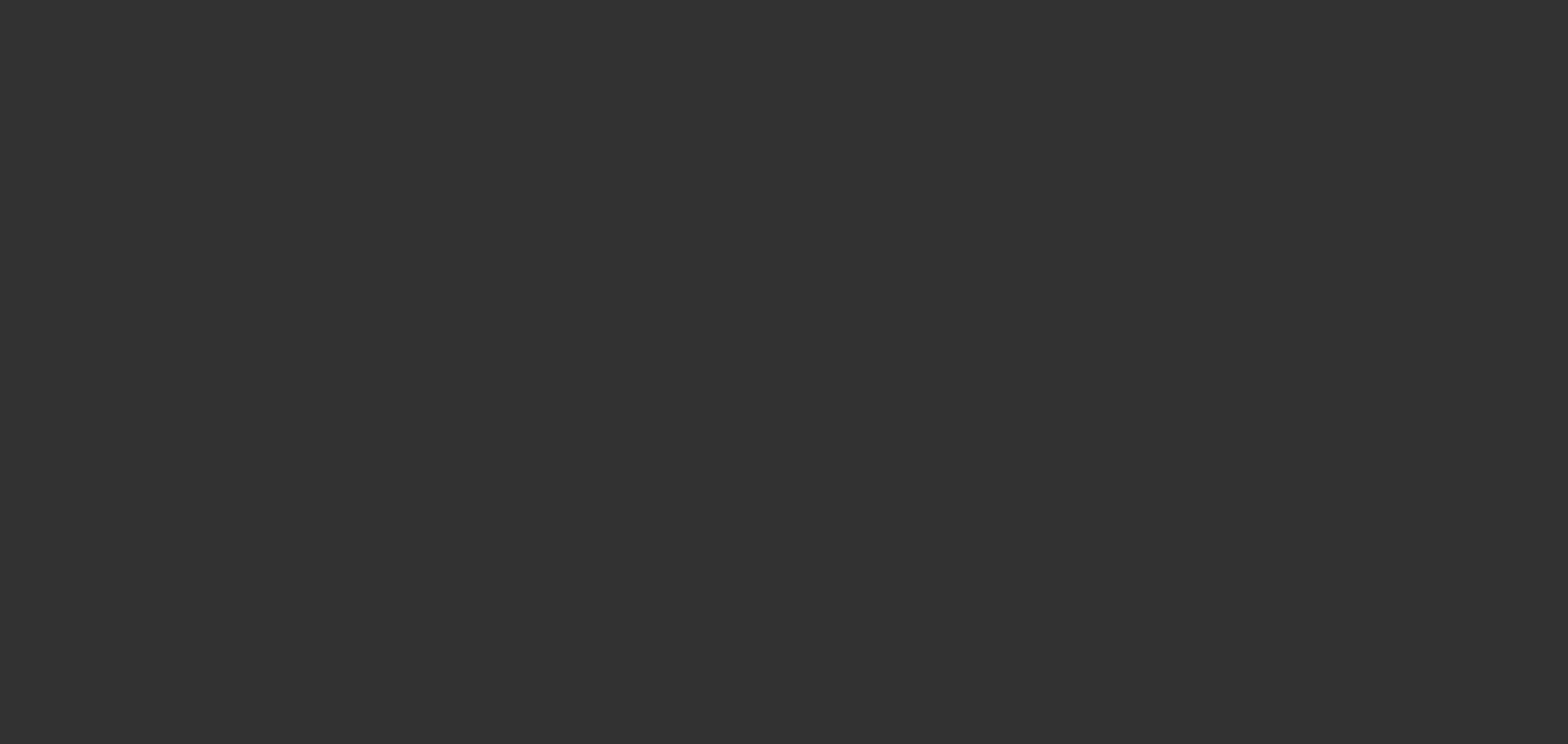
select select "0.1"
select select "2"
select select "0.1"
select select "4"
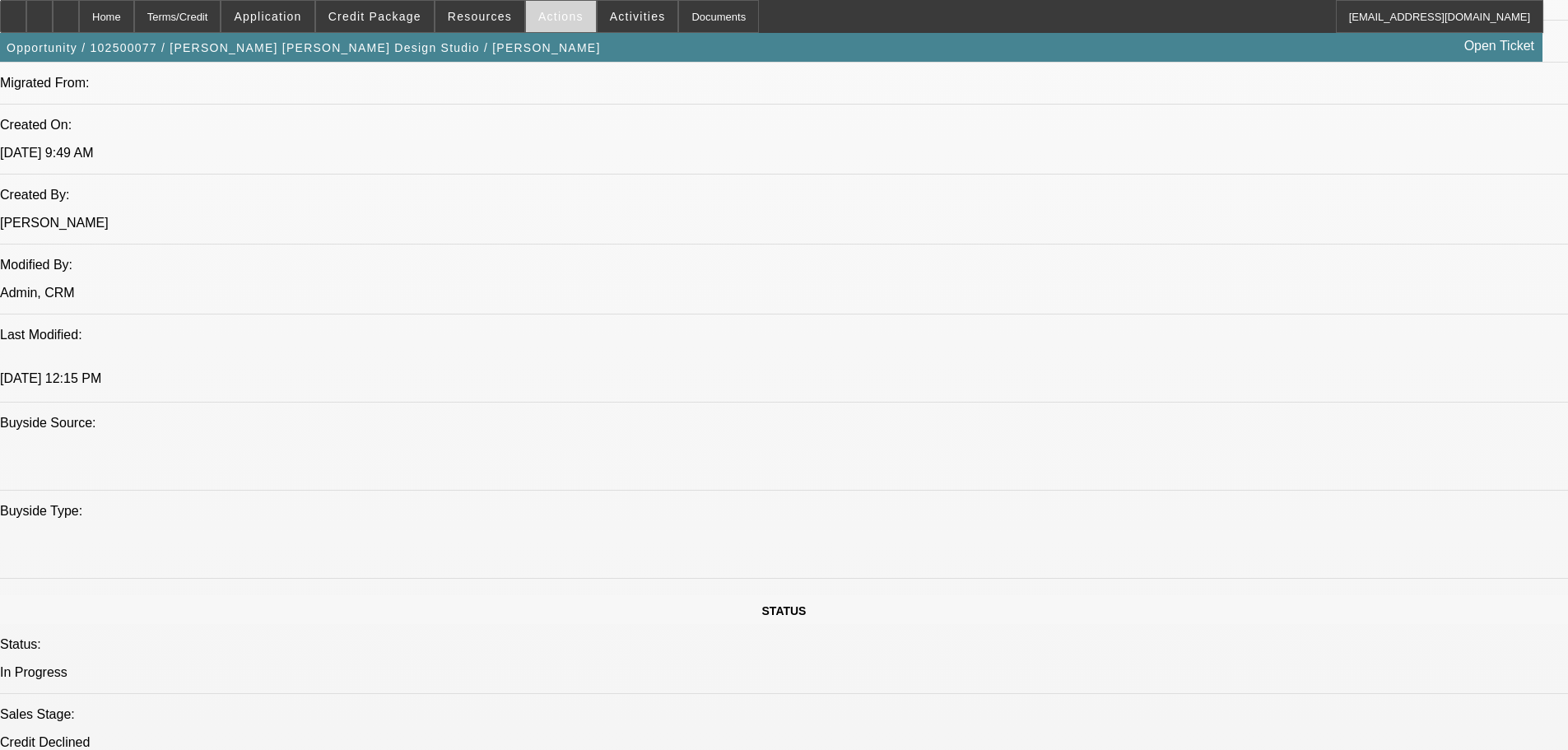
scroll to position [1235, 0]
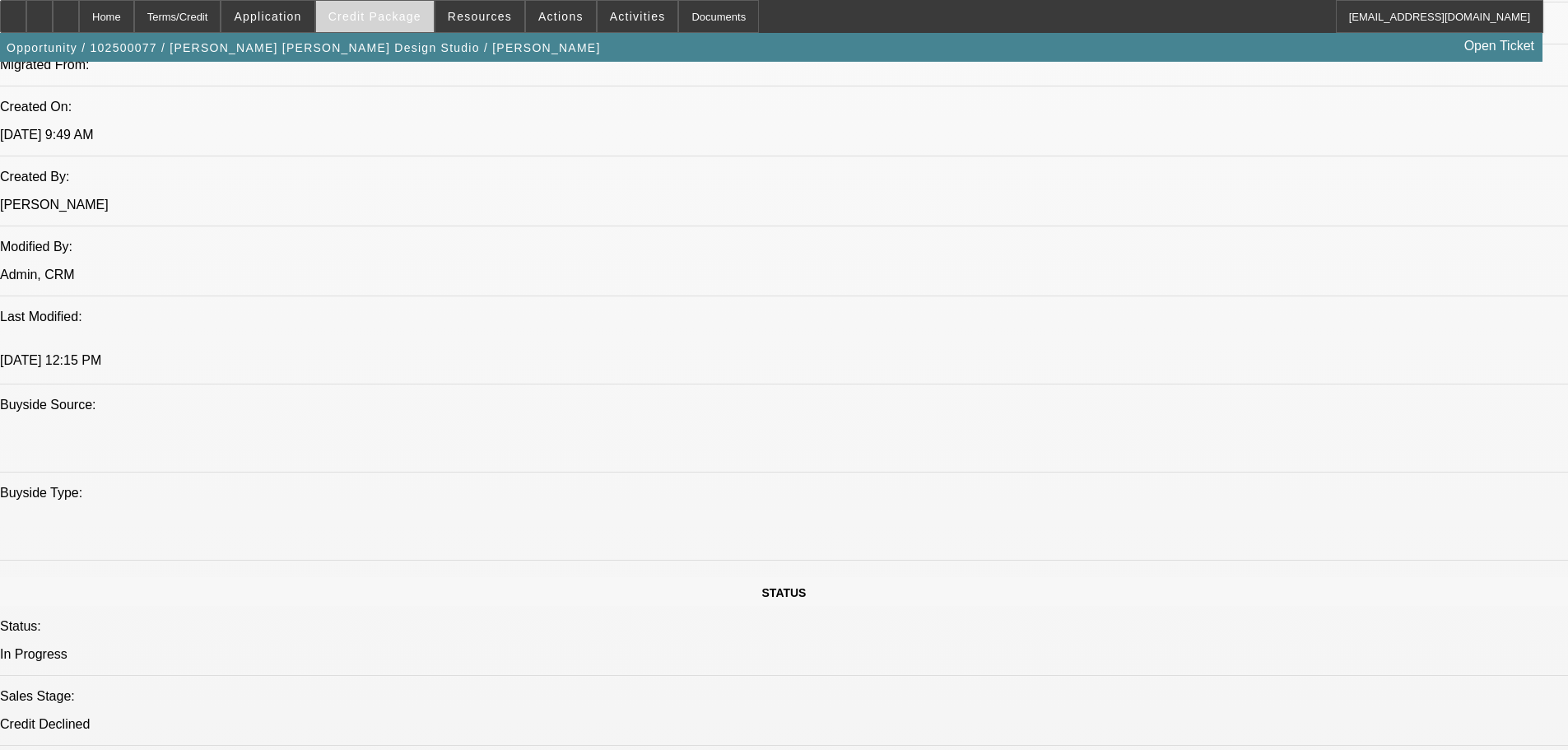
click at [385, 27] on span at bounding box center [375, 17] width 118 height 40
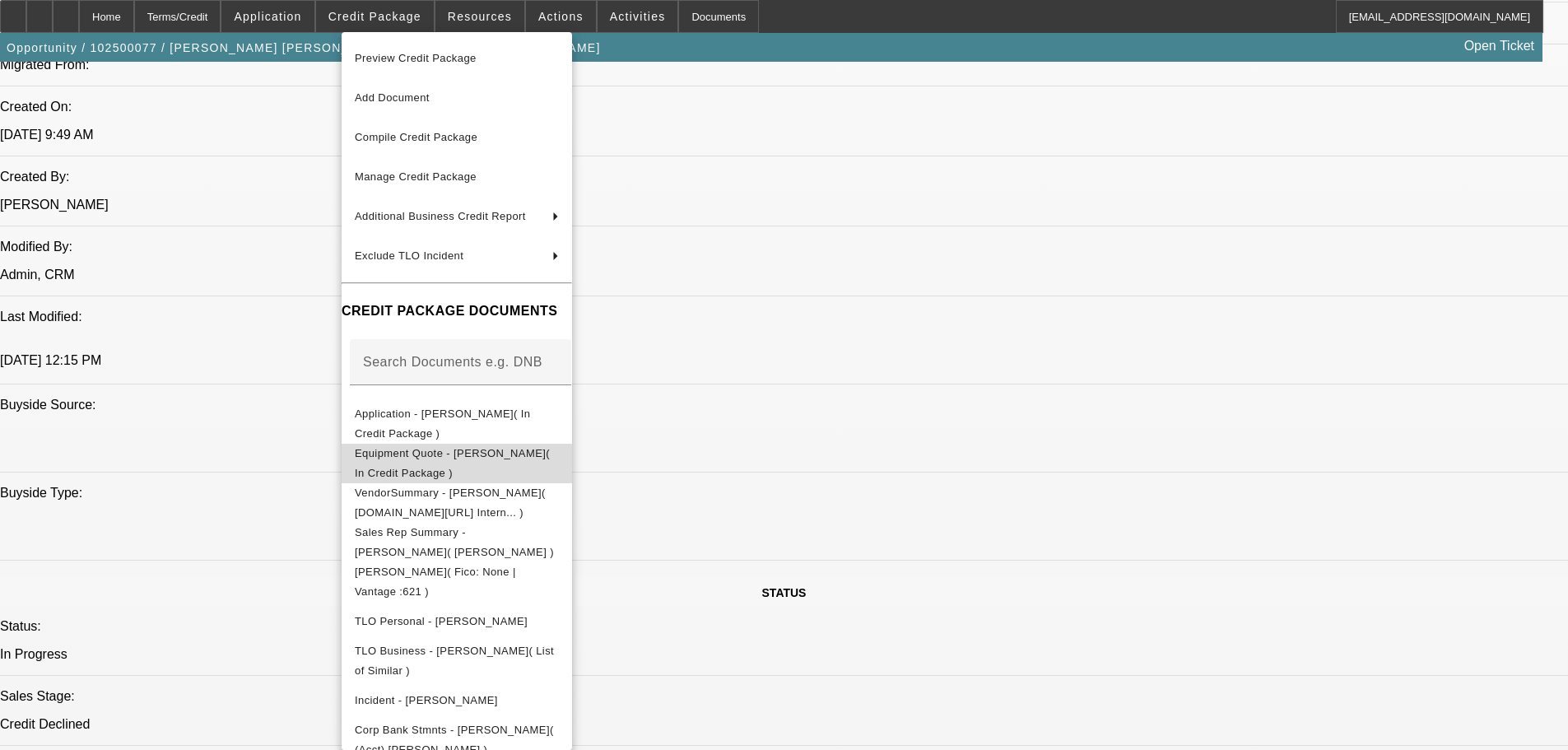
click at [448, 455] on span "Equipment Quote - Shawn Donnelly( In Credit Package )" at bounding box center [452, 463] width 195 height 32
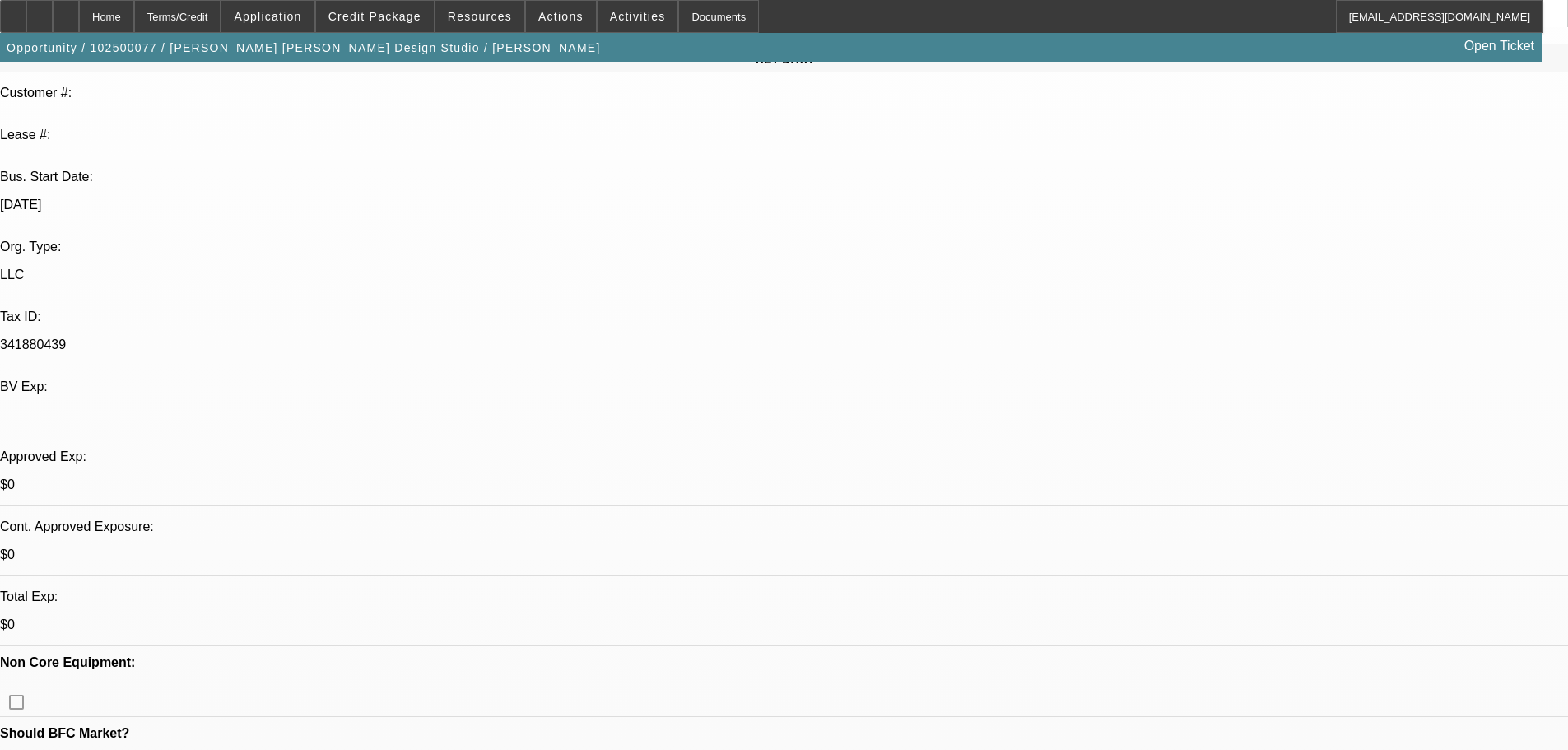
scroll to position [0, 0]
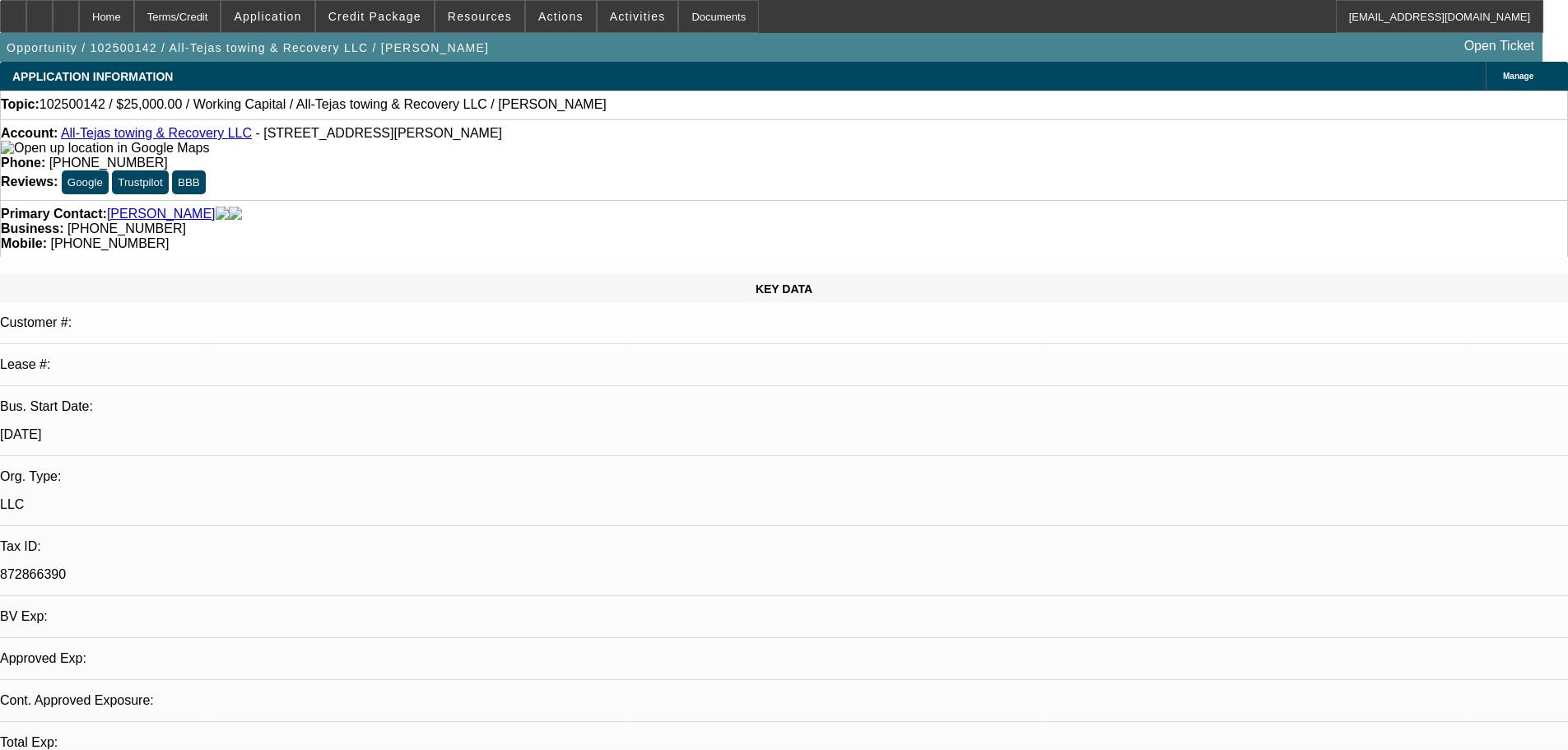
select select "0"
select select "2"
select select "0.1"
select select "4"
